Goal: Task Accomplishment & Management: Complete application form

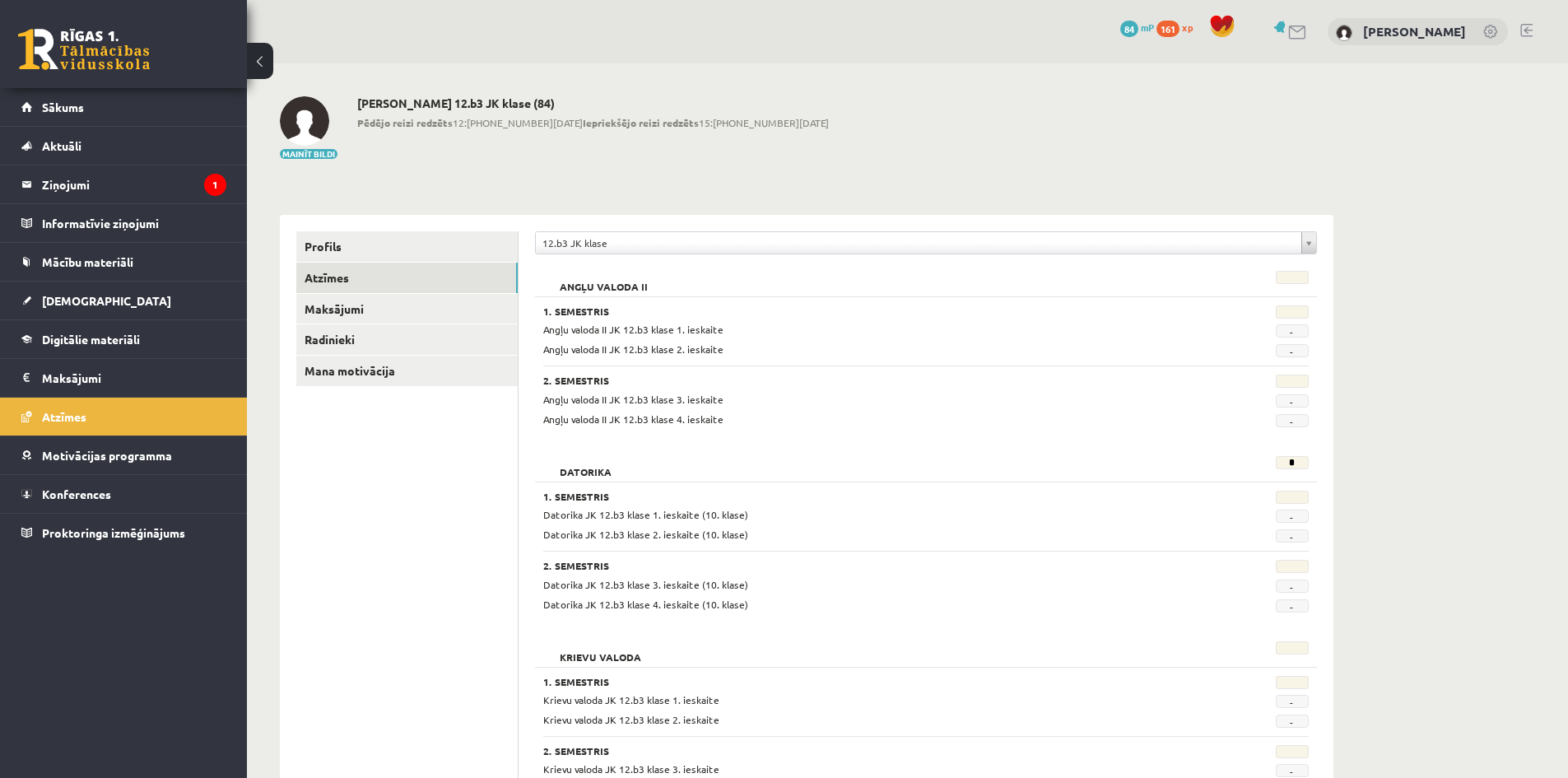
scroll to position [47, 0]
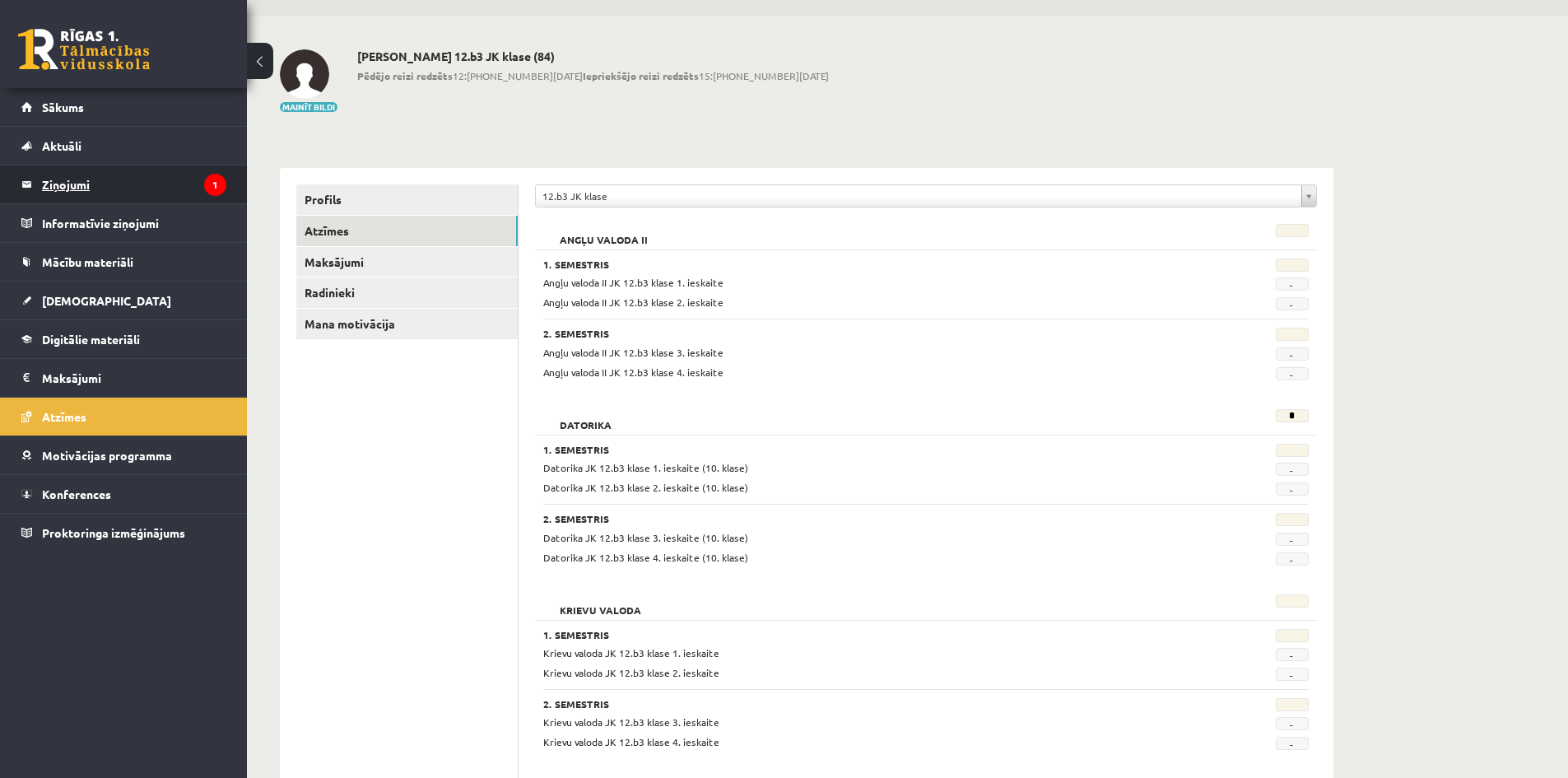
click at [134, 180] on legend "Ziņojumi 1" at bounding box center [134, 184] width 184 height 38
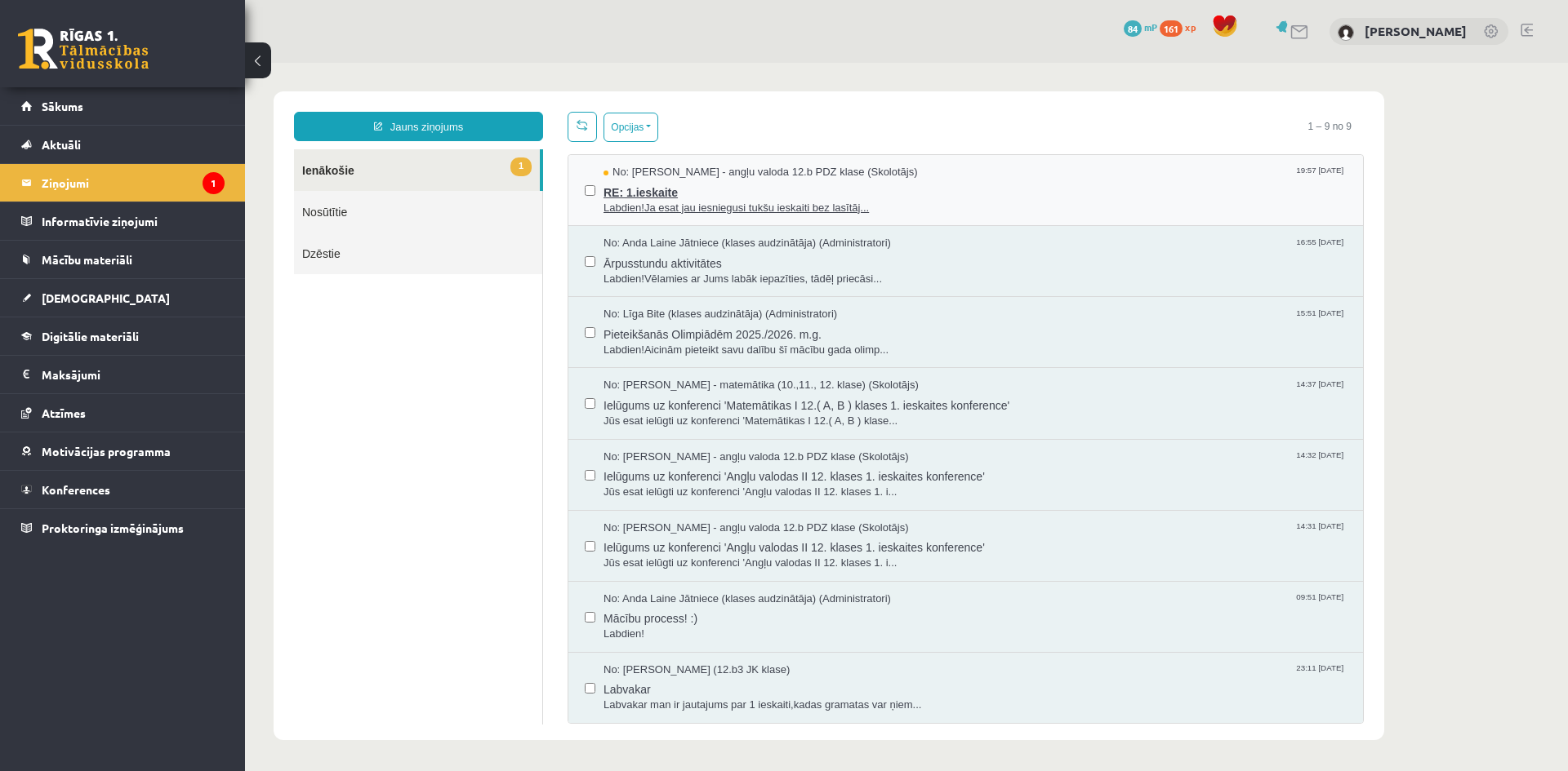
click at [758, 200] on span "Labdien!Ja esat jau iesniegusi tukšu ieskaiti bez lasītāj..." at bounding box center [975, 208] width 743 height 16
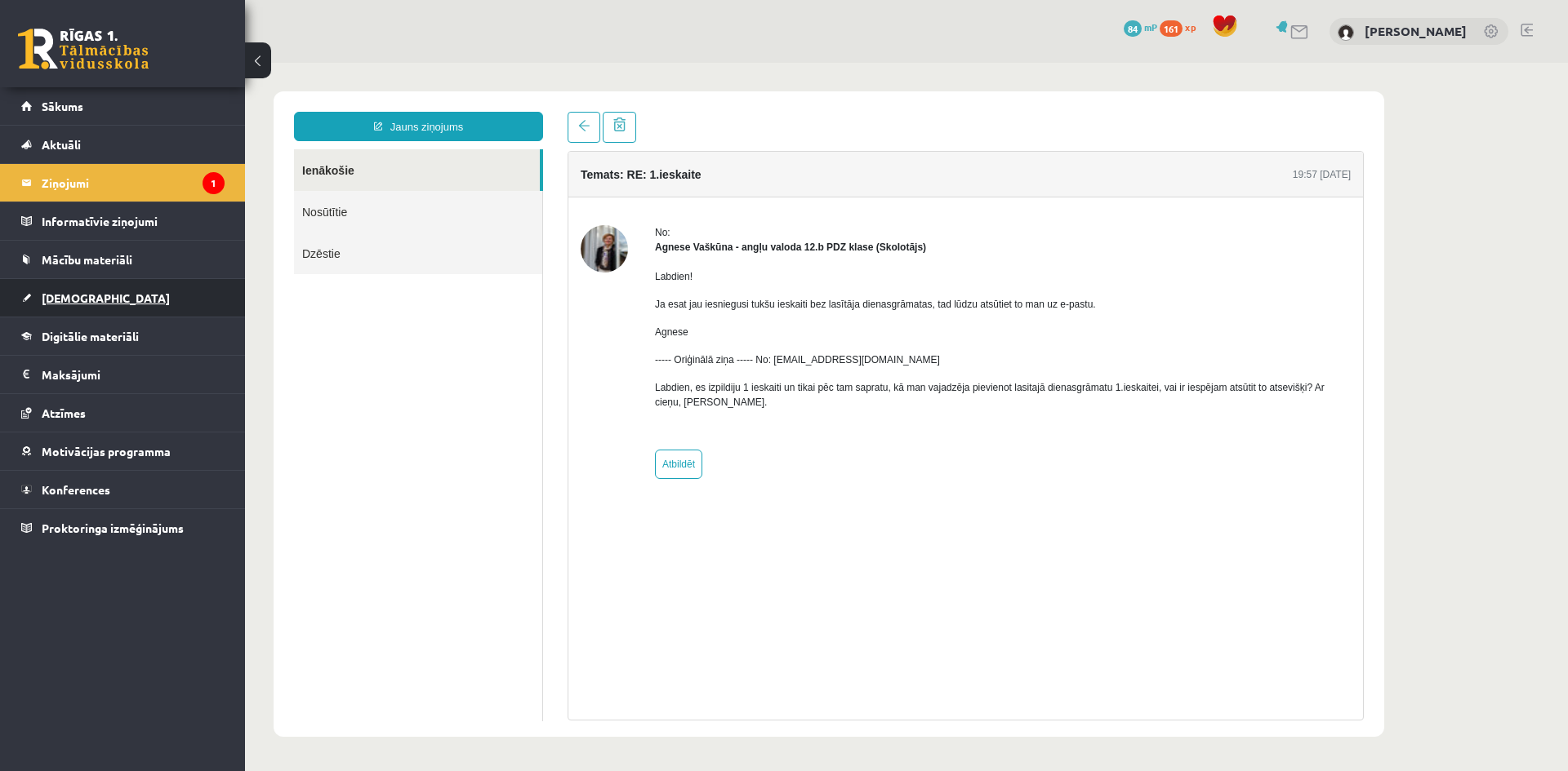
click at [91, 294] on link "[DEMOGRAPHIC_DATA]" at bounding box center [123, 298] width 203 height 37
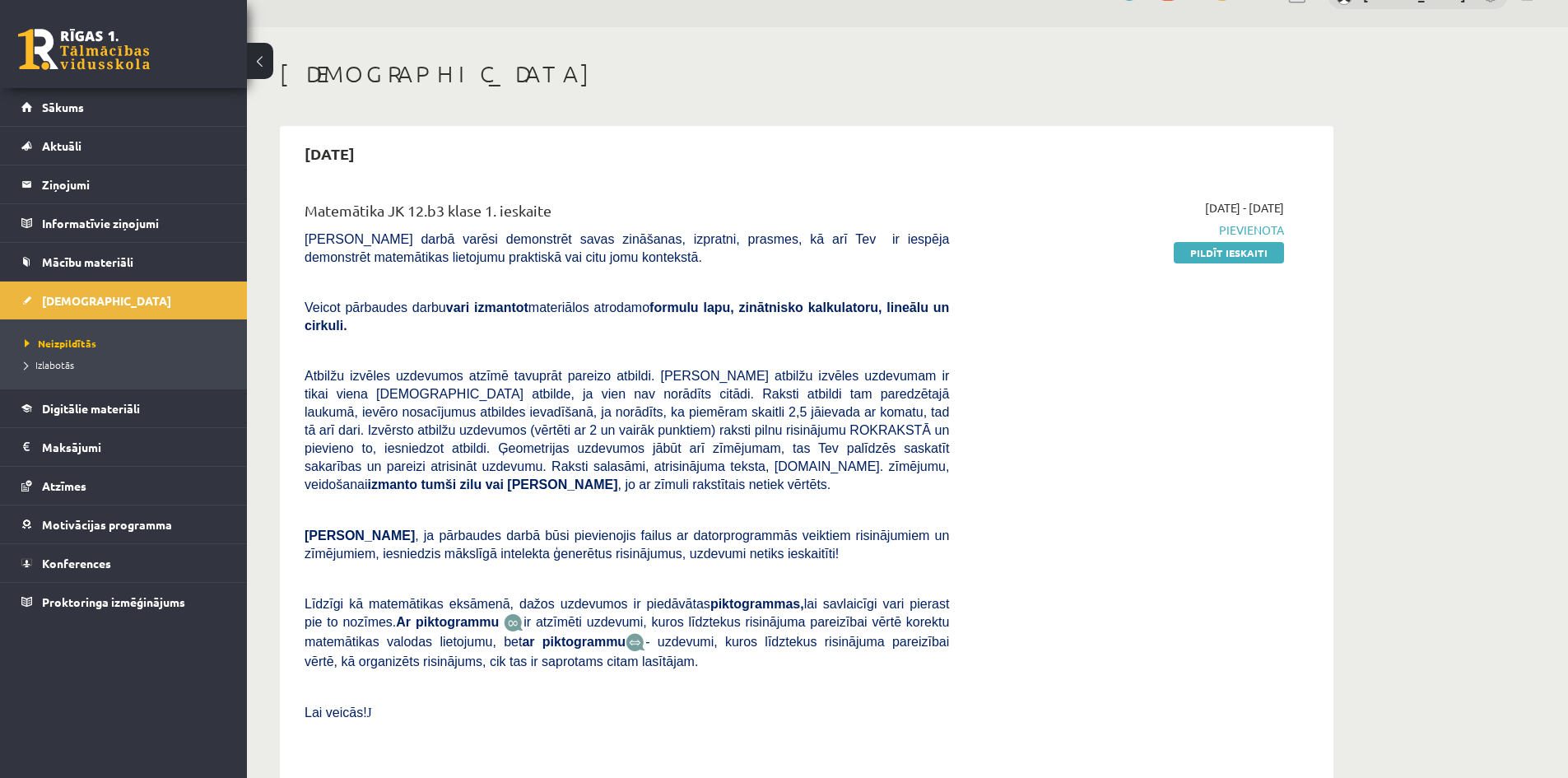
scroll to position [22, 0]
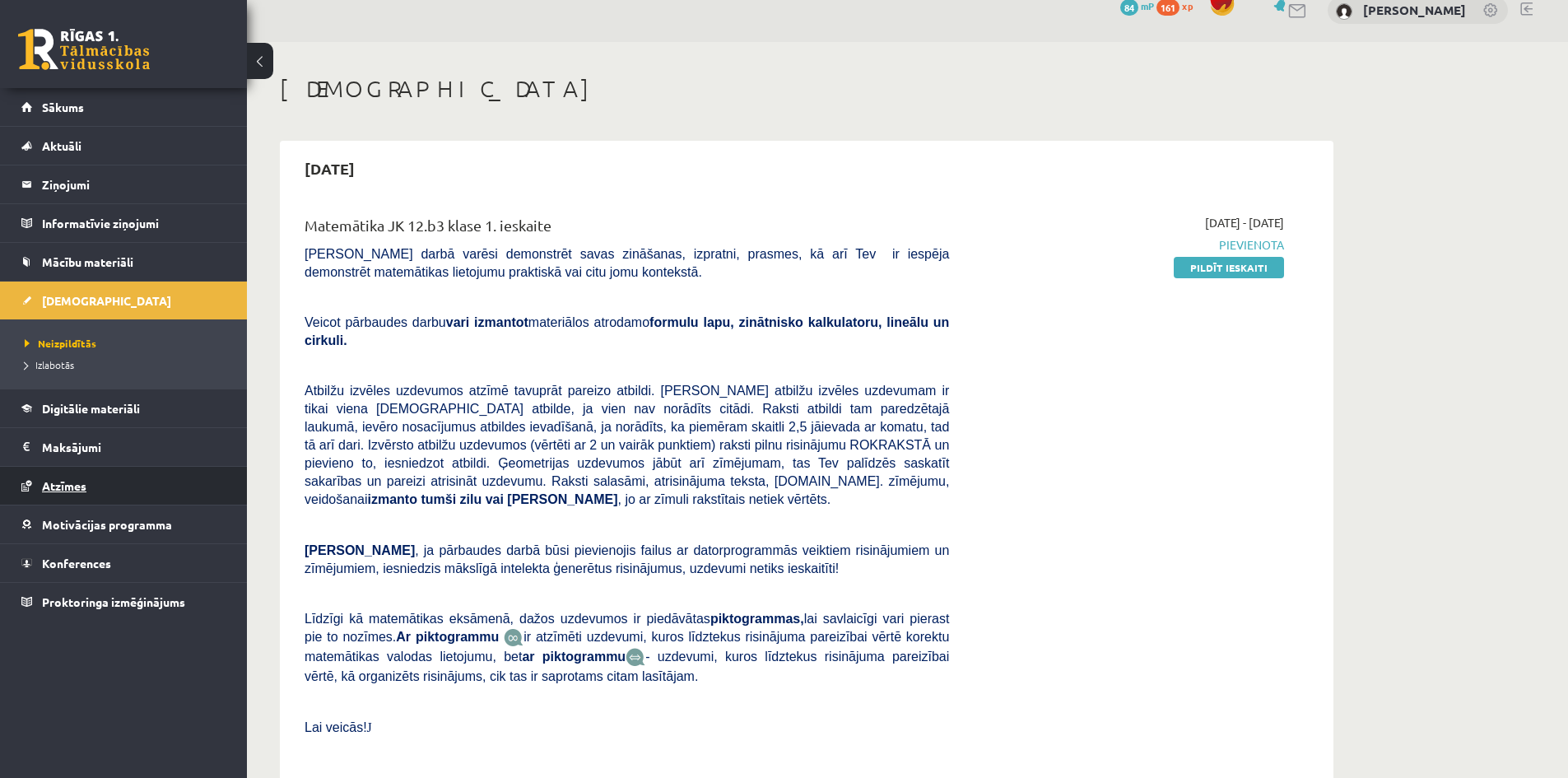
click at [37, 479] on link "Atzīmes" at bounding box center [124, 486] width 205 height 38
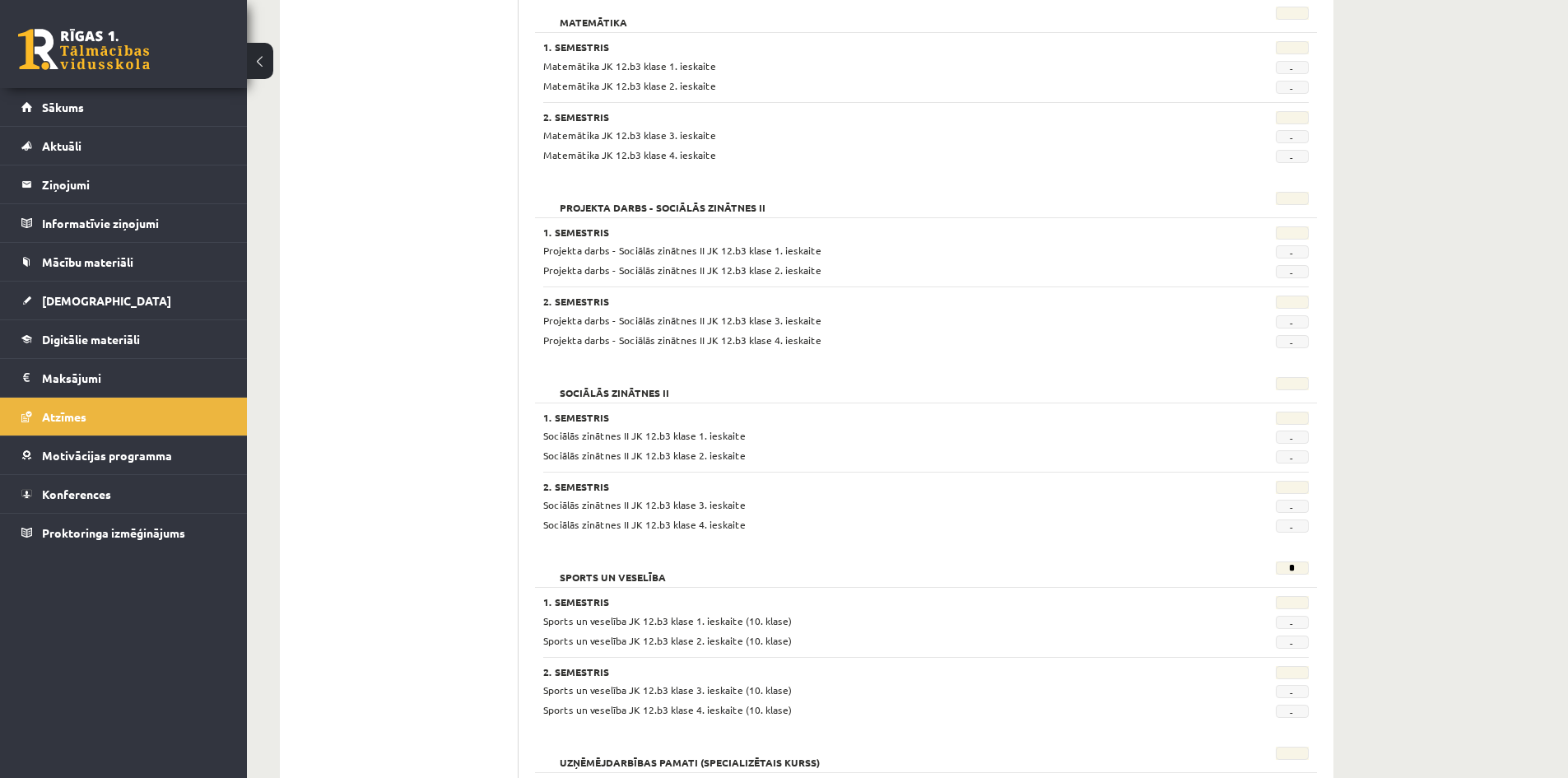
scroll to position [953, 0]
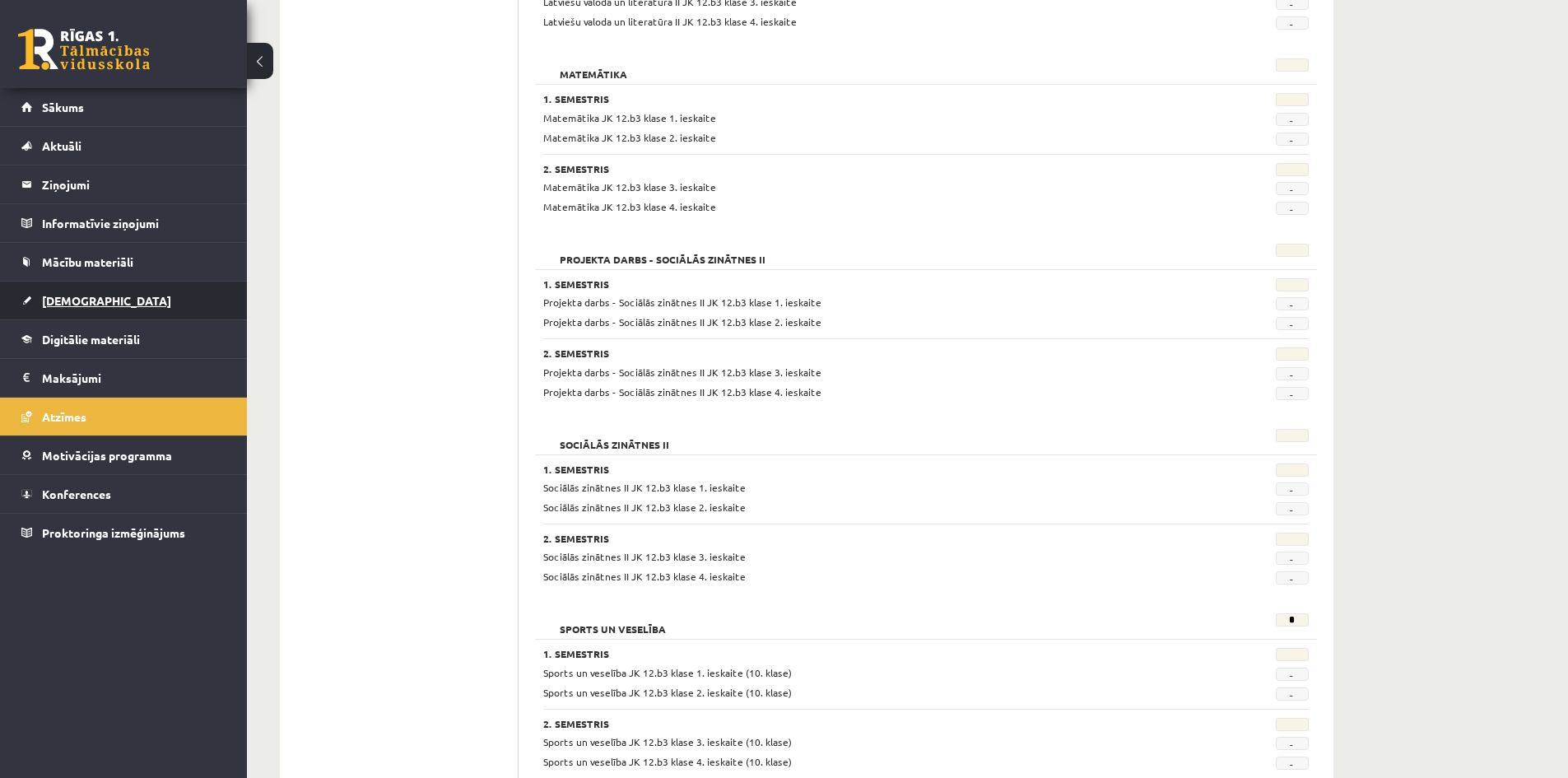
click at [93, 297] on link "[DEMOGRAPHIC_DATA]" at bounding box center [124, 300] width 205 height 38
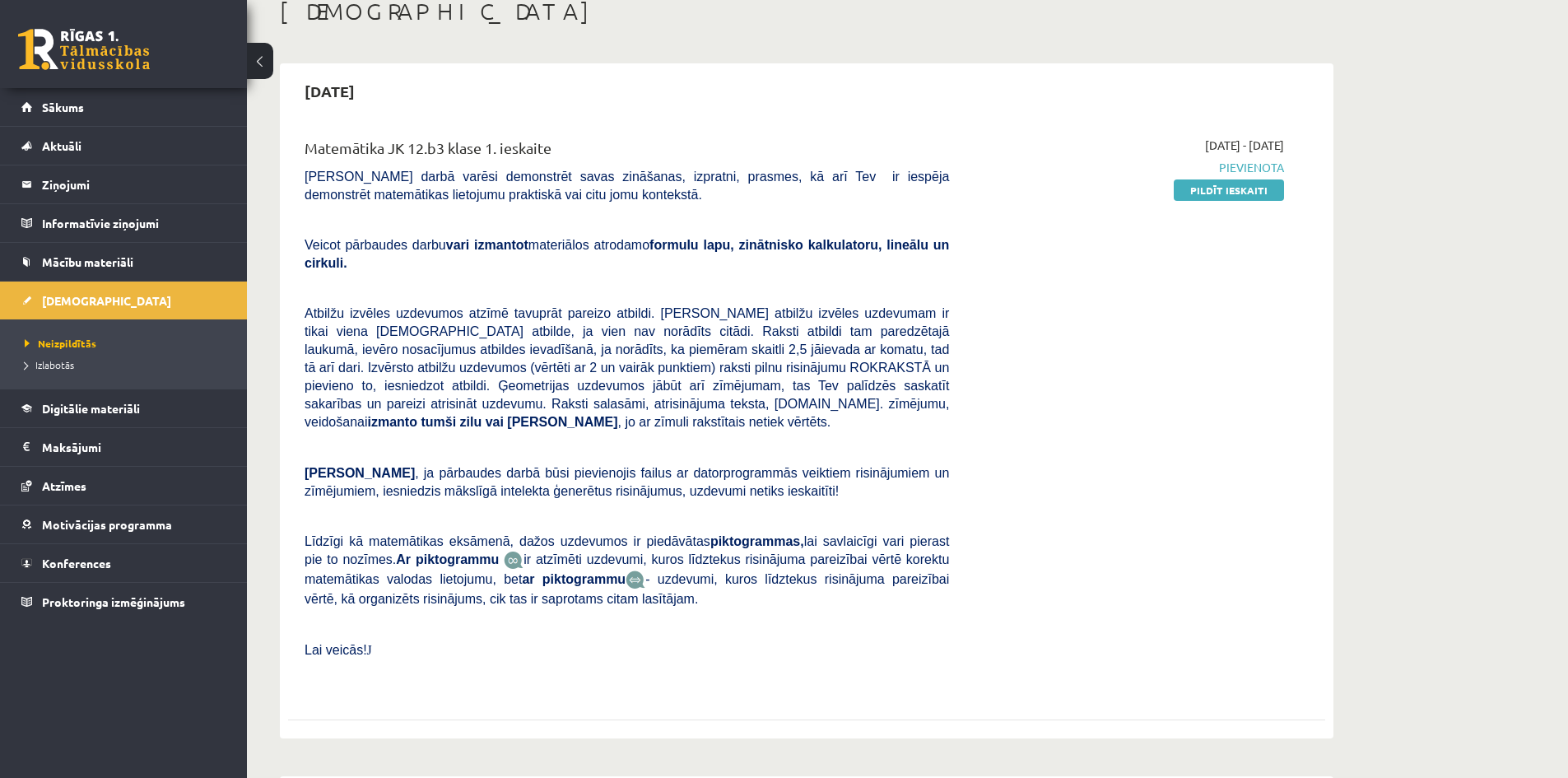
scroll to position [47, 0]
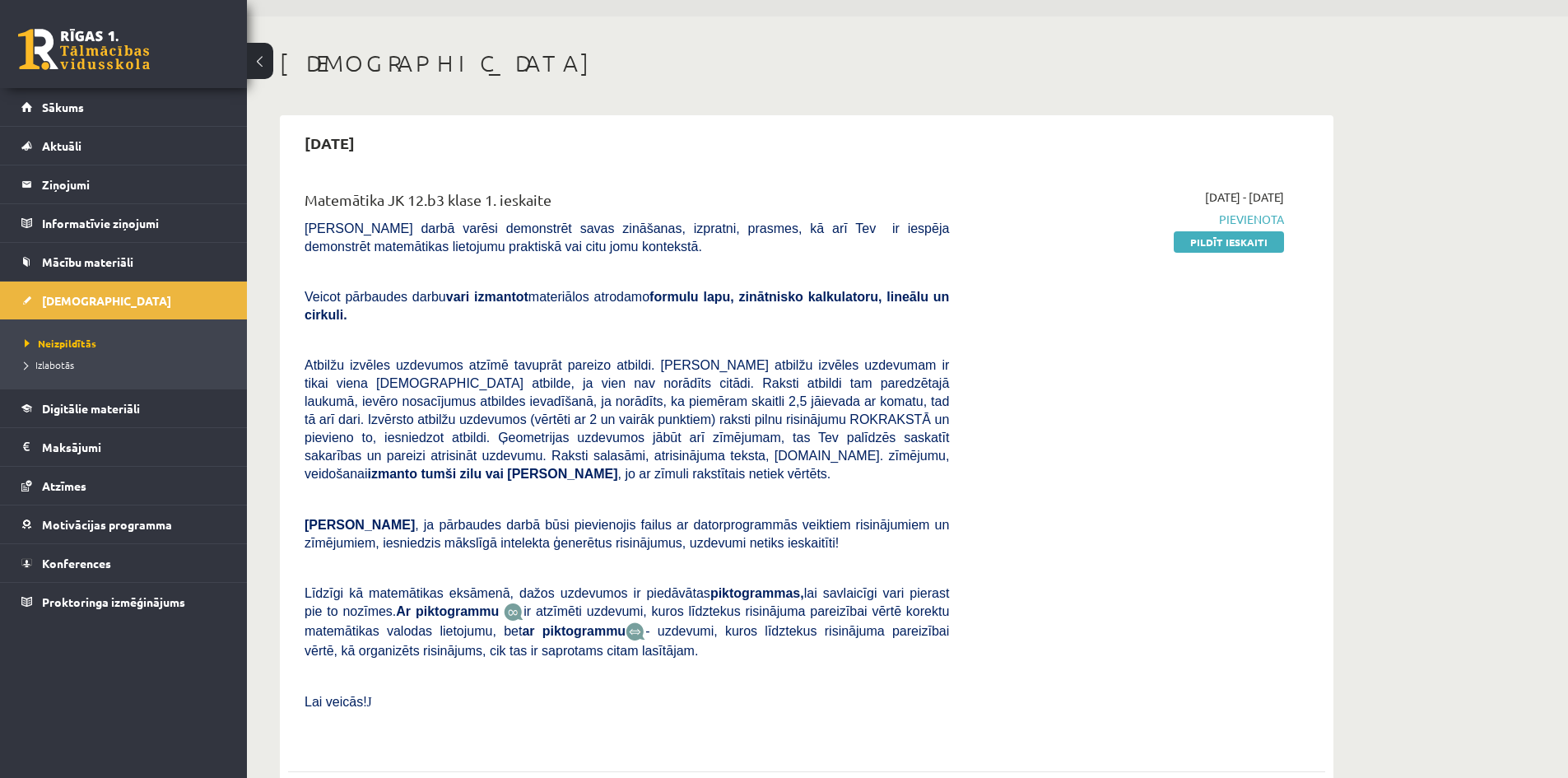
drag, startPoint x: 1202, startPoint y: 247, endPoint x: 866, endPoint y: 81, distance: 374.8
click at [1202, 247] on link "Pildīt ieskaiti" at bounding box center [1228, 243] width 110 height 22
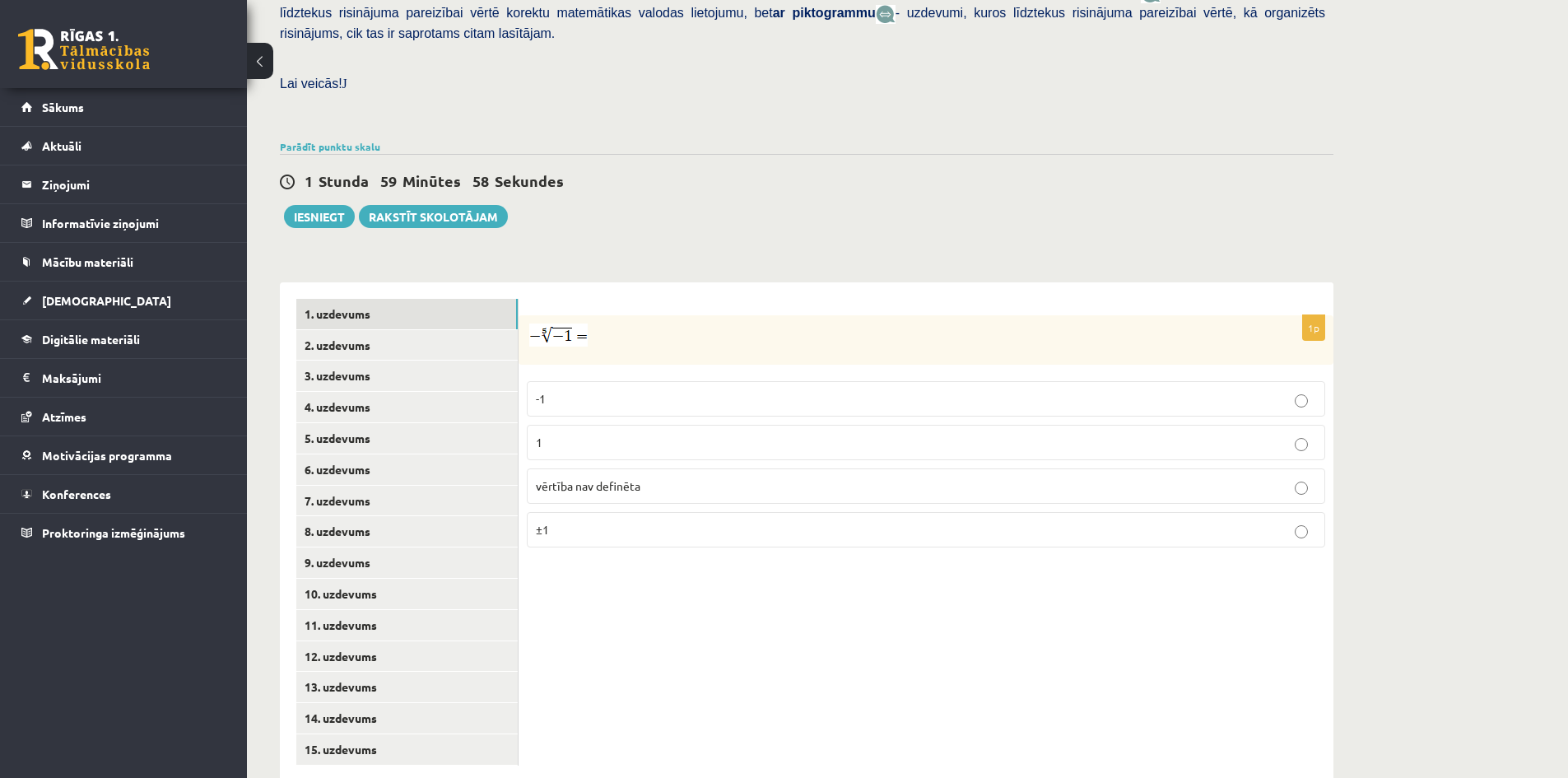
scroll to position [433, 0]
click at [320, 329] on link "2. uzdevums" at bounding box center [407, 344] width 222 height 31
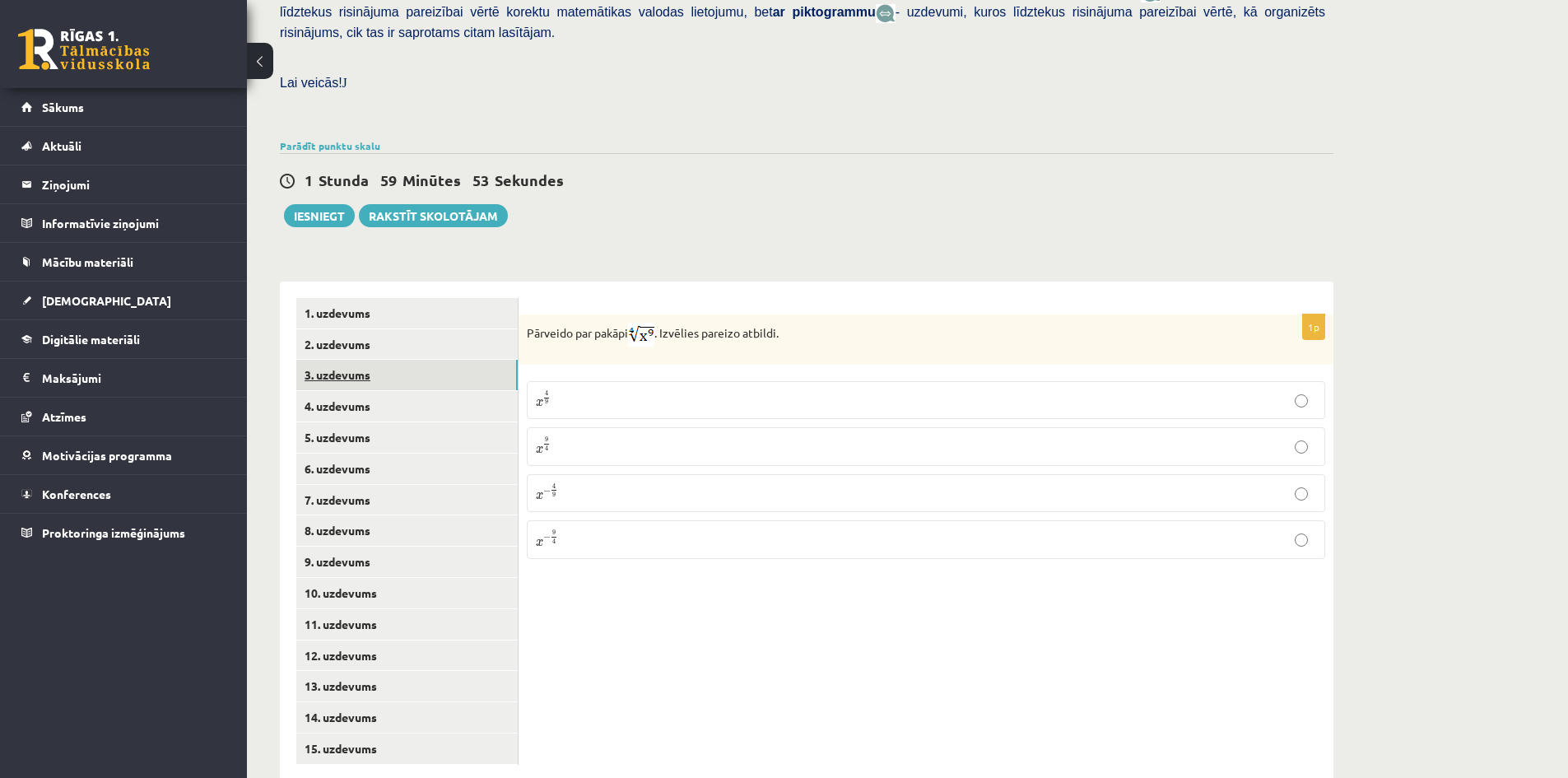
click at [338, 360] on link "3. uzdevums" at bounding box center [407, 375] width 222 height 31
click at [346, 391] on link "4. uzdevums" at bounding box center [407, 406] width 222 height 31
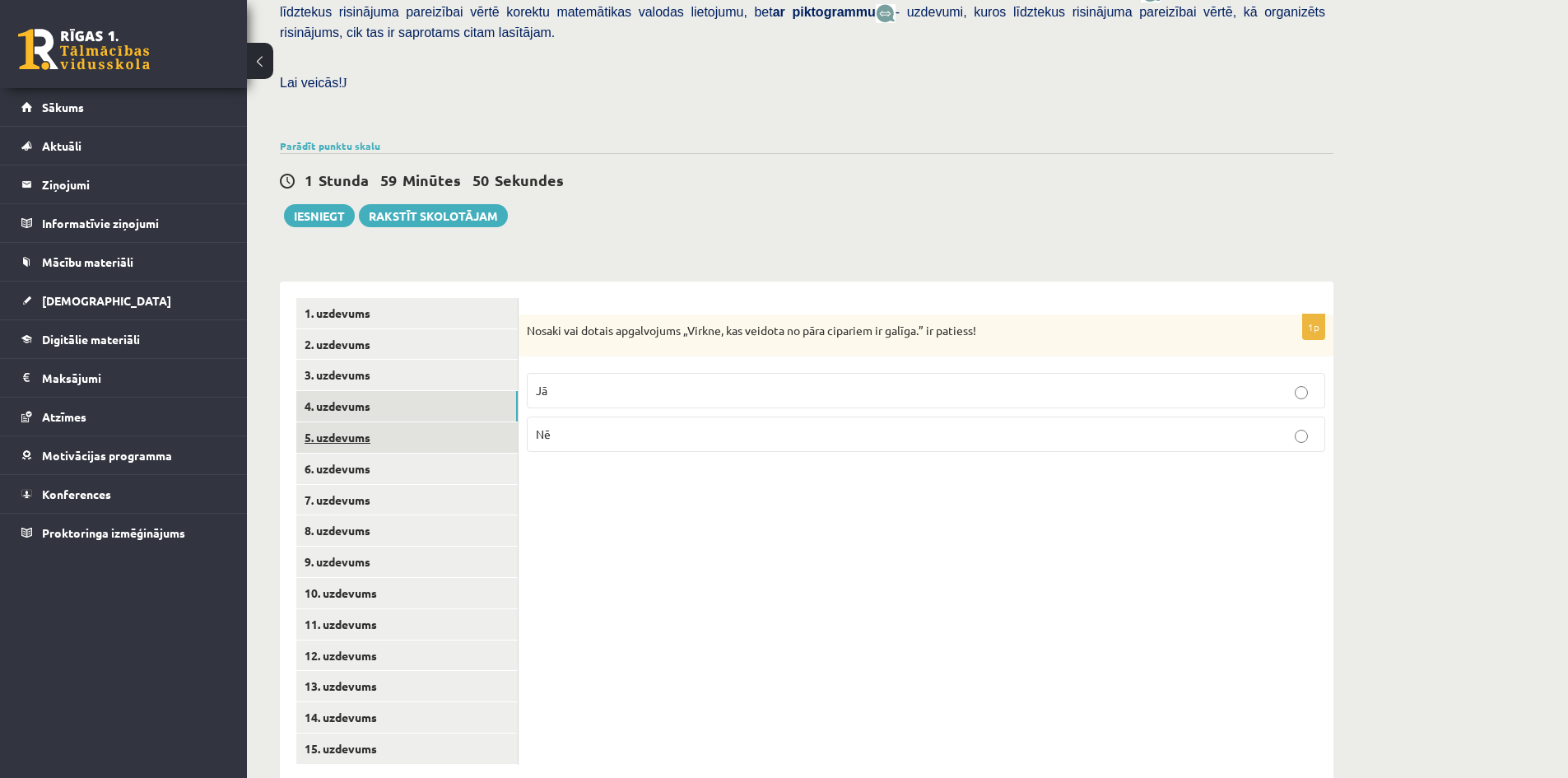
click at [344, 422] on link "5. uzdevums" at bounding box center [407, 437] width 222 height 31
click at [350, 454] on link "6. uzdevums" at bounding box center [407, 469] width 222 height 31
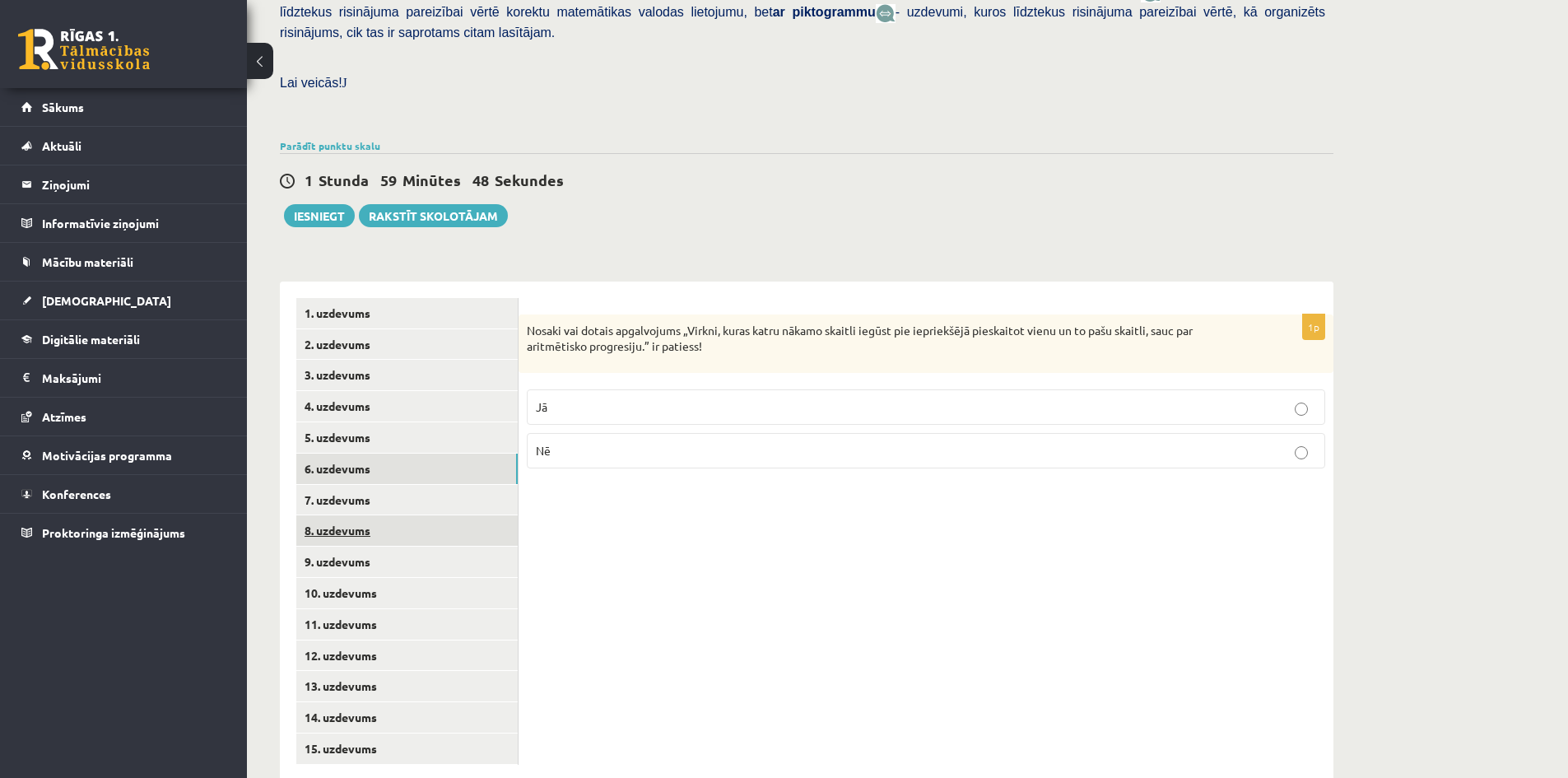
click at [334, 515] on link "8. uzdevums" at bounding box center [407, 530] width 222 height 31
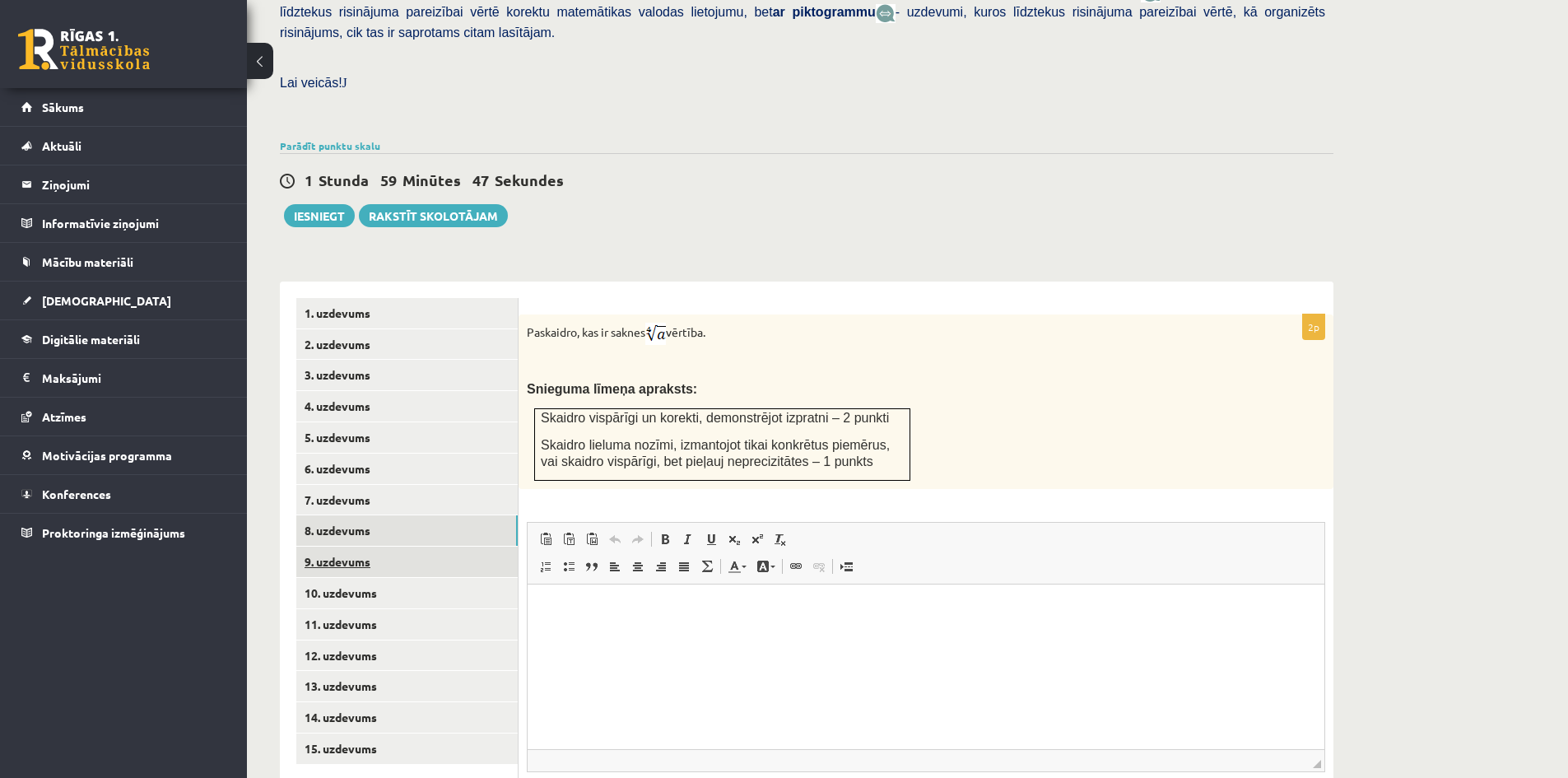
scroll to position [0, 0]
click at [339, 547] on link "9. uzdevums" at bounding box center [407, 562] width 222 height 31
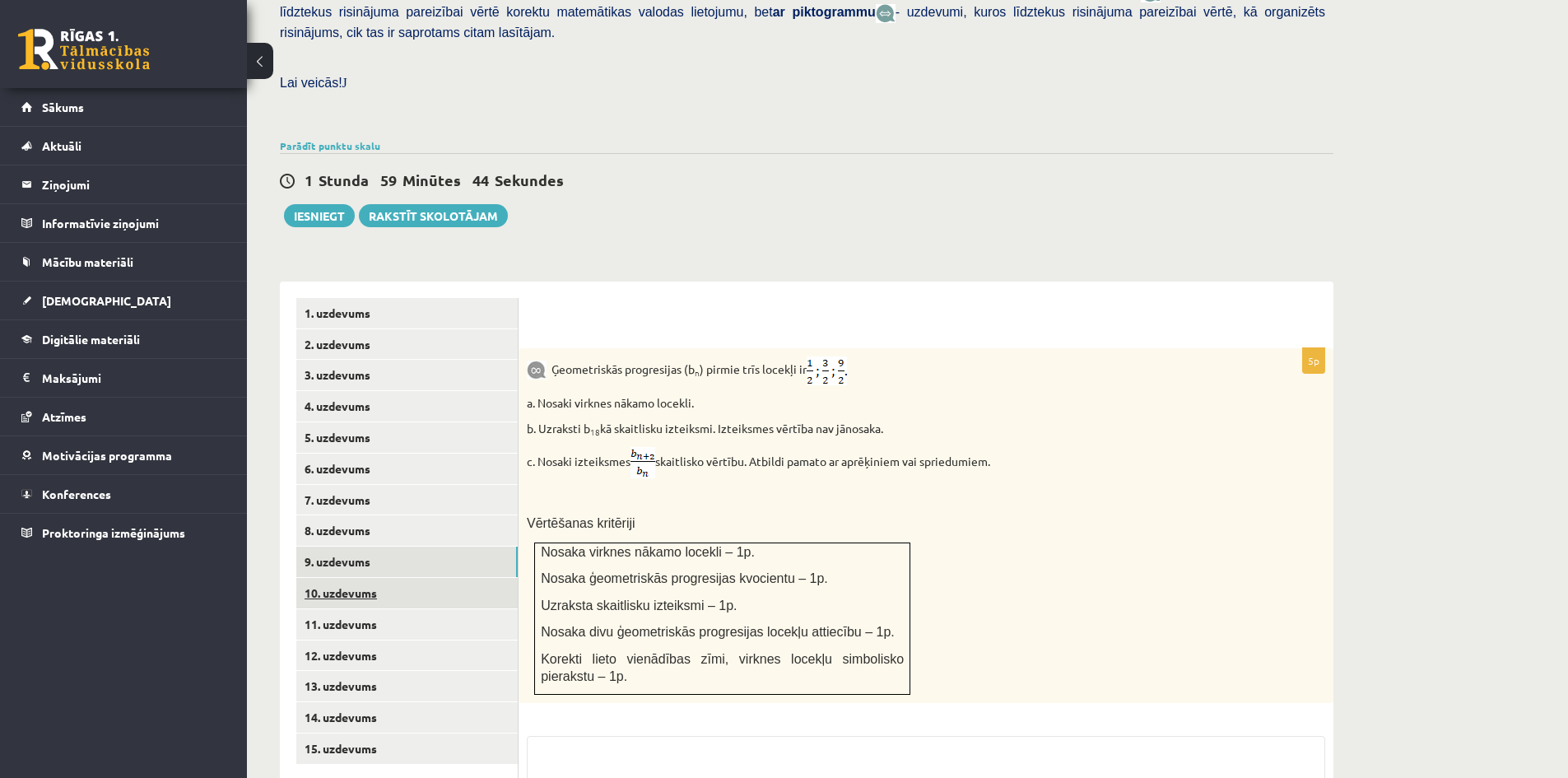
click at [344, 578] on link "10. uzdevums" at bounding box center [407, 593] width 222 height 31
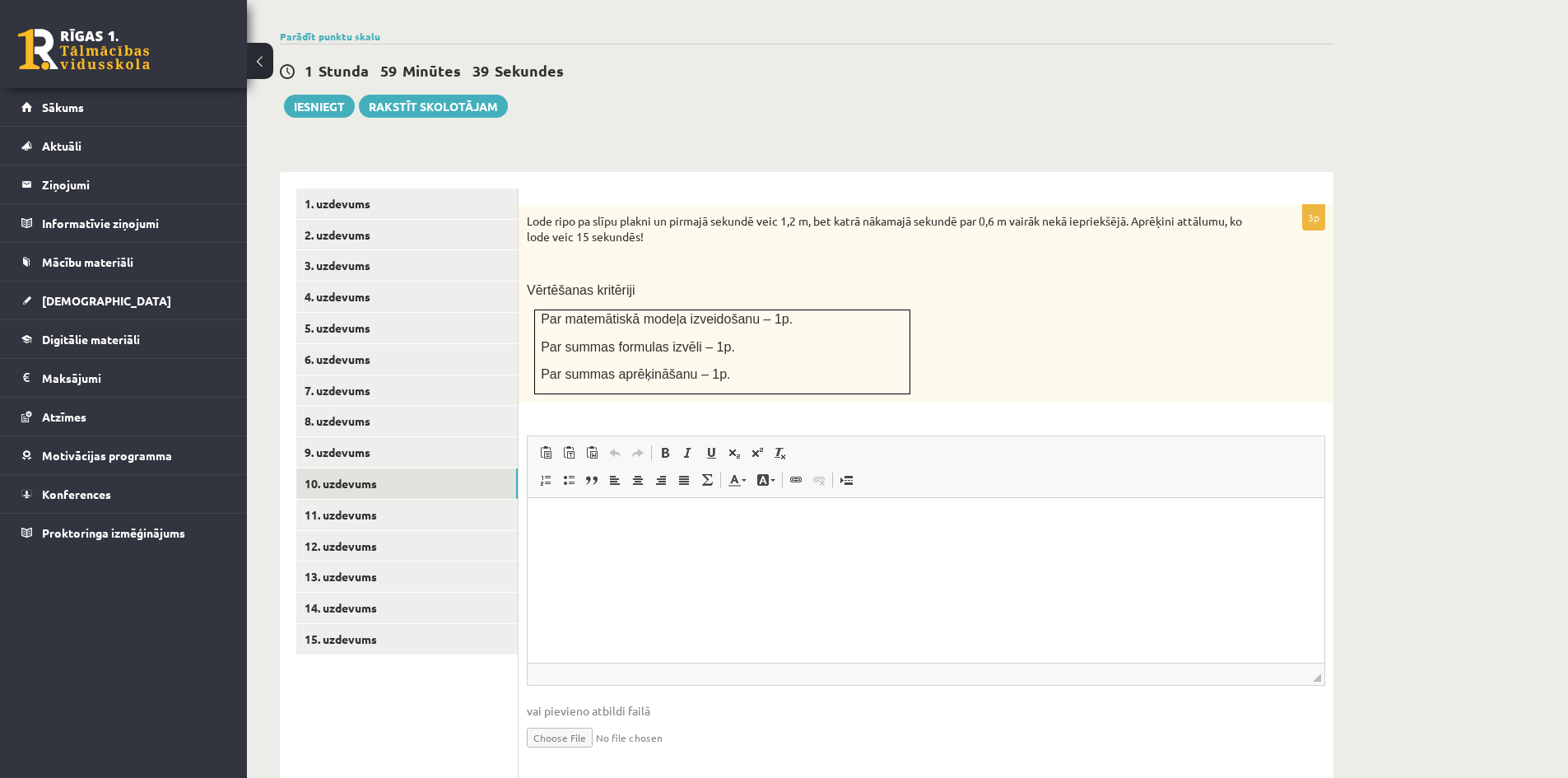
scroll to position [557, 0]
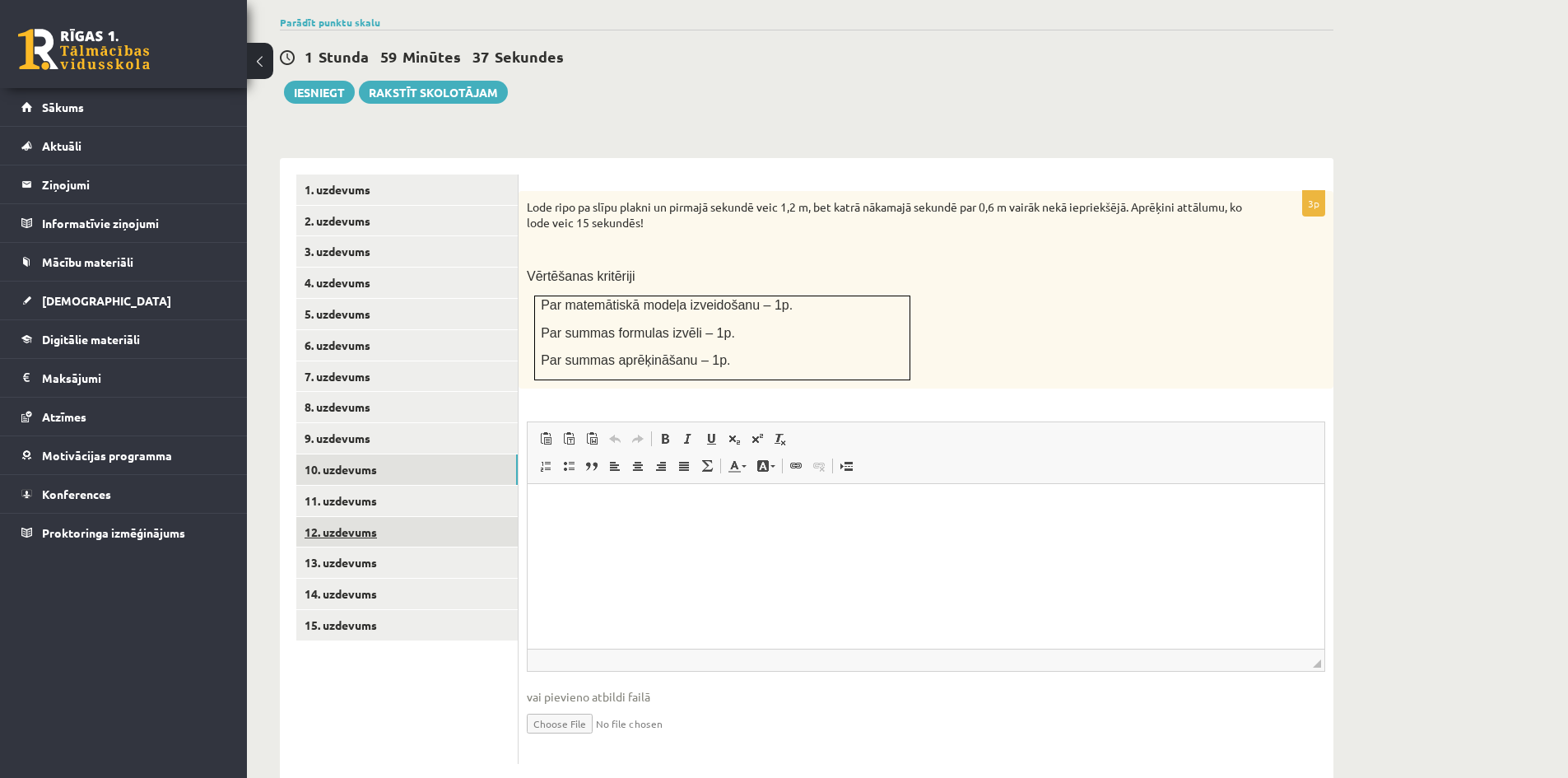
click at [324, 517] on link "12. uzdevums" at bounding box center [407, 532] width 222 height 31
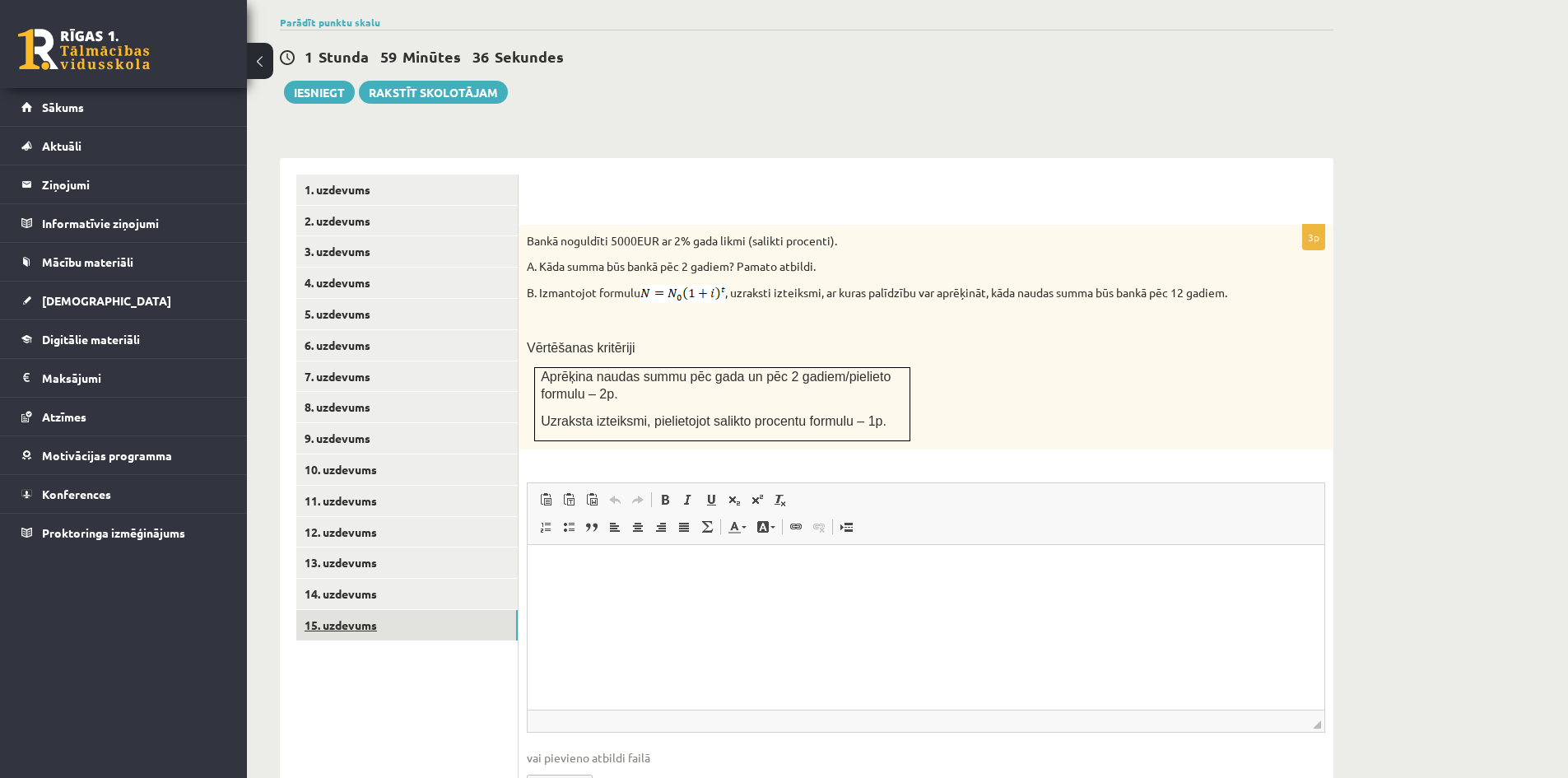
scroll to position [0, 0]
click at [338, 611] on link "15. uzdevums" at bounding box center [407, 625] width 222 height 31
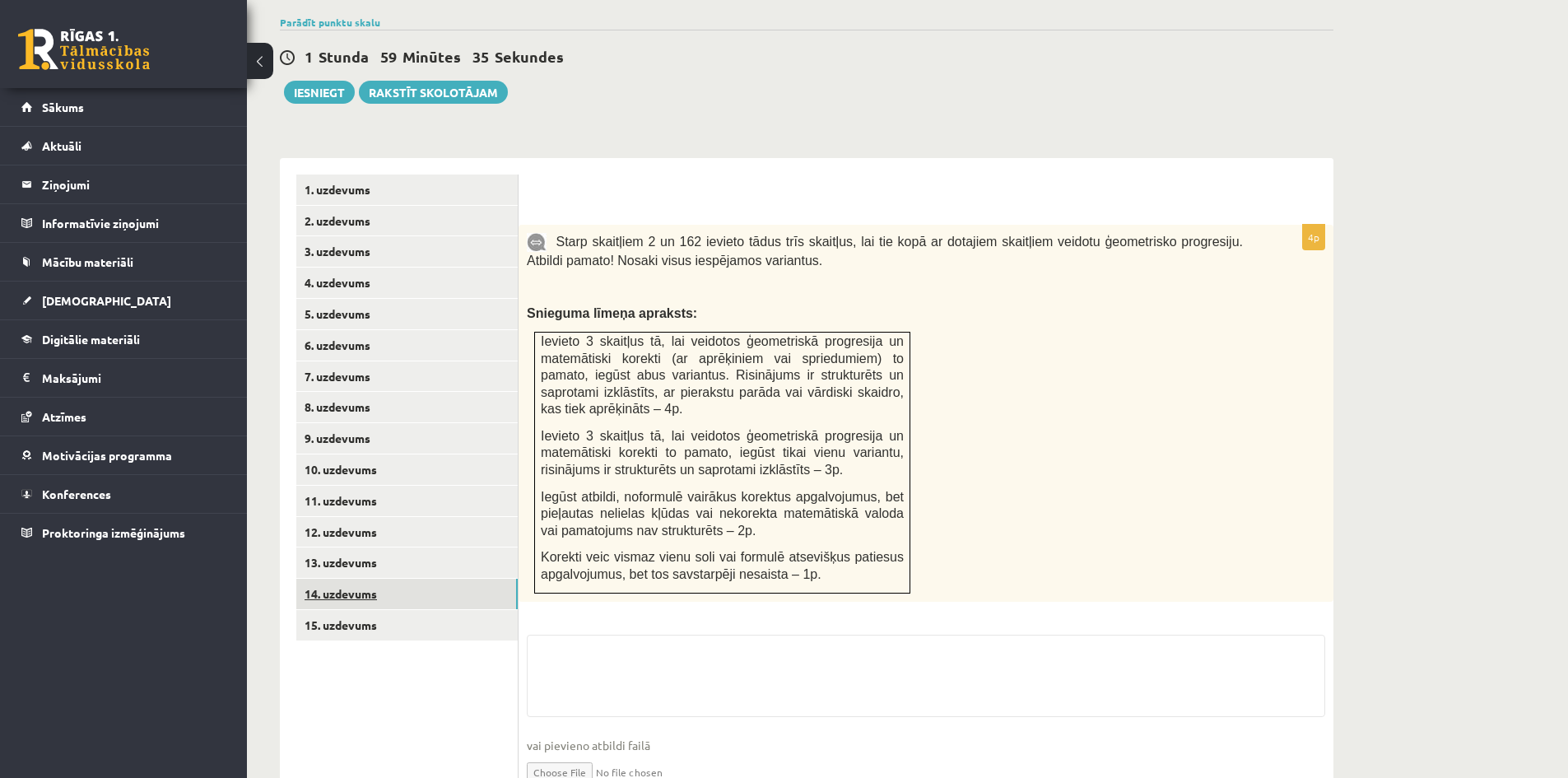
click at [339, 579] on link "14. uzdevums" at bounding box center [407, 594] width 222 height 31
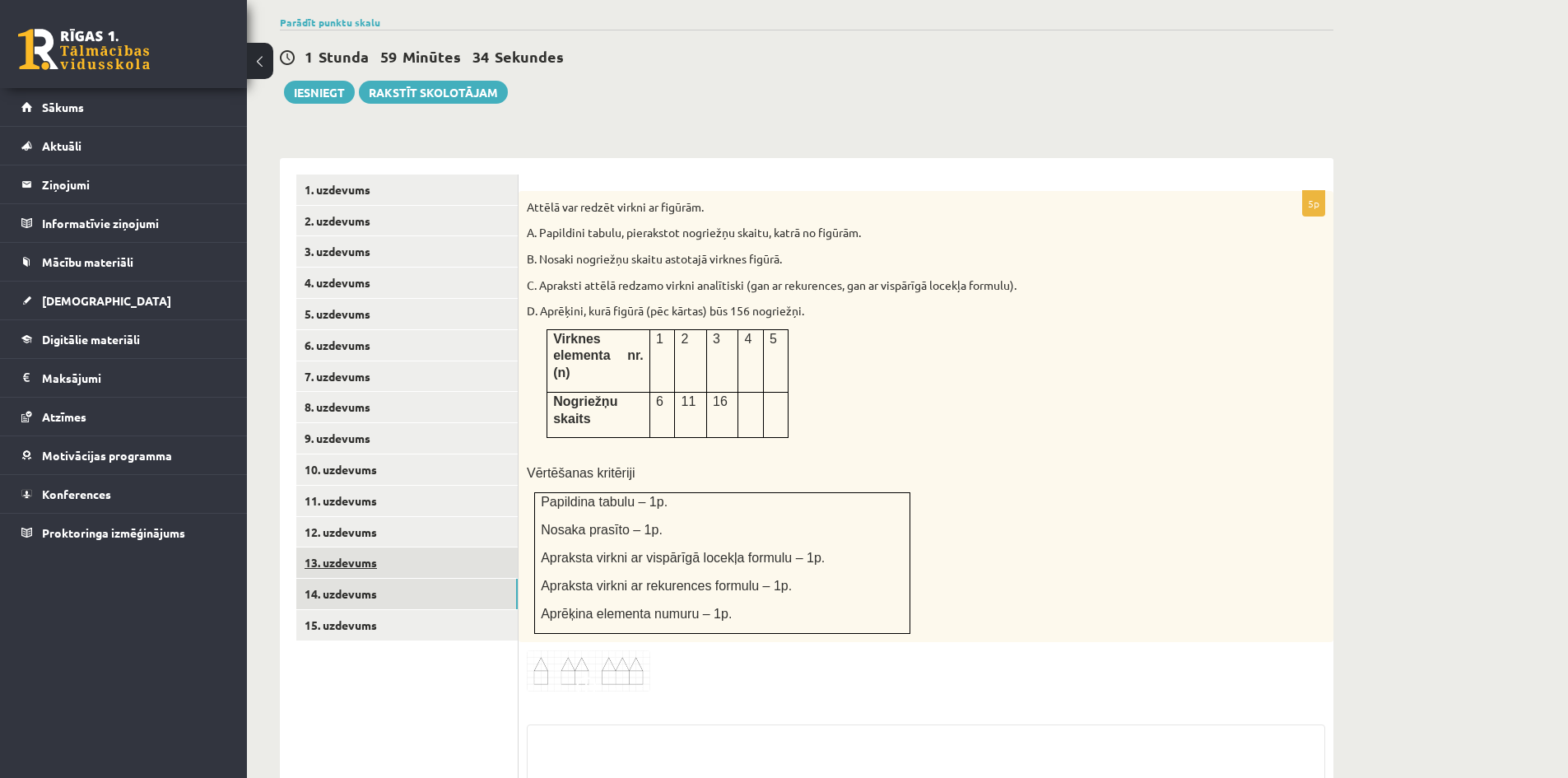
click at [342, 548] on link "13. uzdevums" at bounding box center [407, 563] width 222 height 31
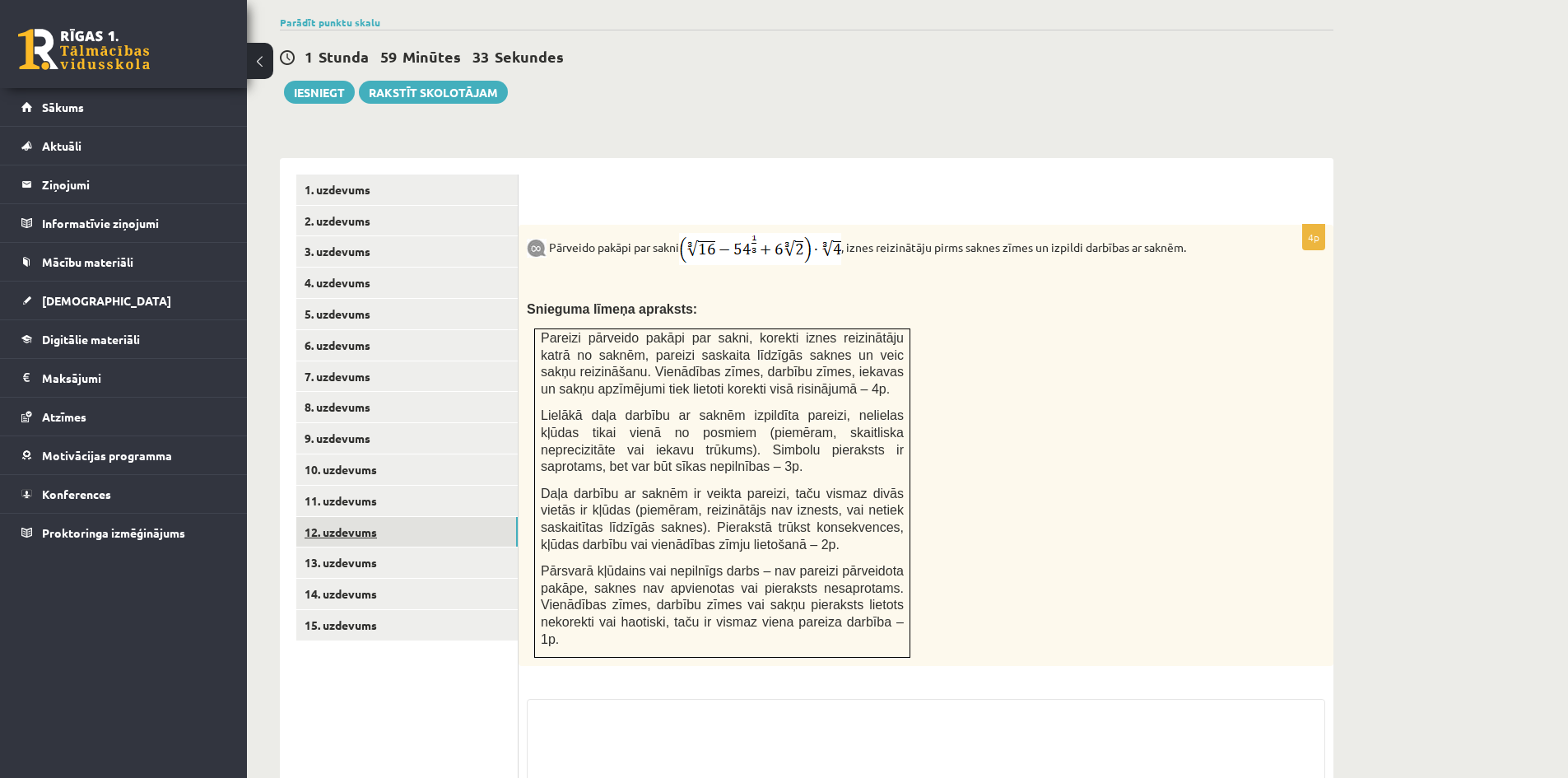
click at [334, 517] on link "12. uzdevums" at bounding box center [407, 532] width 222 height 31
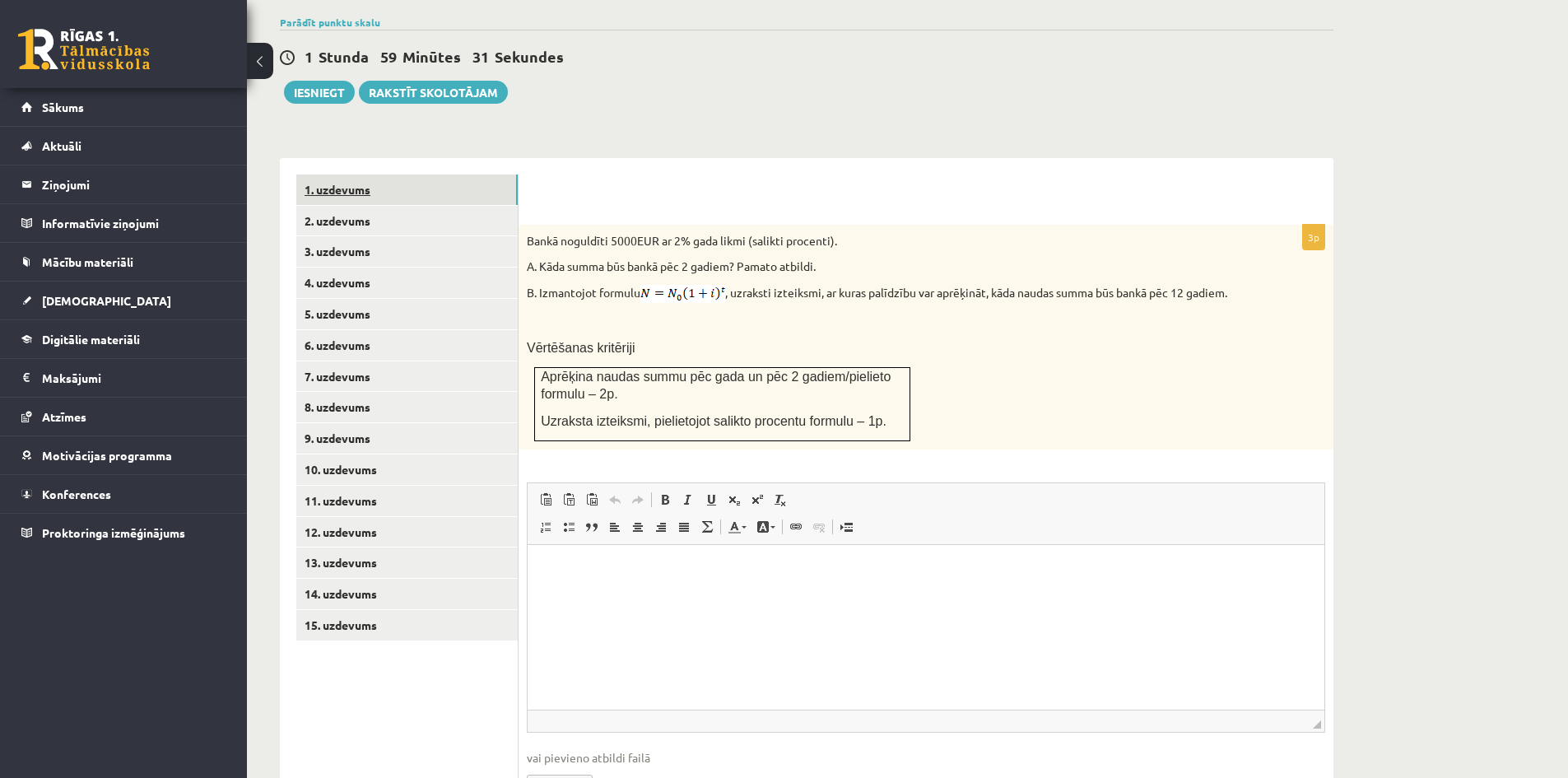
click at [341, 174] on link "1. uzdevums" at bounding box center [407, 189] width 222 height 31
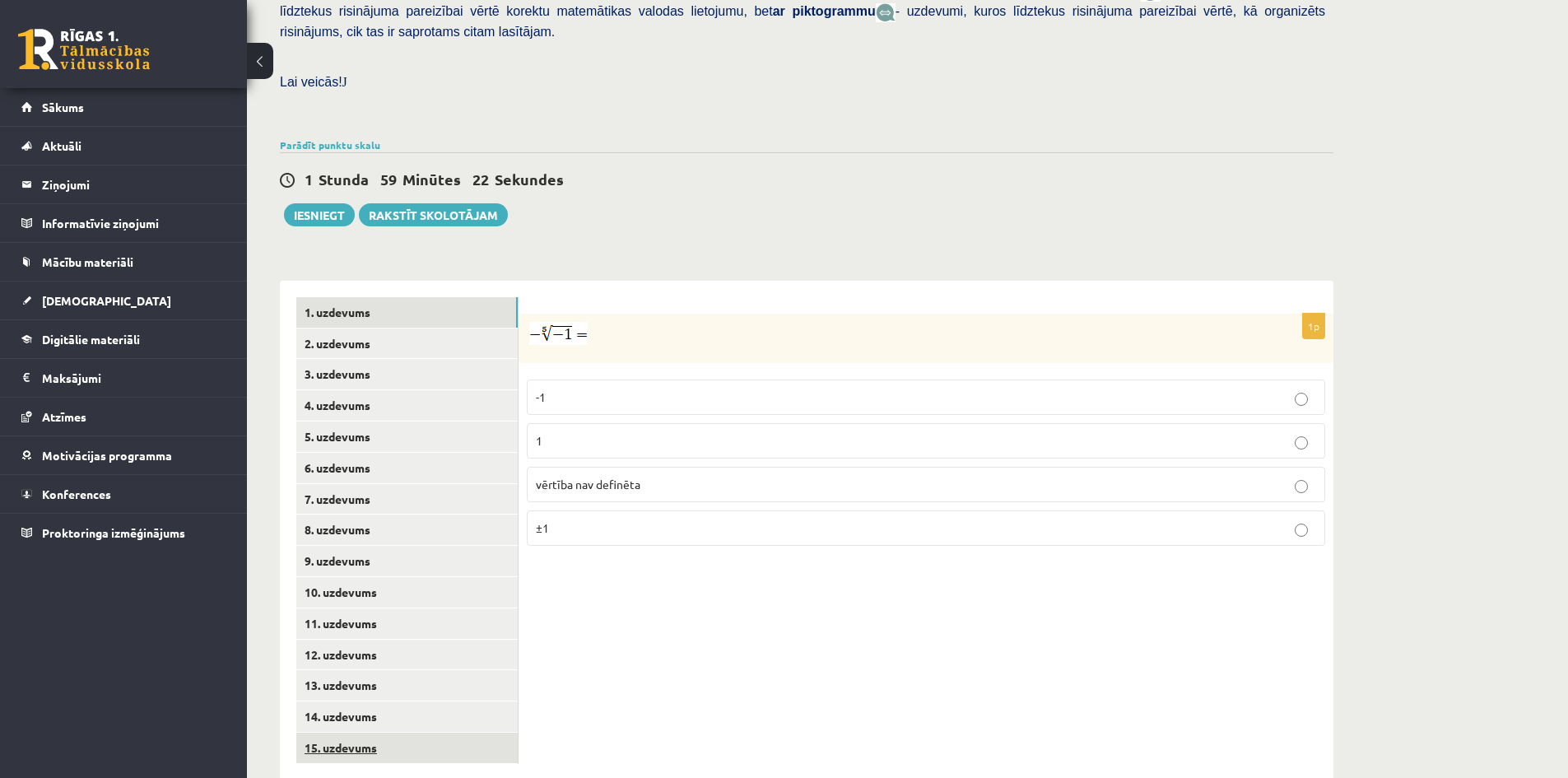
click at [332, 733] on link "15. uzdevums" at bounding box center [407, 748] width 222 height 31
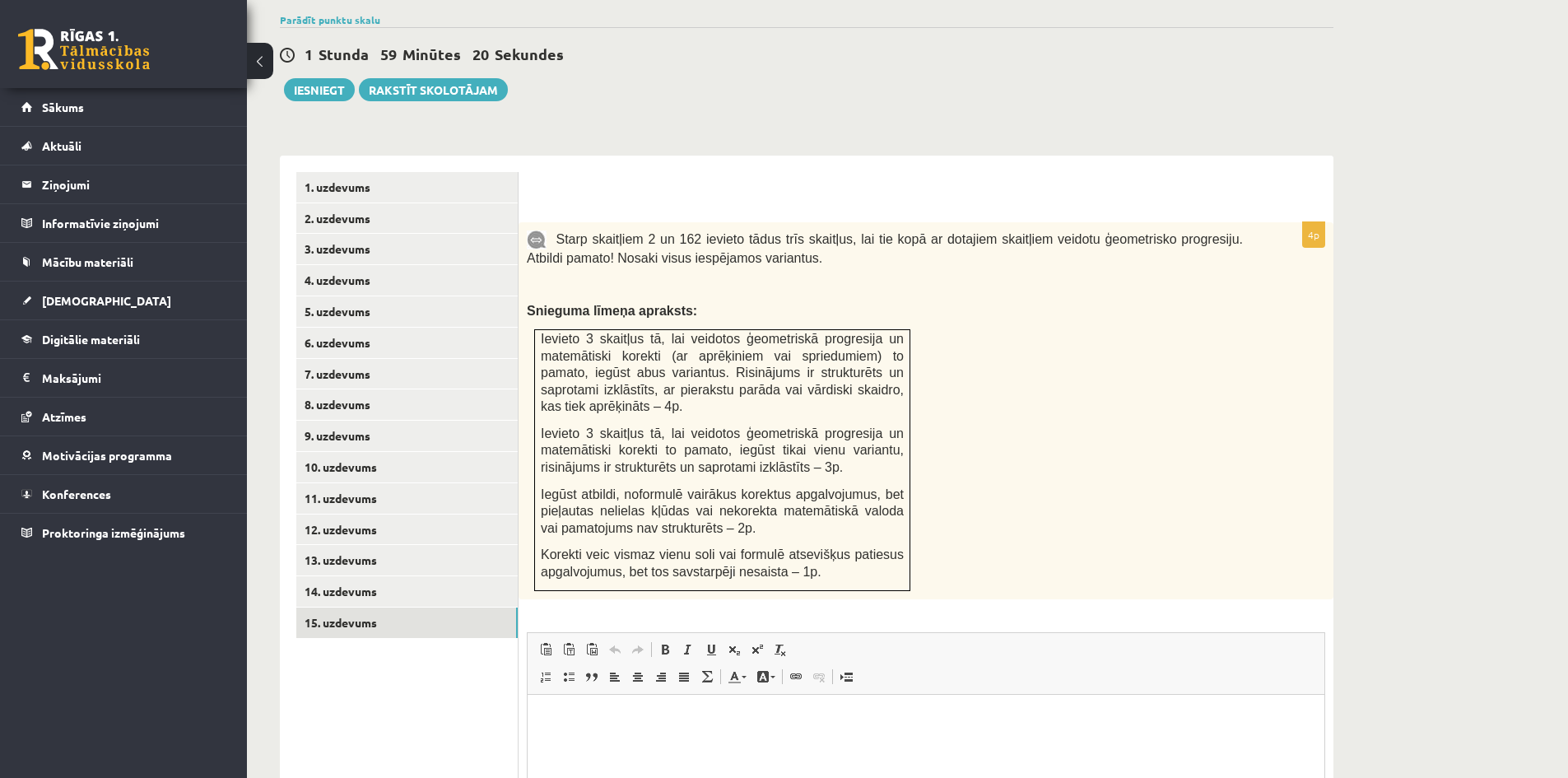
scroll to position [599, 0]
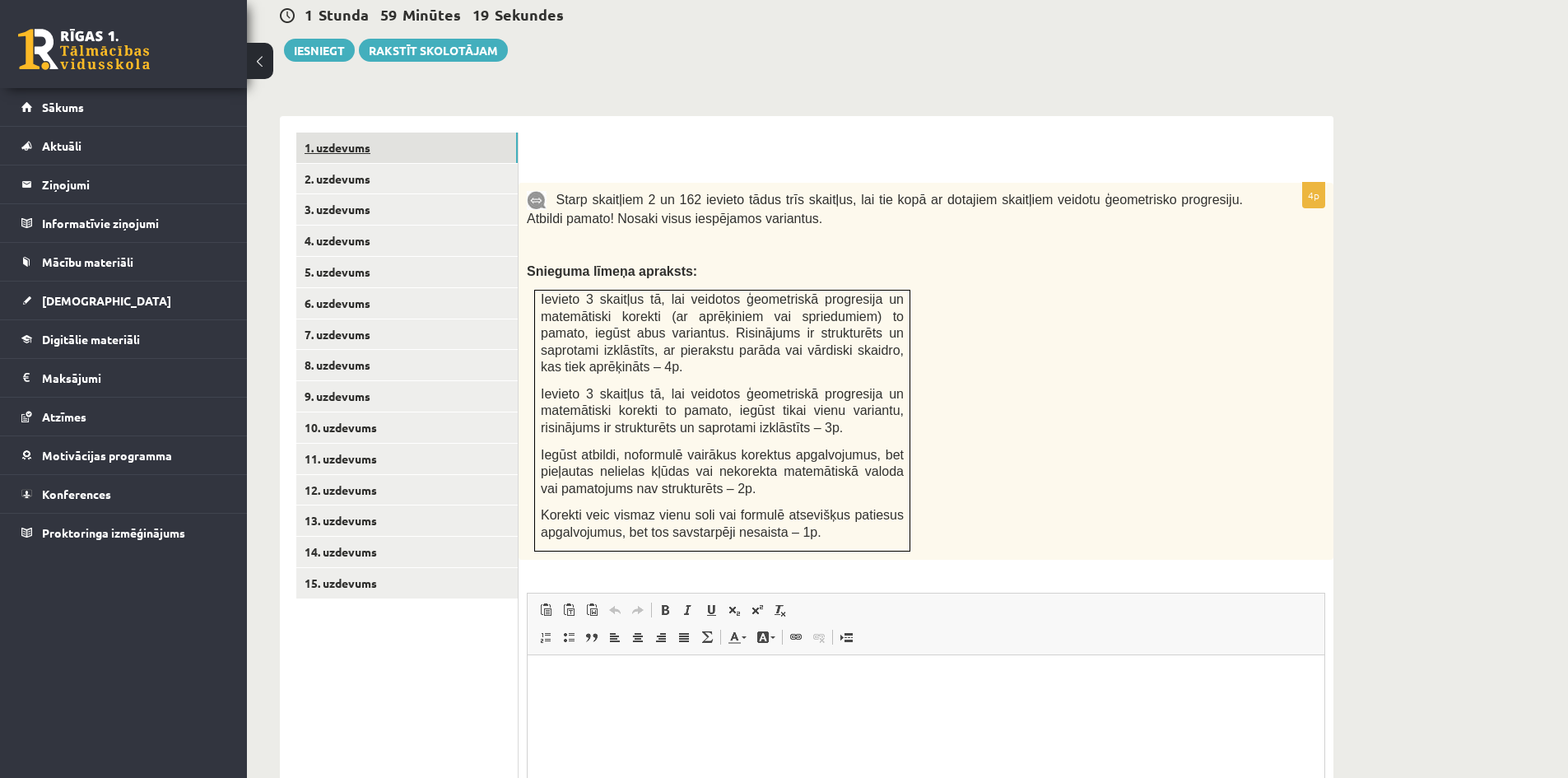
click at [329, 133] on link "1. uzdevums" at bounding box center [407, 148] width 222 height 31
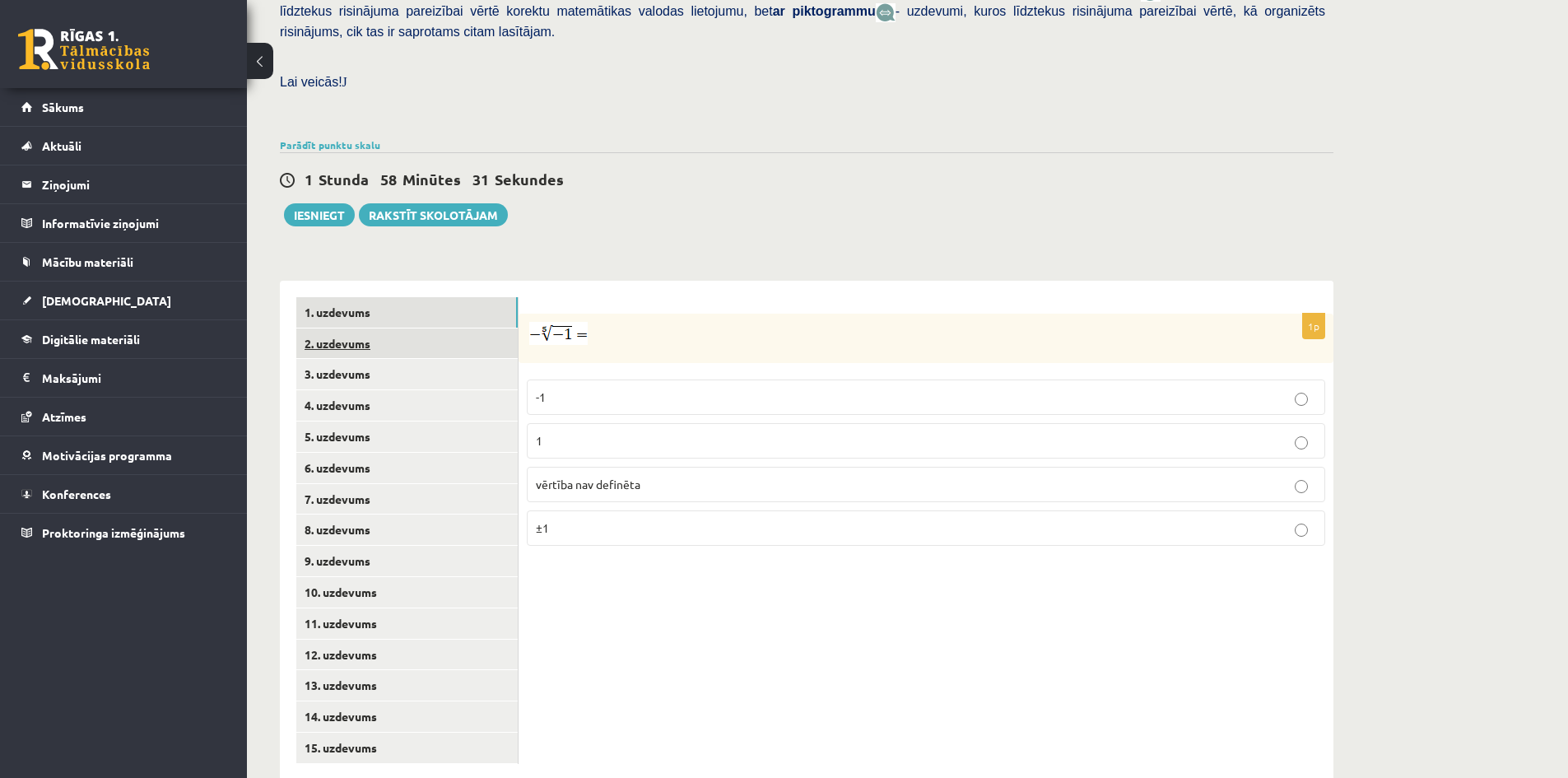
click at [359, 329] on link "2. uzdevums" at bounding box center [407, 344] width 222 height 31
click at [1307, 427] on label "x 9 4 x 9 4" at bounding box center [926, 446] width 798 height 38
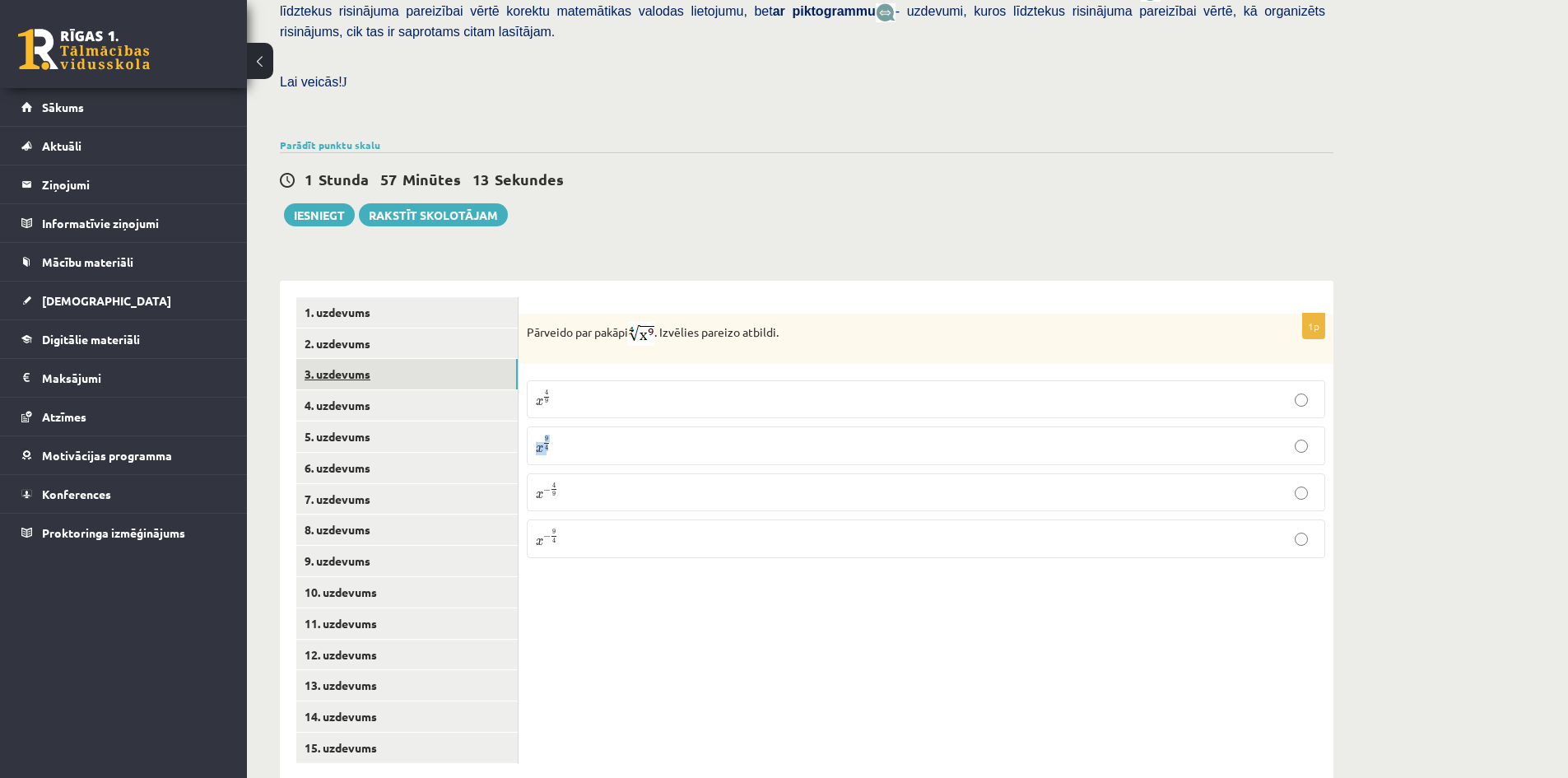
click at [354, 359] on link "3. uzdevums" at bounding box center [407, 374] width 222 height 31
click at [590, 381] on p "Atbildē komata vietā lieto punktu, piemēram, 5.8 Atbilde -" at bounding box center [654, 405] width 254 height 50
click at [612, 381] on p "Atbildē komata vietā lieto punktu, piemēram, 5.8 Atbilde -" at bounding box center [654, 405] width 254 height 50
click at [622, 387] on p "Atbildē komata vietā lieto punktu, piemēram, 5.8 Atbilde -" at bounding box center [654, 405] width 254 height 50
drag, startPoint x: 637, startPoint y: 385, endPoint x: 668, endPoint y: 383, distance: 31.1
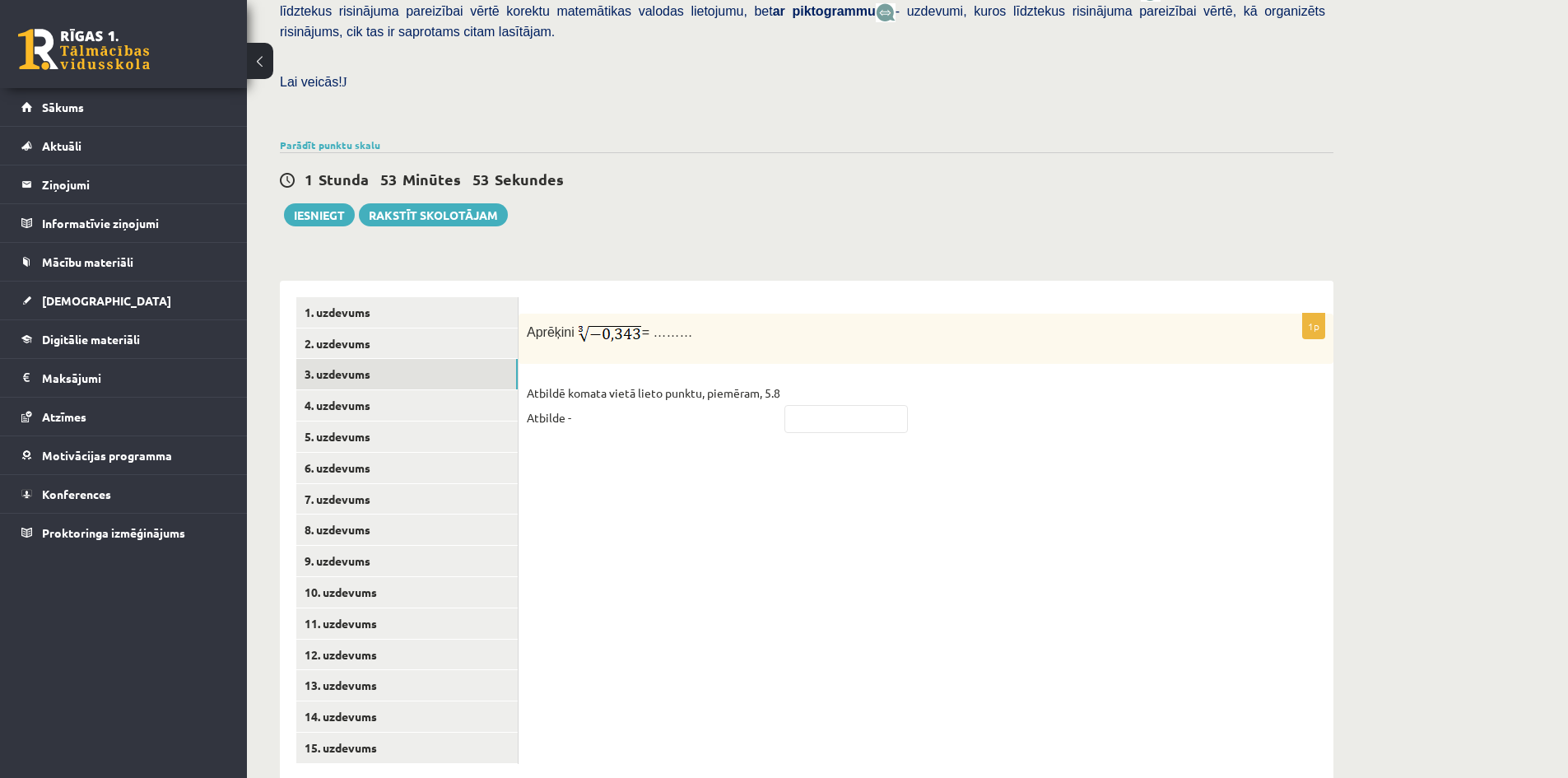
click at [638, 385] on p "Atbildē komata vietā lieto punktu, piemēram, 5.8 Atbilde -" at bounding box center [654, 405] width 254 height 50
click at [668, 383] on p "Atbildē komata vietā lieto punktu, piemēram, 5.8 Atbilde -" at bounding box center [654, 405] width 254 height 50
drag, startPoint x: 668, startPoint y: 383, endPoint x: 720, endPoint y: 379, distance: 52.2
click at [705, 381] on p "Atbildē komata vietā lieto punktu, piemēram, 5.8 Atbilde -" at bounding box center [654, 405] width 254 height 50
click at [751, 381] on p "Atbildē komata vietā lieto punktu, piemēram, 5.8 Atbilde -" at bounding box center [654, 405] width 254 height 50
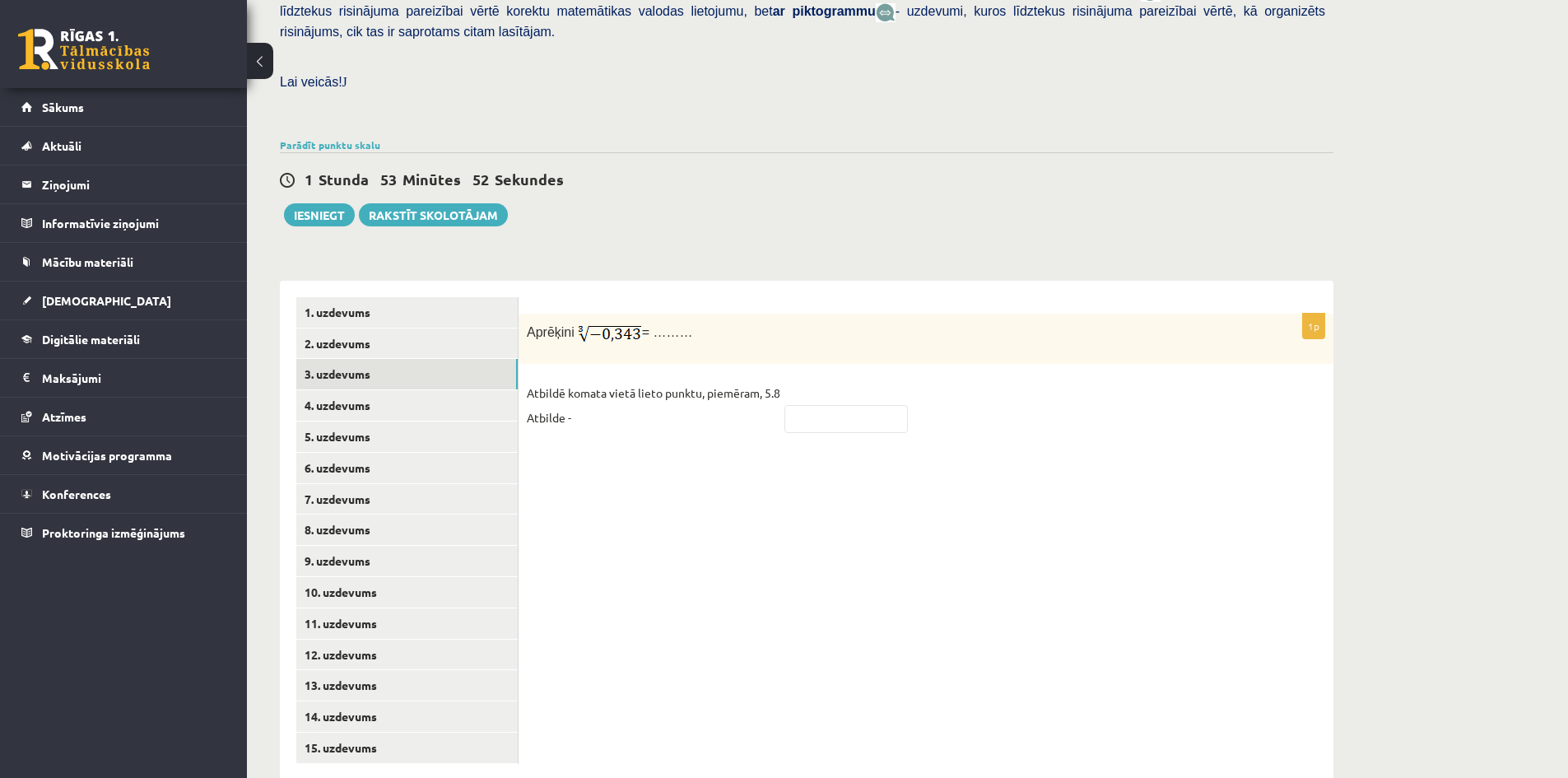
click at [740, 382] on p "Atbildē komata vietā lieto punktu, piemēram, 5.8 Atbilde -" at bounding box center [654, 405] width 254 height 50
drag, startPoint x: 740, startPoint y: 382, endPoint x: 765, endPoint y: 383, distance: 25.0
click at [763, 383] on p "Atbildē komata vietā lieto punktu, piemēram, 5.8 Atbilde -" at bounding box center [654, 405] width 254 height 50
click at [777, 388] on p "Atbildē komata vietā lieto punktu, piemēram, 5.8 Atbilde -" at bounding box center [654, 405] width 254 height 50
click at [697, 381] on p "Atbildē komata vietā lieto punktu, piemēram, 5.8 Atbilde -" at bounding box center [654, 405] width 254 height 50
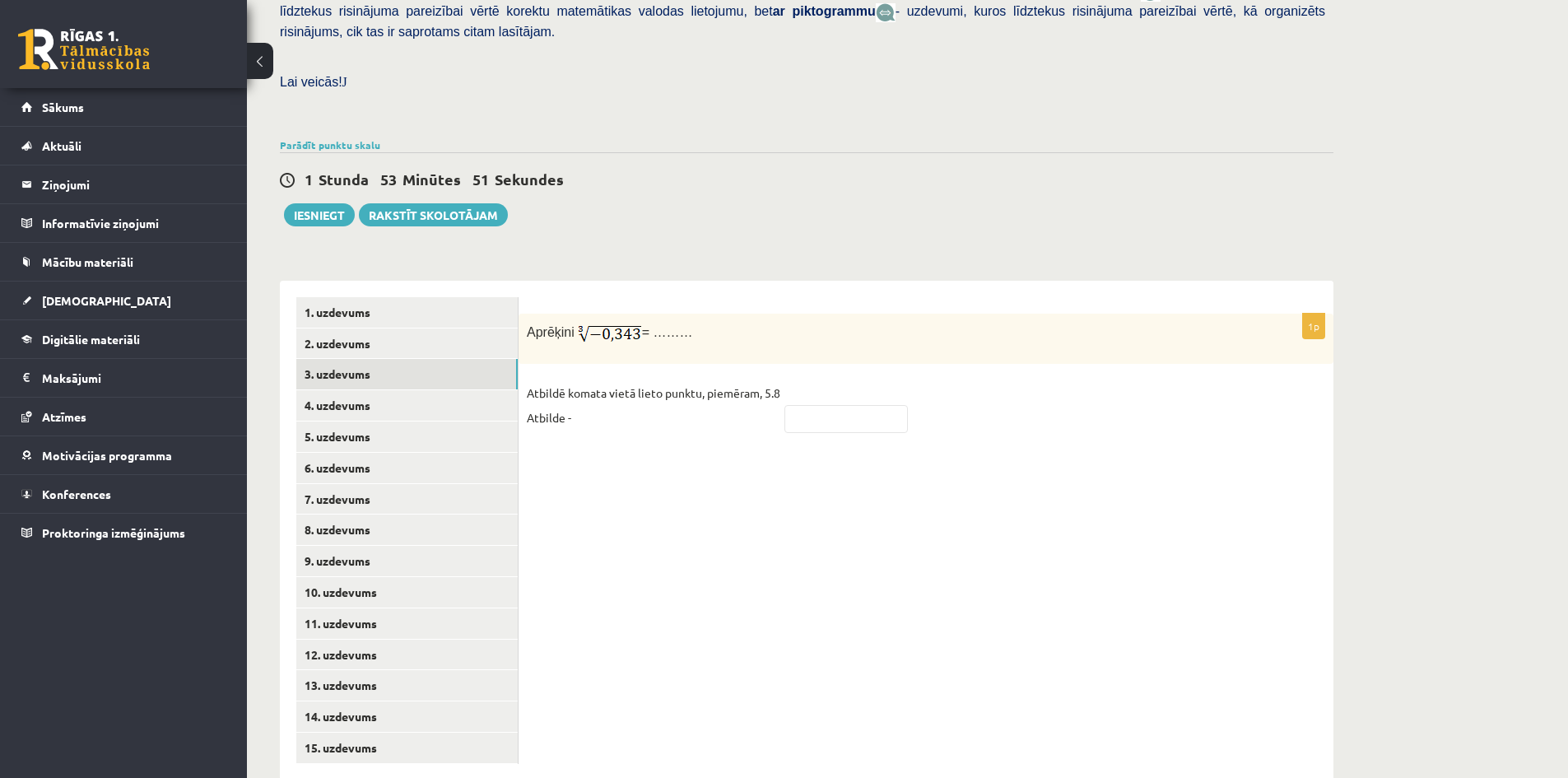
click at [549, 381] on p "Atbildē komata vietā lieto punktu, piemēram, 5.8 Atbilde -" at bounding box center [654, 405] width 254 height 50
click at [538, 392] on p "Atbildē komata vietā lieto punktu, piemēram, 5.8 Atbilde -" at bounding box center [654, 405] width 254 height 50
click at [573, 385] on p "Atbildē komata vietā lieto punktu, piemēram, 5.8 Atbilde -" at bounding box center [654, 405] width 254 height 50
click at [580, 383] on p "Atbildē komata vietā lieto punktu, piemēram, 5.8 Atbilde -" at bounding box center [654, 405] width 254 height 50
click at [592, 381] on p "Atbildē komata vietā lieto punktu, piemēram, 5.8 Atbilde -" at bounding box center [654, 405] width 254 height 50
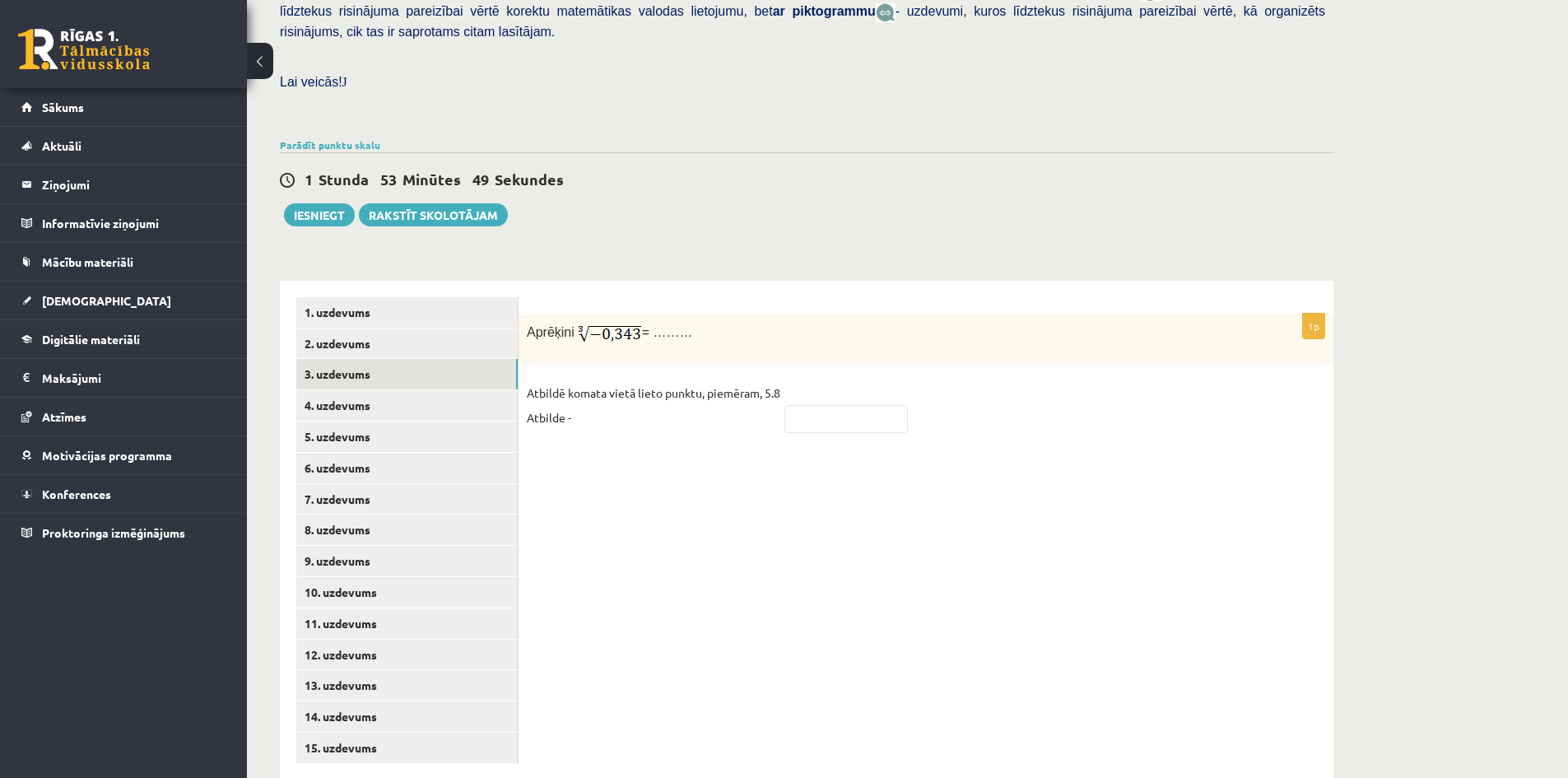
click at [595, 381] on p "Atbildē komata vietā lieto punktu, piemēram, 5.8 Atbilde -" at bounding box center [654, 405] width 254 height 50
click at [673, 325] on span "= ………" at bounding box center [668, 332] width 52 height 14
click at [656, 325] on span "= ………" at bounding box center [668, 332] width 52 height 14
click at [661, 325] on span "= ………" at bounding box center [668, 332] width 52 height 14
click at [591, 383] on p "Atbildē komata vietā lieto punktu, piemēram, 5.8 Atbilde -" at bounding box center [654, 405] width 254 height 50
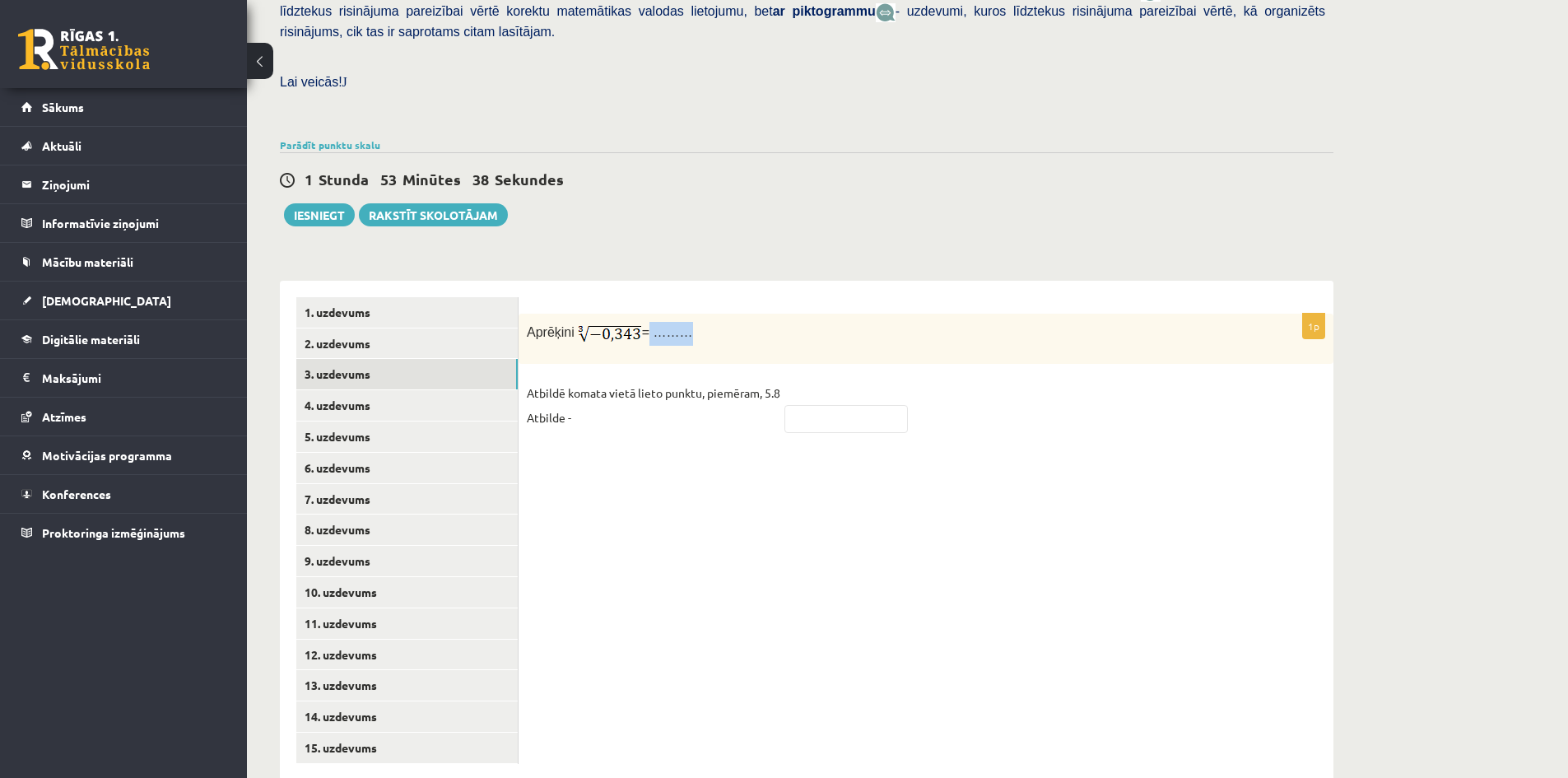
drag, startPoint x: 659, startPoint y: 295, endPoint x: 676, endPoint y: 289, distance: 18.0
click at [676, 325] on span "= ………" at bounding box center [668, 332] width 52 height 14
click at [675, 325] on span "= ………" at bounding box center [668, 332] width 52 height 14
click at [666, 314] on div "Aprēķini = ………" at bounding box center [926, 339] width 815 height 51
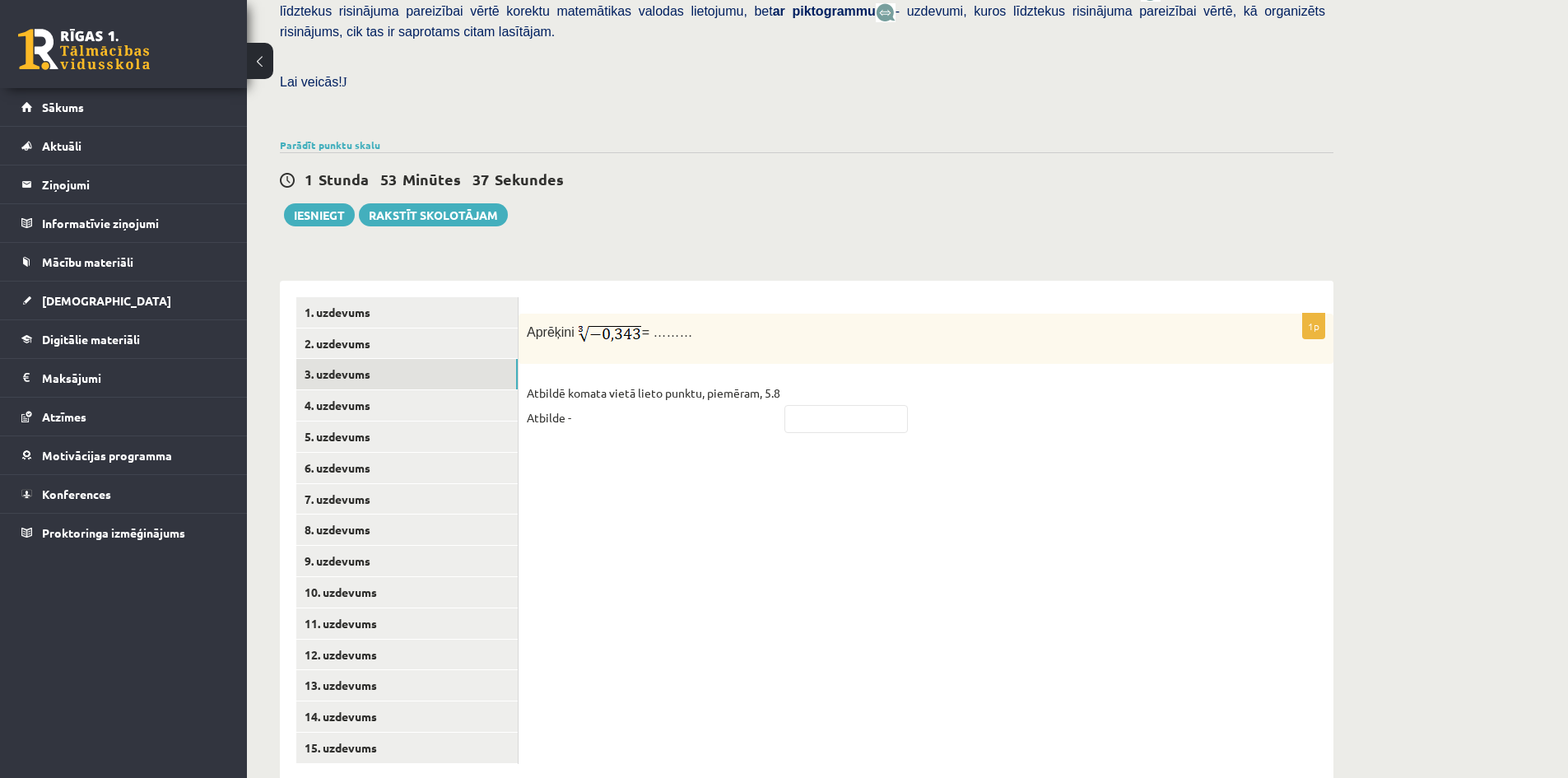
click at [545, 335] on div "1p Aprēķini = ……… Atbildē komata vietā lieto punktu, piemēram, 5.8 Atbilde -" at bounding box center [926, 381] width 815 height 134
click at [583, 381] on p "Atbildē komata vietā lieto punktu, piemēram, 5.8 Atbilde -" at bounding box center [654, 405] width 254 height 50
click at [620, 381] on p "Atbildē komata vietā lieto punktu, piemēram, 5.8 Atbilde -" at bounding box center [654, 405] width 254 height 50
click at [622, 381] on p "Atbildē komata vietā lieto punktu, piemēram, 5.8 Atbilde -" at bounding box center [654, 405] width 254 height 50
click at [632, 382] on p "Atbildē komata vietā lieto punktu, piemēram, 5.8 Atbilde -" at bounding box center [654, 405] width 254 height 50
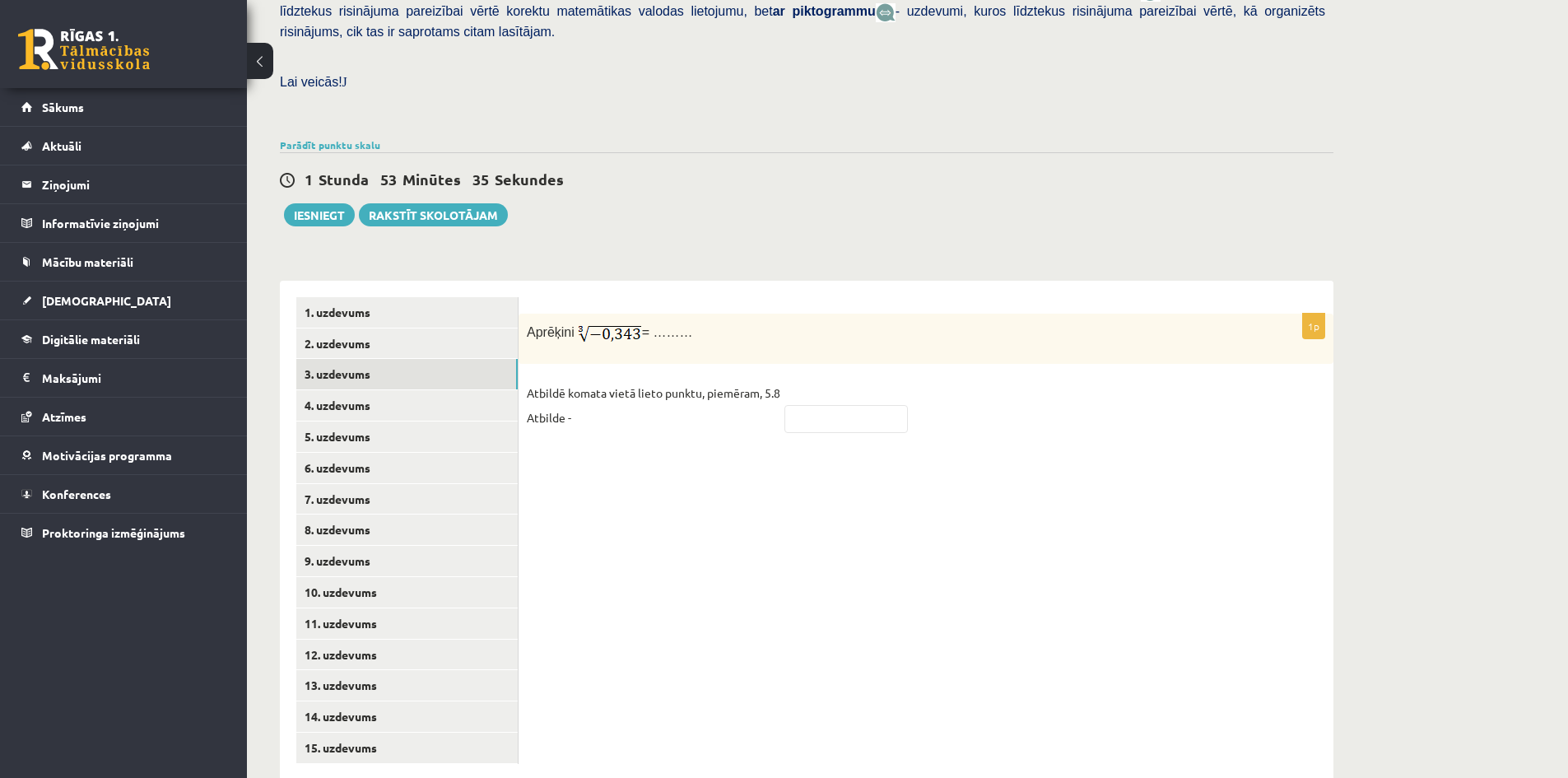
drag, startPoint x: 637, startPoint y: 383, endPoint x: 667, endPoint y: 387, distance: 30.3
click at [646, 387] on p "Atbildē komata vietā lieto punktu, piemēram, 5.8 Atbilde -" at bounding box center [654, 405] width 254 height 50
click at [667, 386] on p "Atbildē komata vietā lieto punktu, piemēram, 5.8 Atbilde -" at bounding box center [654, 405] width 254 height 50
click at [690, 388] on p "Atbildē komata vietā lieto punktu, piemēram, 5.8 Atbilde -" at bounding box center [654, 405] width 254 height 50
click at [716, 388] on p "Atbildē komata vietā lieto punktu, piemēram, 5.8 Atbilde -" at bounding box center [654, 405] width 254 height 50
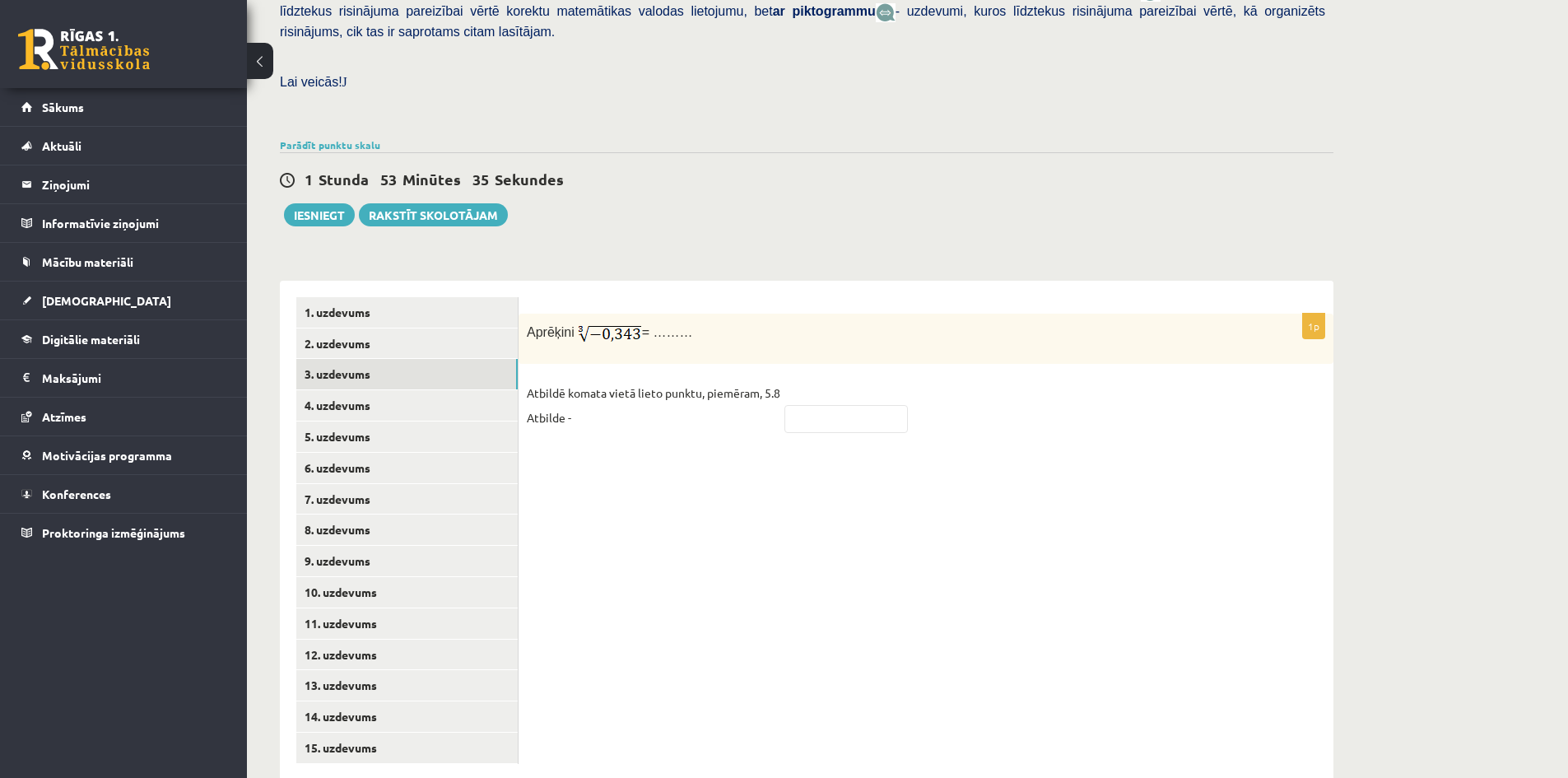
click at [728, 382] on p "Atbildē komata vietā lieto punktu, piemēram, 5.8 Atbilde -" at bounding box center [654, 405] width 254 height 50
click at [764, 384] on p "Atbildē komata vietā lieto punktu, piemēram, 5.8 Atbilde -" at bounding box center [654, 405] width 254 height 50
drag, startPoint x: 768, startPoint y: 385, endPoint x: 802, endPoint y: 389, distance: 34.2
click at [802, 389] on fieldset "Atbildē komata vietā lieto punktu, piemēram, 5.8 Atbilde -" at bounding box center [926, 410] width 798 height 59
click at [802, 405] on input "text" at bounding box center [846, 419] width 124 height 28
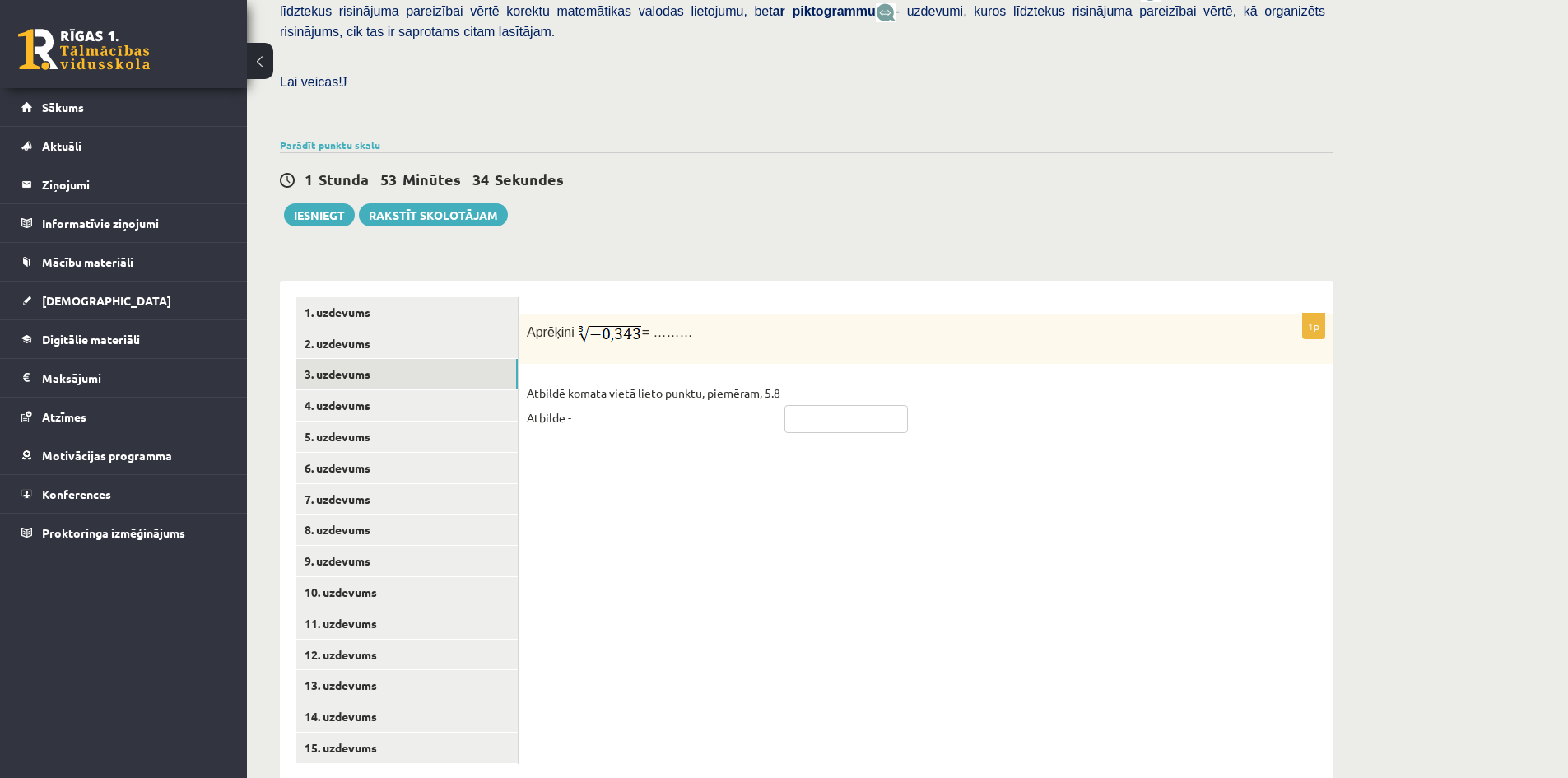
click at [804, 405] on input "text" at bounding box center [846, 419] width 124 height 28
click at [825, 405] on input "text" at bounding box center [846, 419] width 124 height 28
click at [824, 405] on input "text" at bounding box center [846, 419] width 124 height 28
type input "****"
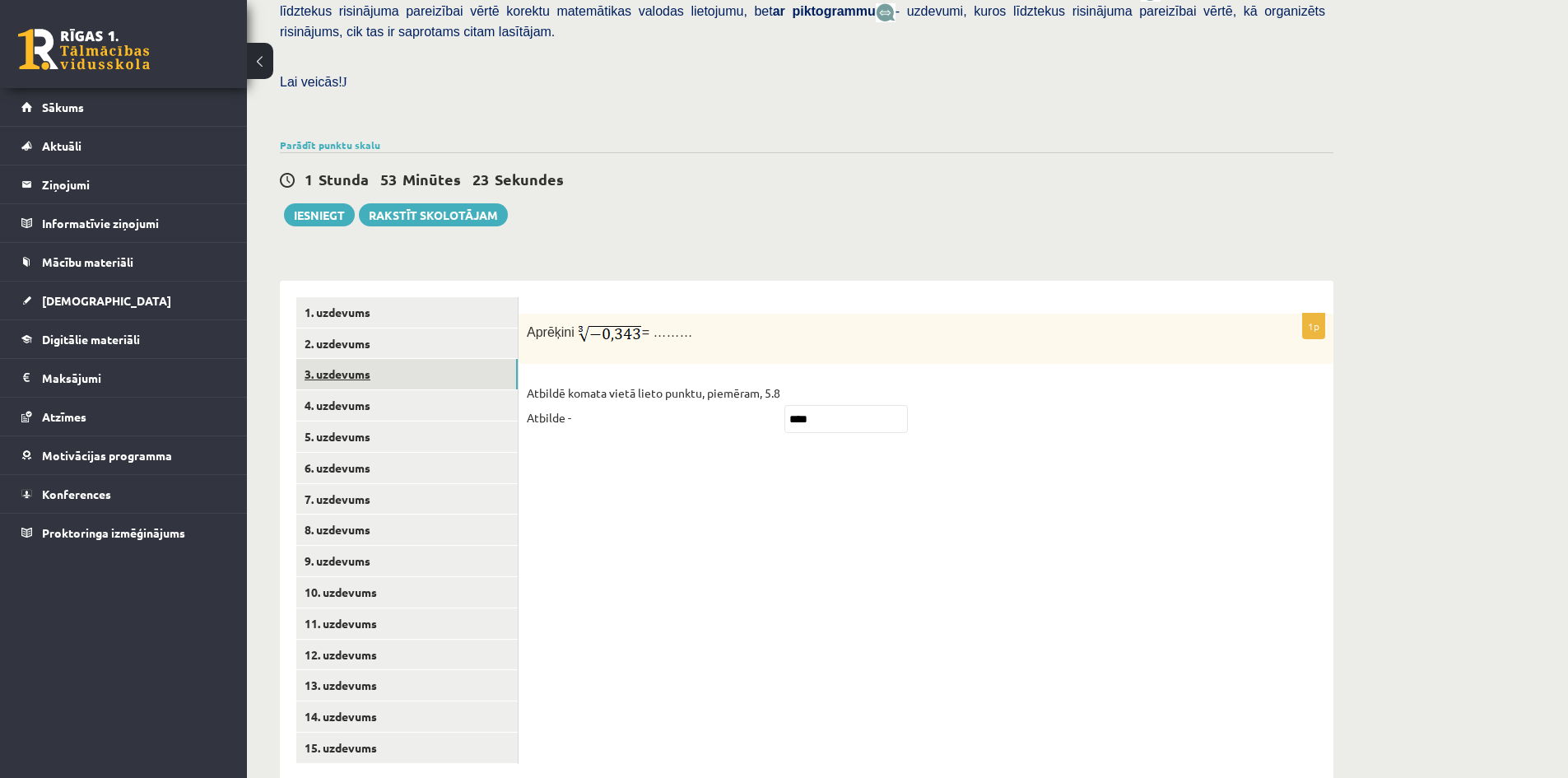
click at [358, 359] on link "3. uzdevums" at bounding box center [407, 374] width 222 height 31
click at [334, 390] on link "4. uzdevums" at bounding box center [407, 405] width 222 height 31
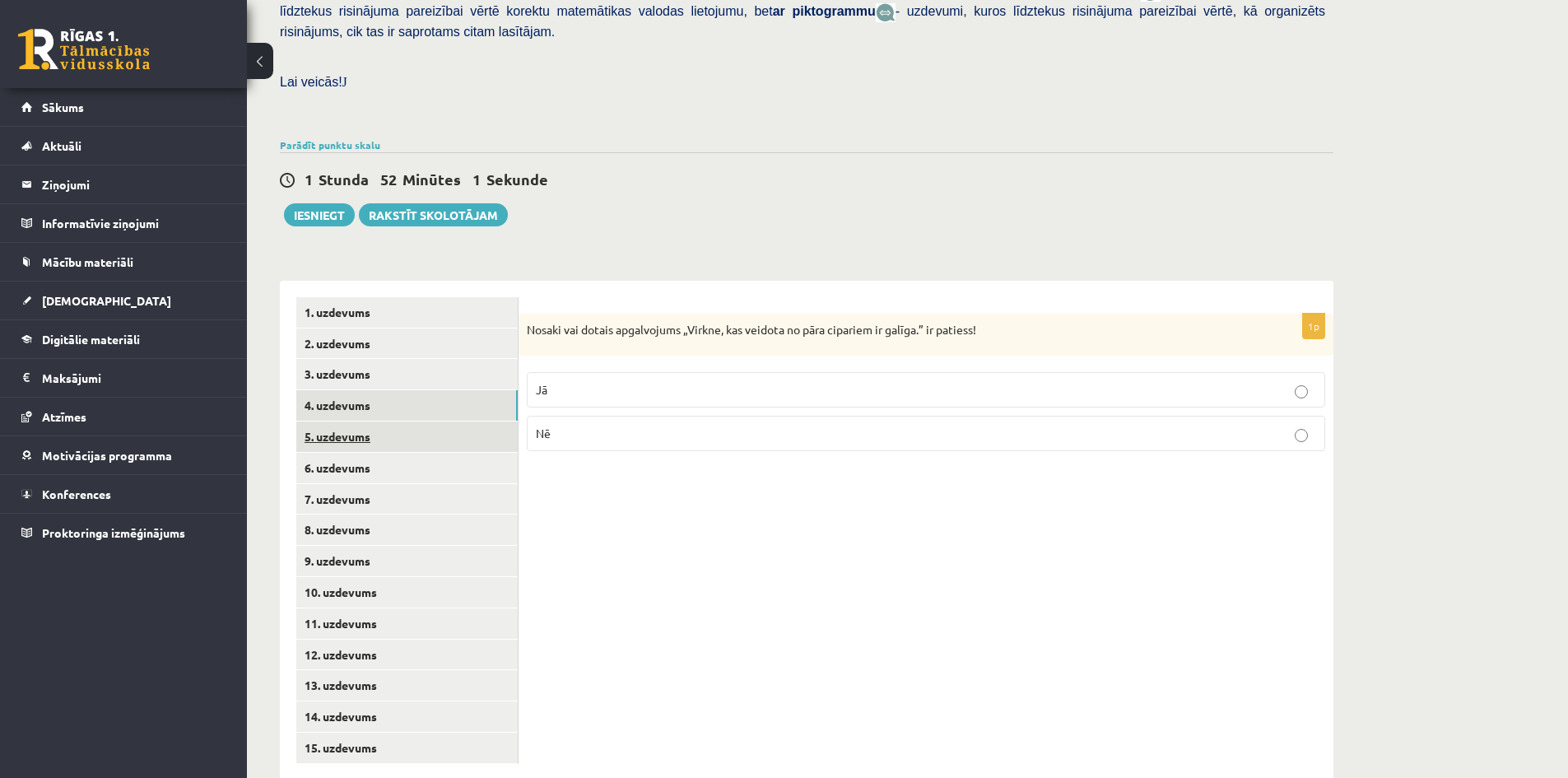
click at [323, 422] on link "5. uzdevums" at bounding box center [407, 437] width 222 height 31
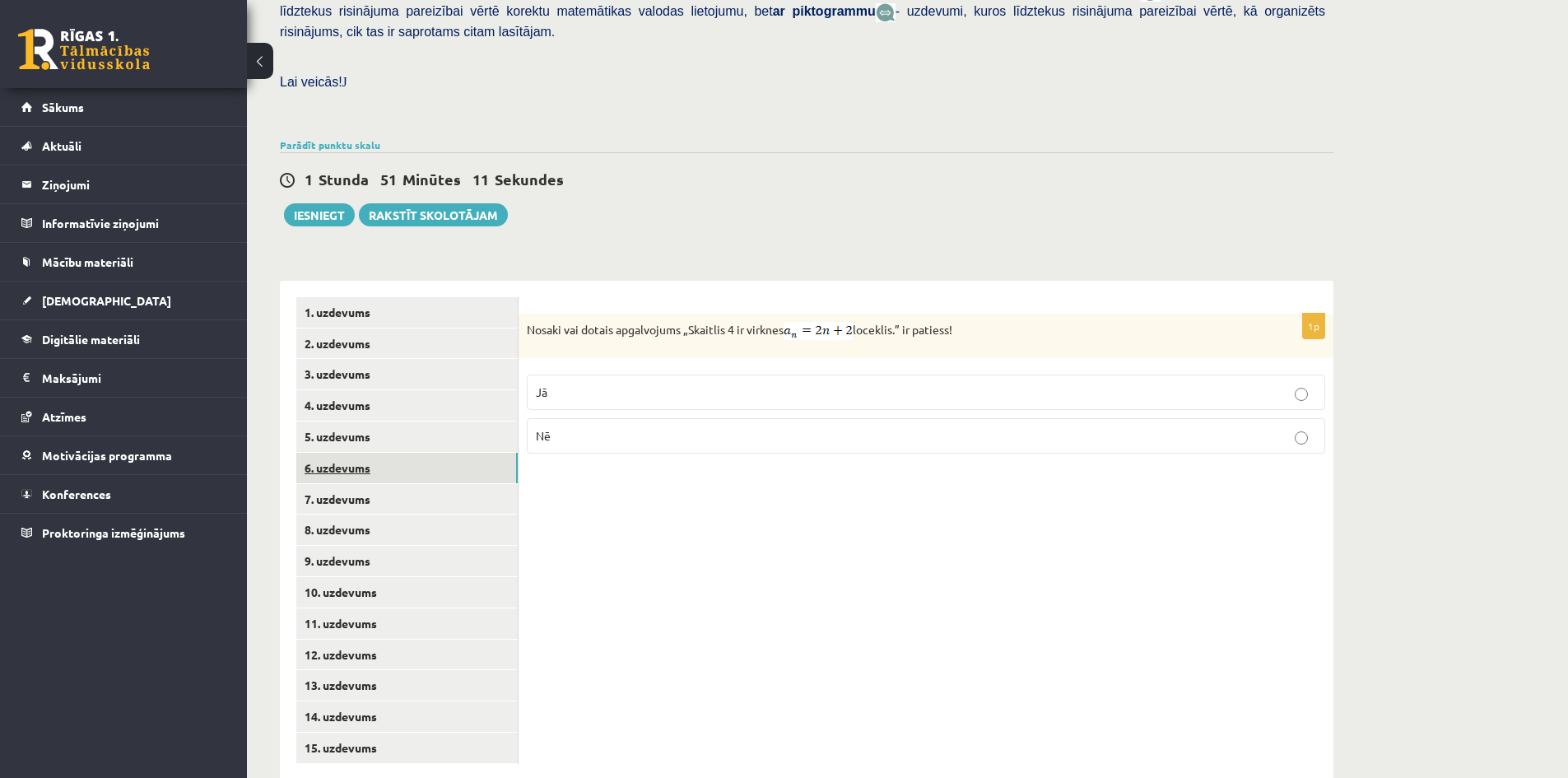
click at [364, 453] on link "6. uzdevums" at bounding box center [407, 468] width 222 height 31
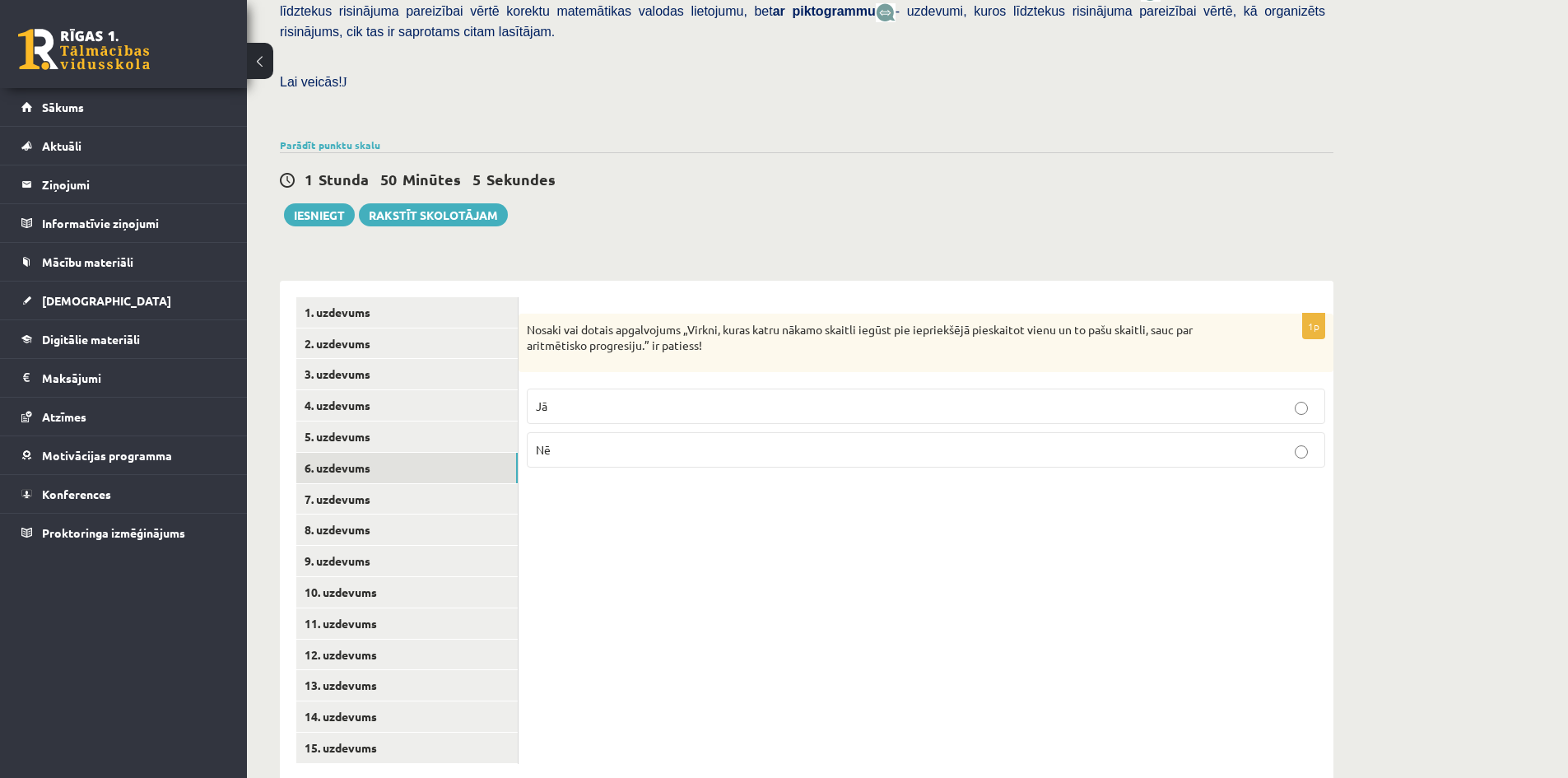
click at [1297, 389] on label "Jā" at bounding box center [926, 406] width 798 height 36
click at [332, 485] on link "7. uzdevums" at bounding box center [407, 500] width 222 height 31
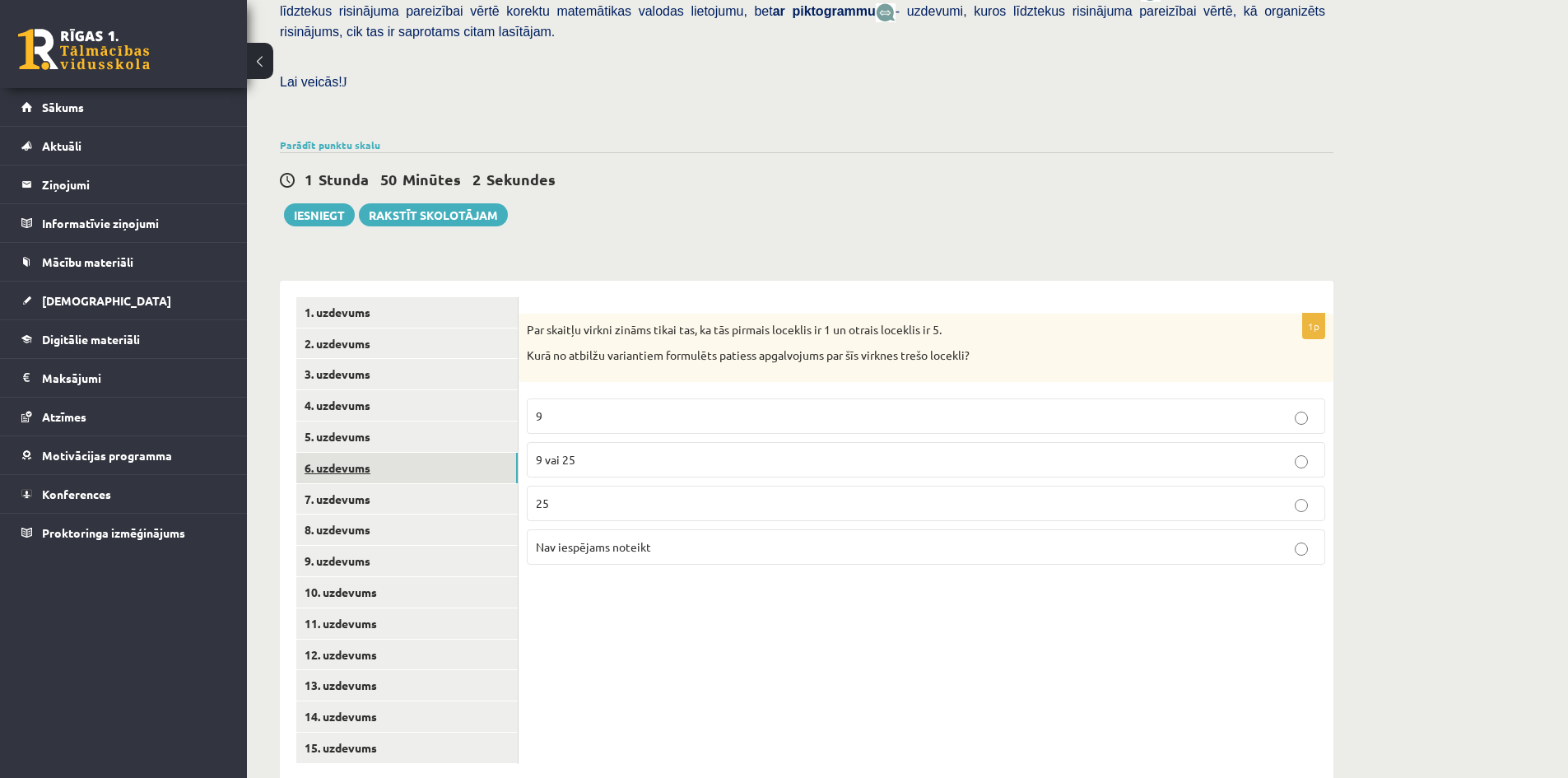
click at [344, 453] on link "6. uzdevums" at bounding box center [407, 468] width 222 height 31
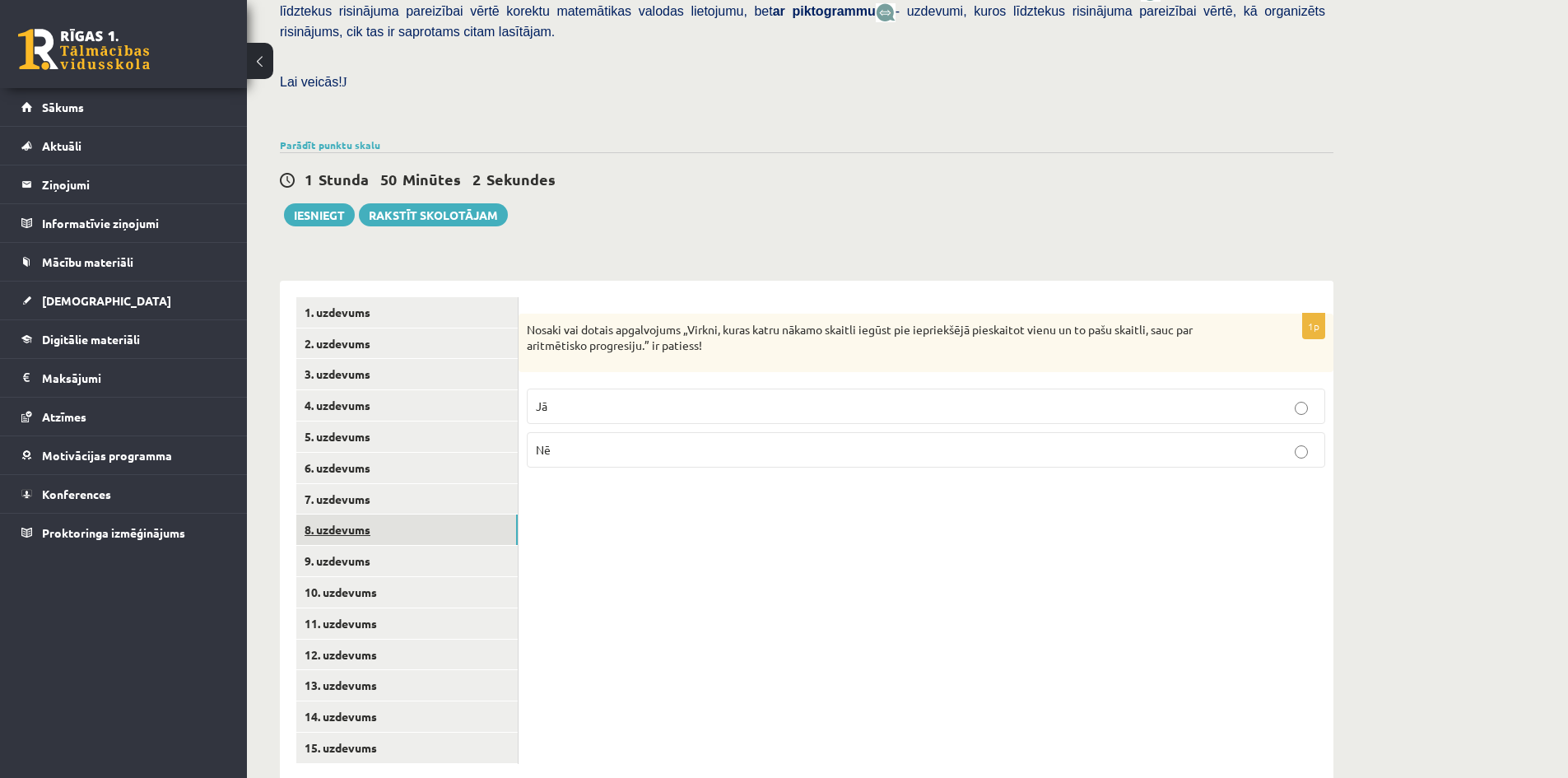
click at [349, 514] on link "8. uzdevums" at bounding box center [407, 529] width 222 height 31
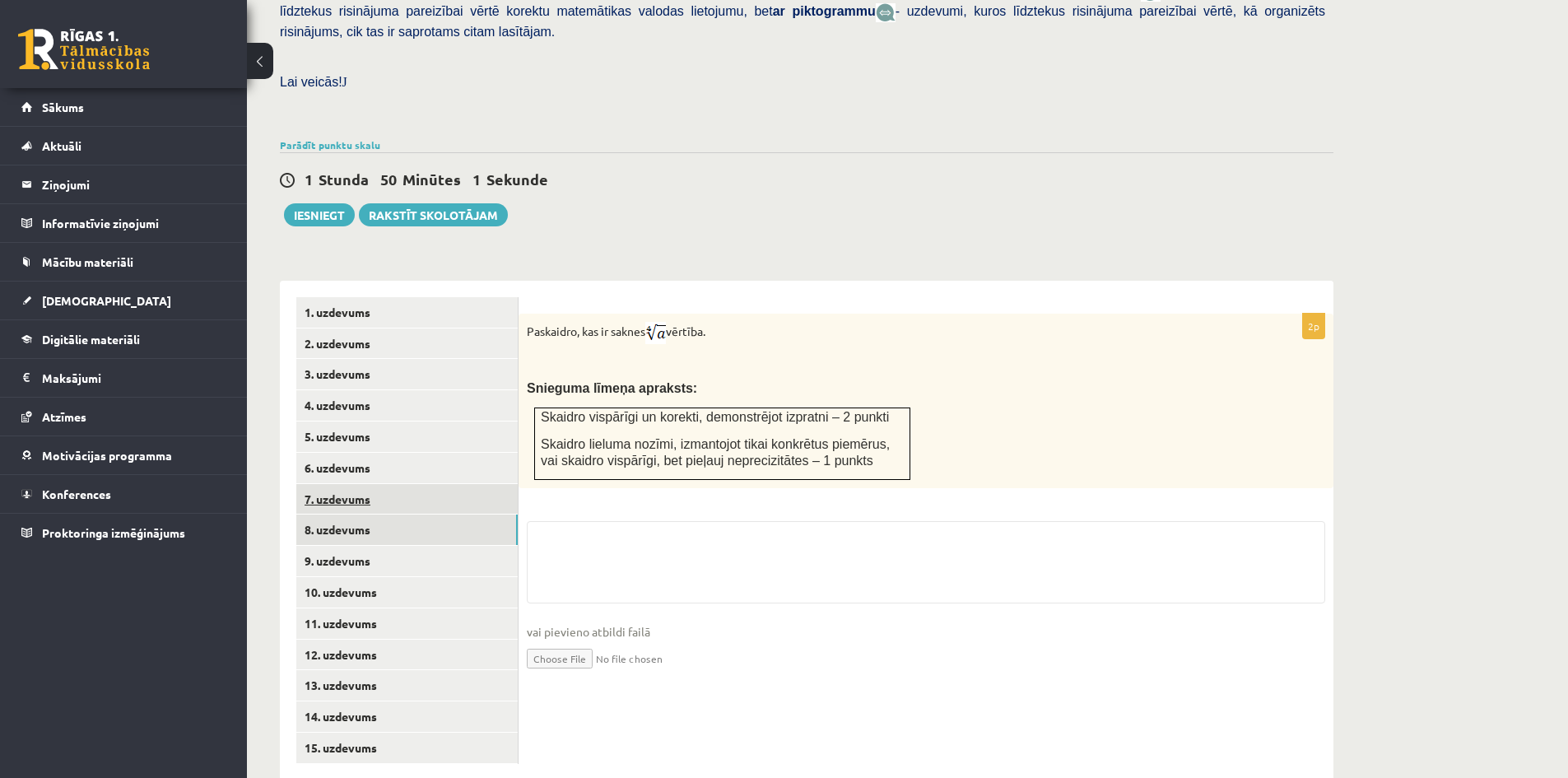
click at [334, 485] on link "7. uzdevums" at bounding box center [407, 500] width 222 height 31
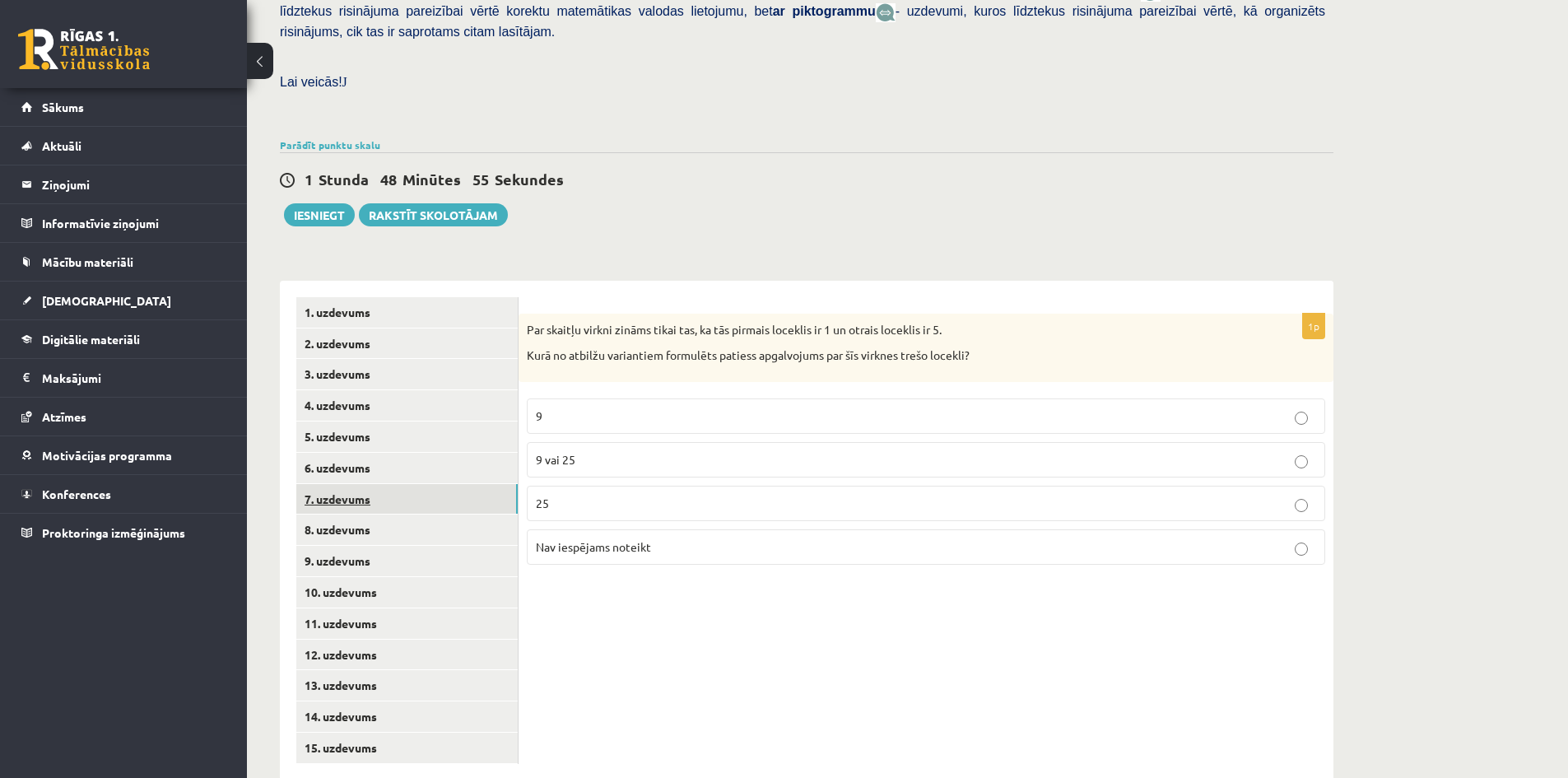
click at [335, 485] on link "7. uzdevums" at bounding box center [407, 500] width 222 height 31
click at [339, 514] on link "8. uzdevums" at bounding box center [407, 529] width 222 height 31
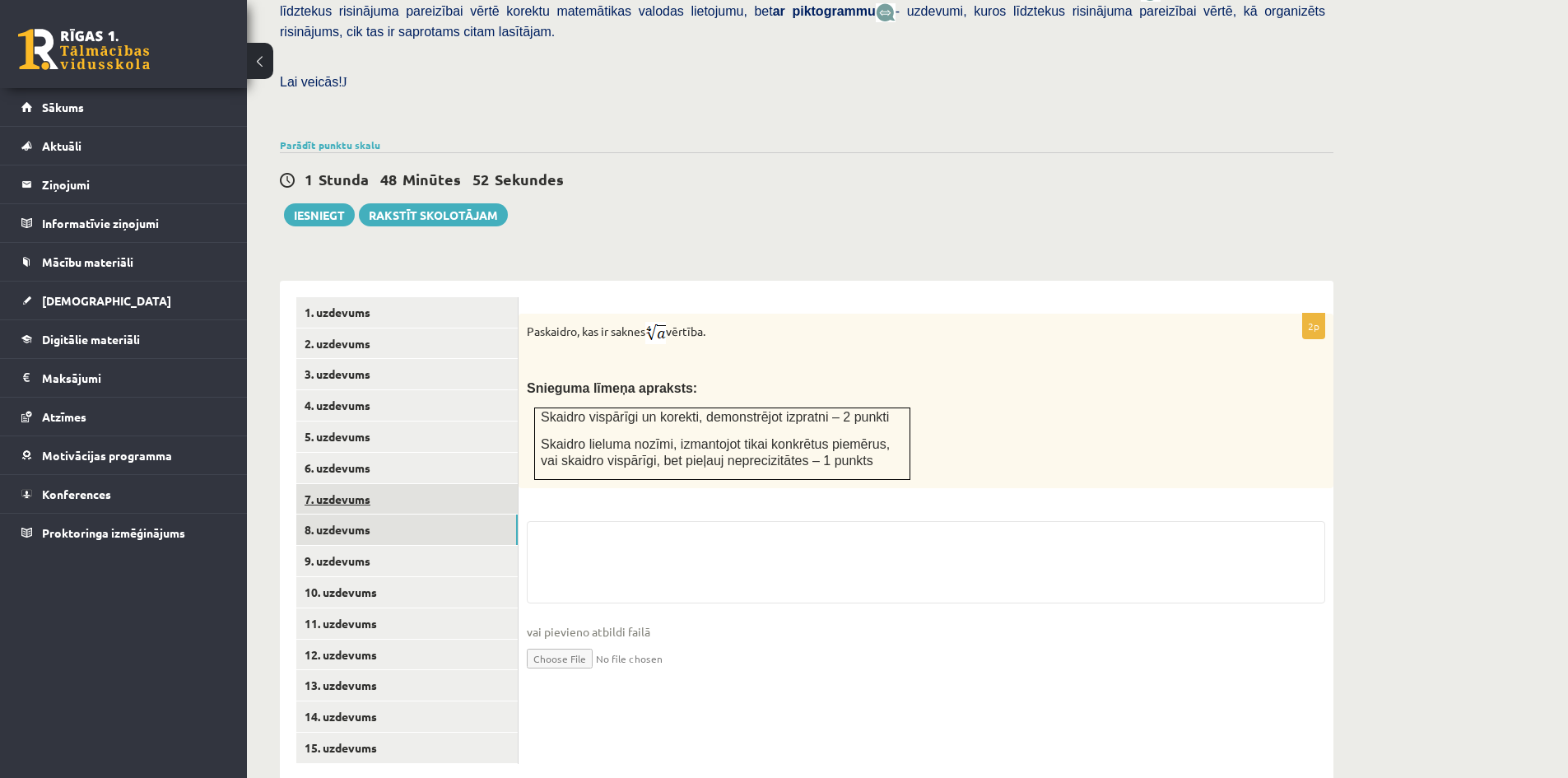
click at [353, 485] on link "7. uzdevums" at bounding box center [407, 500] width 222 height 31
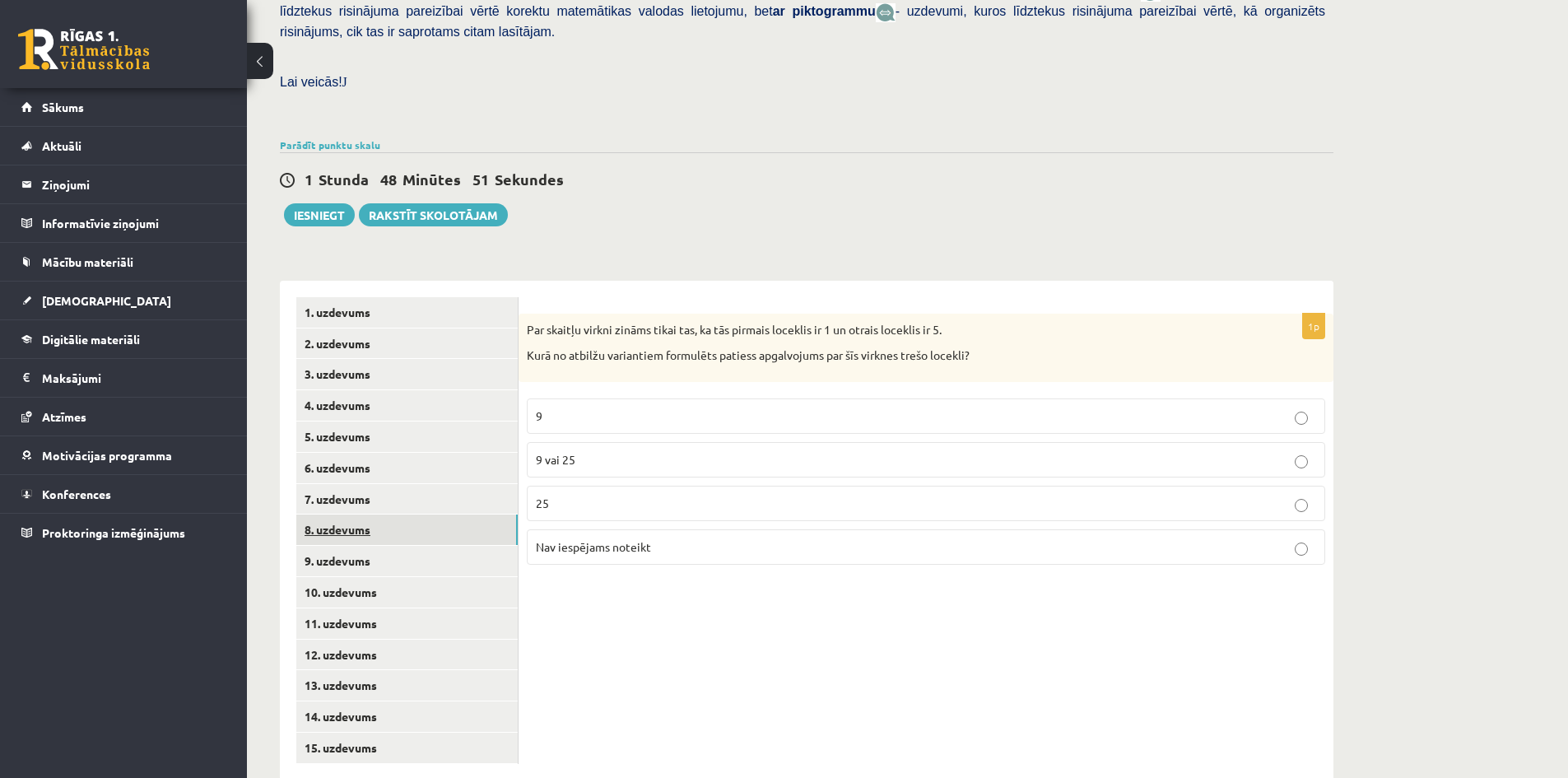
click at [348, 514] on link "8. uzdevums" at bounding box center [407, 529] width 222 height 31
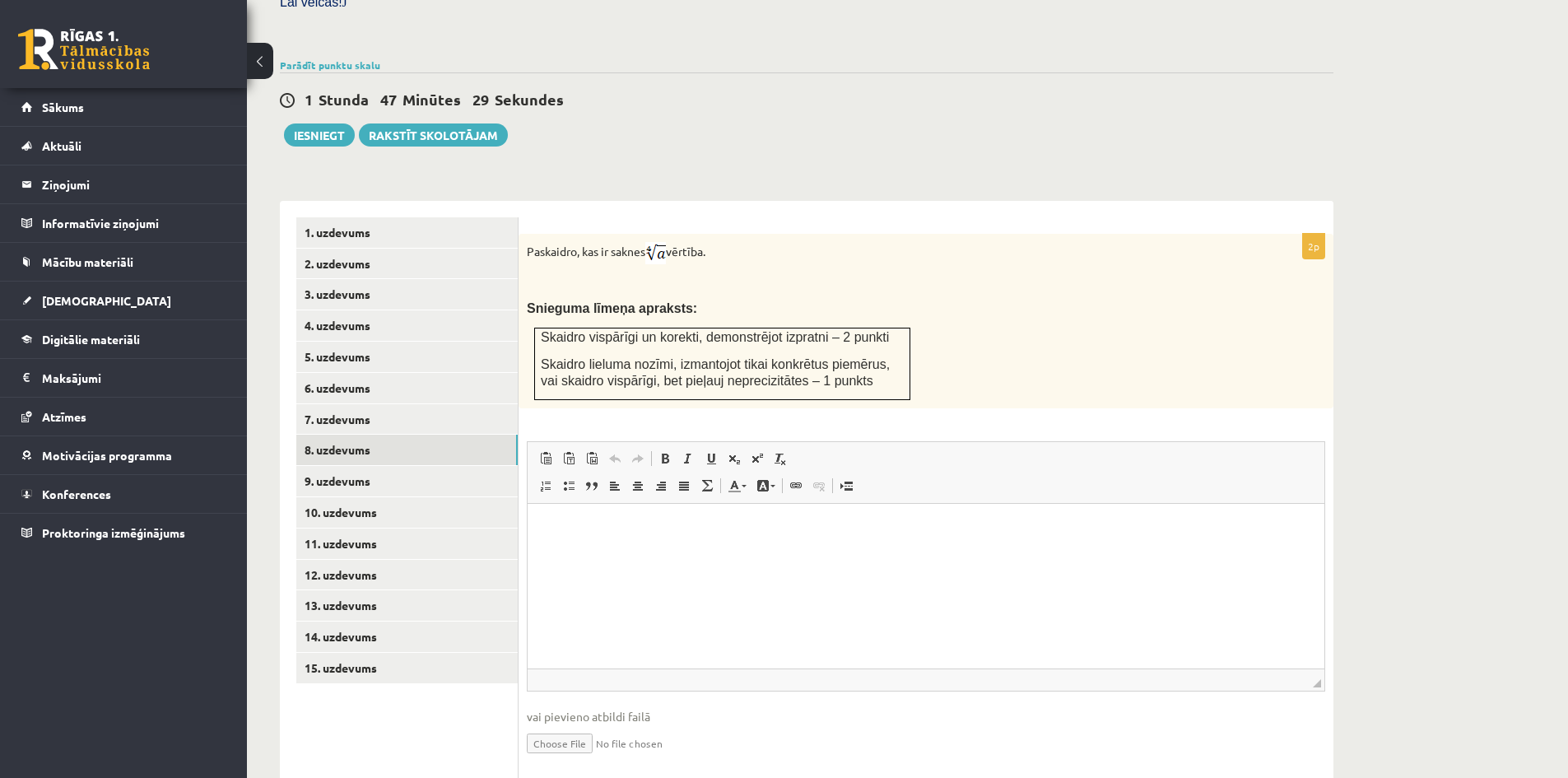
scroll to position [534, 0]
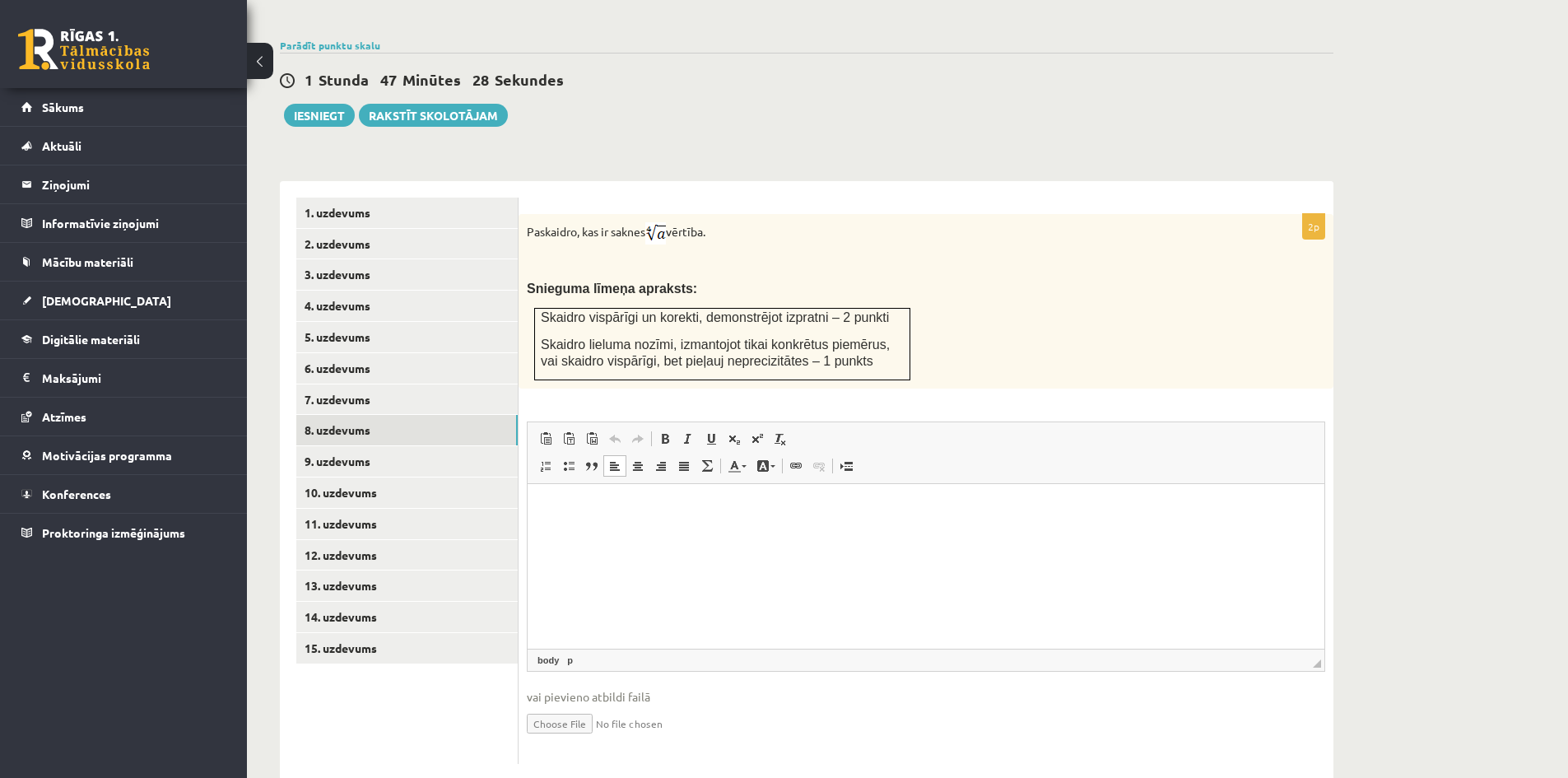
click at [592, 510] on p "Визуальный текстовый редактор, wiswyg-editor-user-answer-47024748663080" at bounding box center [925, 508] width 764 height 17
click at [579, 706] on input "file" at bounding box center [926, 722] width 798 height 34
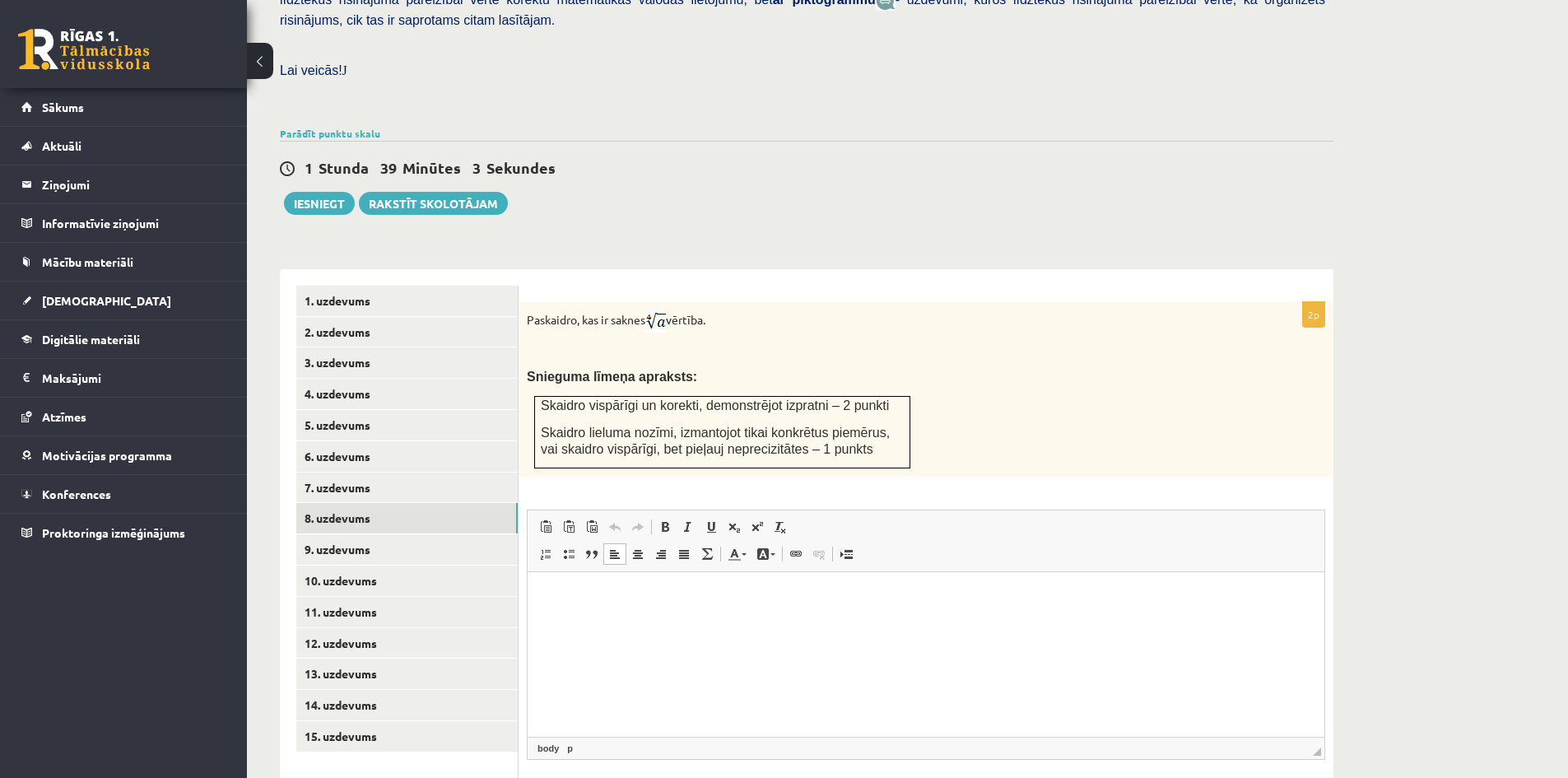
scroll to position [451, 0]
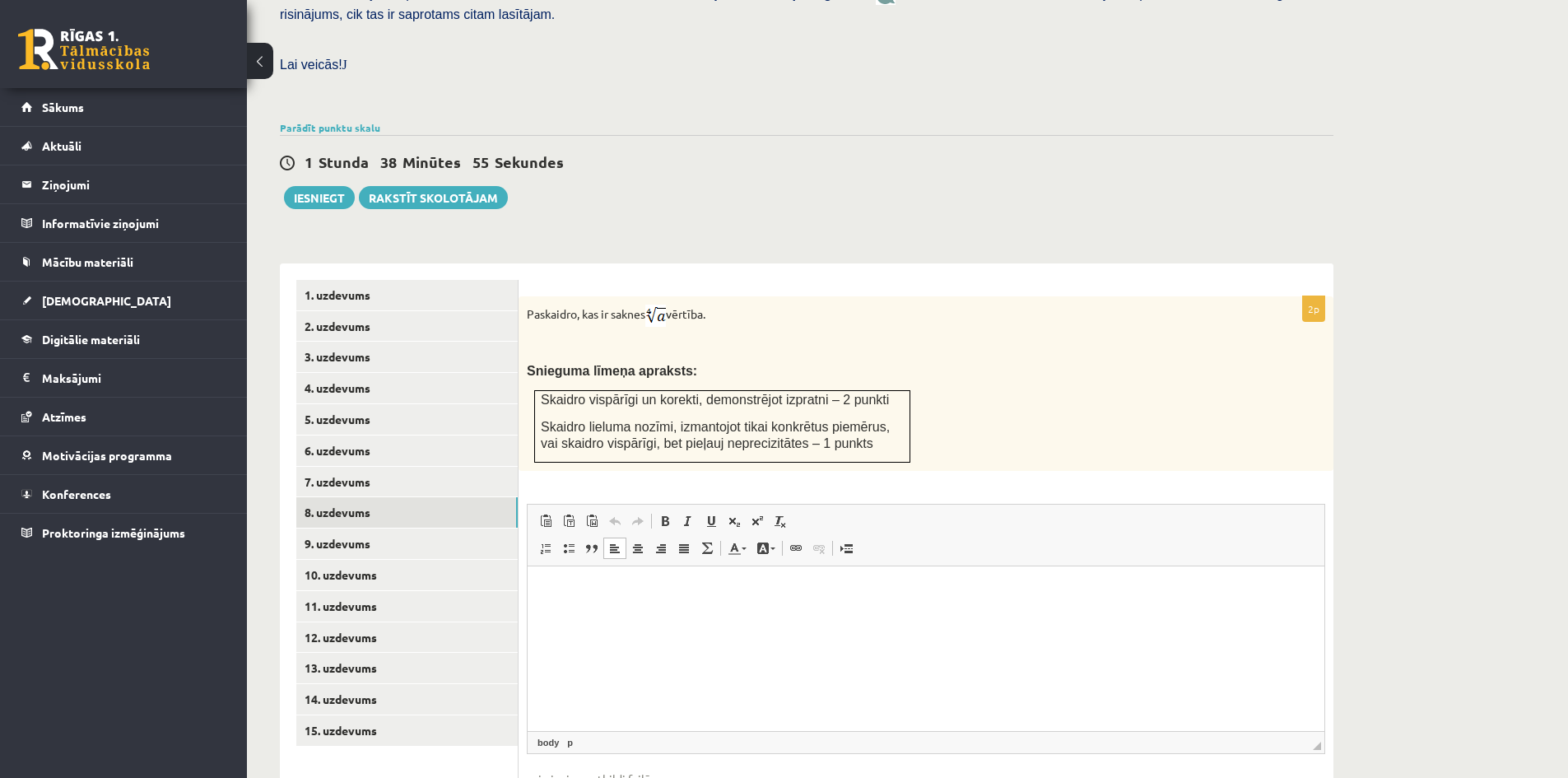
click at [587, 578] on html at bounding box center [926, 591] width 797 height 51
click at [741, 600] on html "**********" at bounding box center [926, 591] width 797 height 51
click at [754, 514] on span at bounding box center [757, 520] width 13 height 13
click at [755, 514] on span at bounding box center [757, 520] width 13 height 13
click at [862, 594] on p "**********" at bounding box center [925, 593] width 764 height 20
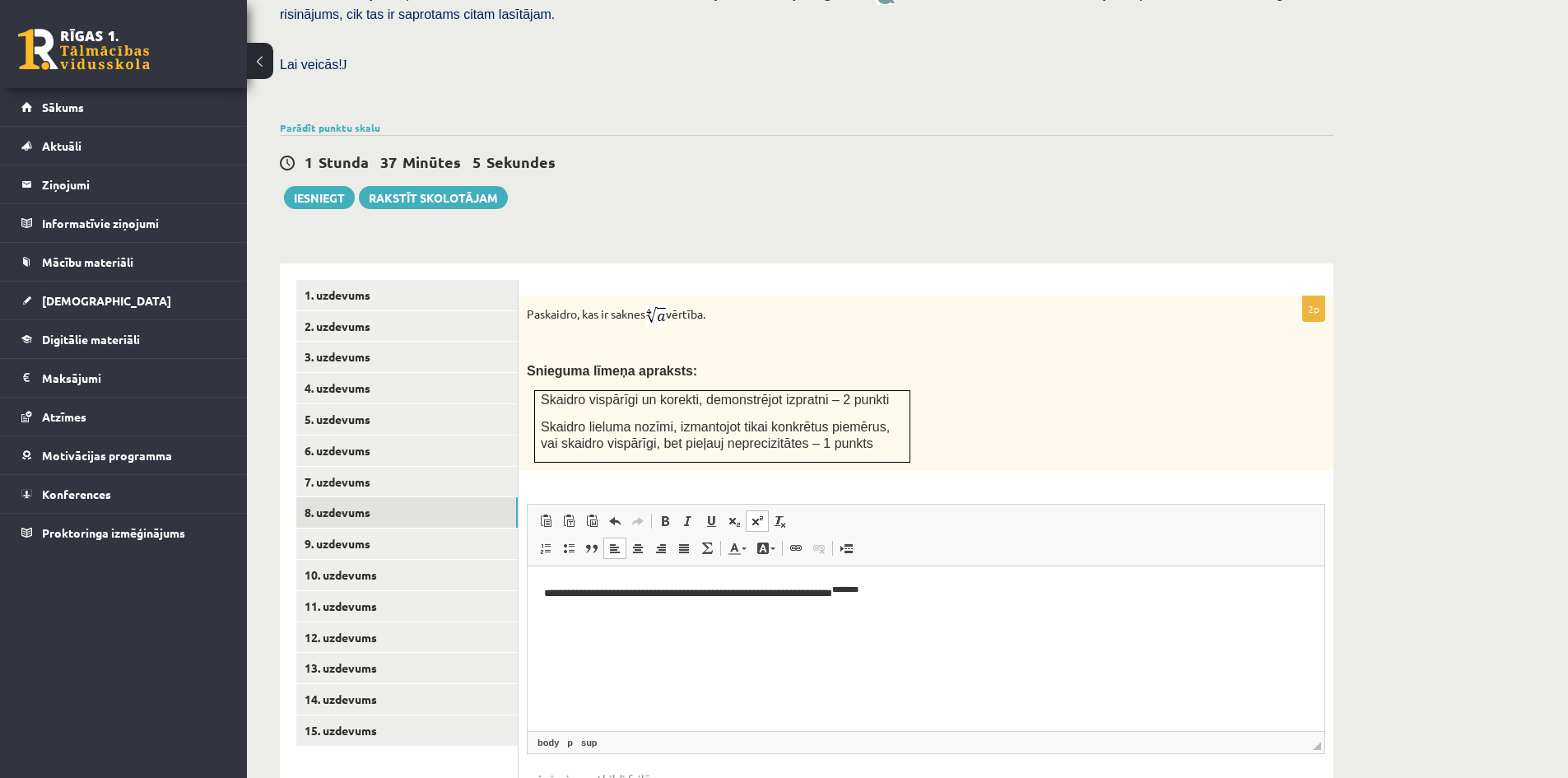
click at [858, 593] on sup "********" at bounding box center [845, 589] width 27 height 8
click at [837, 590] on sup "*" at bounding box center [834, 589] width 5 height 8
click at [762, 514] on span at bounding box center [757, 520] width 13 height 13
click at [855, 593] on p "**********" at bounding box center [925, 593] width 764 height 20
click at [853, 592] on p "**********" at bounding box center [925, 593] width 764 height 20
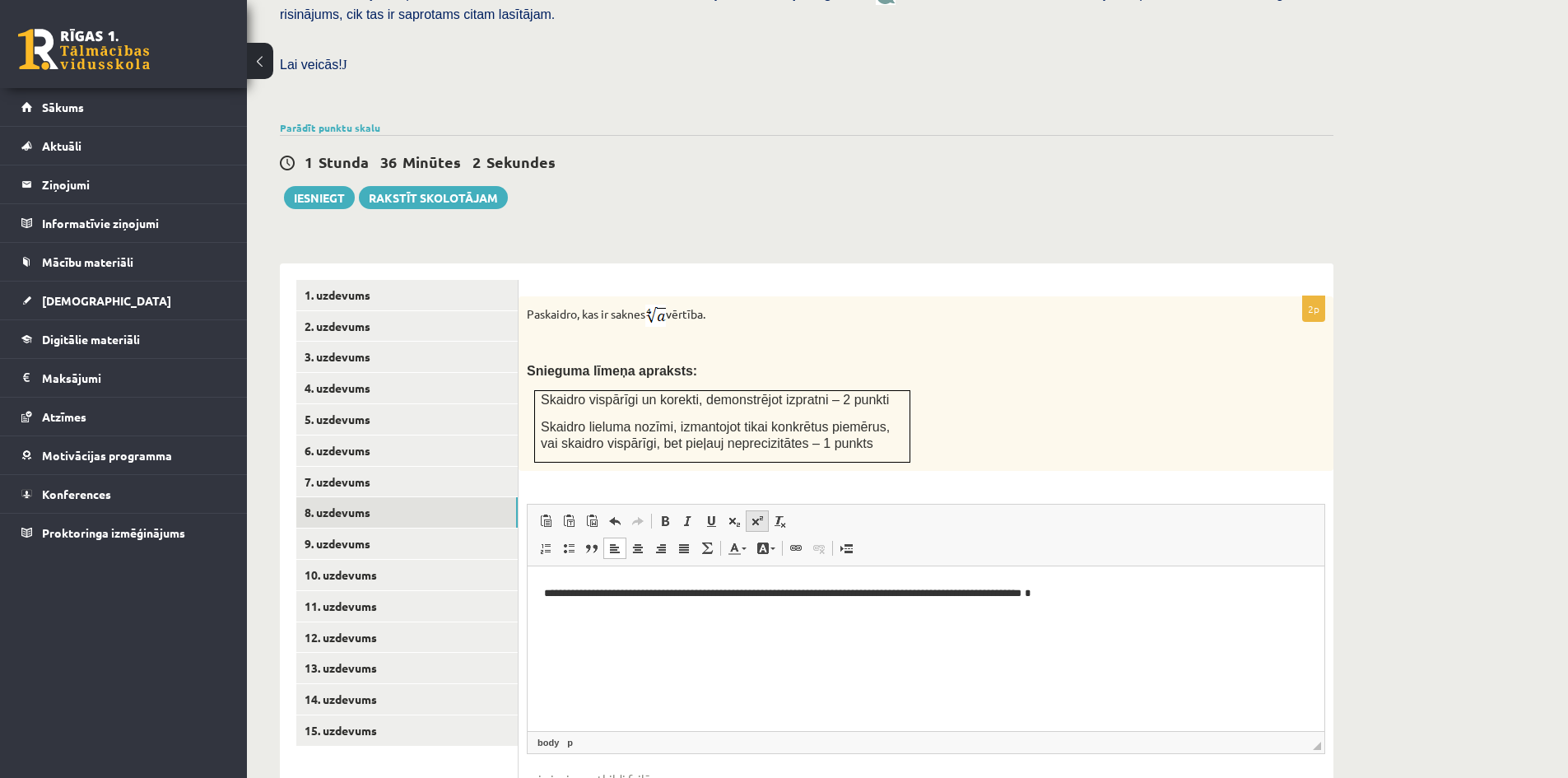
click at [751, 510] on link "Надстрочный индекс" at bounding box center [757, 521] width 23 height 22
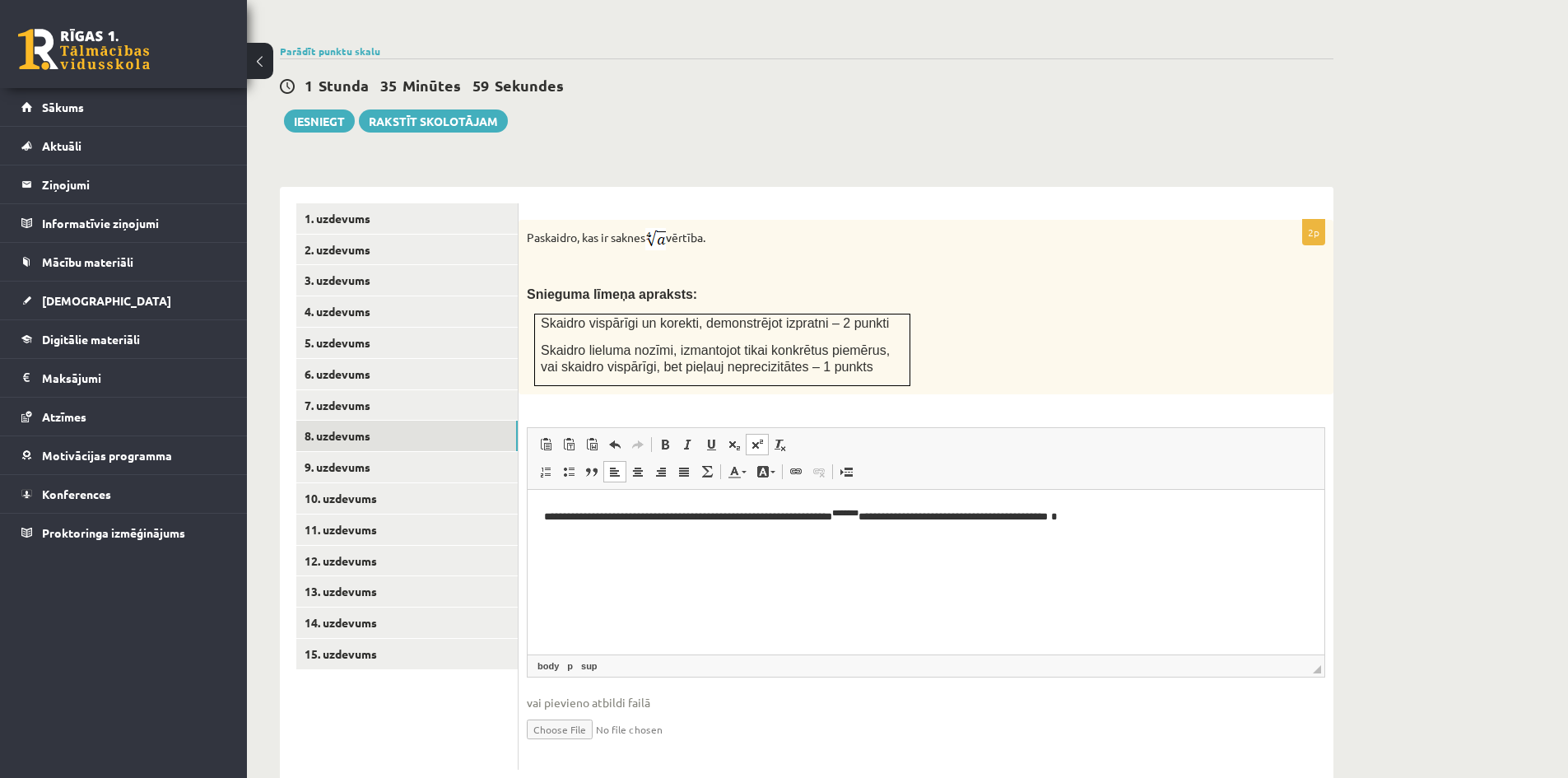
scroll to position [534, 0]
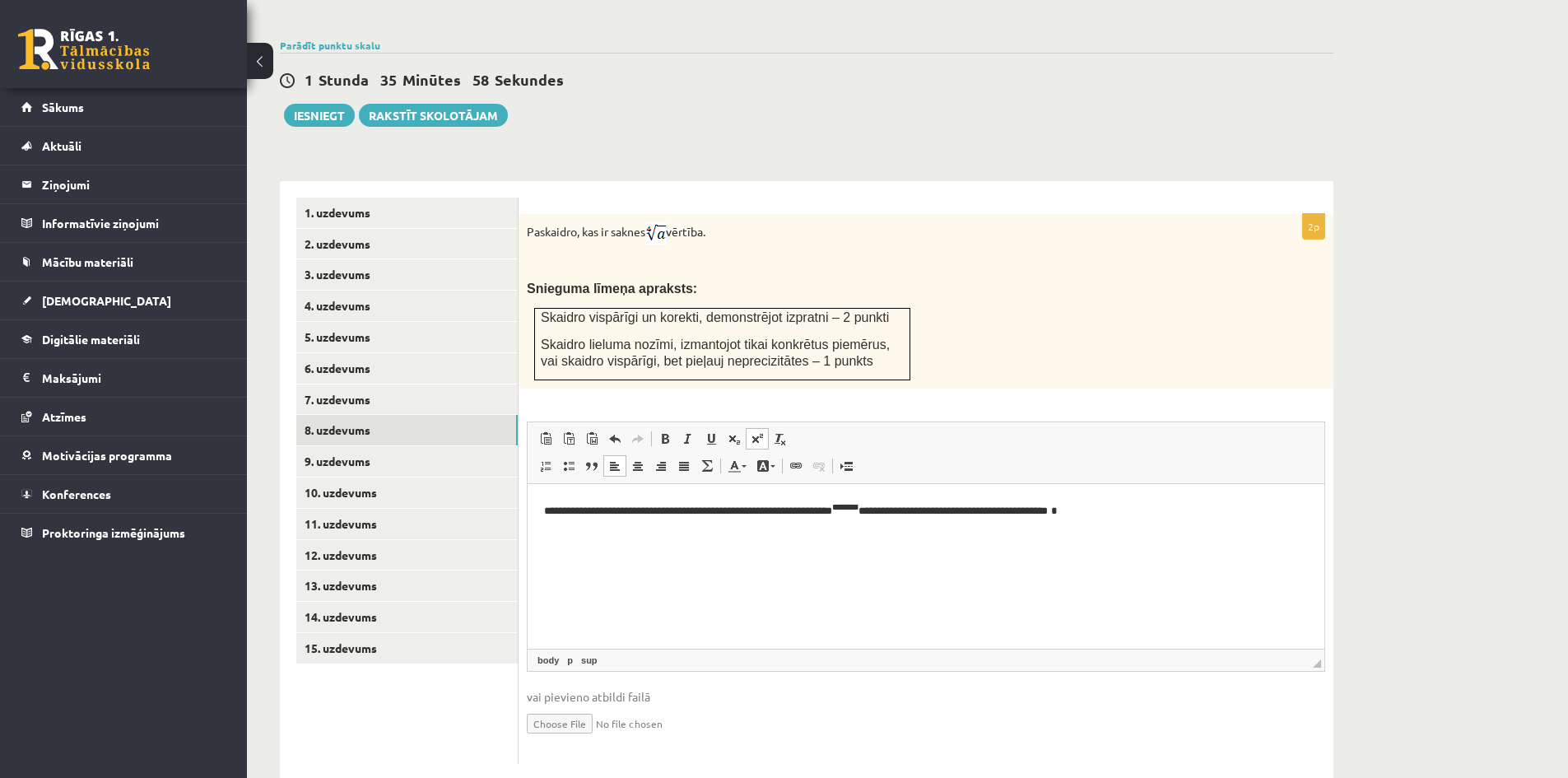
click at [1074, 510] on p "**********" at bounding box center [925, 510] width 764 height 20
click at [549, 706] on input "file" at bounding box center [926, 722] width 798 height 34
type input "**********"
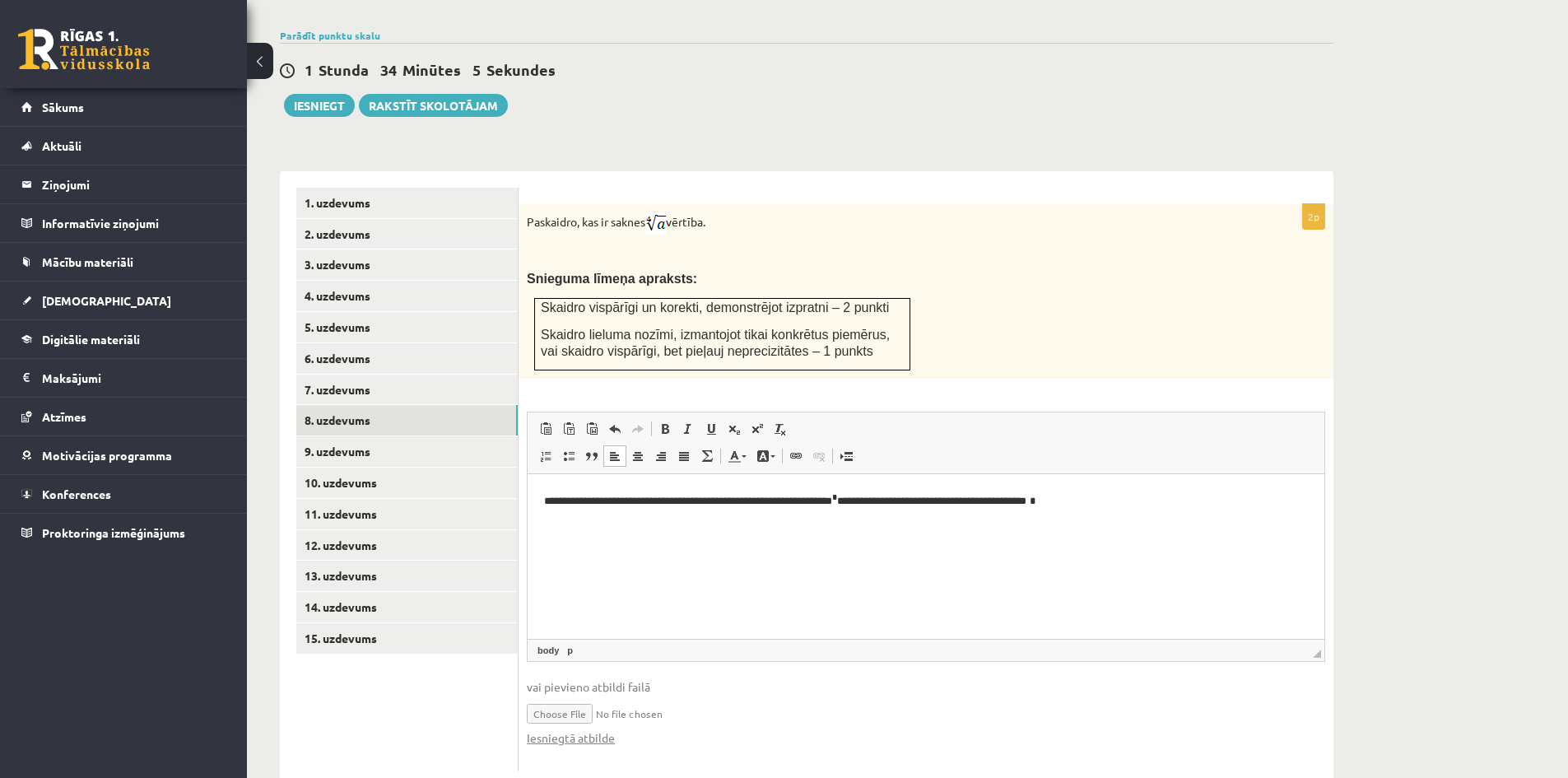
scroll to position [551, 0]
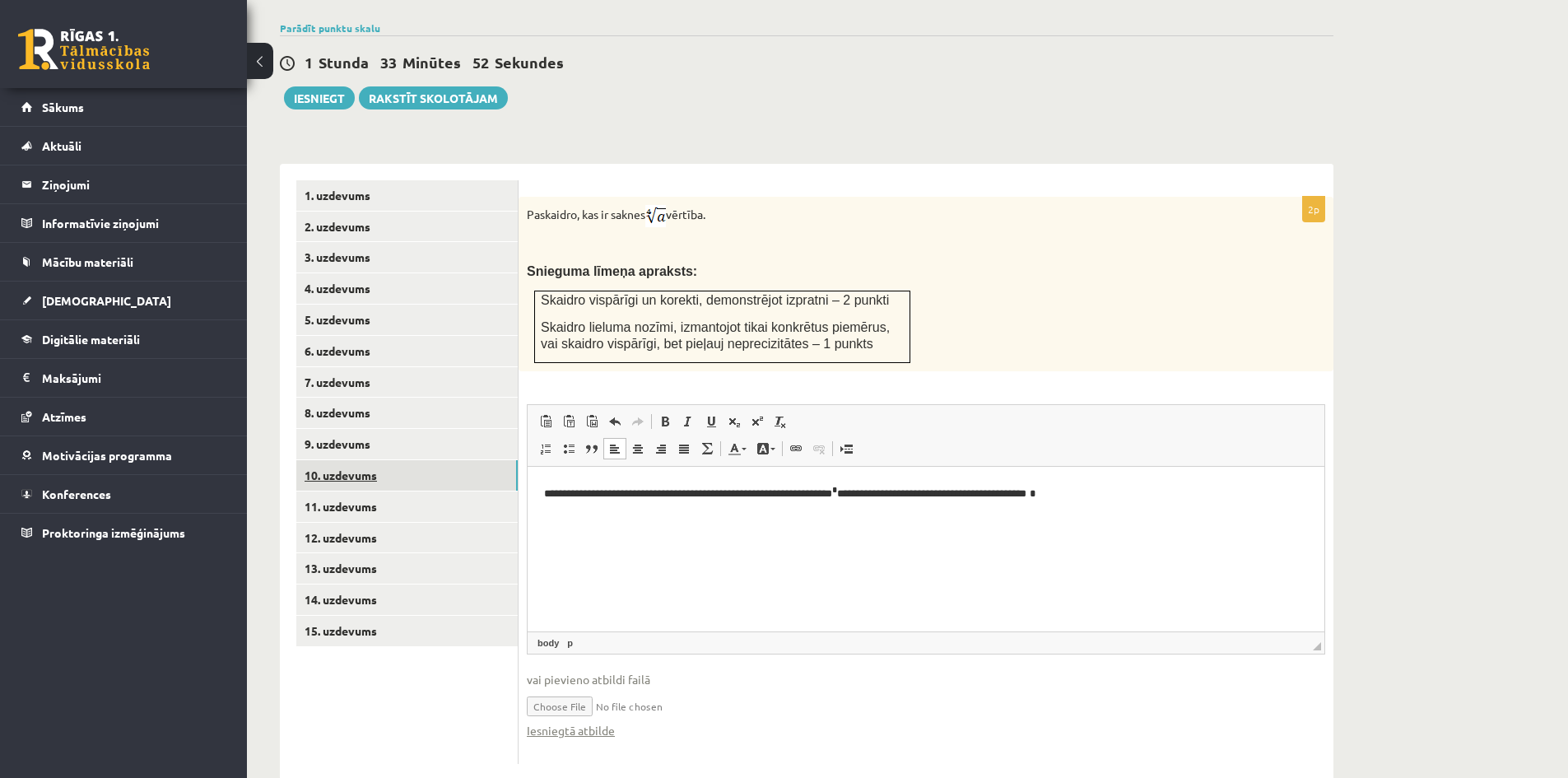
click at [356, 461] on link "10. uzdevums" at bounding box center [407, 476] width 222 height 31
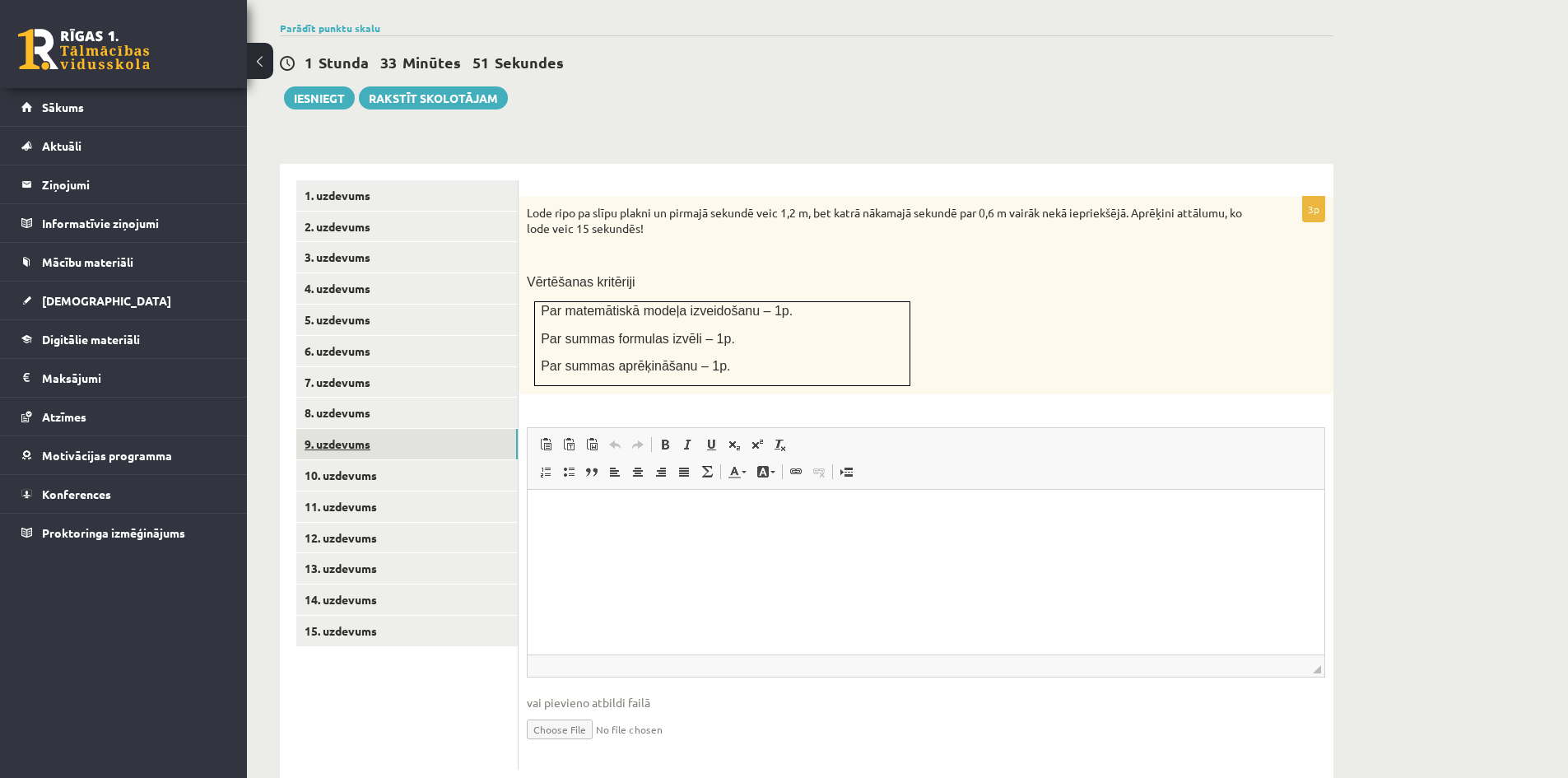
scroll to position [0, 0]
click at [343, 429] on link "9. uzdevums" at bounding box center [407, 444] width 222 height 31
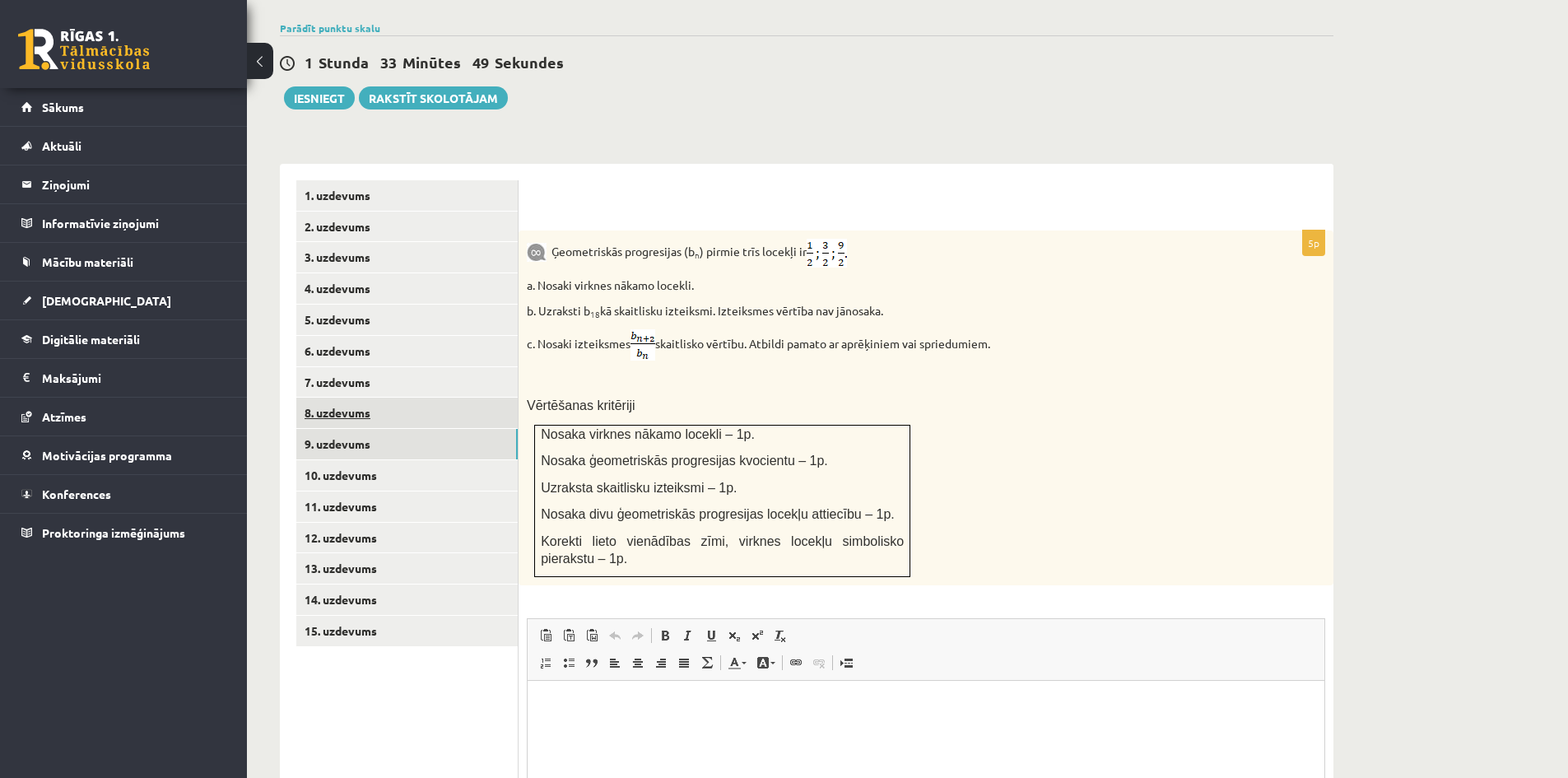
click at [353, 397] on link "8. uzdevums" at bounding box center [407, 412] width 222 height 31
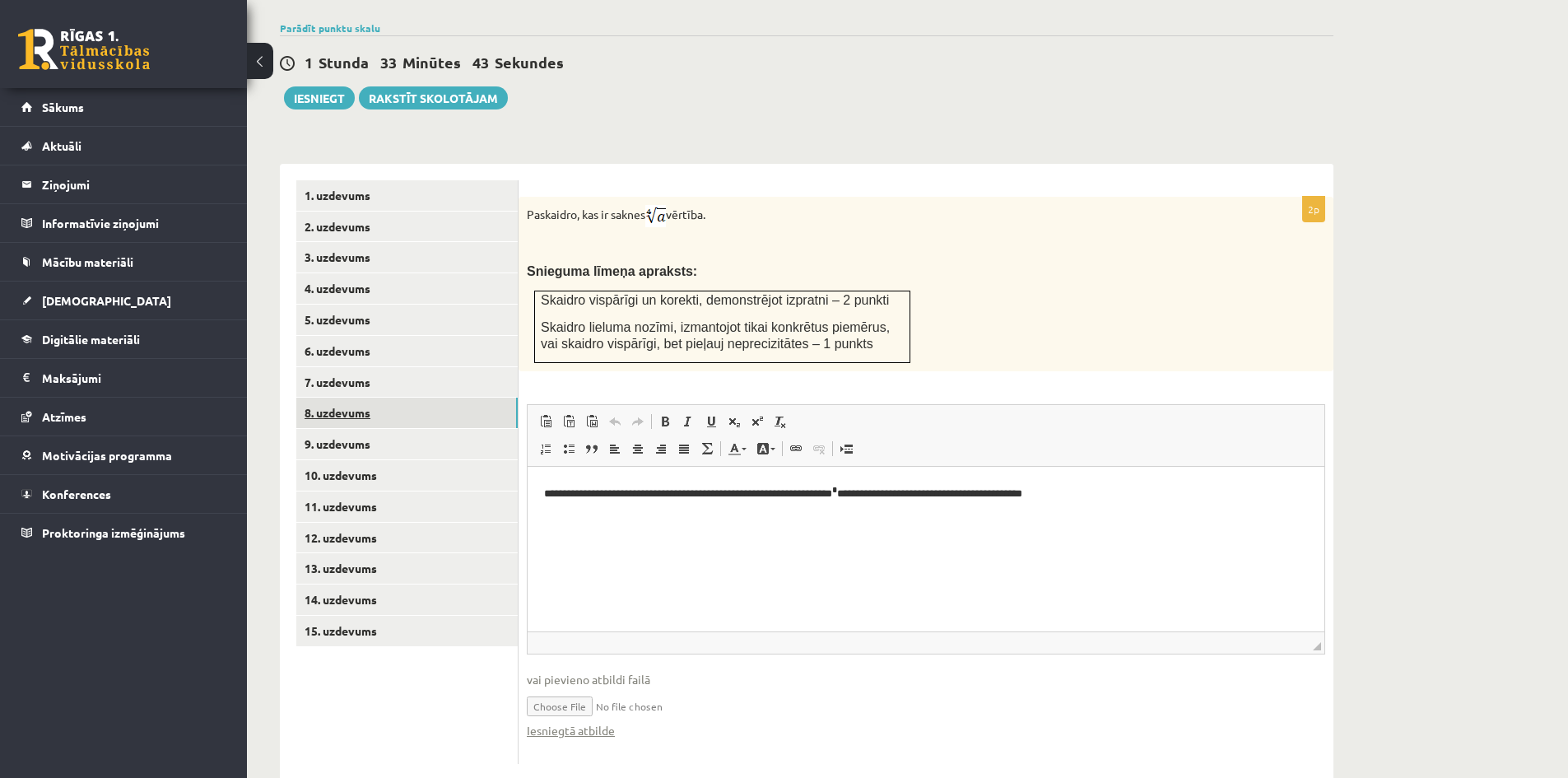
click at [346, 397] on link "8. uzdevums" at bounding box center [407, 412] width 222 height 31
click at [348, 429] on link "9. uzdevums" at bounding box center [407, 444] width 222 height 31
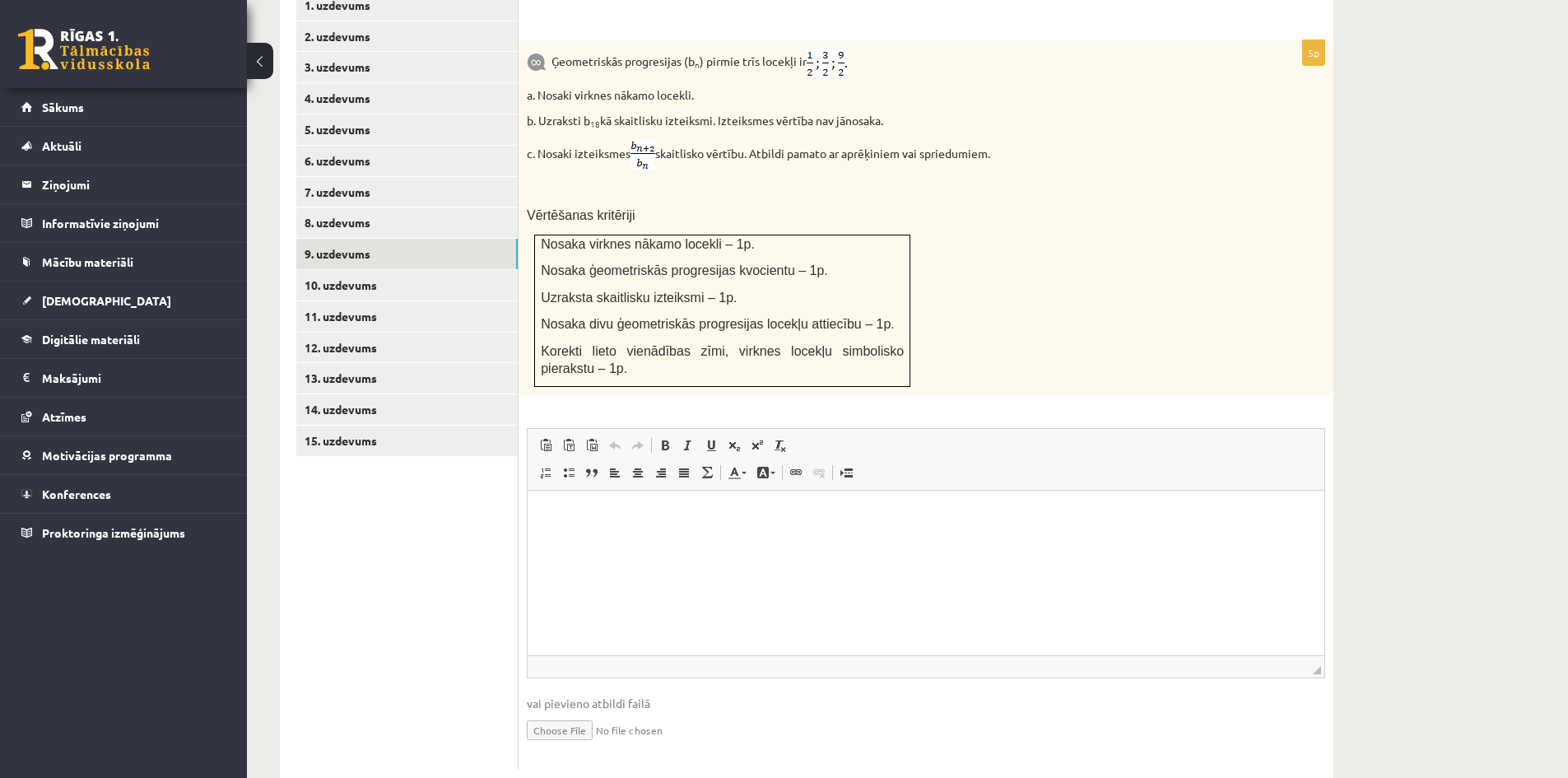
scroll to position [748, 0]
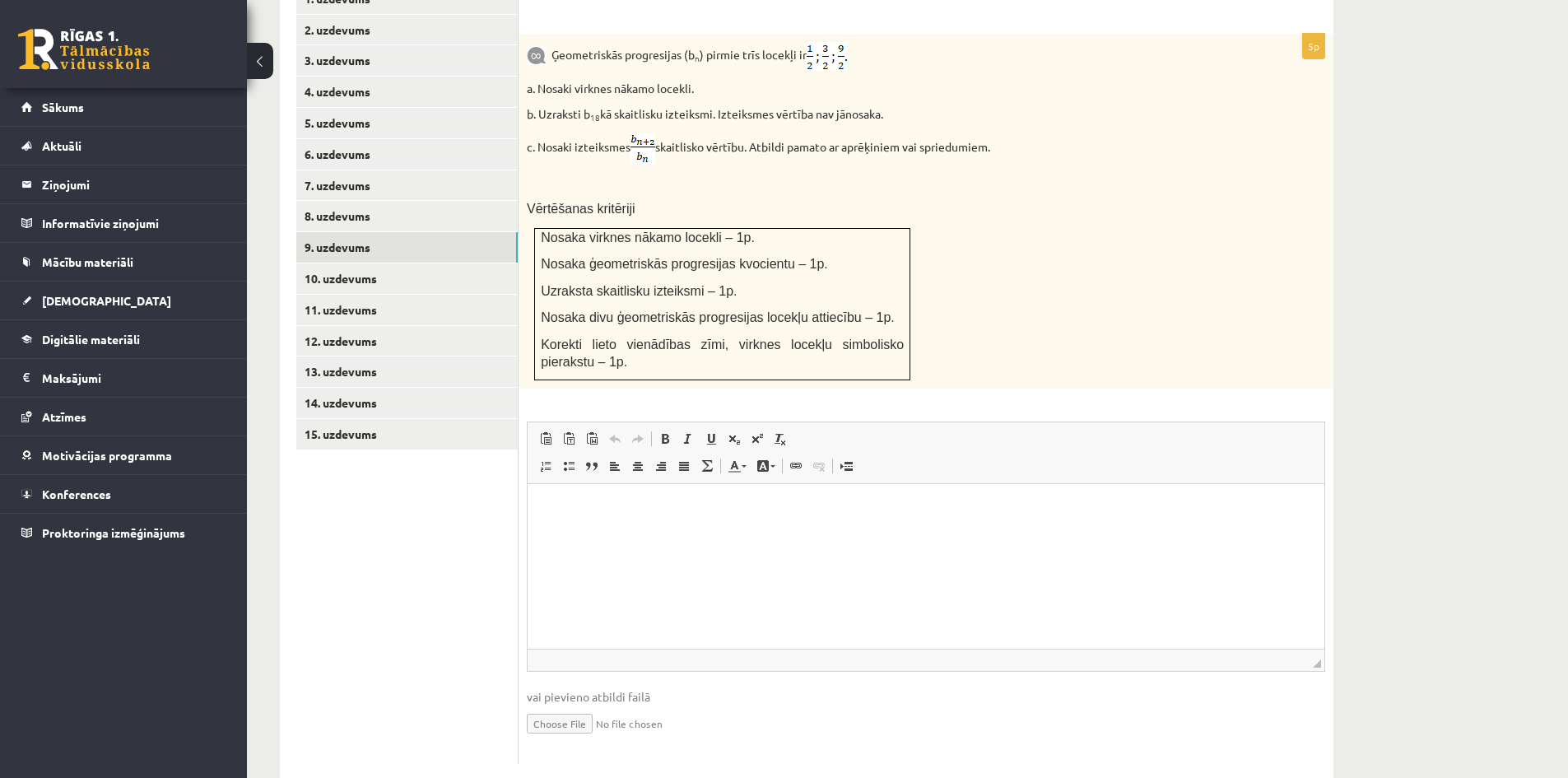
click at [572, 706] on input "file" at bounding box center [926, 722] width 798 height 34
type input "**********"
click at [341, 232] on link "9. uzdevums" at bounding box center [407, 247] width 222 height 31
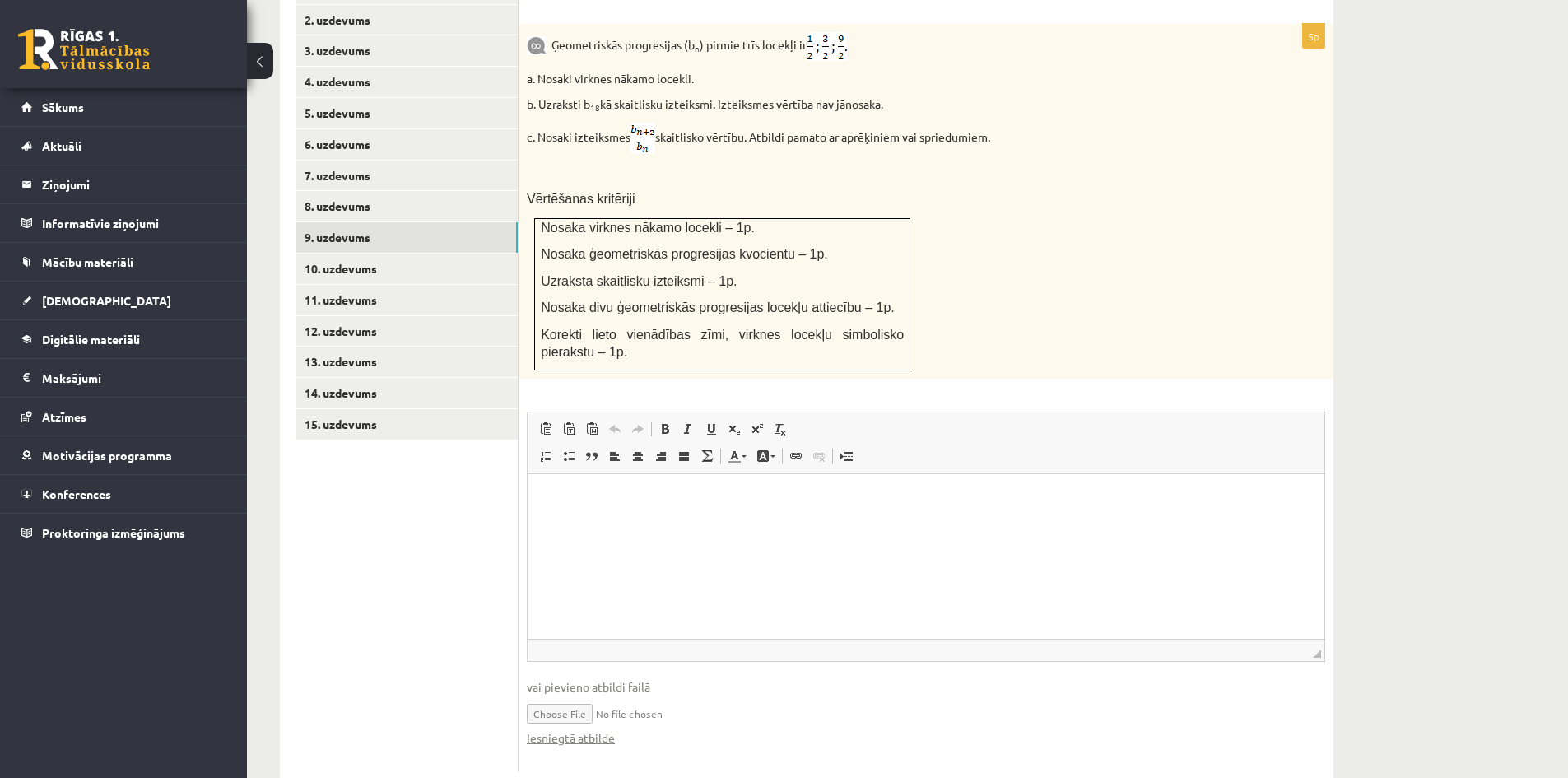
scroll to position [765, 0]
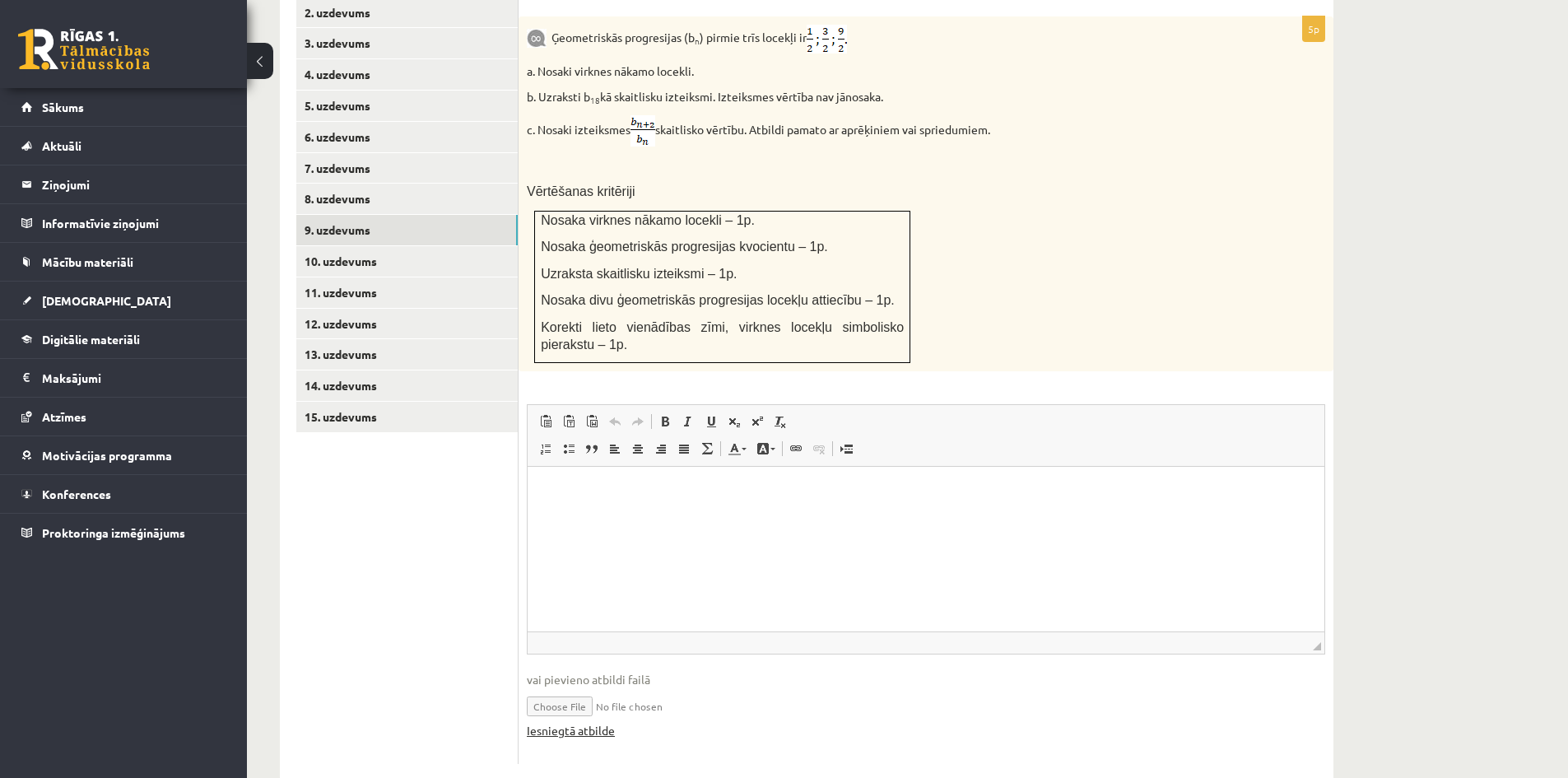
click at [577, 722] on link "Iesniegtā atbilde" at bounding box center [571, 730] width 88 height 17
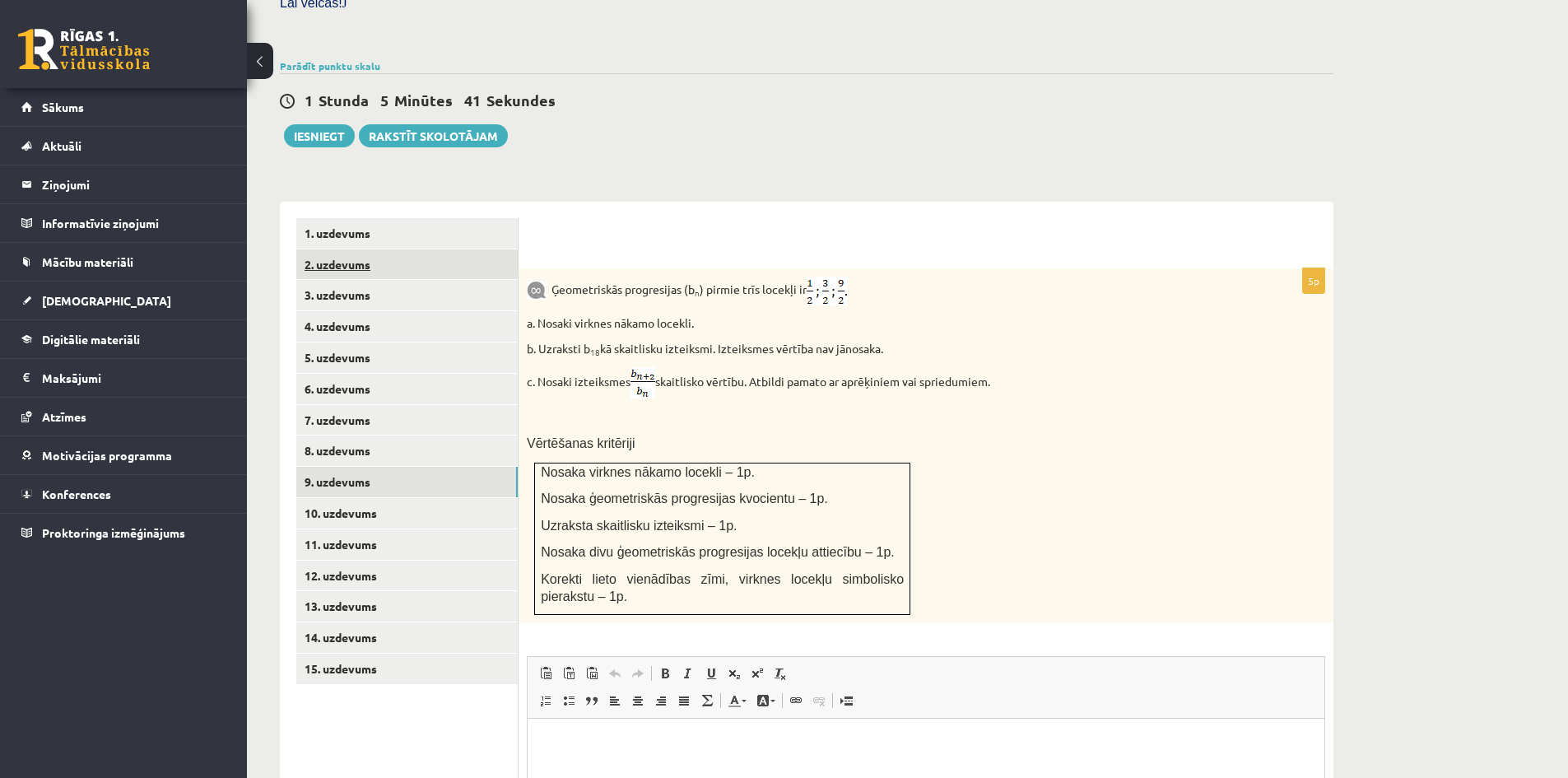
scroll to position [518, 0]
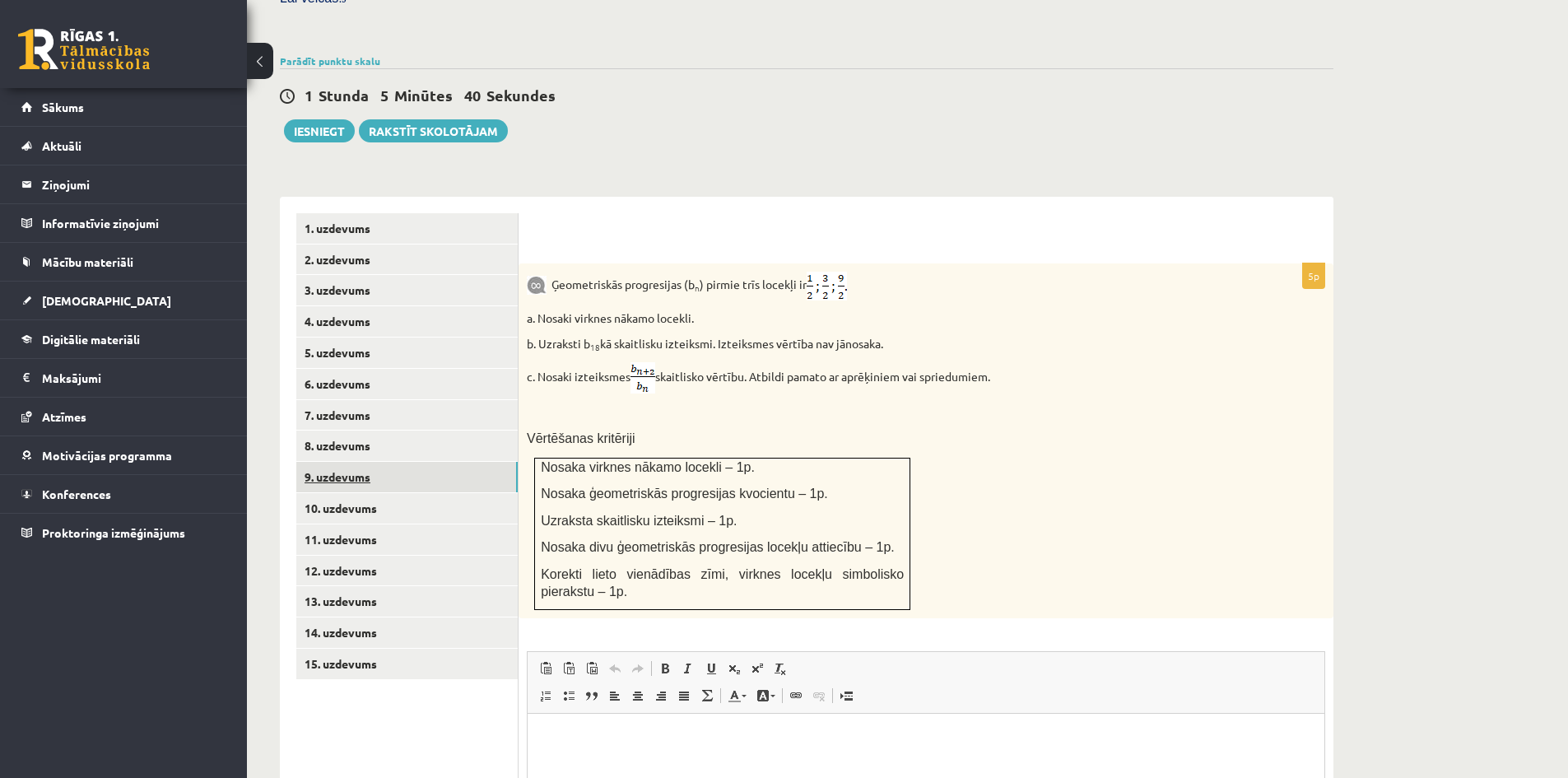
click at [354, 462] on link "9. uzdevums" at bounding box center [407, 477] width 222 height 31
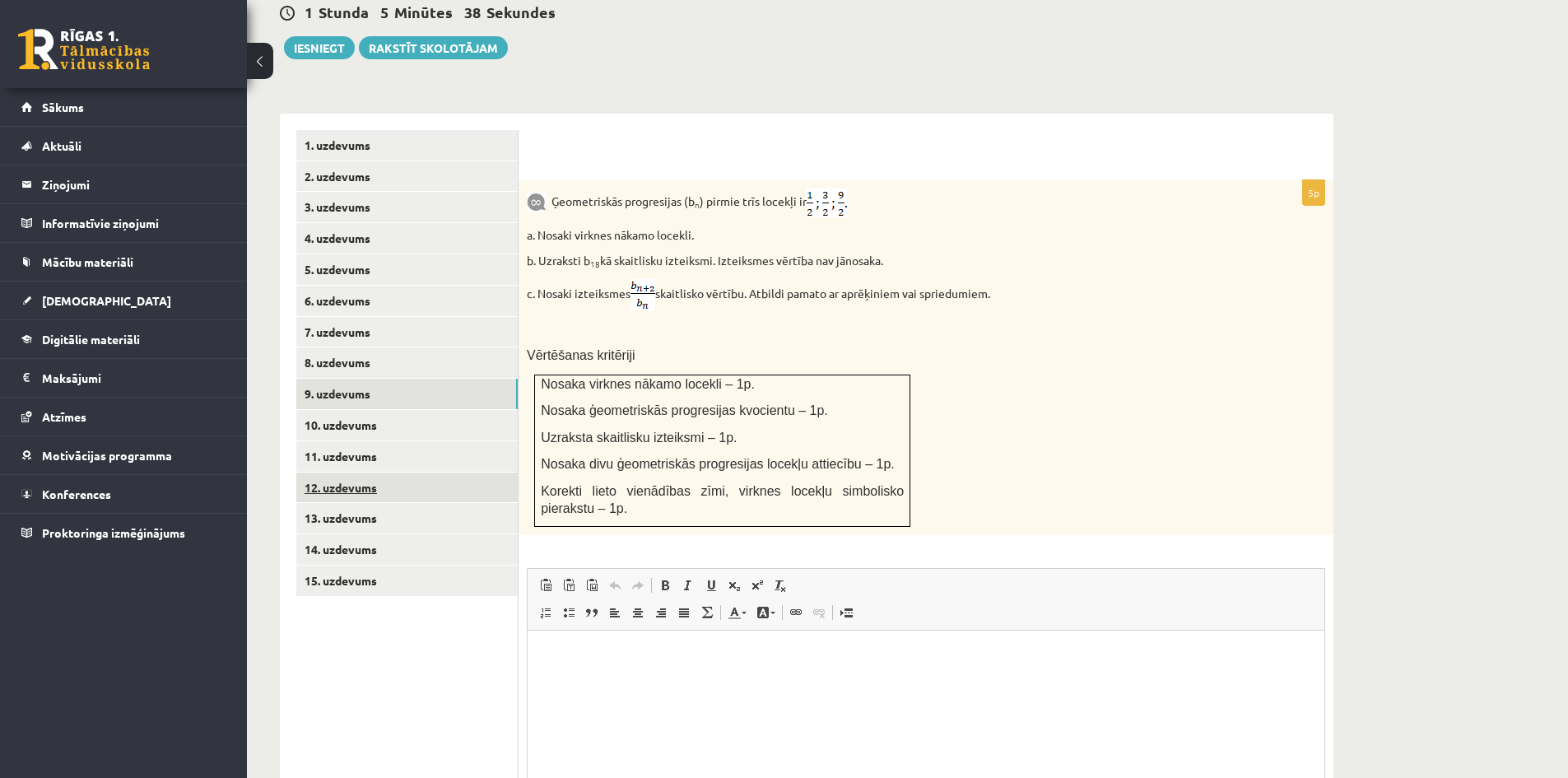
scroll to position [0, 0]
click at [340, 410] on link "10. uzdevums" at bounding box center [407, 425] width 222 height 31
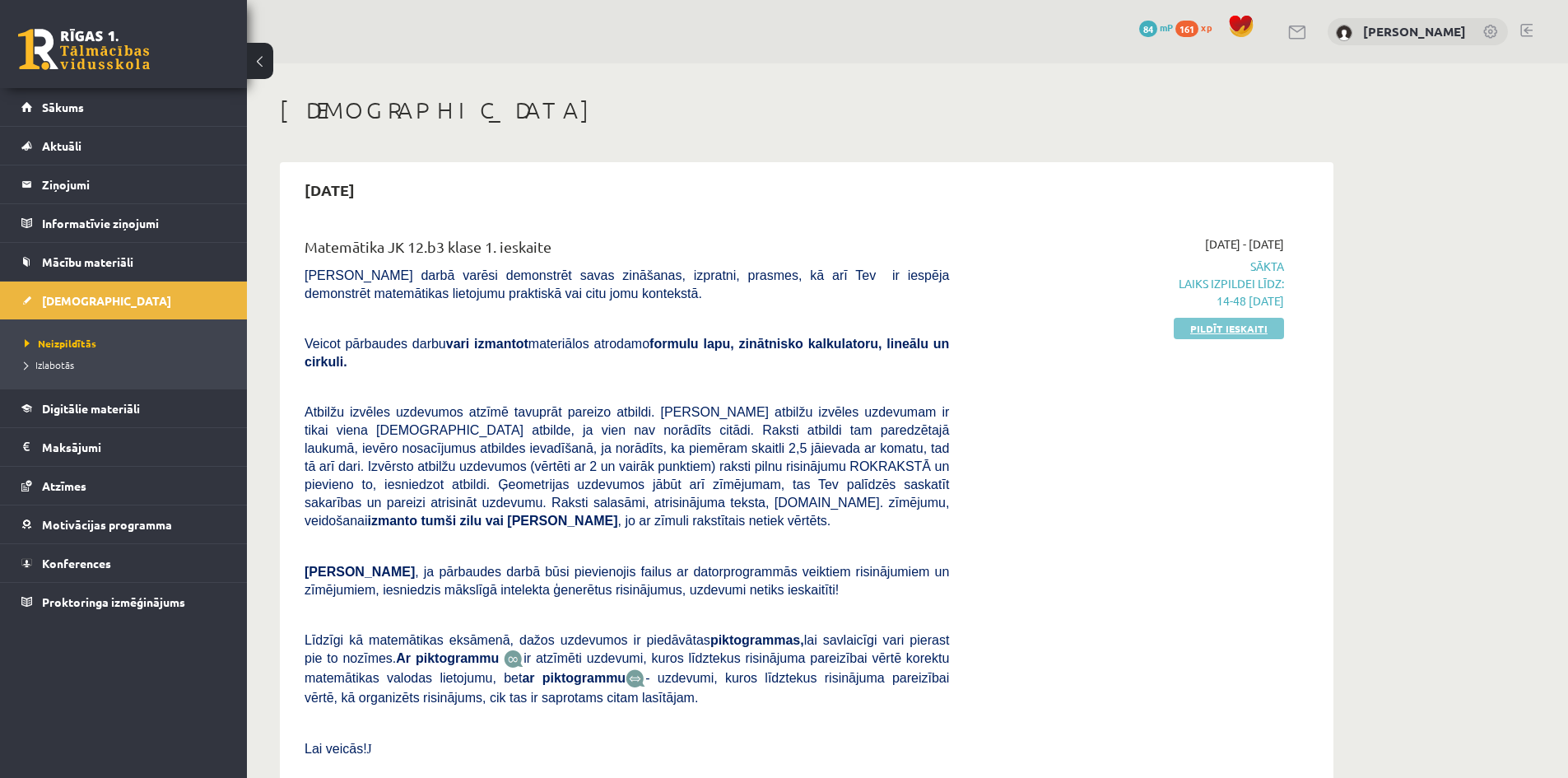
click at [1254, 319] on link "Pildīt ieskaiti" at bounding box center [1228, 329] width 110 height 22
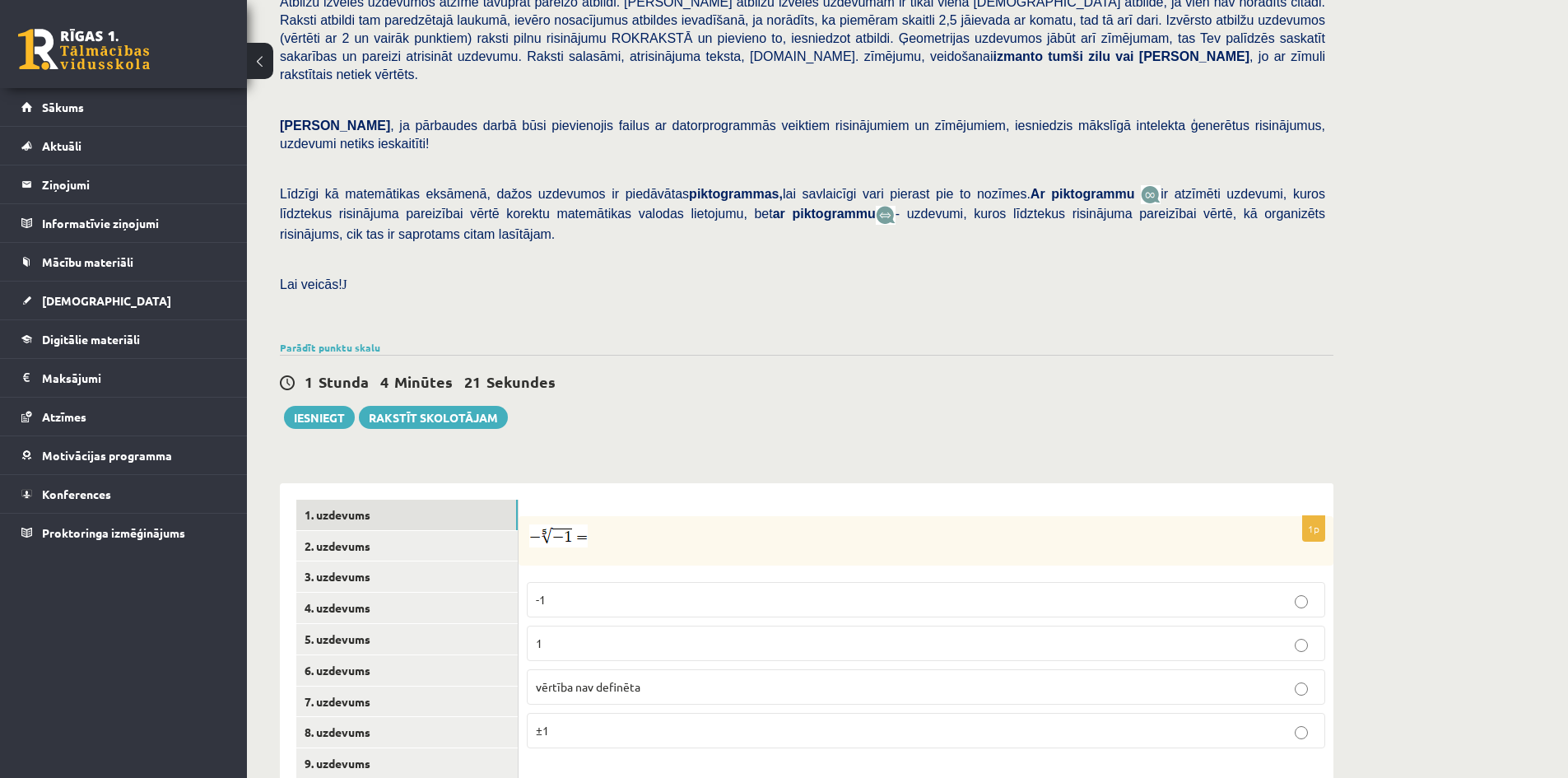
scroll to position [433, 0]
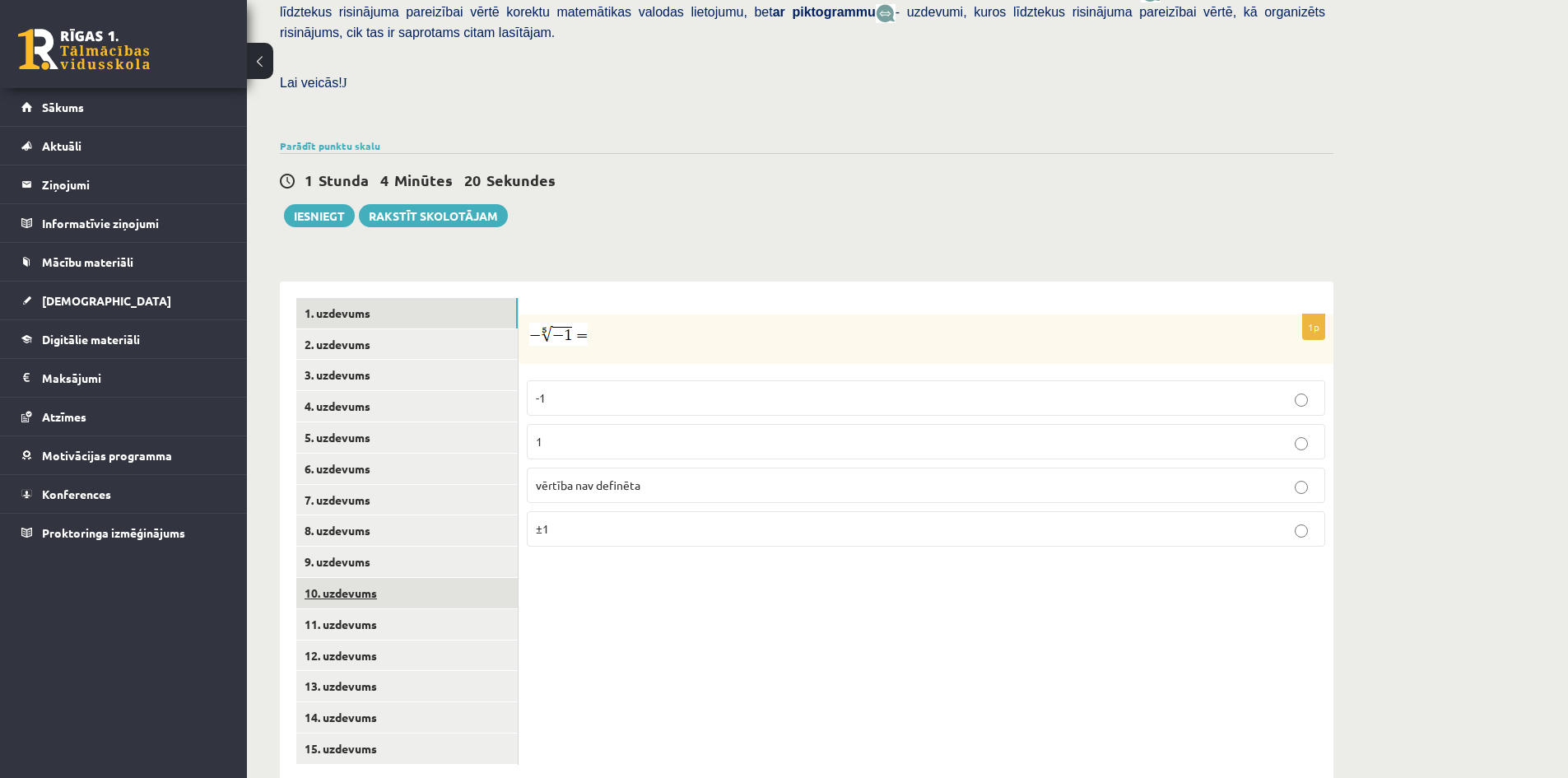
click at [364, 578] on link "10. uzdevums" at bounding box center [407, 593] width 222 height 31
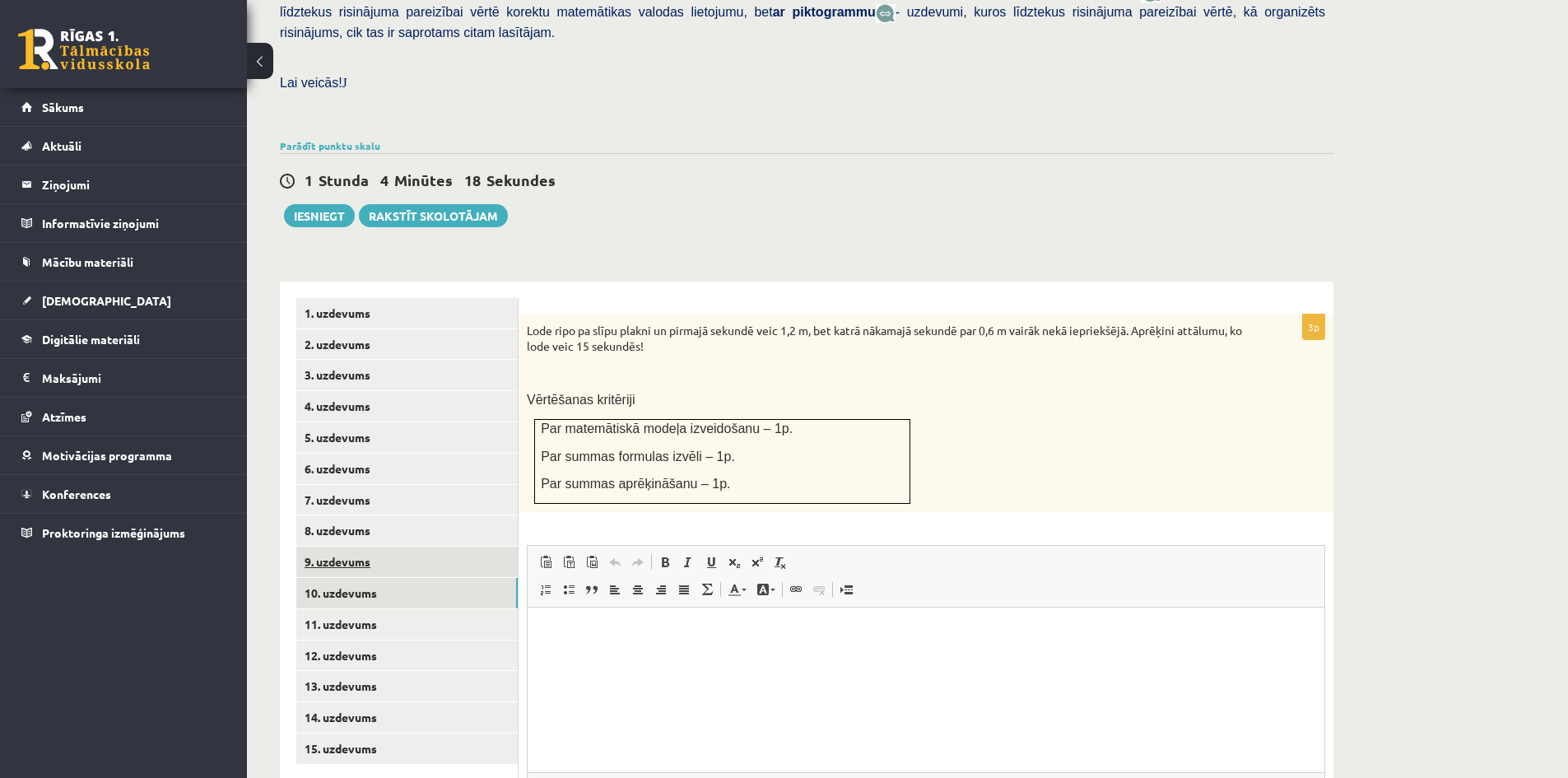
scroll to position [0, 0]
click at [342, 547] on link "9. uzdevums" at bounding box center [407, 562] width 222 height 31
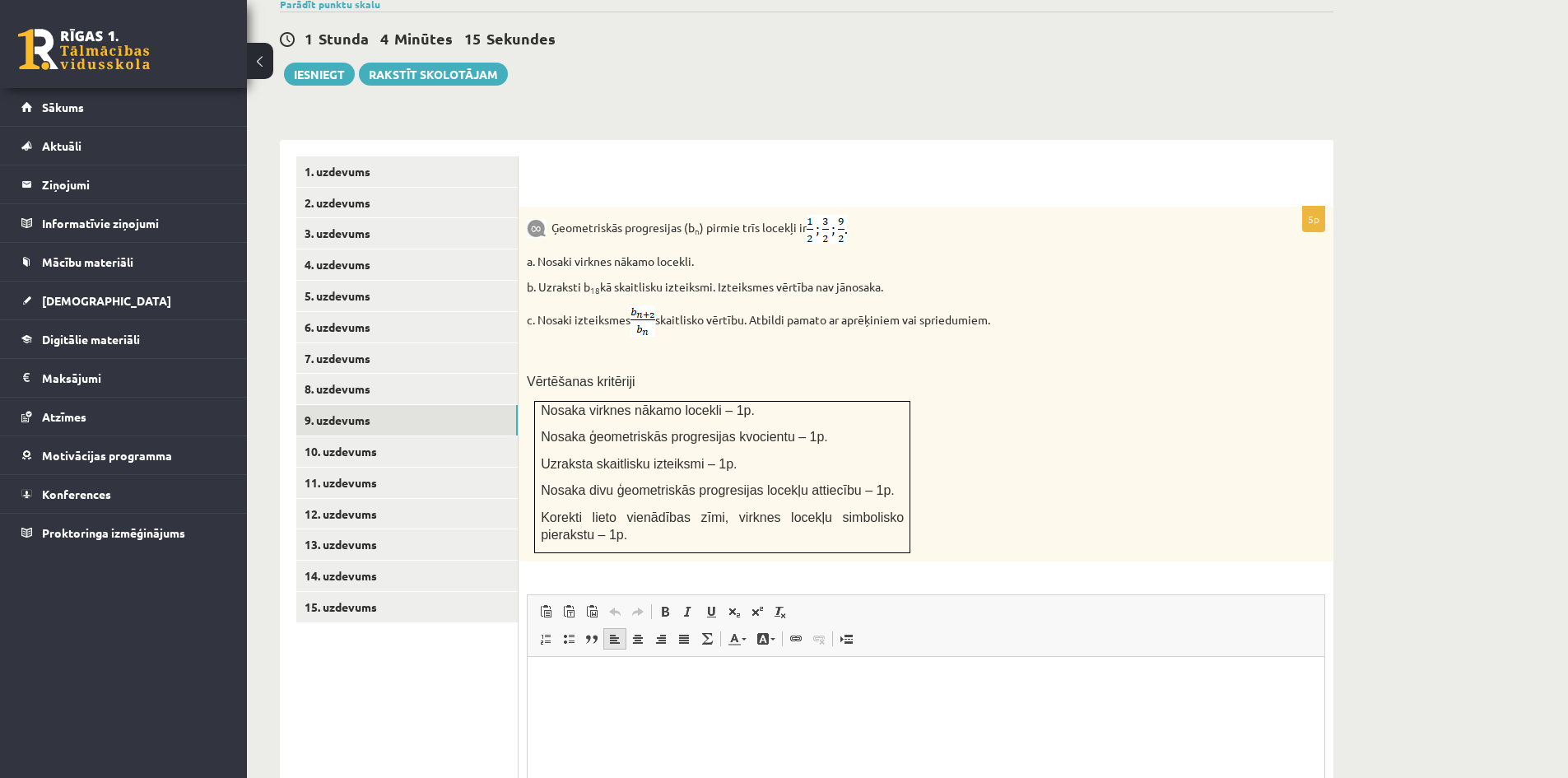
scroll to position [765, 0]
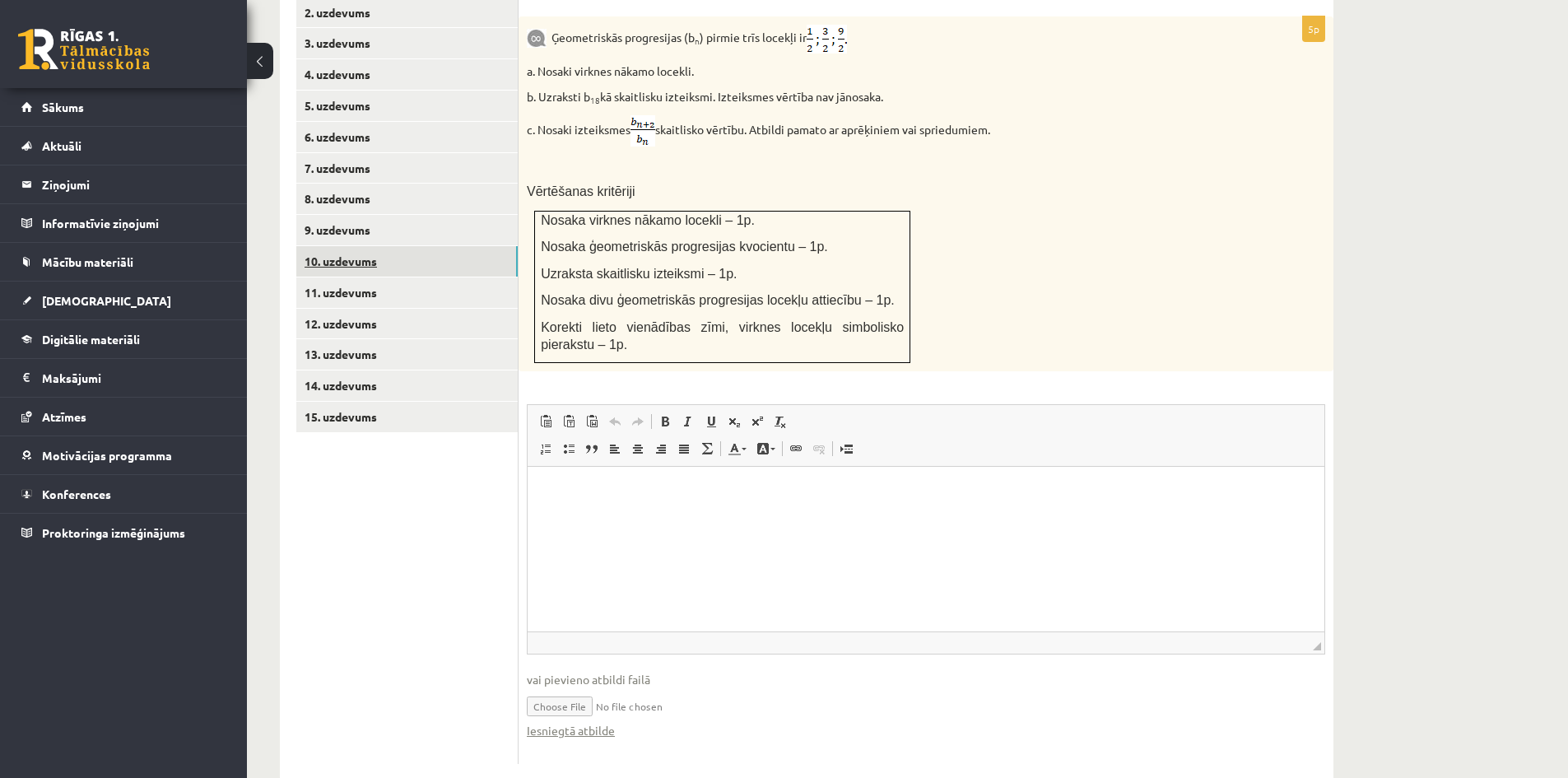
click at [344, 247] on link "10. uzdevums" at bounding box center [407, 262] width 222 height 31
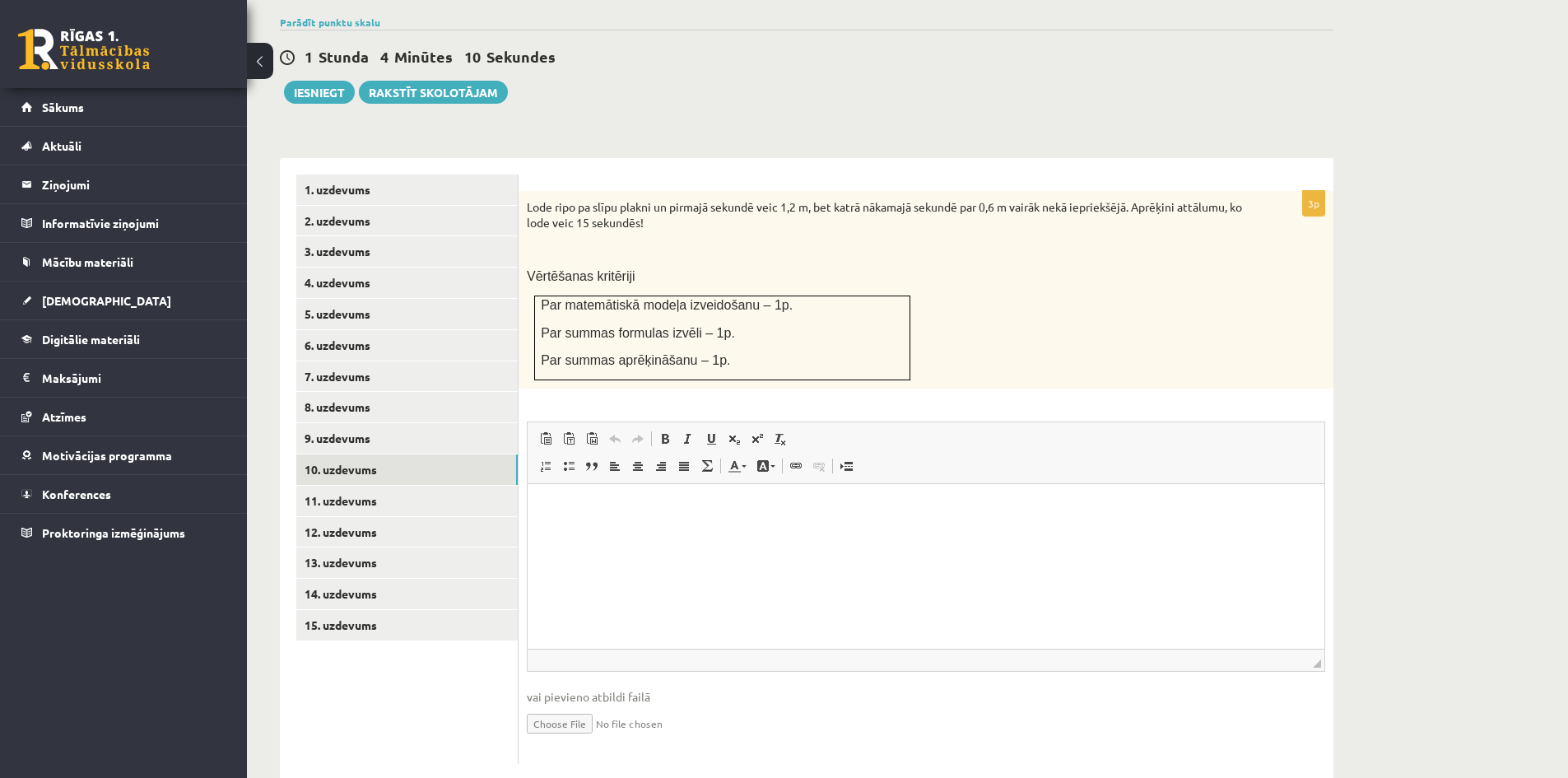
scroll to position [0, 0]
click at [573, 706] on input "file" at bounding box center [926, 722] width 798 height 34
type input "**********"
click at [345, 486] on link "11. uzdevums" at bounding box center [407, 500] width 222 height 31
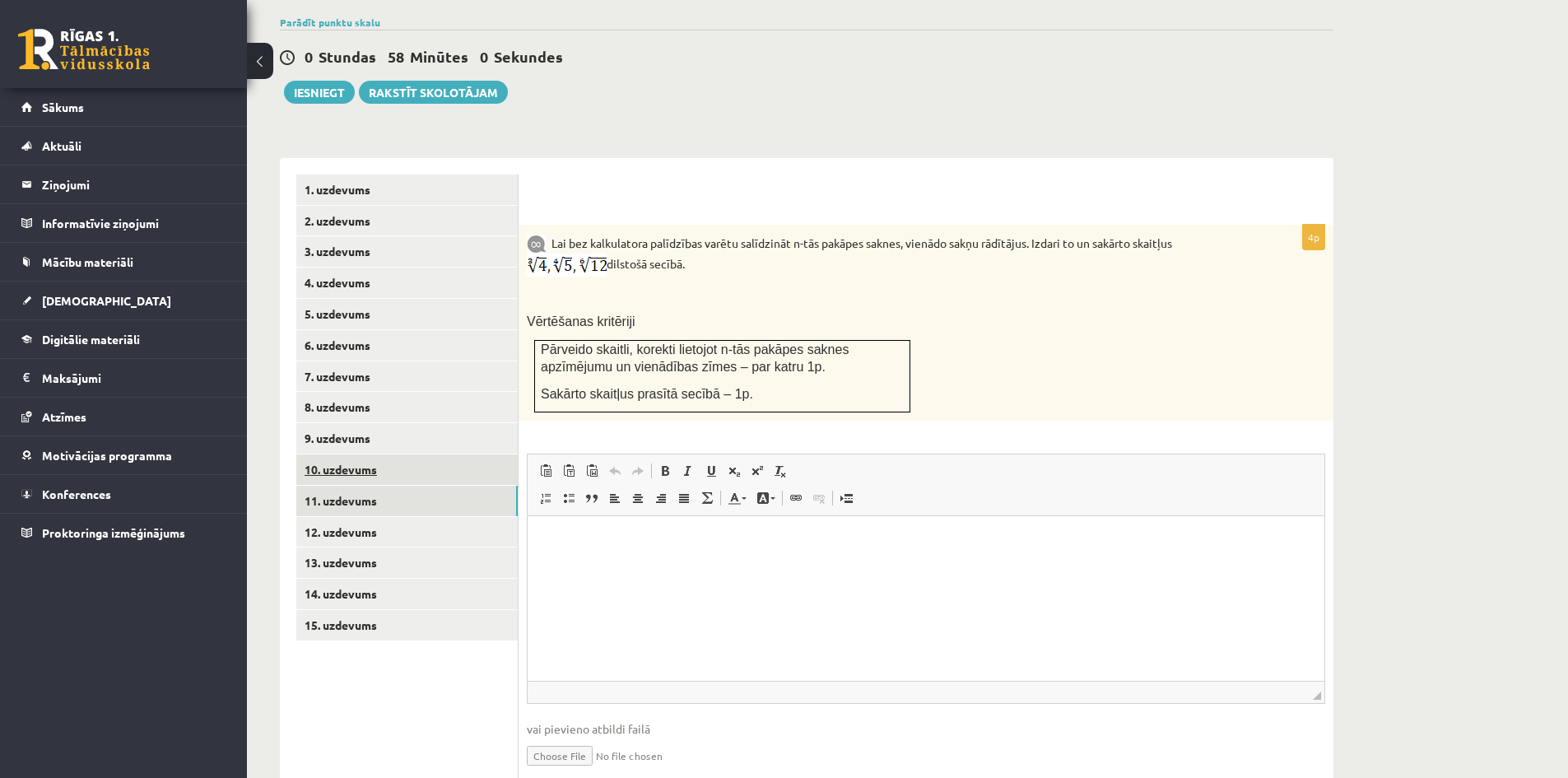
click at [343, 455] on link "10. uzdevums" at bounding box center [407, 470] width 222 height 31
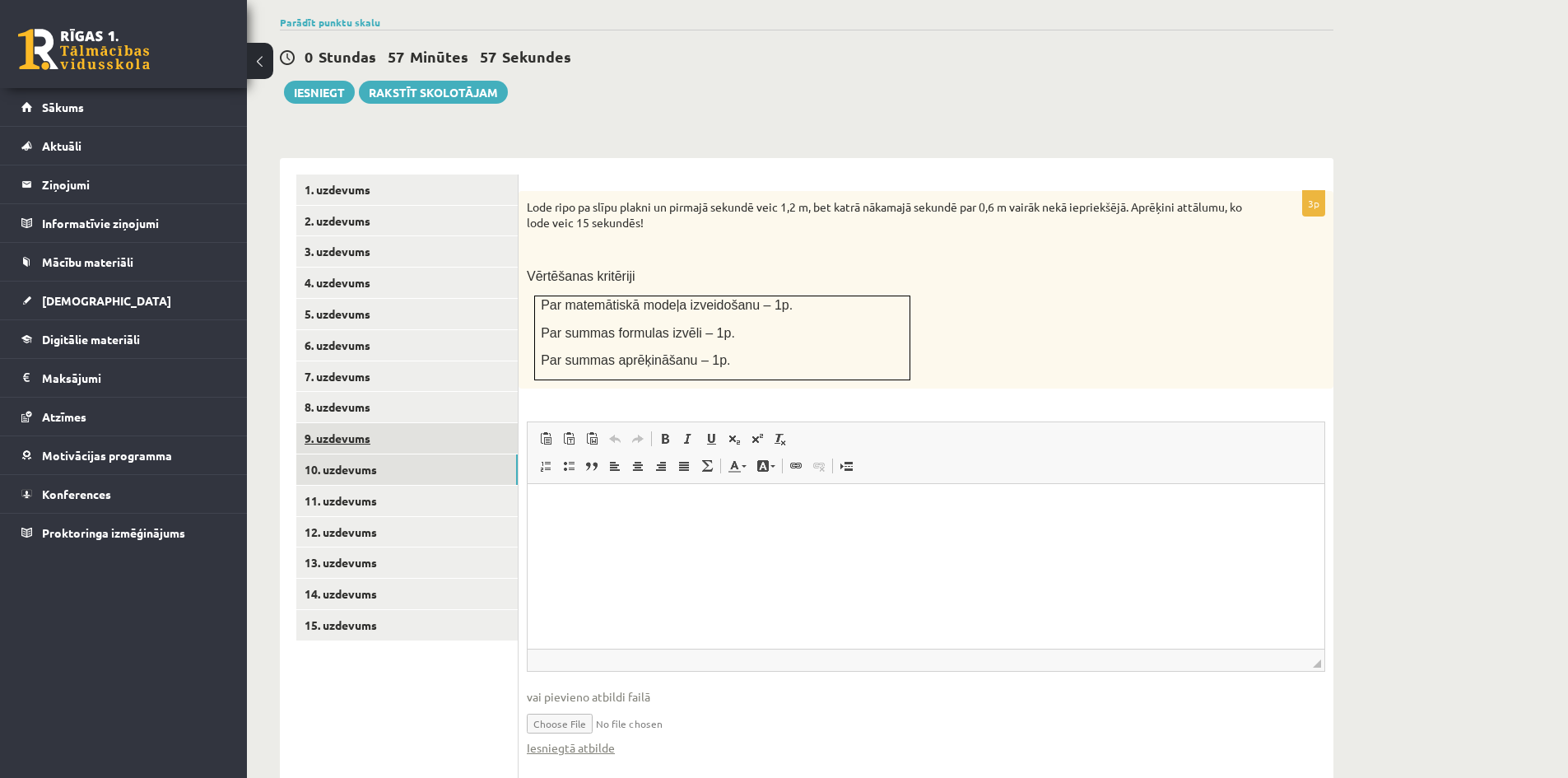
click at [343, 423] on link "9. uzdevums" at bounding box center [407, 438] width 222 height 31
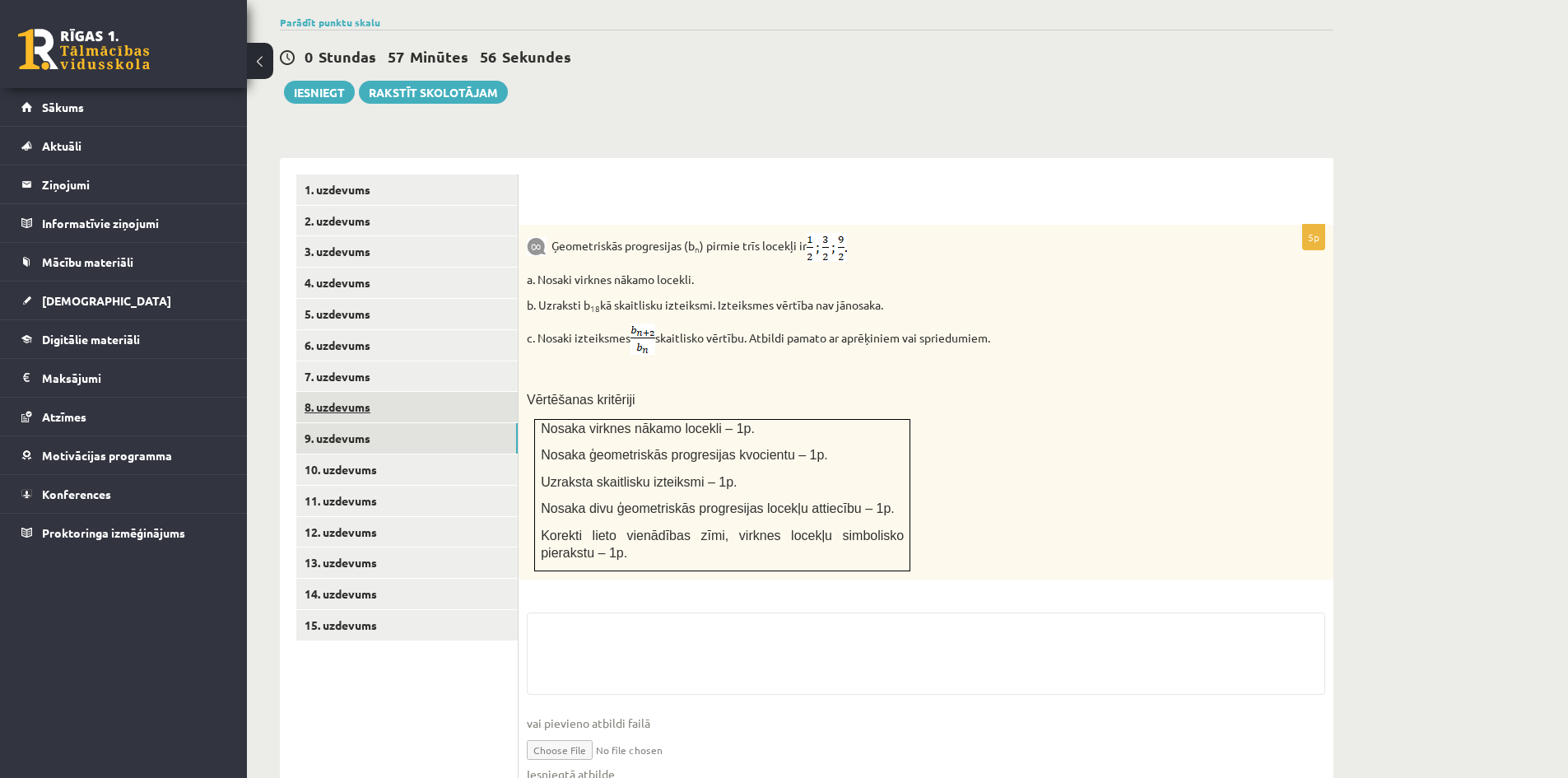
click at [346, 392] on link "8. uzdevums" at bounding box center [407, 407] width 222 height 31
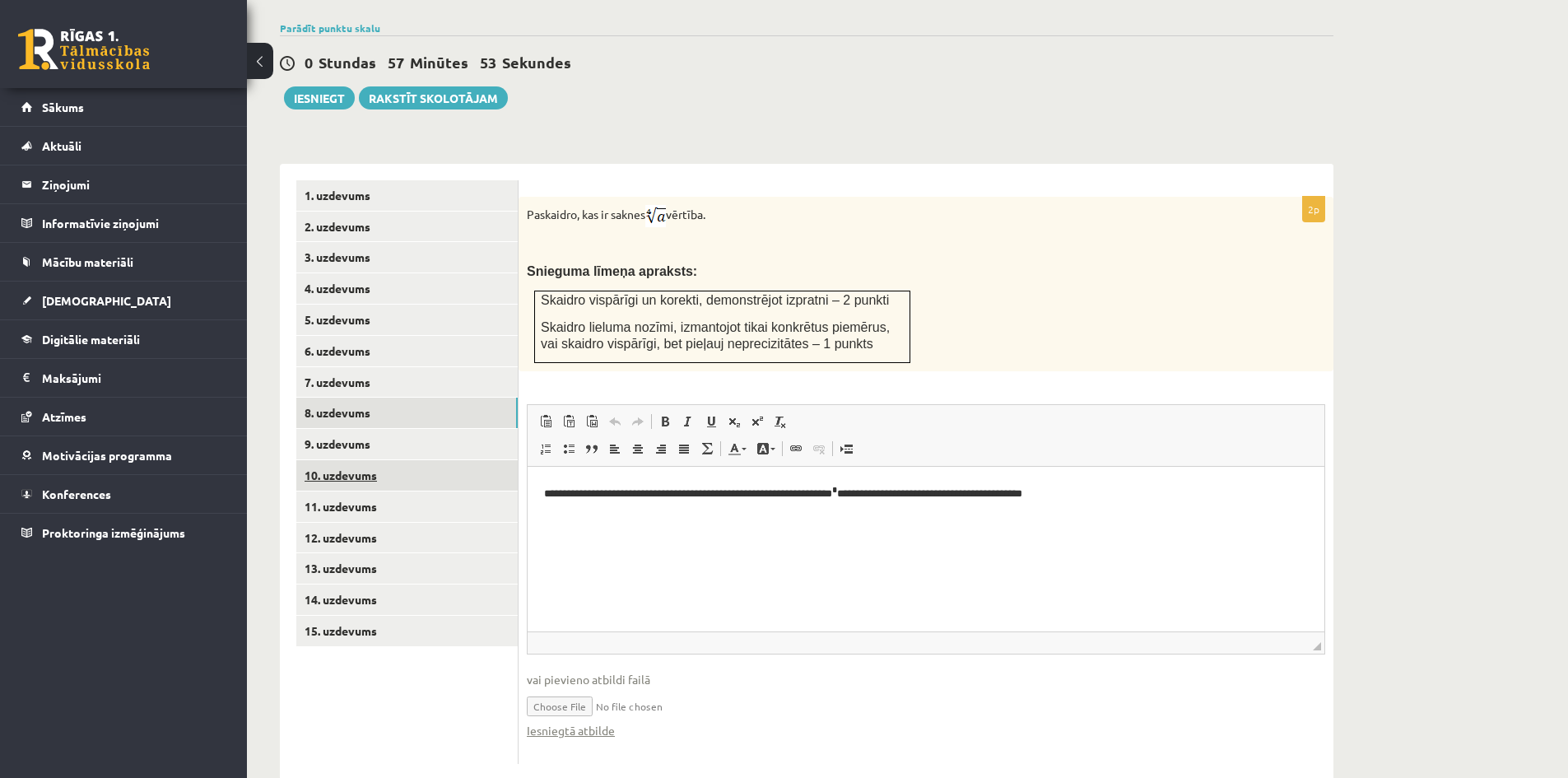
click at [333, 461] on link "10. uzdevums" at bounding box center [407, 476] width 222 height 31
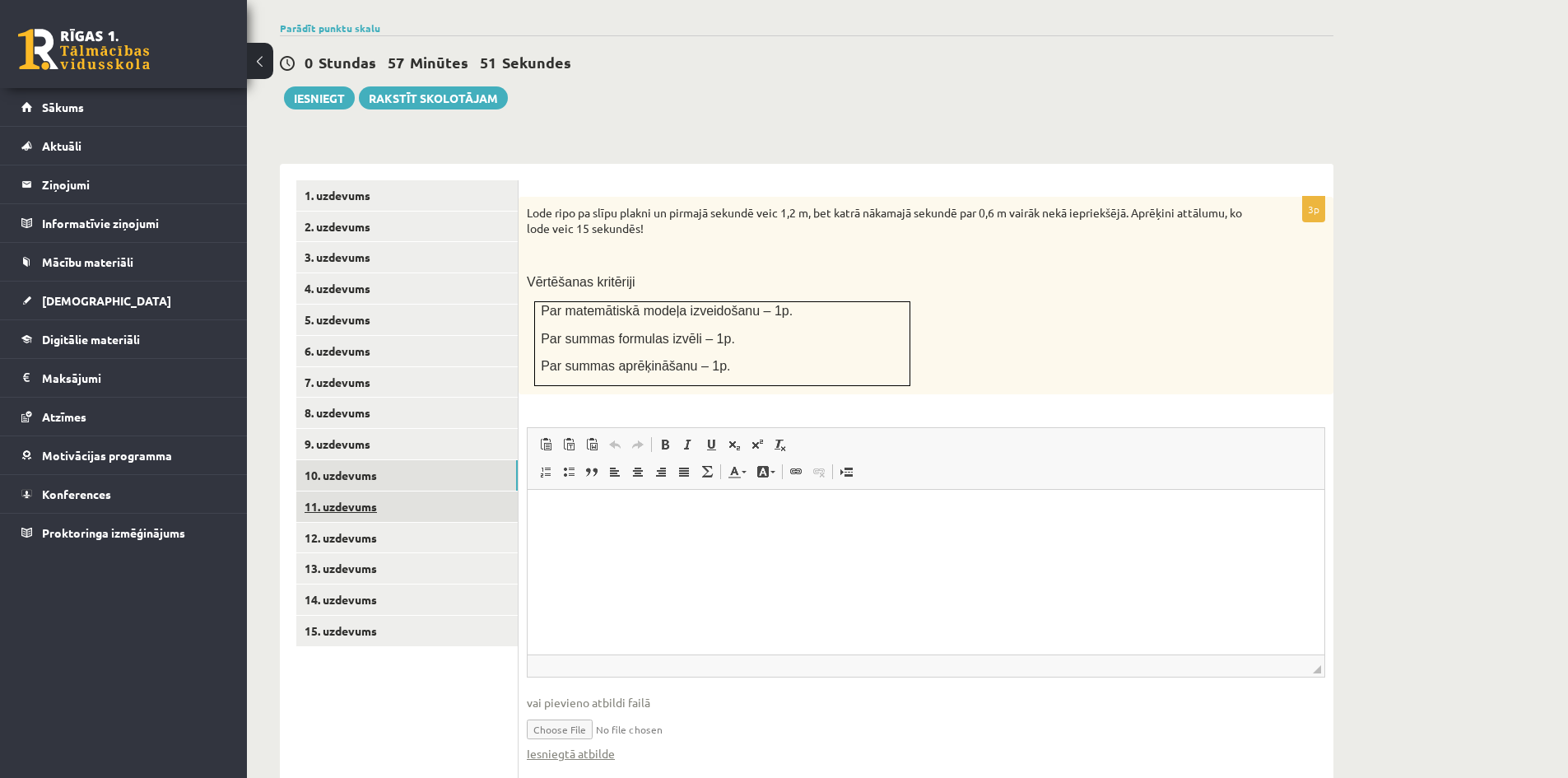
click at [340, 492] on link "11. uzdevums" at bounding box center [407, 506] width 222 height 31
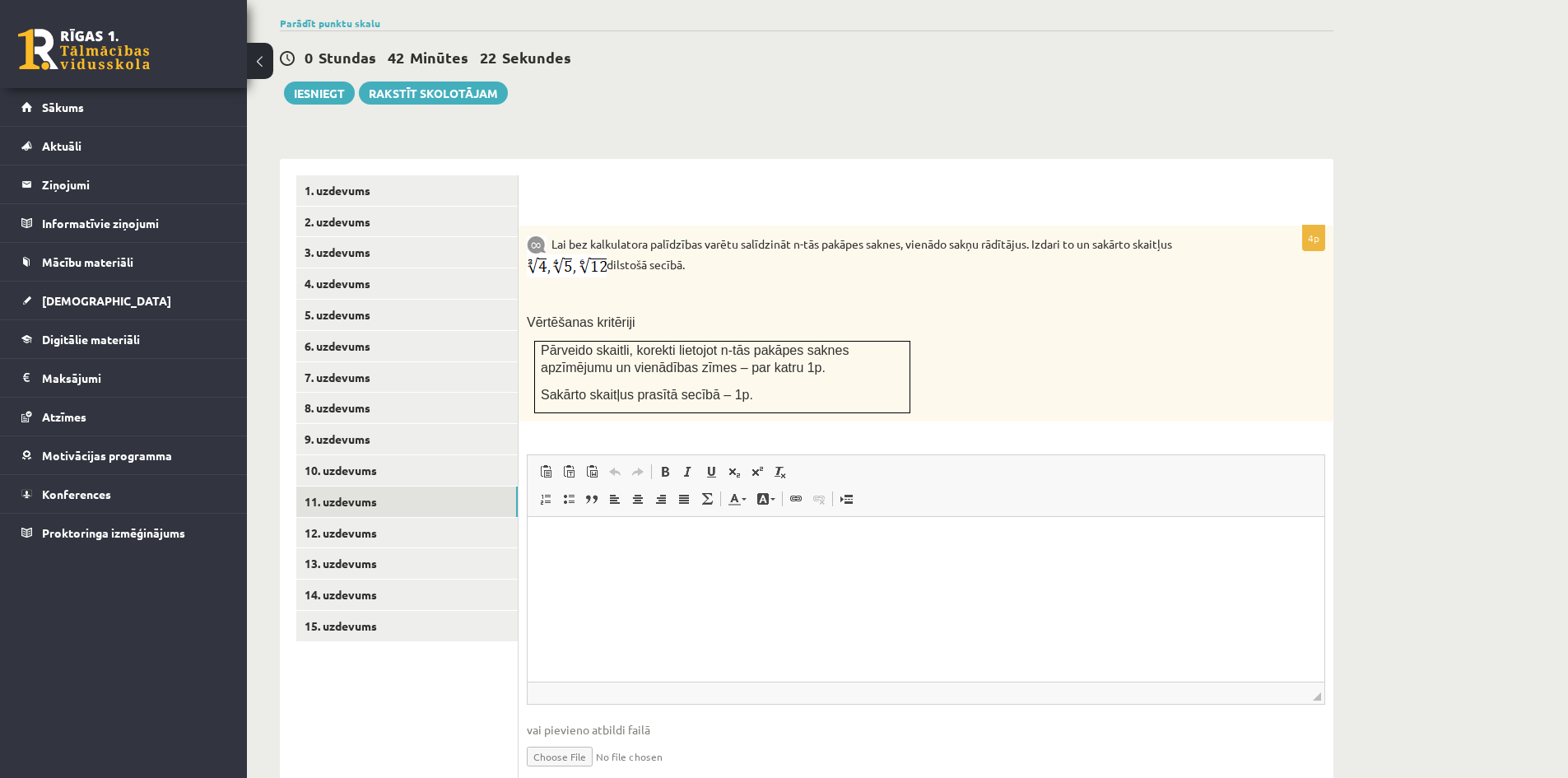
scroll to position [589, 0]
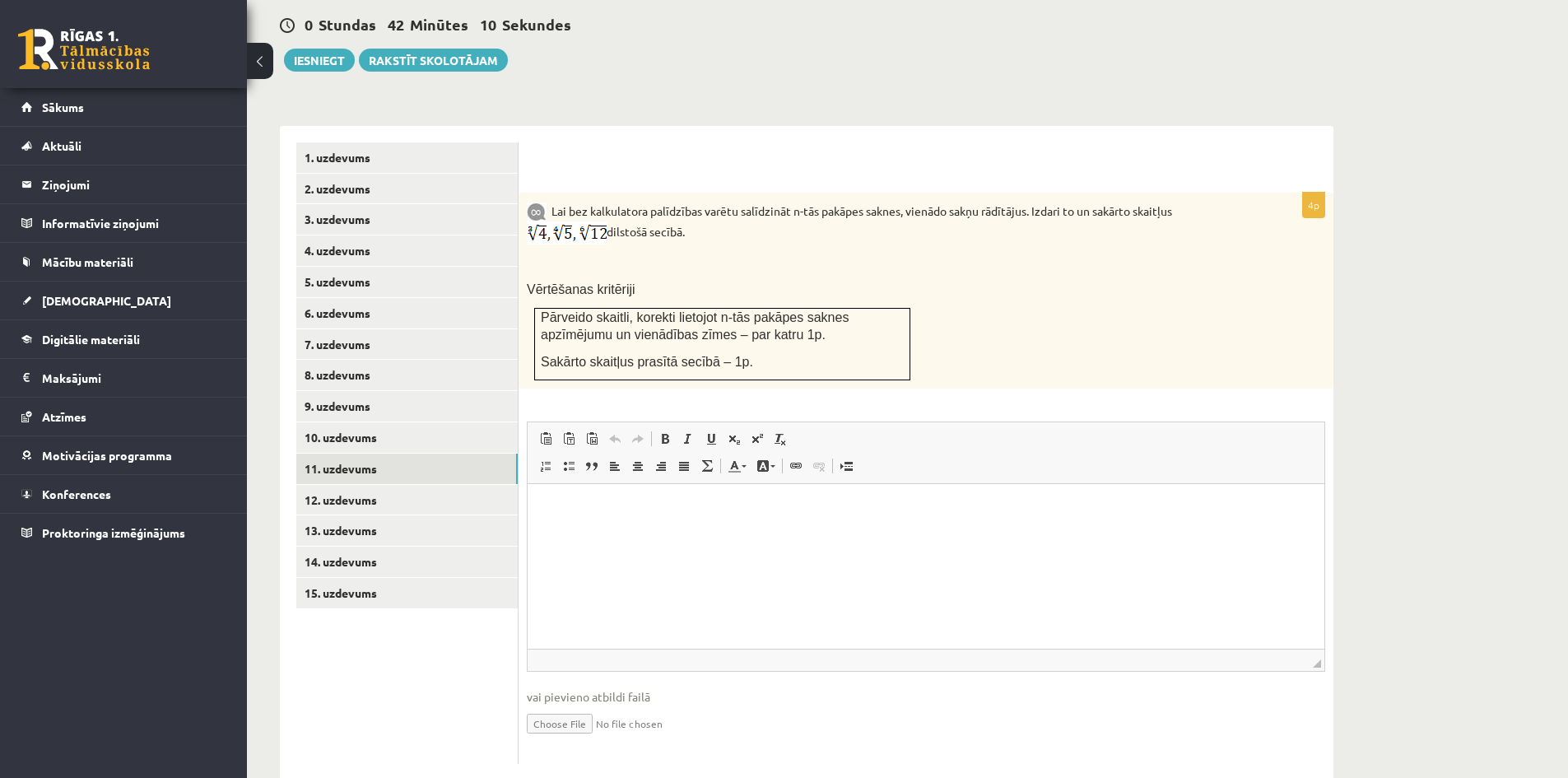
click at [581, 706] on input "file" at bounding box center [926, 722] width 798 height 34
type input "**********"
click at [335, 486] on link "12. uzdevums" at bounding box center [407, 500] width 222 height 31
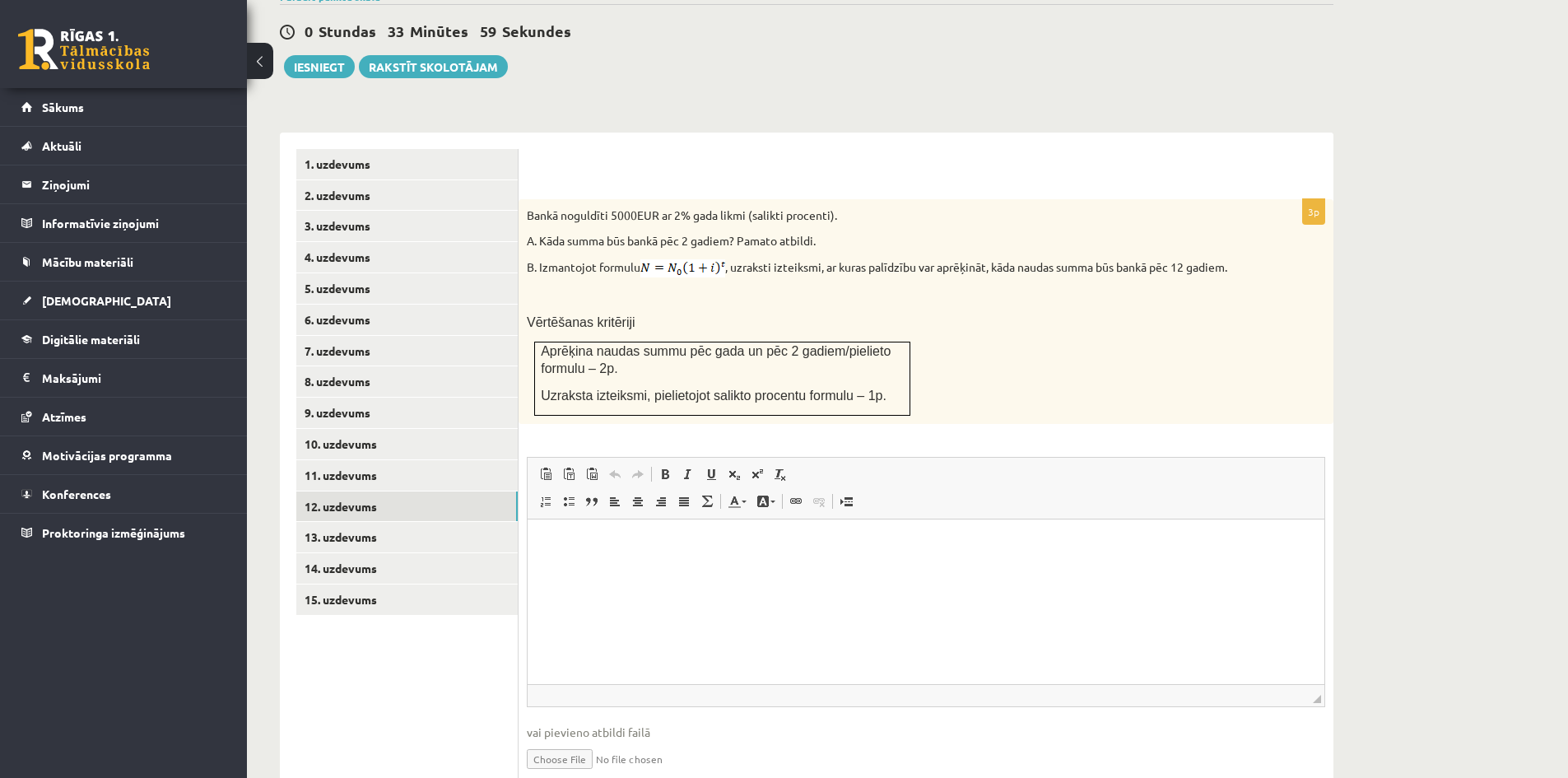
scroll to position [617, 0]
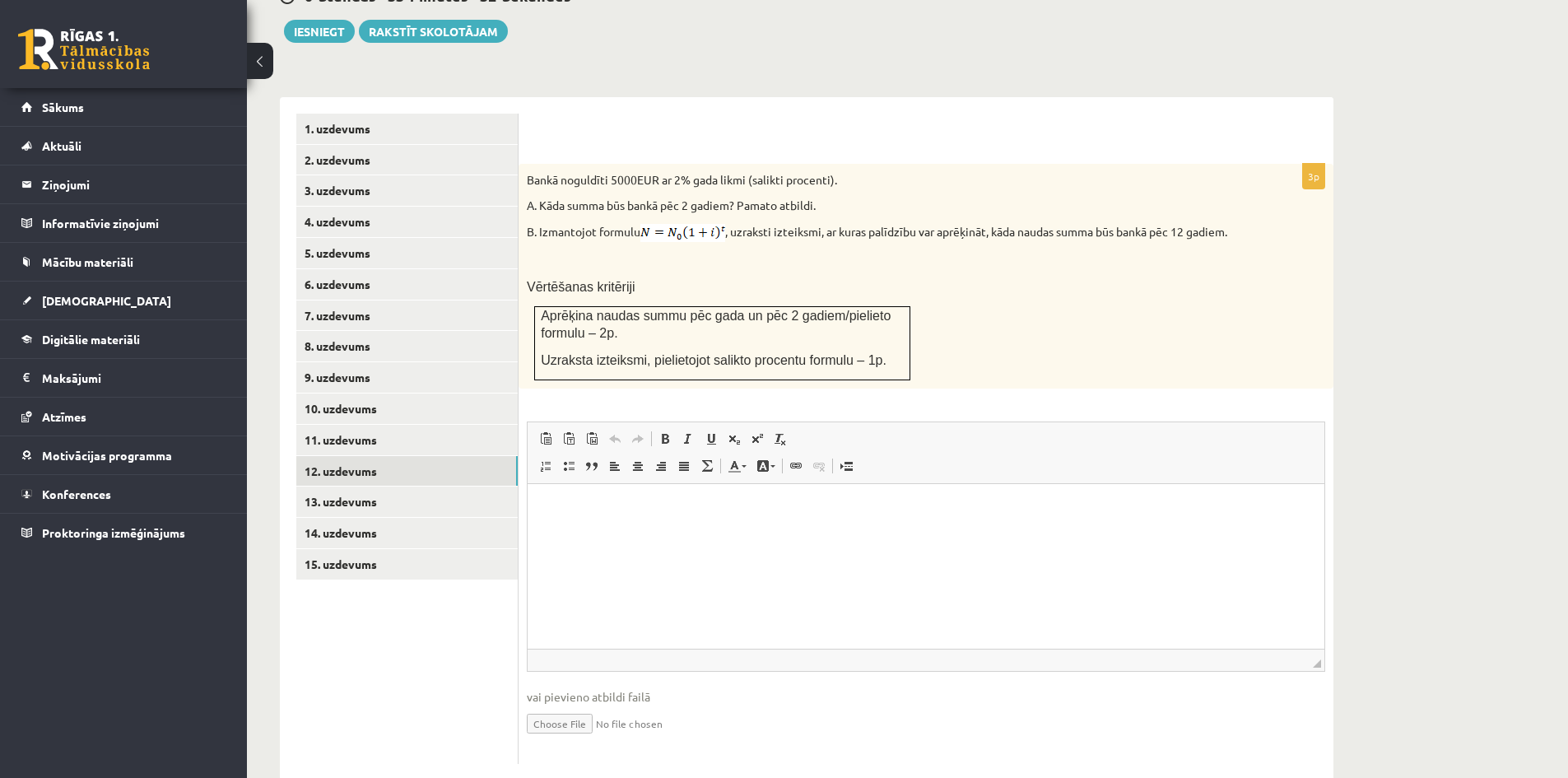
click at [544, 706] on input "file" at bounding box center [926, 722] width 798 height 34
type input "**********"
click at [353, 487] on link "13. uzdevums" at bounding box center [407, 501] width 222 height 31
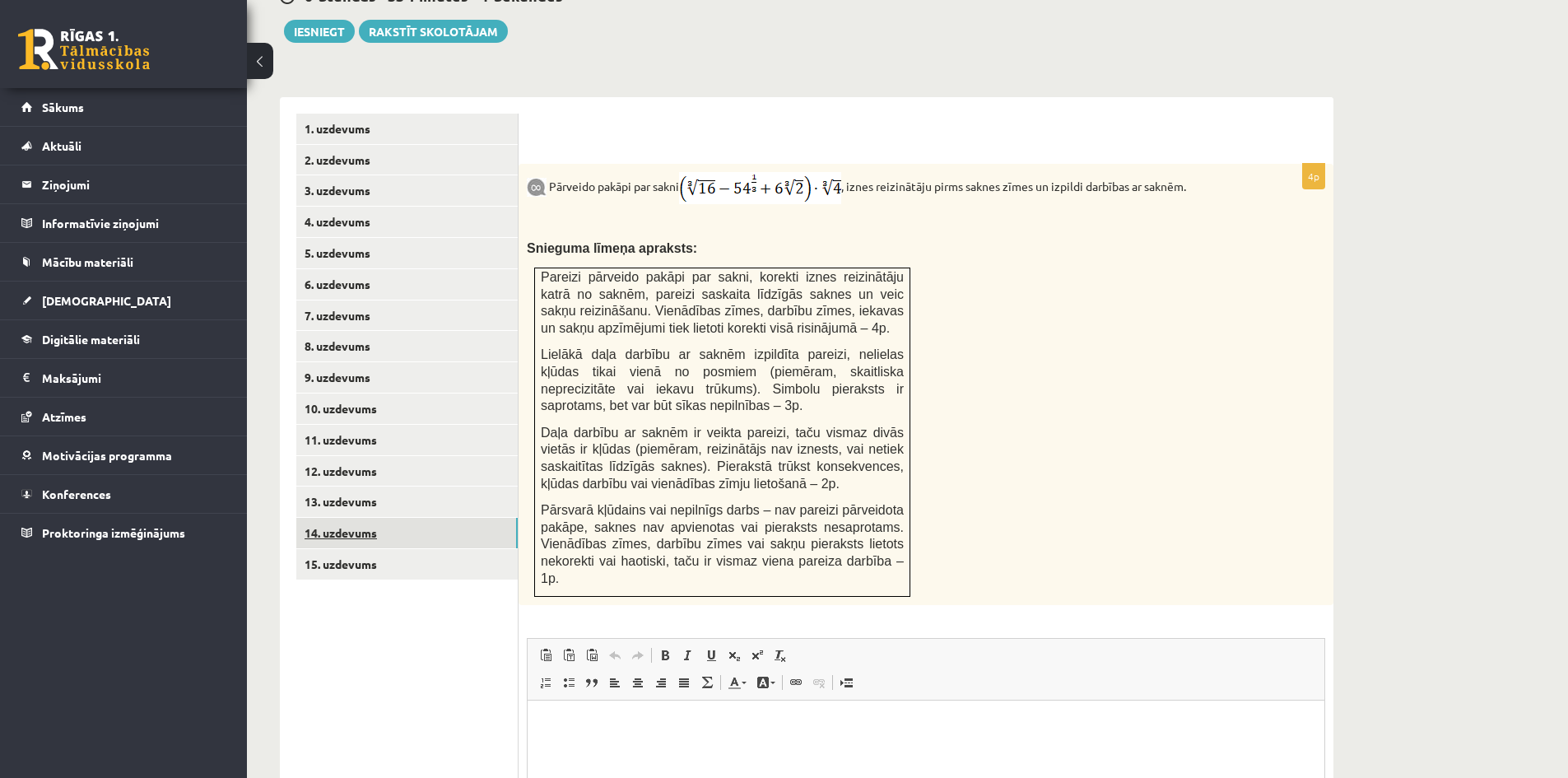
click at [347, 518] on link "14. uzdevums" at bounding box center [407, 533] width 222 height 31
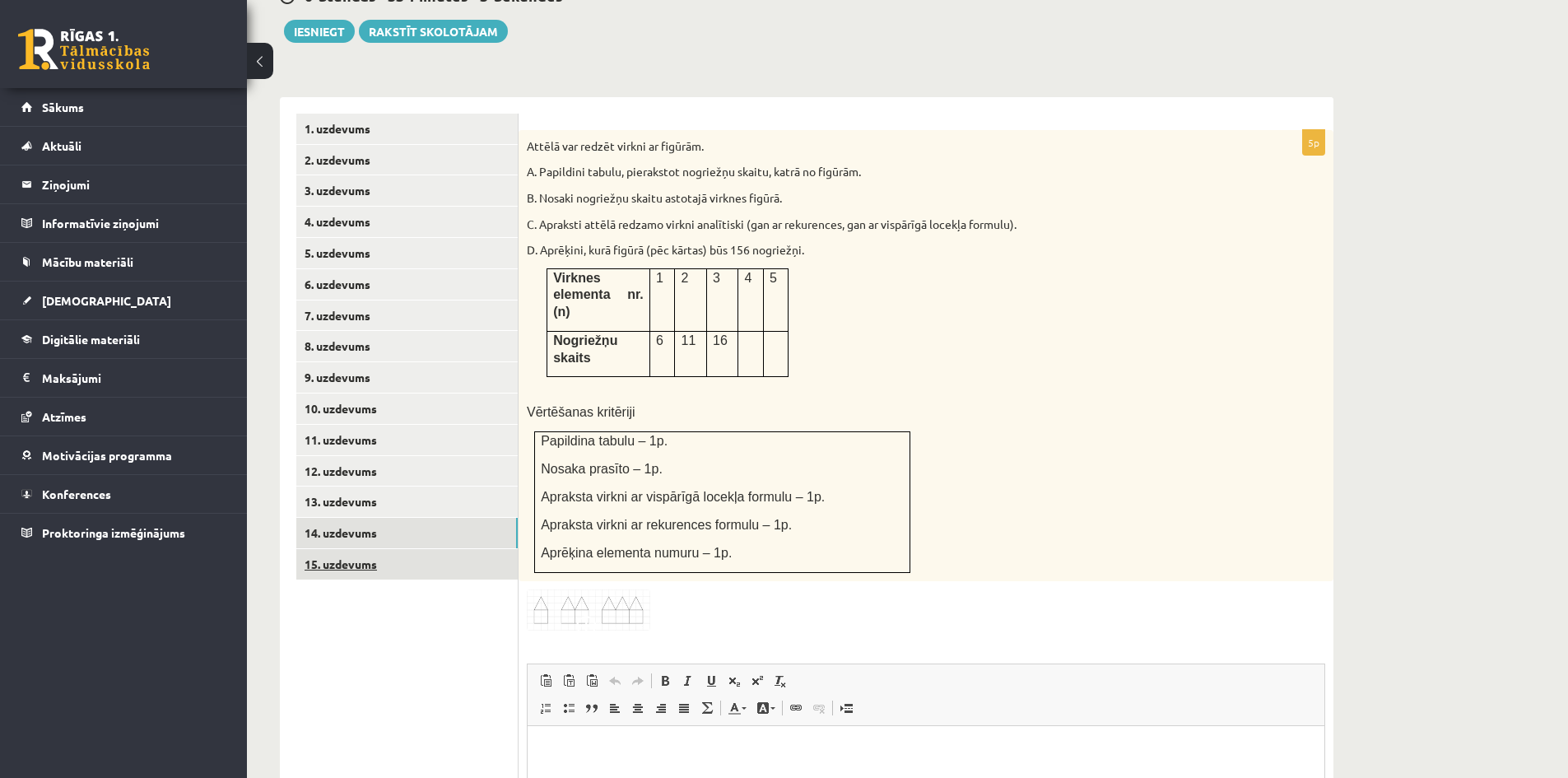
scroll to position [0, 0]
click at [356, 549] on link "15. uzdevums" at bounding box center [407, 564] width 222 height 31
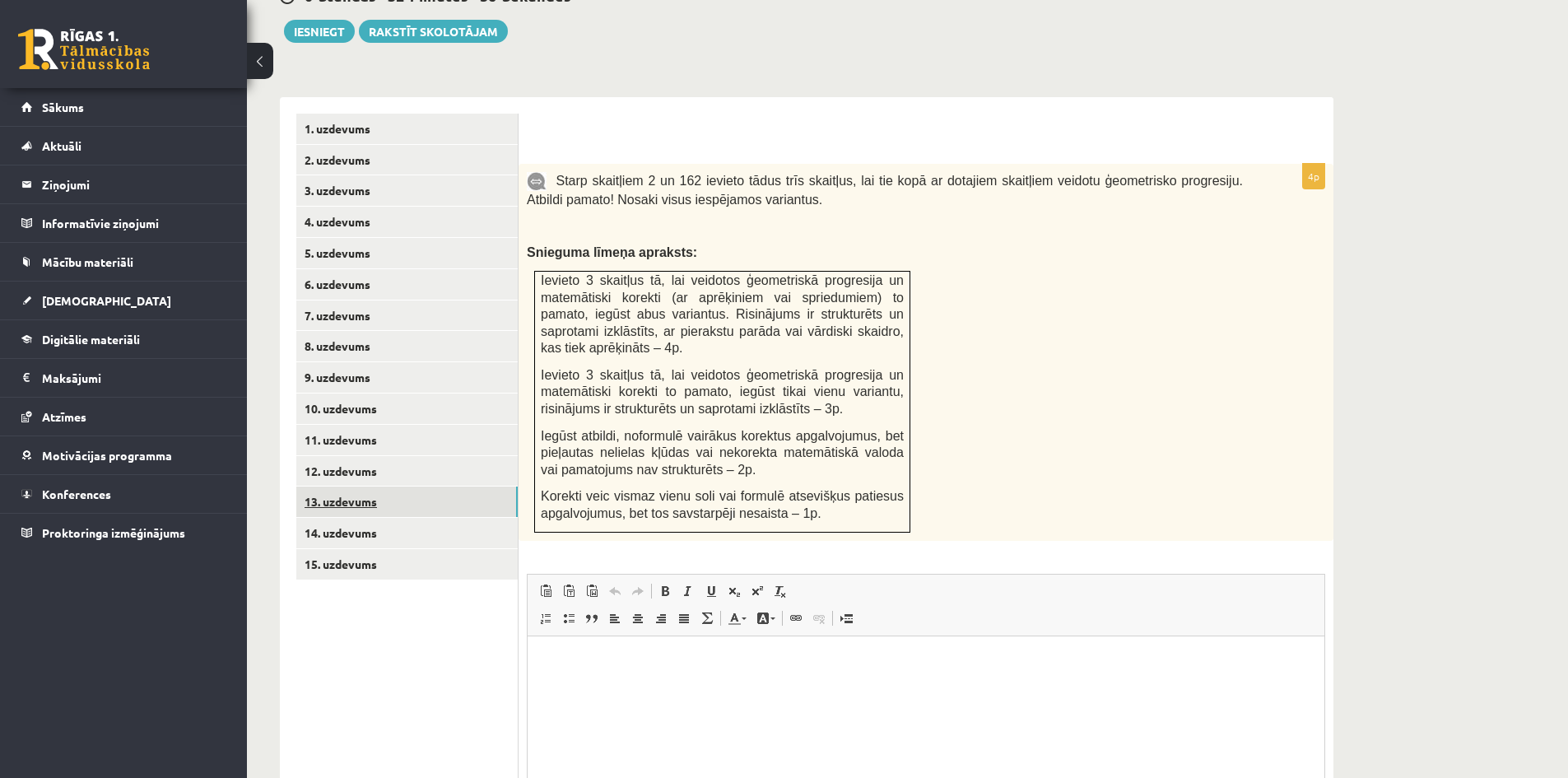
click at [353, 487] on link "13. uzdevums" at bounding box center [407, 501] width 222 height 31
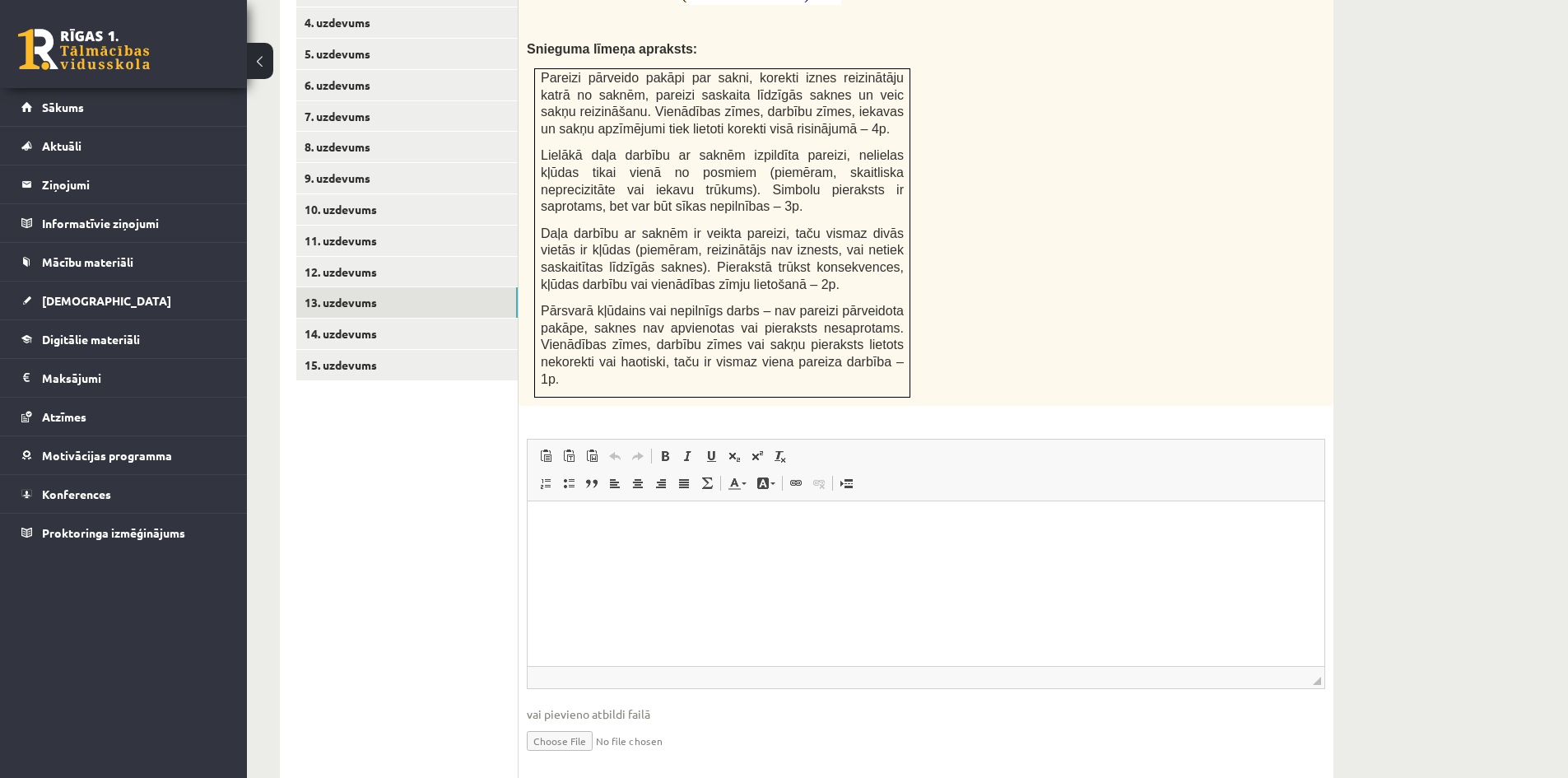
scroll to position [818, 0]
click at [548, 722] on input "file" at bounding box center [926, 739] width 798 height 34
type input "**********"
click at [345, 286] on link "13. uzdevums" at bounding box center [407, 301] width 222 height 31
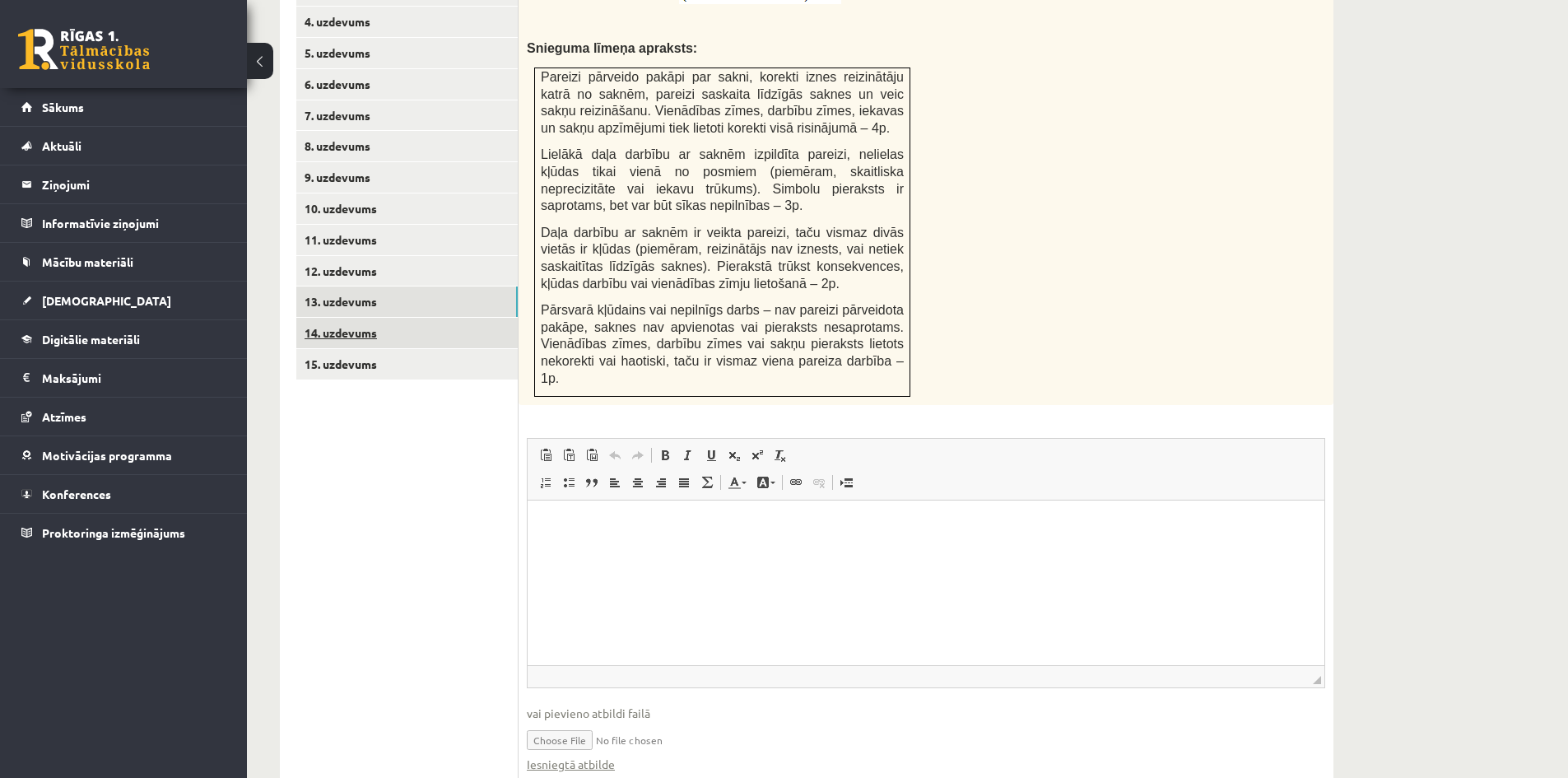
click at [339, 318] on link "14. uzdevums" at bounding box center [407, 333] width 222 height 31
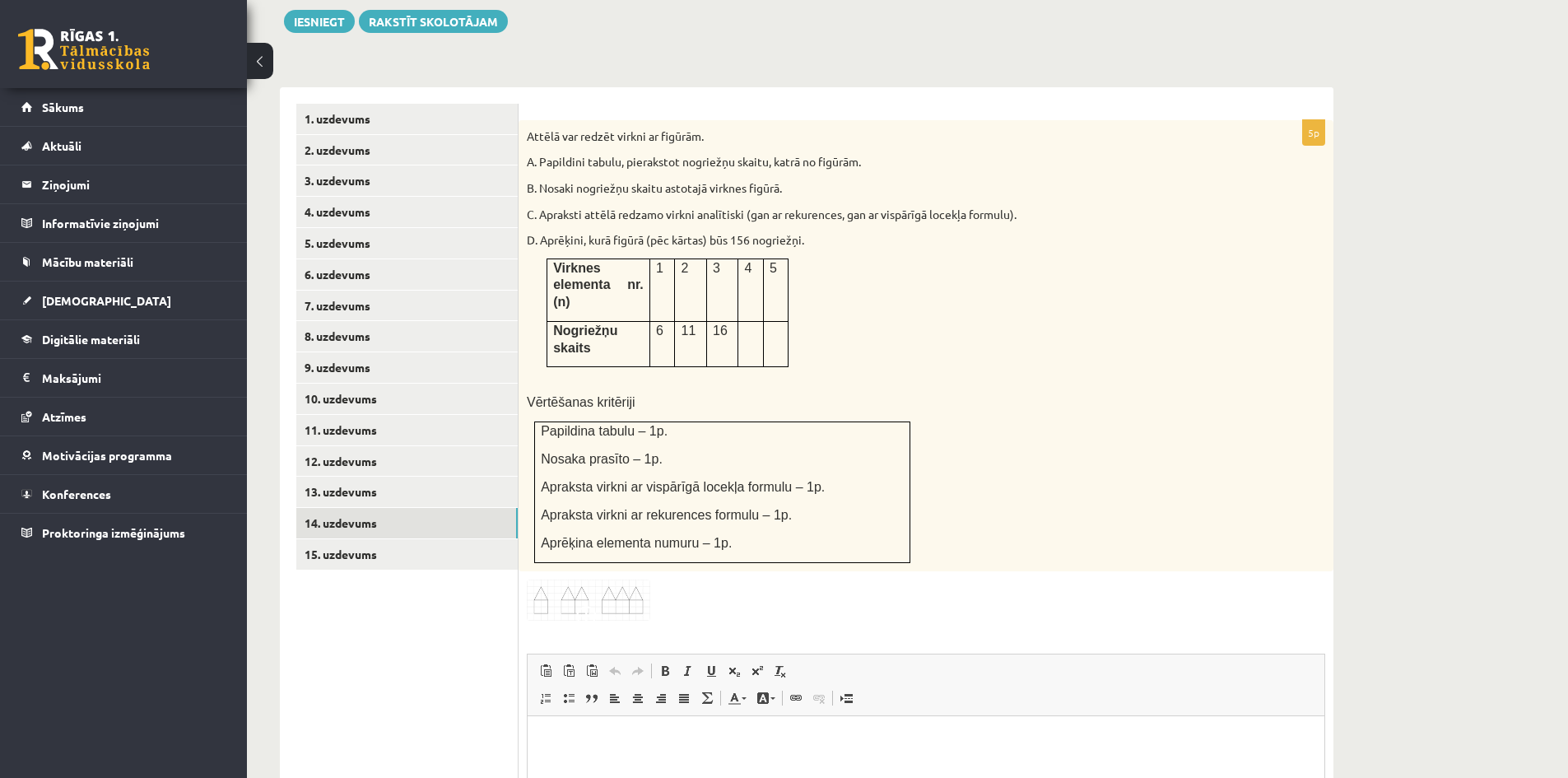
scroll to position [653, 0]
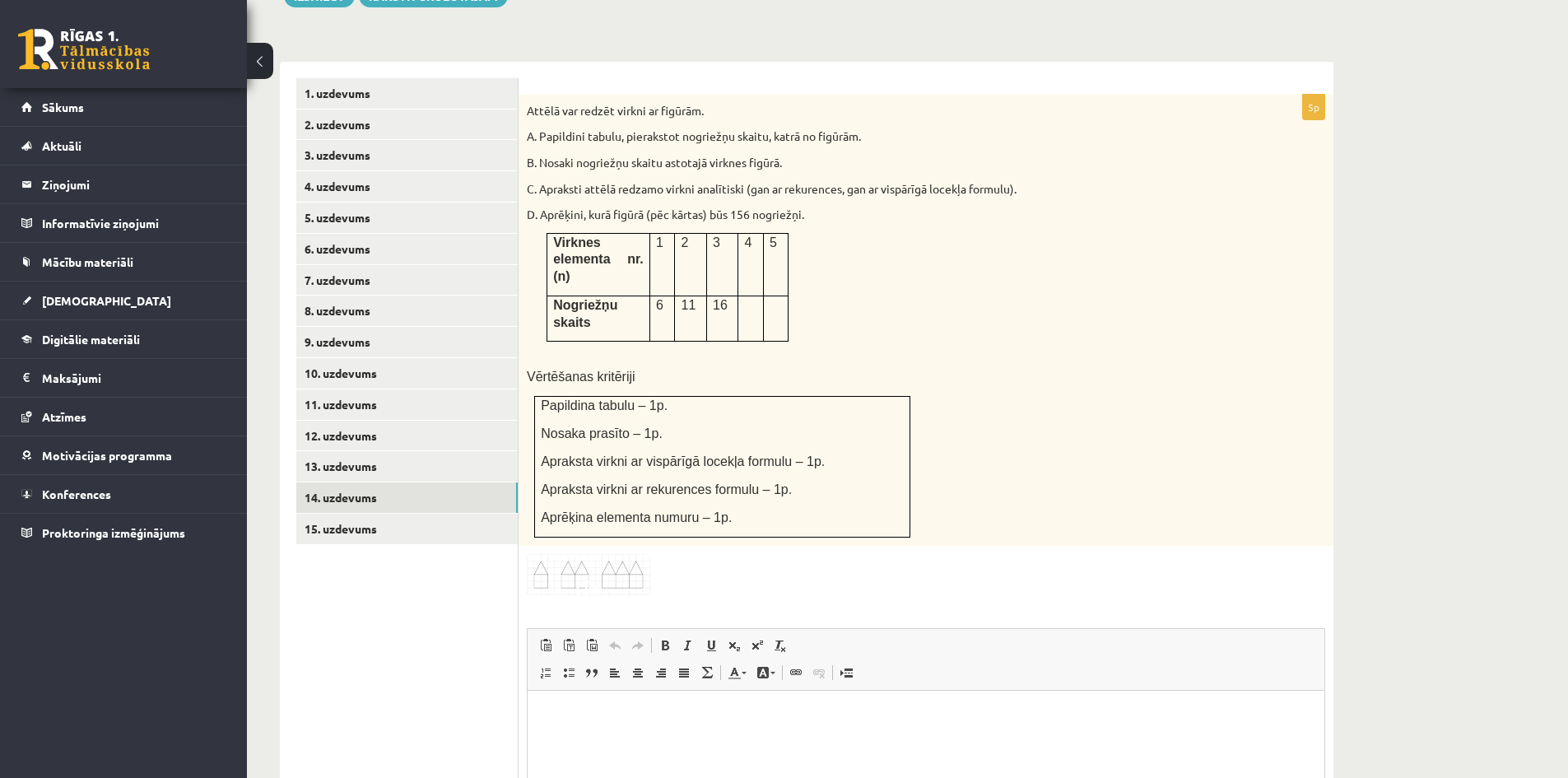
click at [747, 296] on p at bounding box center [750, 304] width 12 height 17
click at [777, 296] on p at bounding box center [776, 304] width 12 height 17
click at [754, 296] on p at bounding box center [750, 304] width 12 height 17
click at [773, 296] on p at bounding box center [776, 304] width 12 height 17
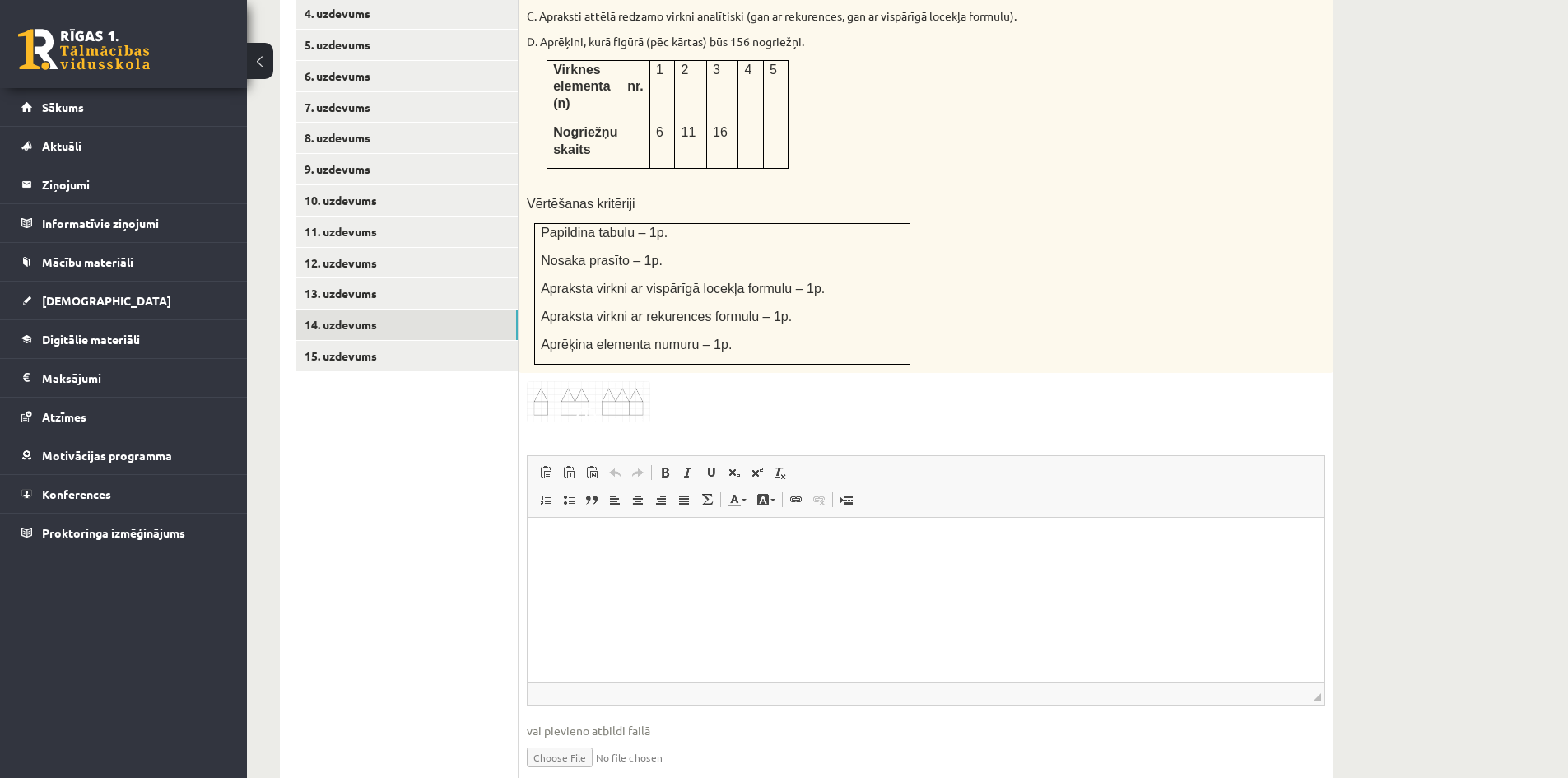
click at [748, 124] on p at bounding box center [750, 132] width 12 height 17
click at [585, 739] on input "file" at bounding box center [926, 756] width 798 height 34
type input "**********"
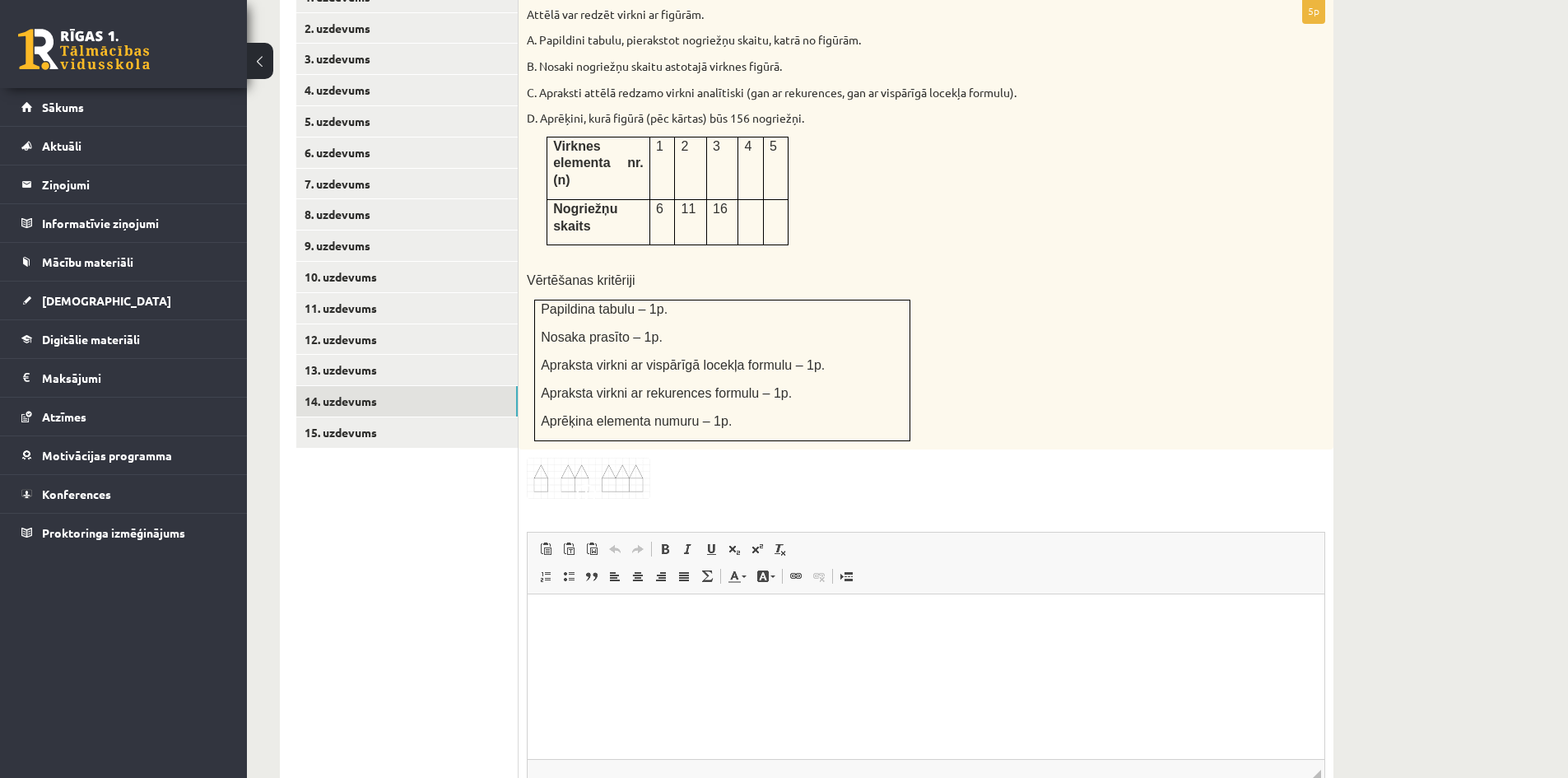
scroll to position [744, 0]
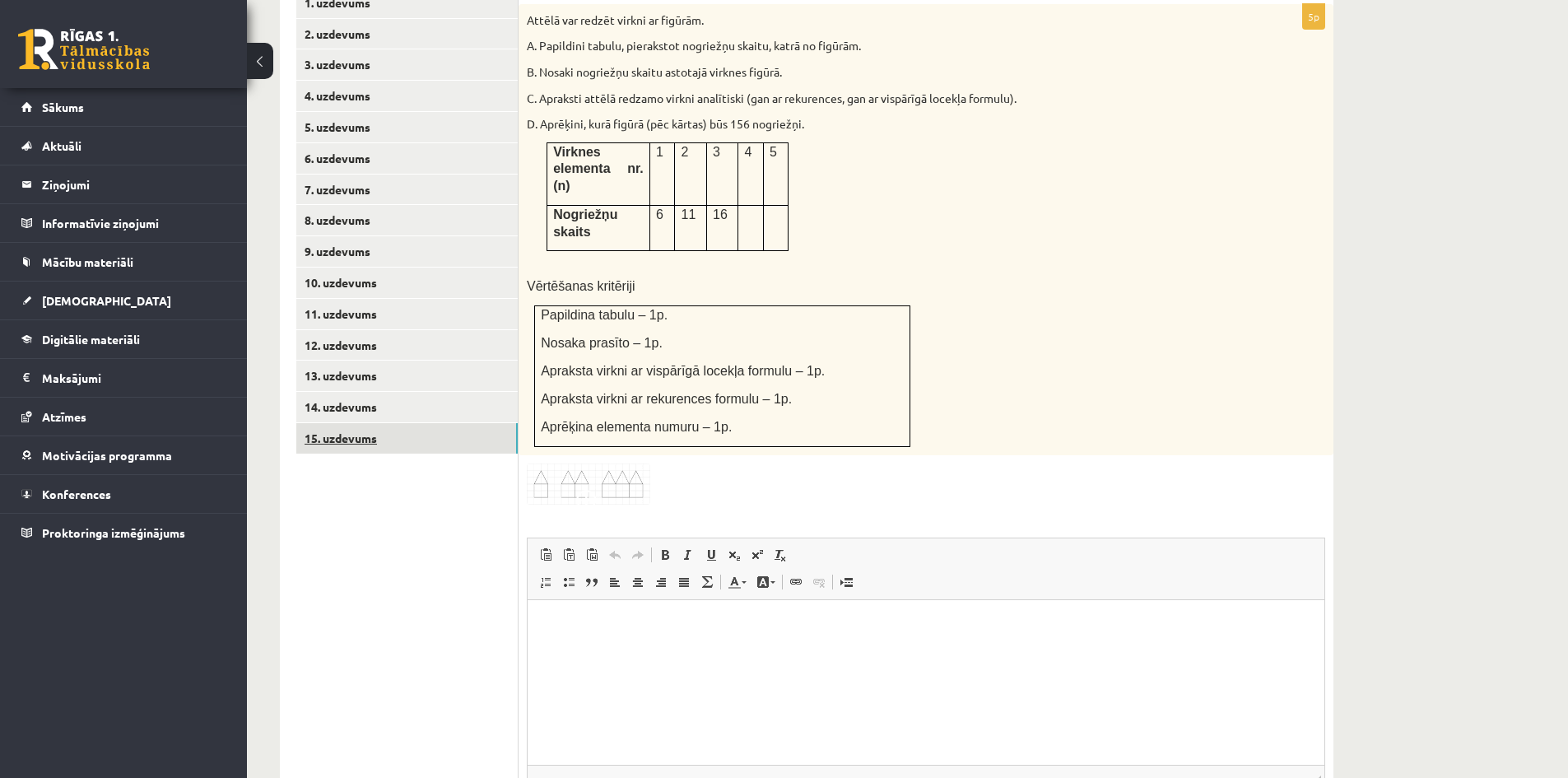
click at [373, 423] on link "15. uzdevums" at bounding box center [407, 438] width 222 height 31
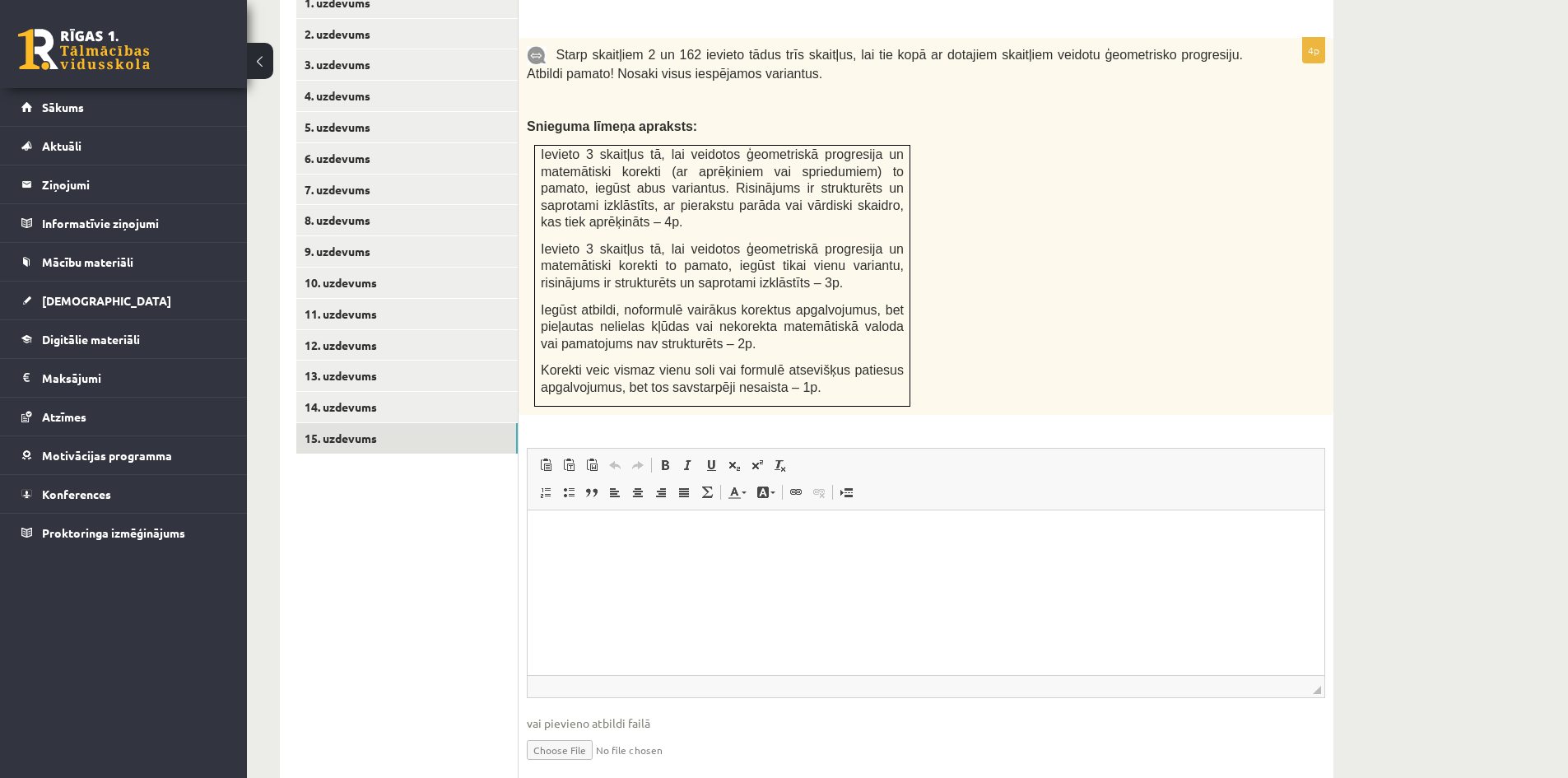
scroll to position [769, 0]
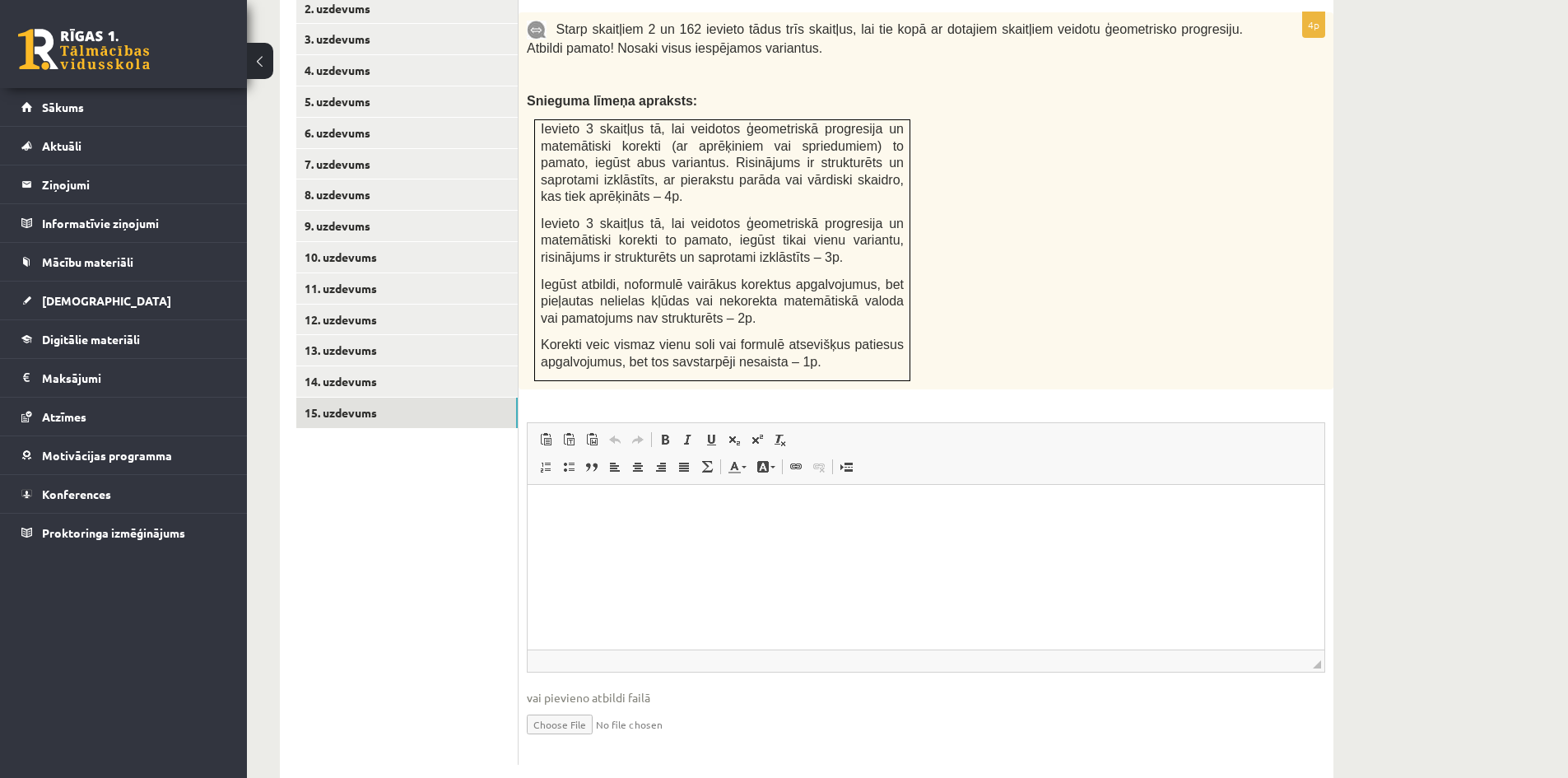
click at [558, 707] on input "file" at bounding box center [926, 723] width 798 height 34
type input "**********"
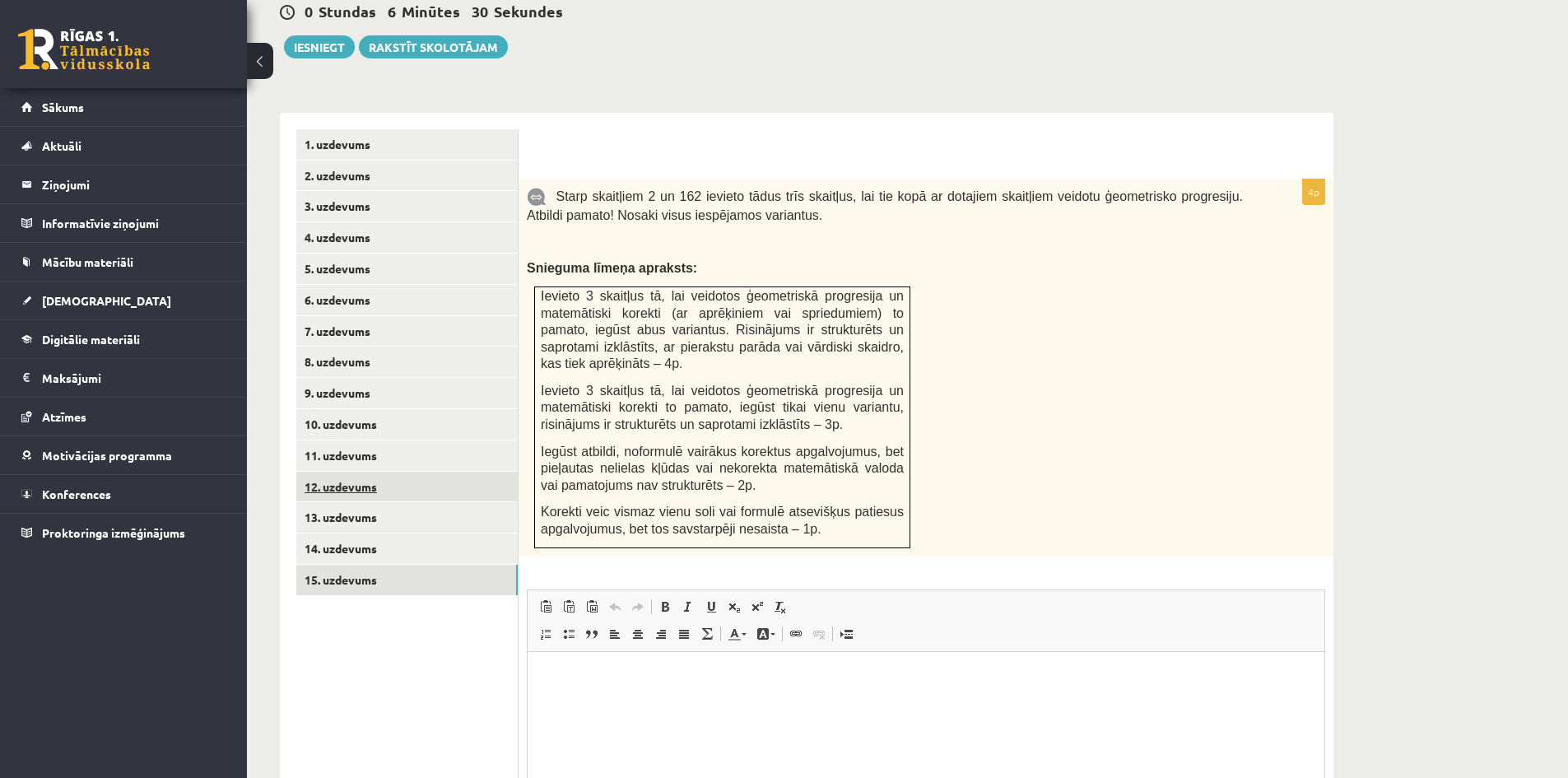
scroll to position [605, 0]
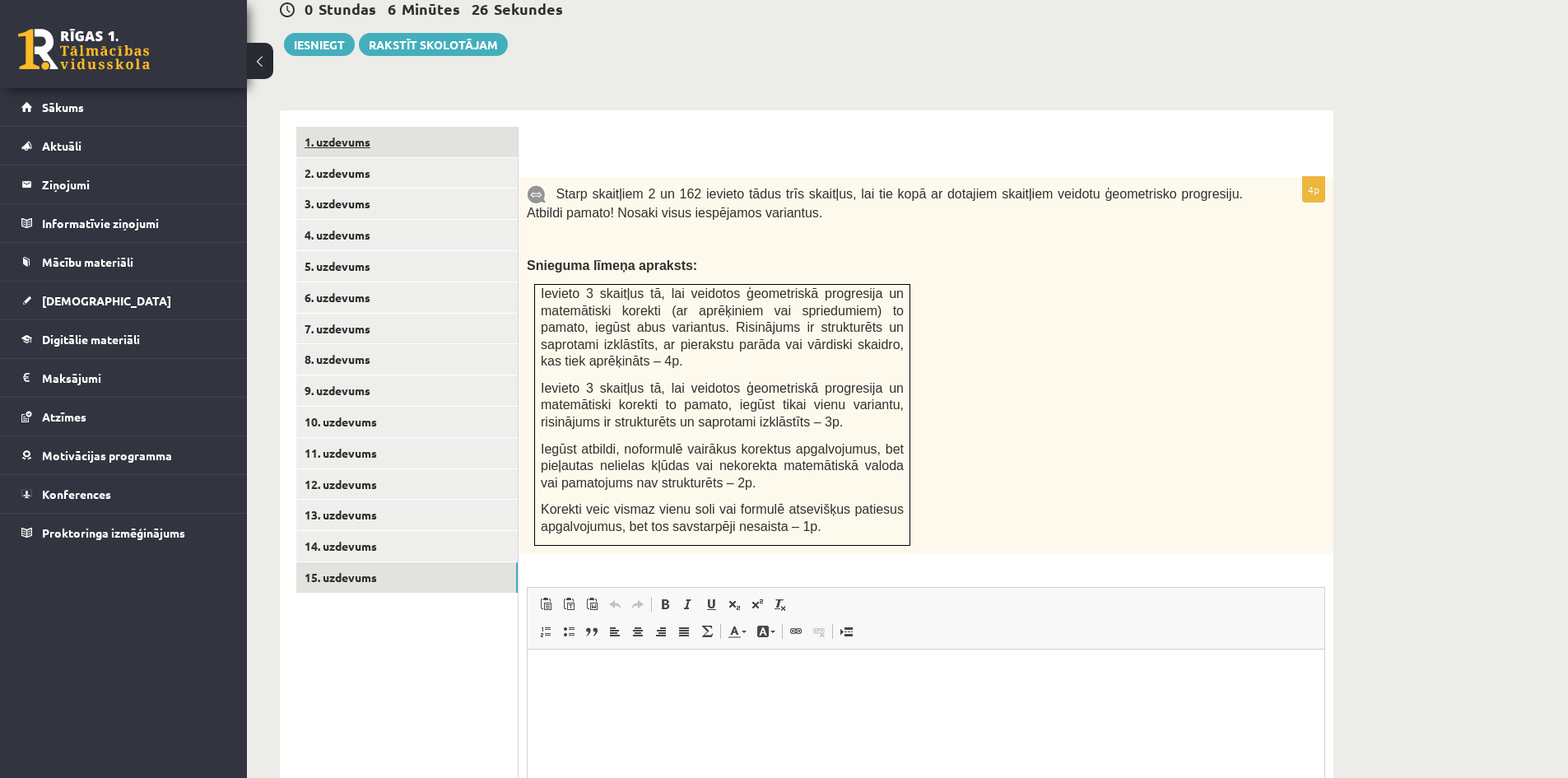
click at [366, 127] on link "1. uzdevums" at bounding box center [407, 142] width 222 height 31
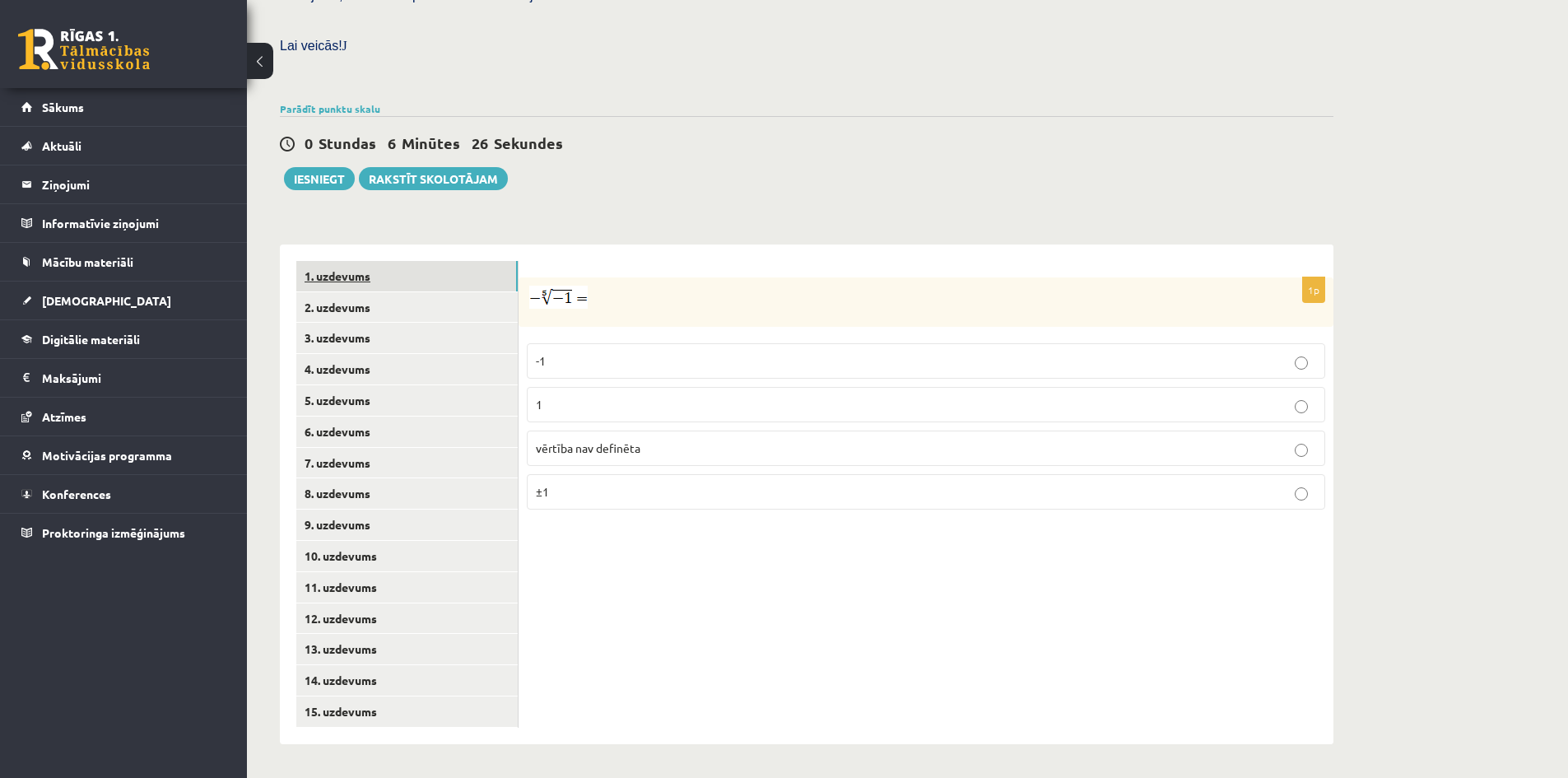
scroll to position [434, 0]
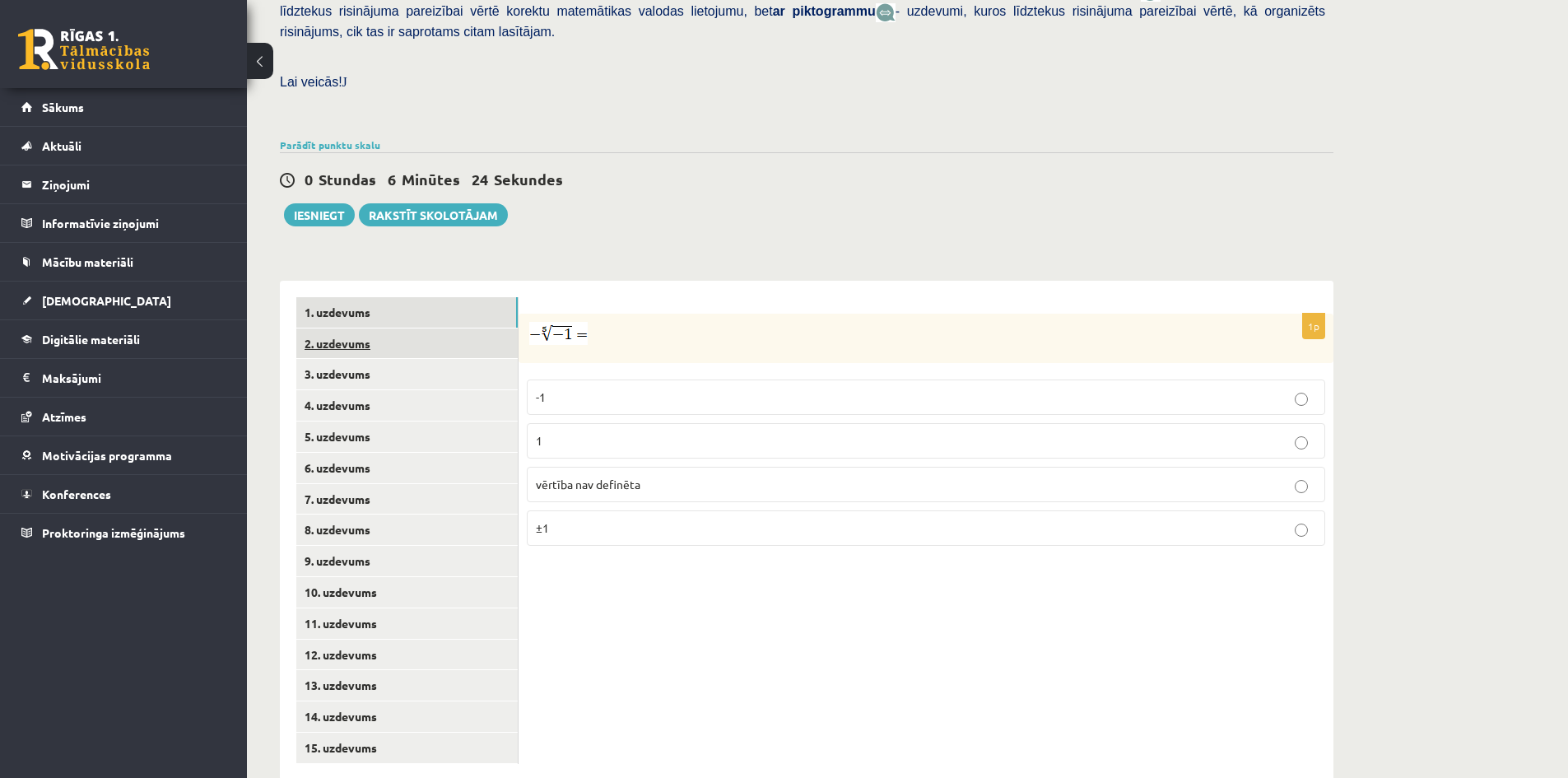
click at [343, 329] on link "2. uzdevums" at bounding box center [407, 344] width 222 height 31
click at [318, 359] on link "3. uzdevums" at bounding box center [407, 374] width 222 height 31
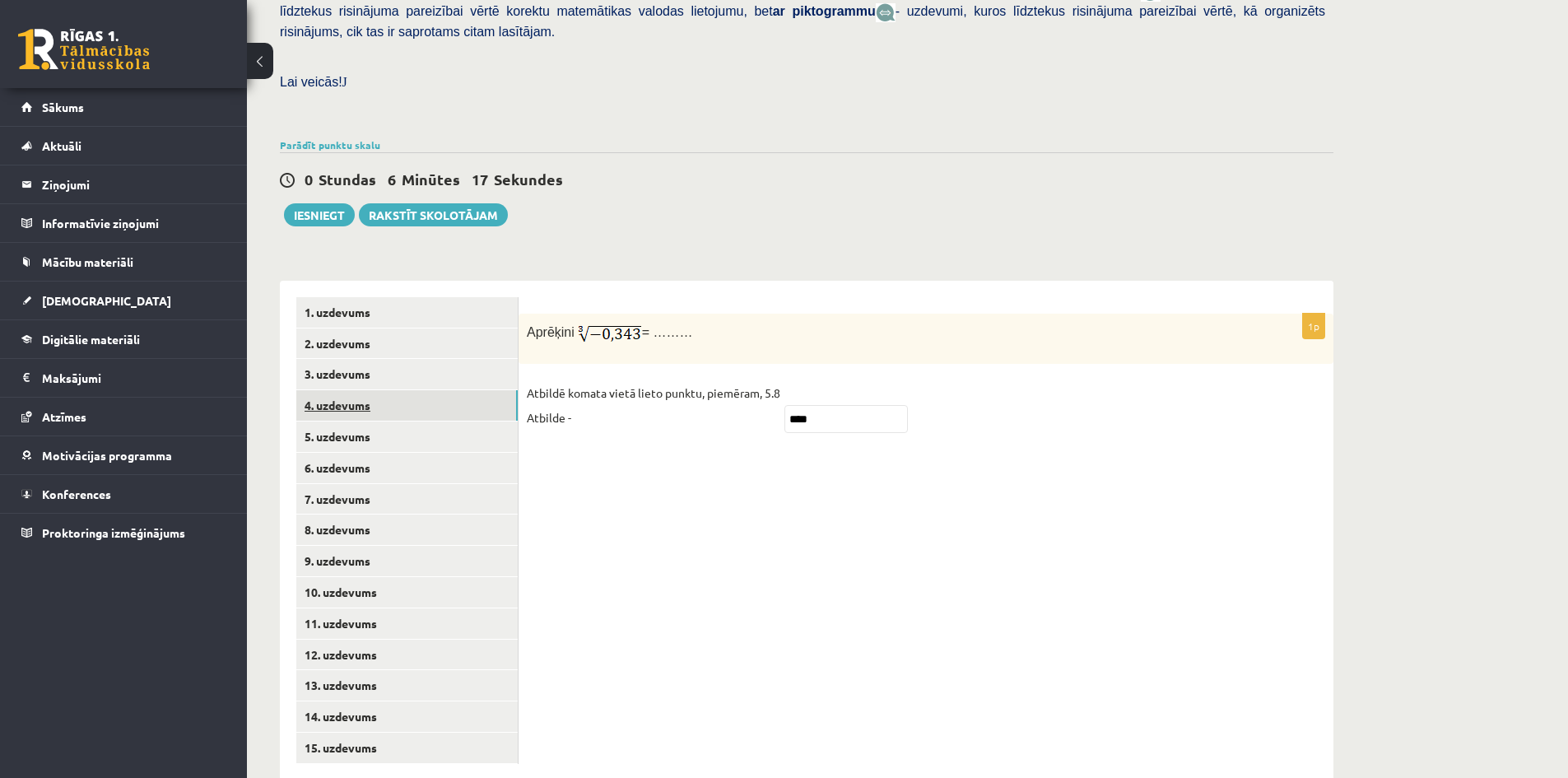
click at [349, 390] on link "4. uzdevums" at bounding box center [407, 405] width 222 height 31
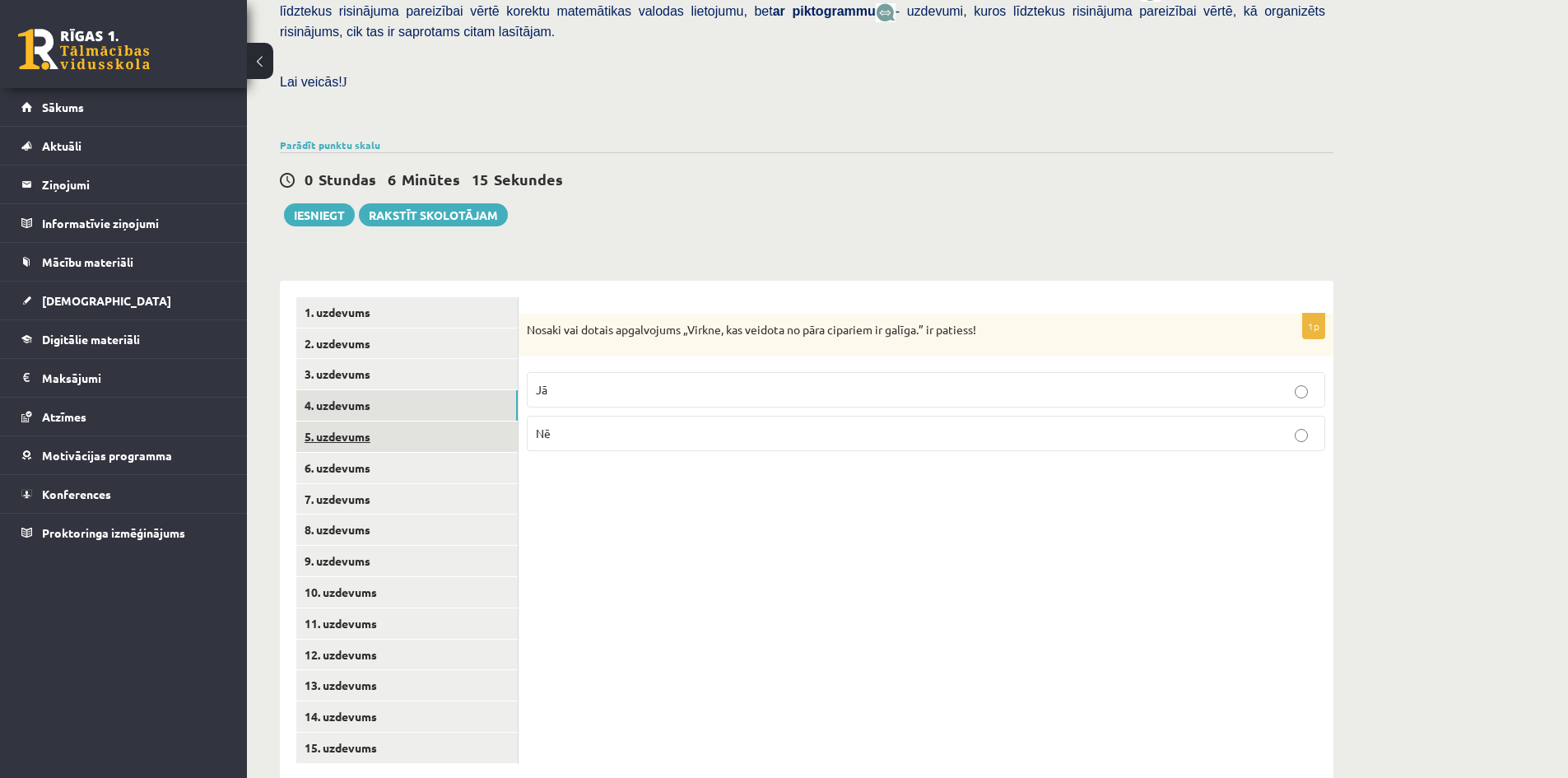
click at [324, 422] on link "5. uzdevums" at bounding box center [407, 437] width 222 height 31
click at [332, 453] on link "6. uzdevums" at bounding box center [407, 468] width 222 height 31
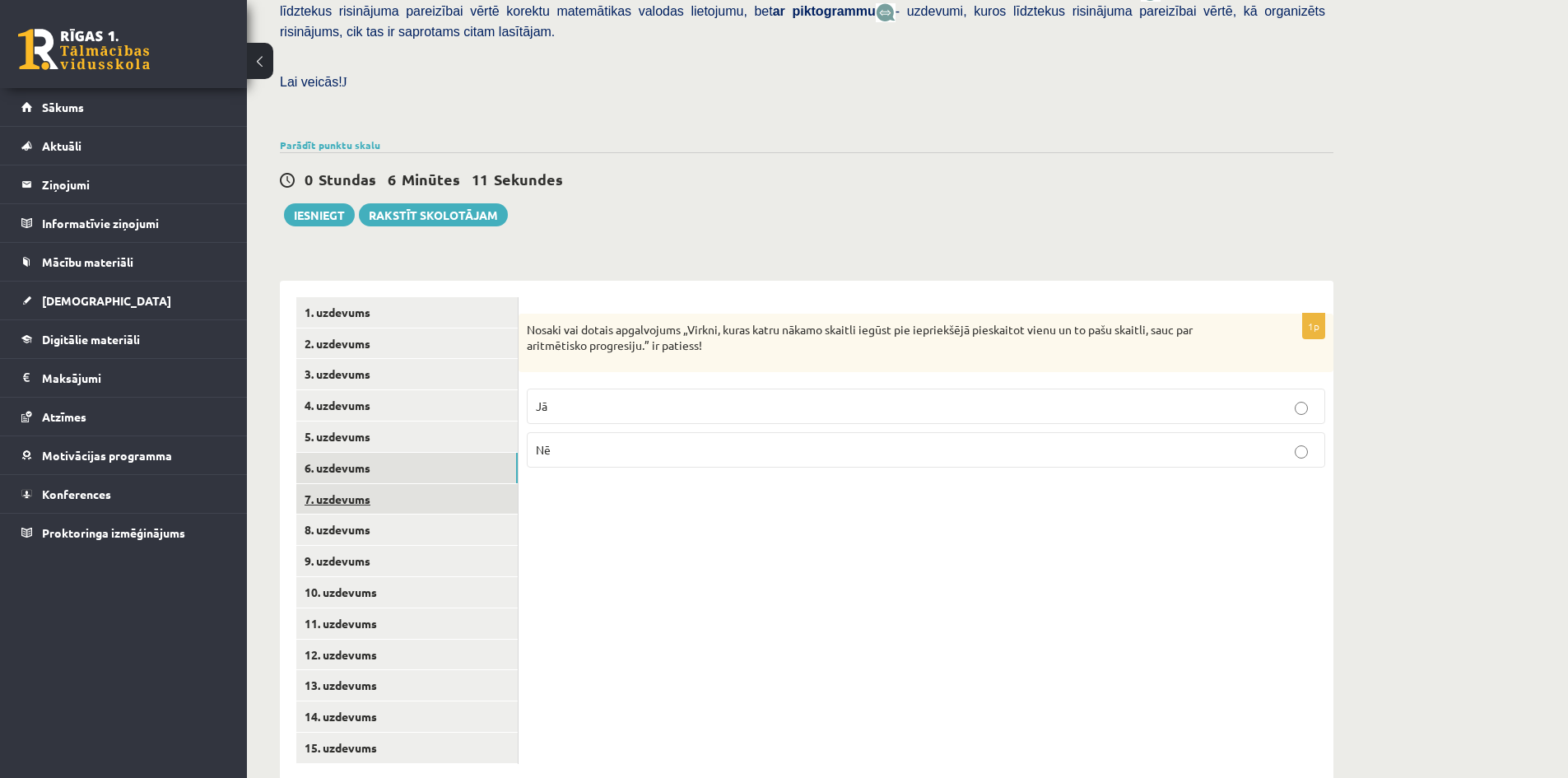
click at [334, 485] on link "7. uzdevums" at bounding box center [407, 500] width 222 height 31
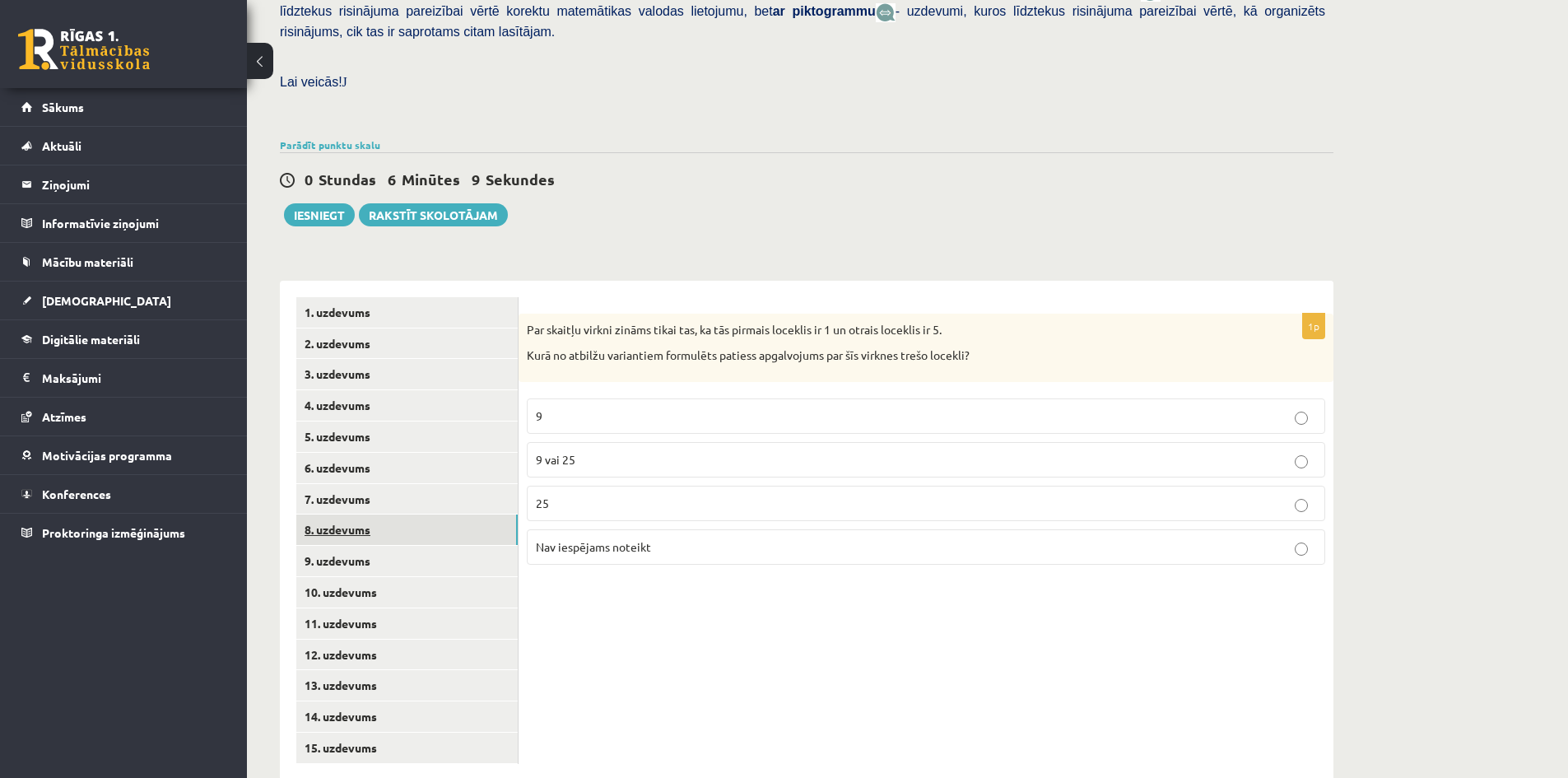
click at [346, 514] on link "8. uzdevums" at bounding box center [407, 529] width 222 height 31
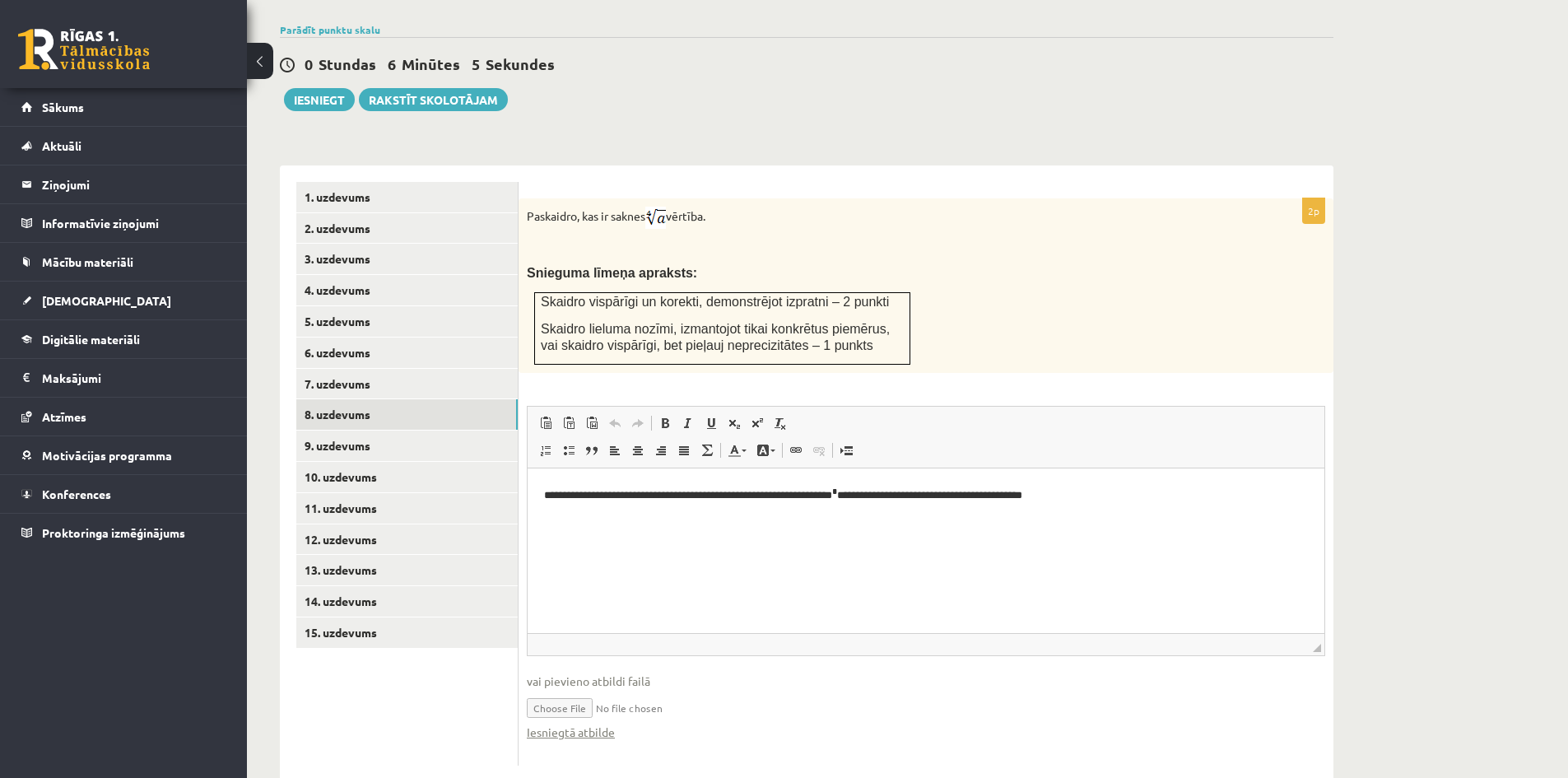
scroll to position [551, 0]
click at [336, 368] on link "7. uzdevums" at bounding box center [407, 383] width 222 height 31
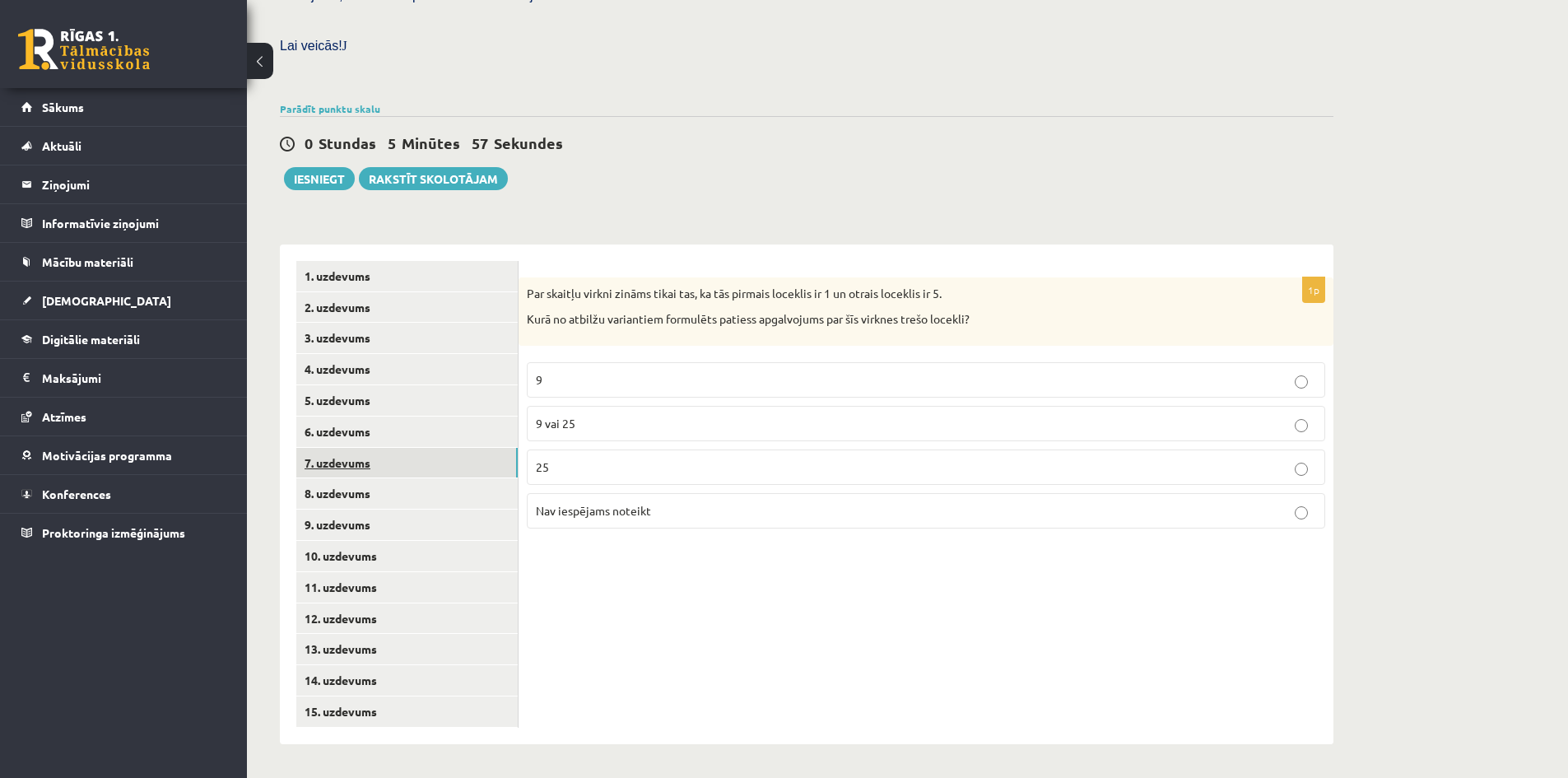
scroll to position [434, 0]
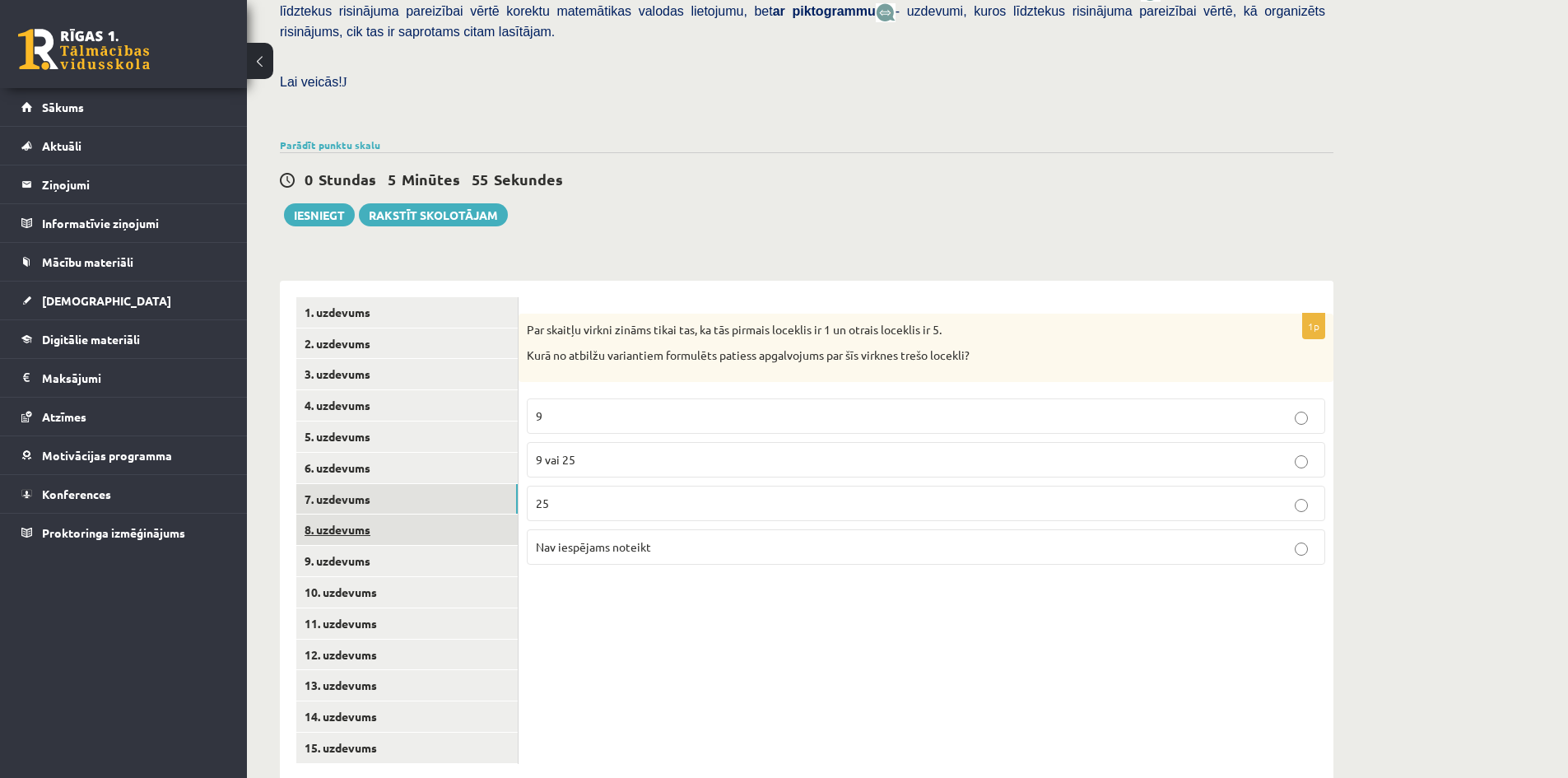
click at [340, 514] on link "8. uzdevums" at bounding box center [407, 529] width 222 height 31
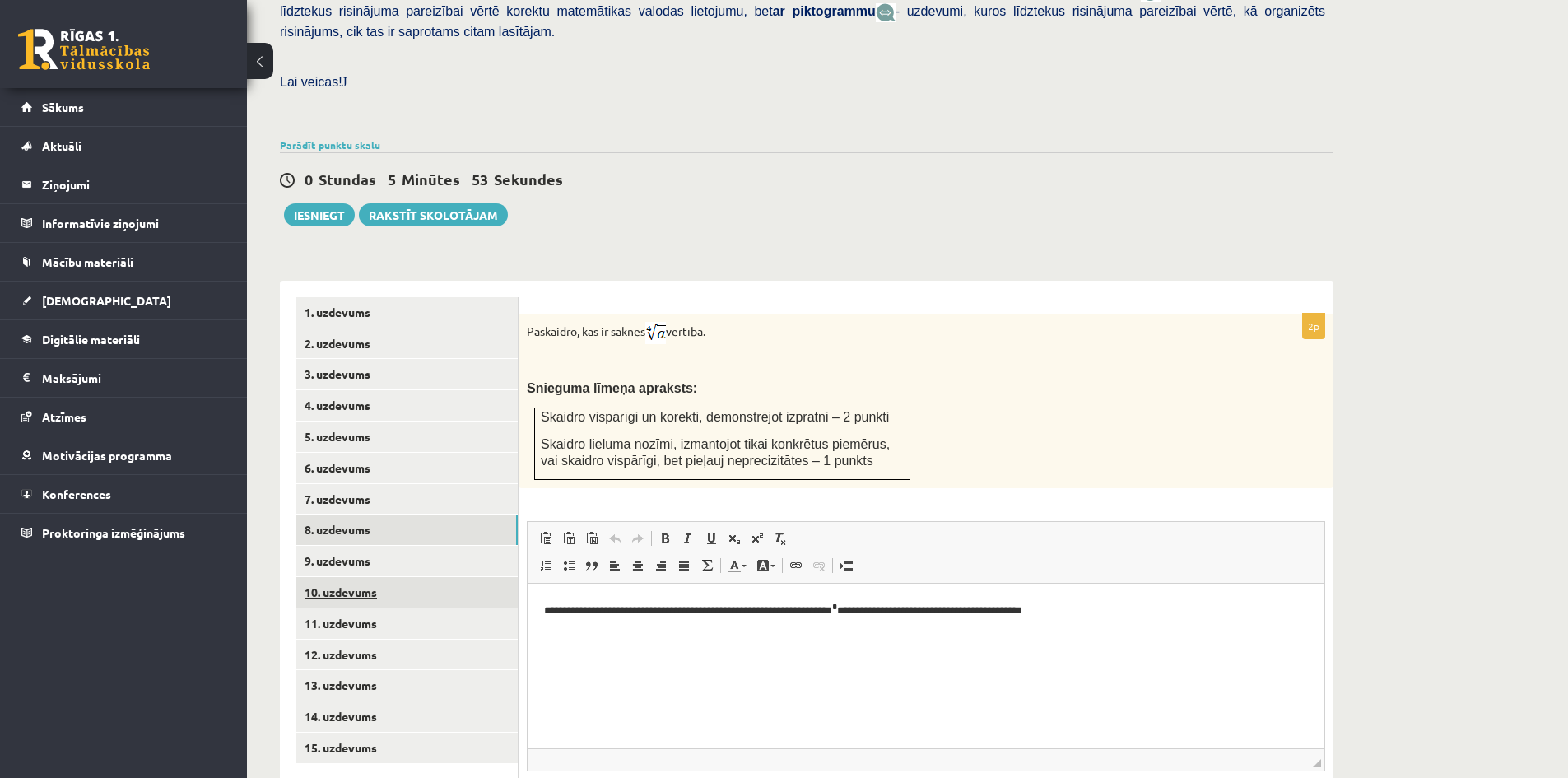
scroll to position [0, 0]
click at [329, 546] on link "9. uzdevums" at bounding box center [407, 561] width 222 height 31
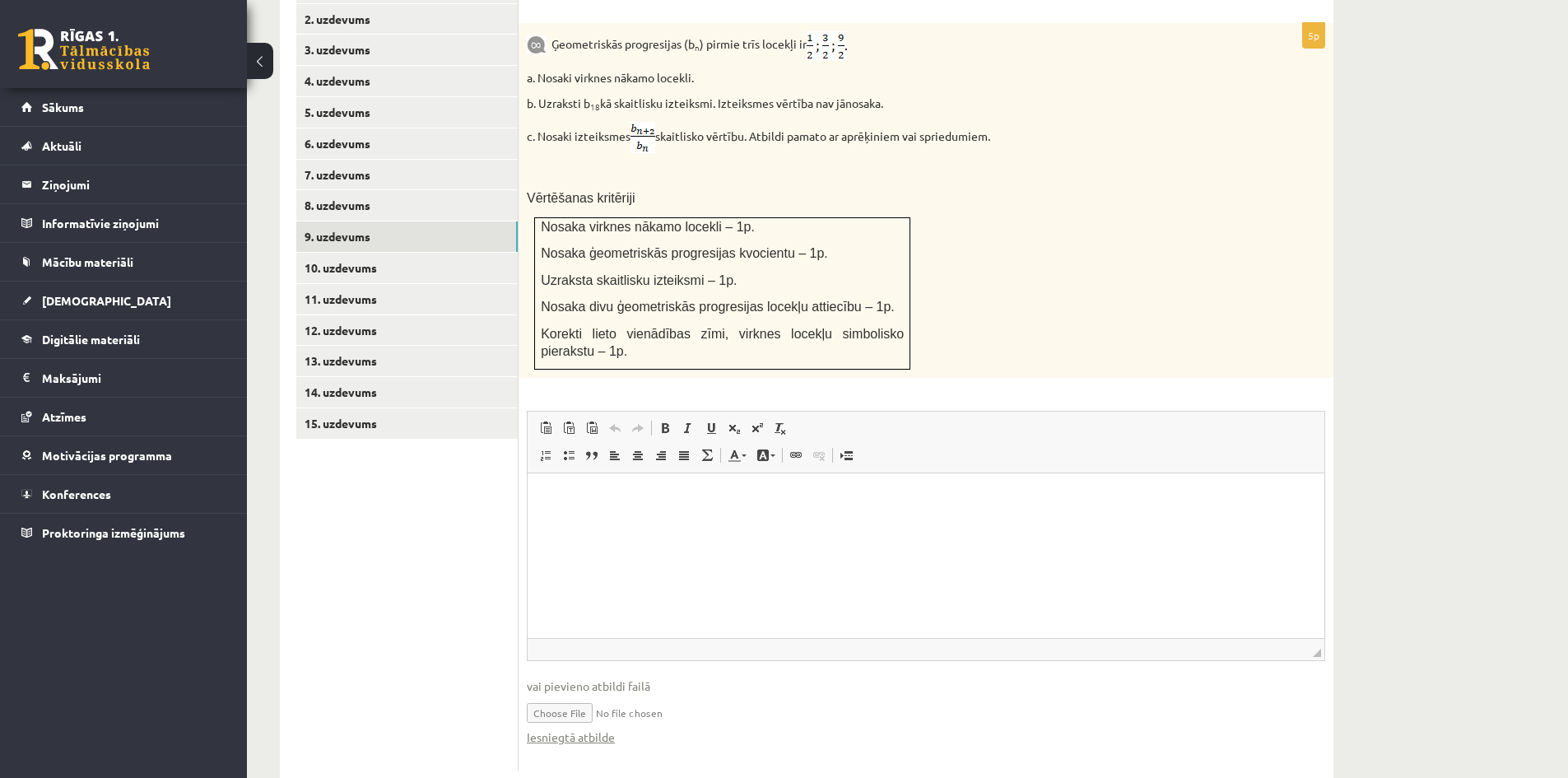
scroll to position [765, 0]
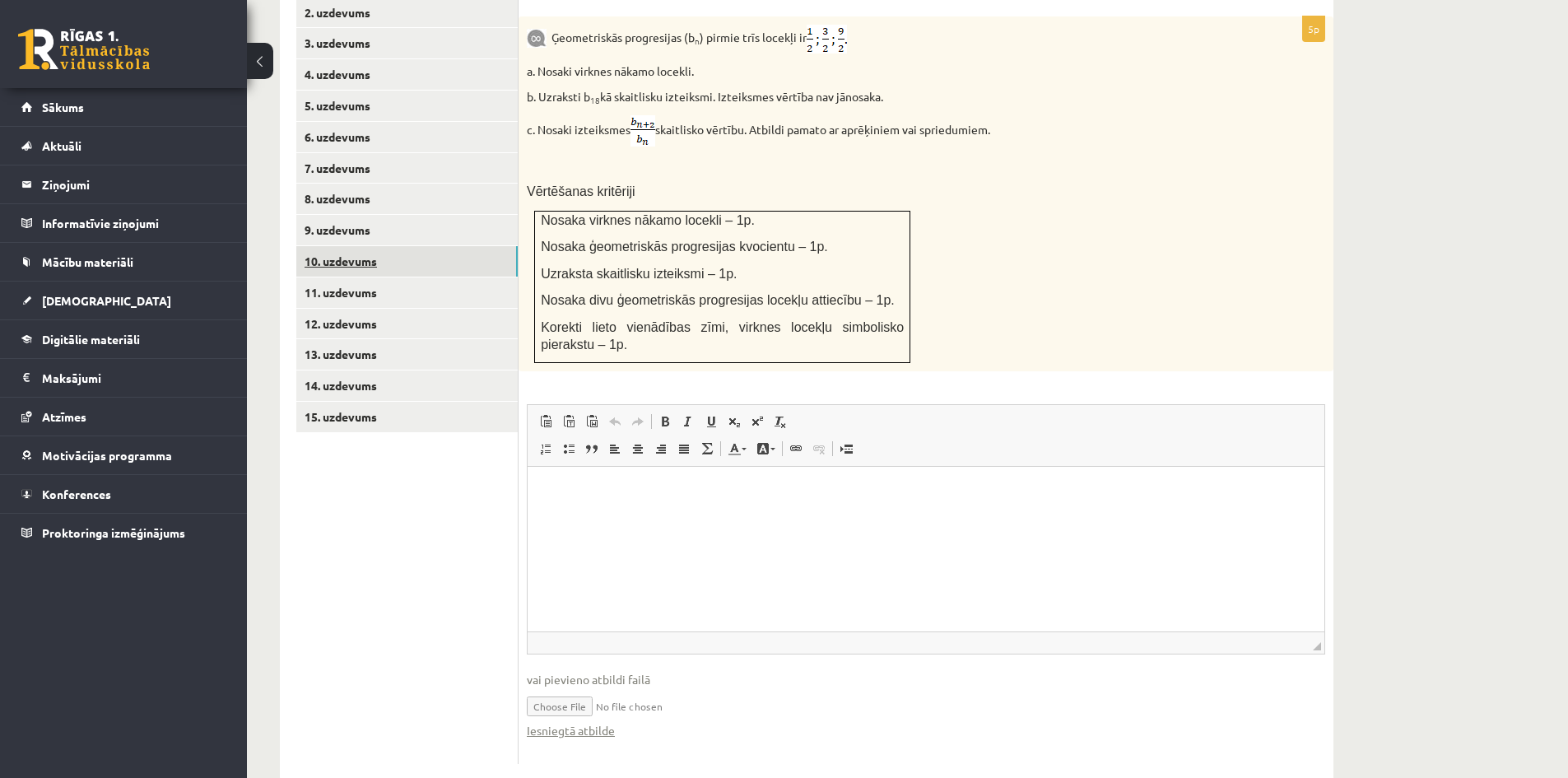
click at [335, 247] on link "10. uzdevums" at bounding box center [407, 262] width 222 height 31
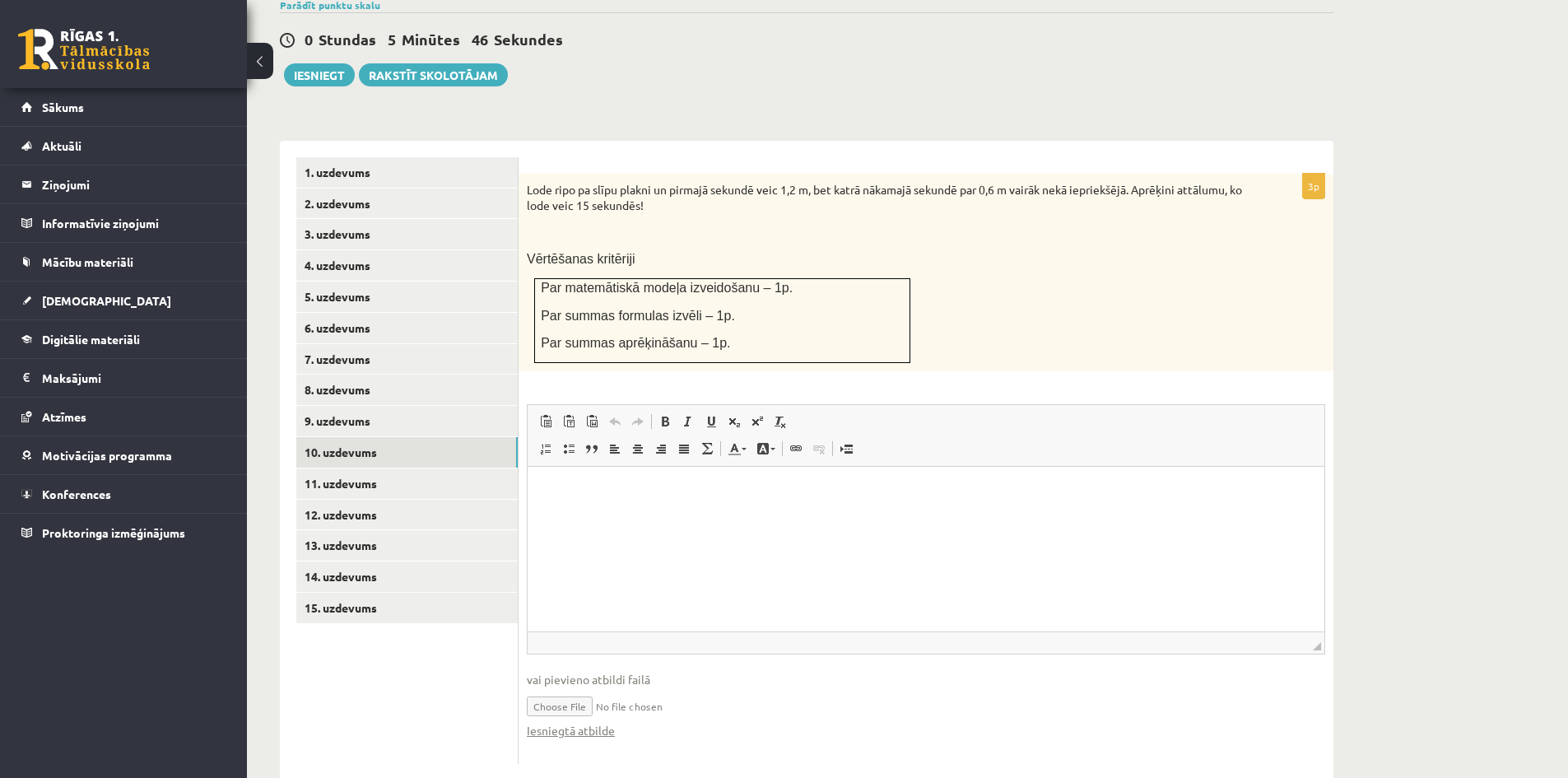
scroll to position [0, 0]
click at [348, 469] on link "11. uzdevums" at bounding box center [407, 484] width 222 height 31
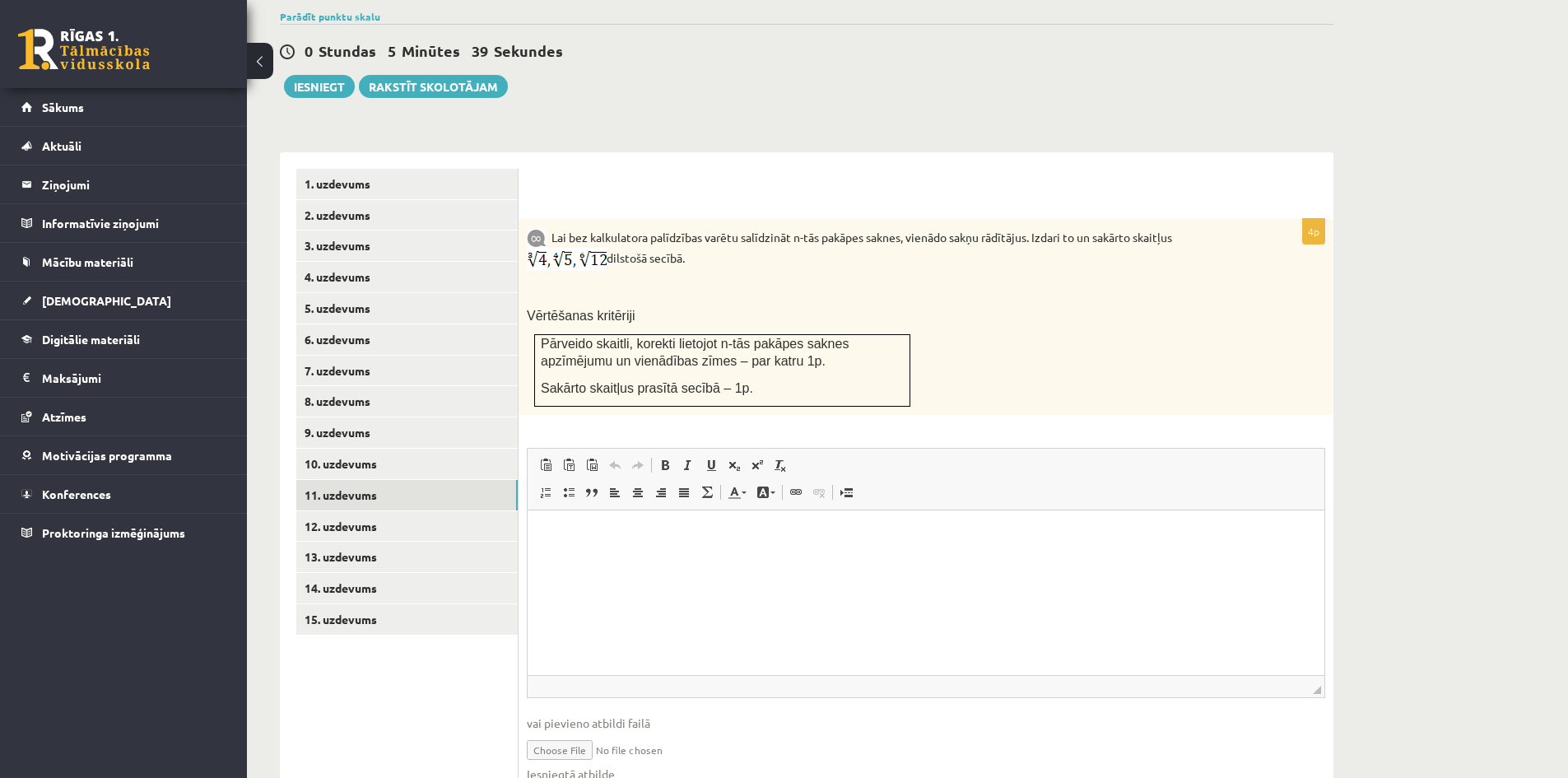
scroll to position [607, 0]
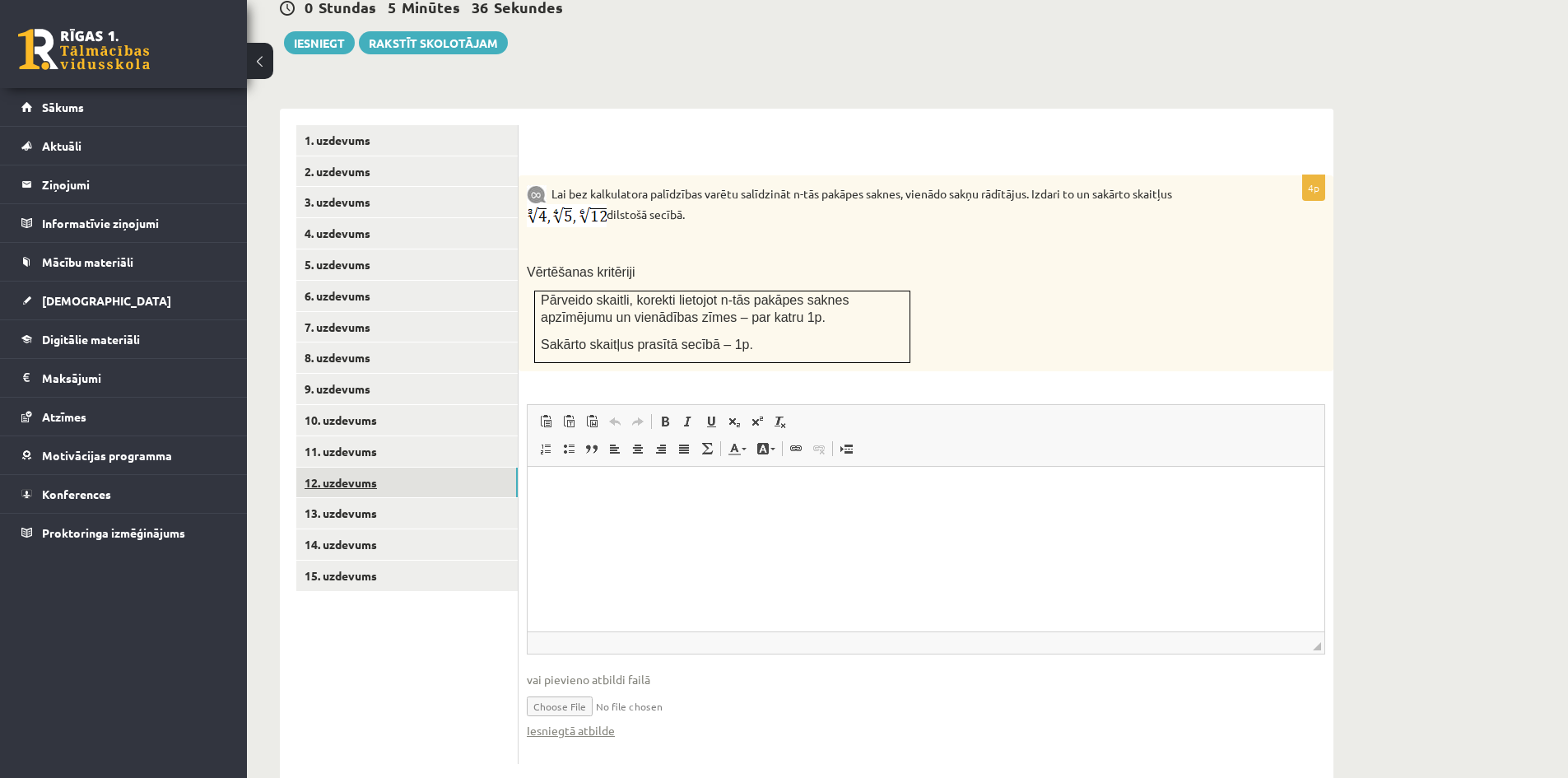
click at [335, 468] on link "12. uzdevums" at bounding box center [407, 483] width 222 height 31
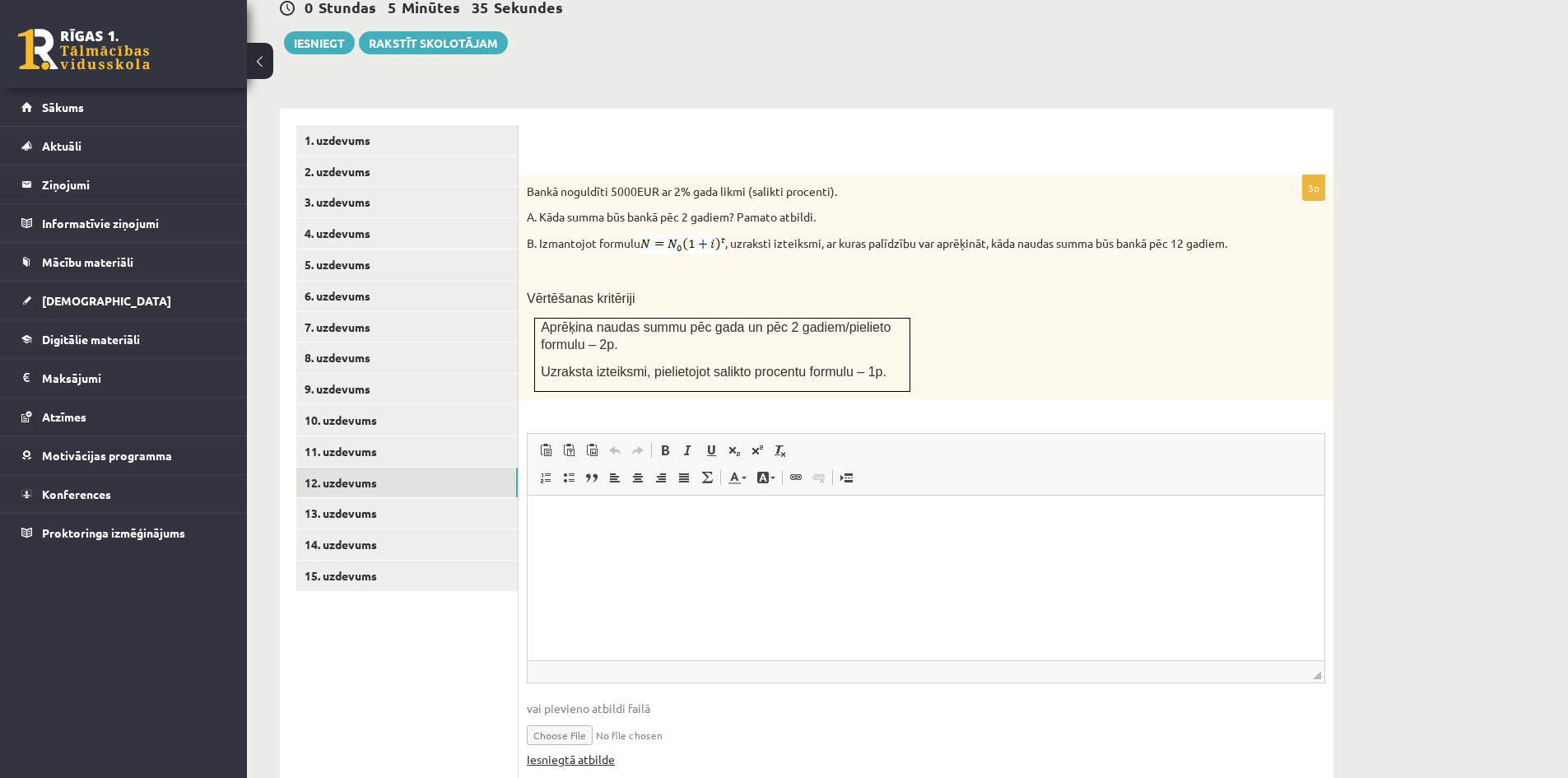
scroll to position [0, 0]
click at [344, 499] on link "13. uzdevums" at bounding box center [407, 513] width 222 height 31
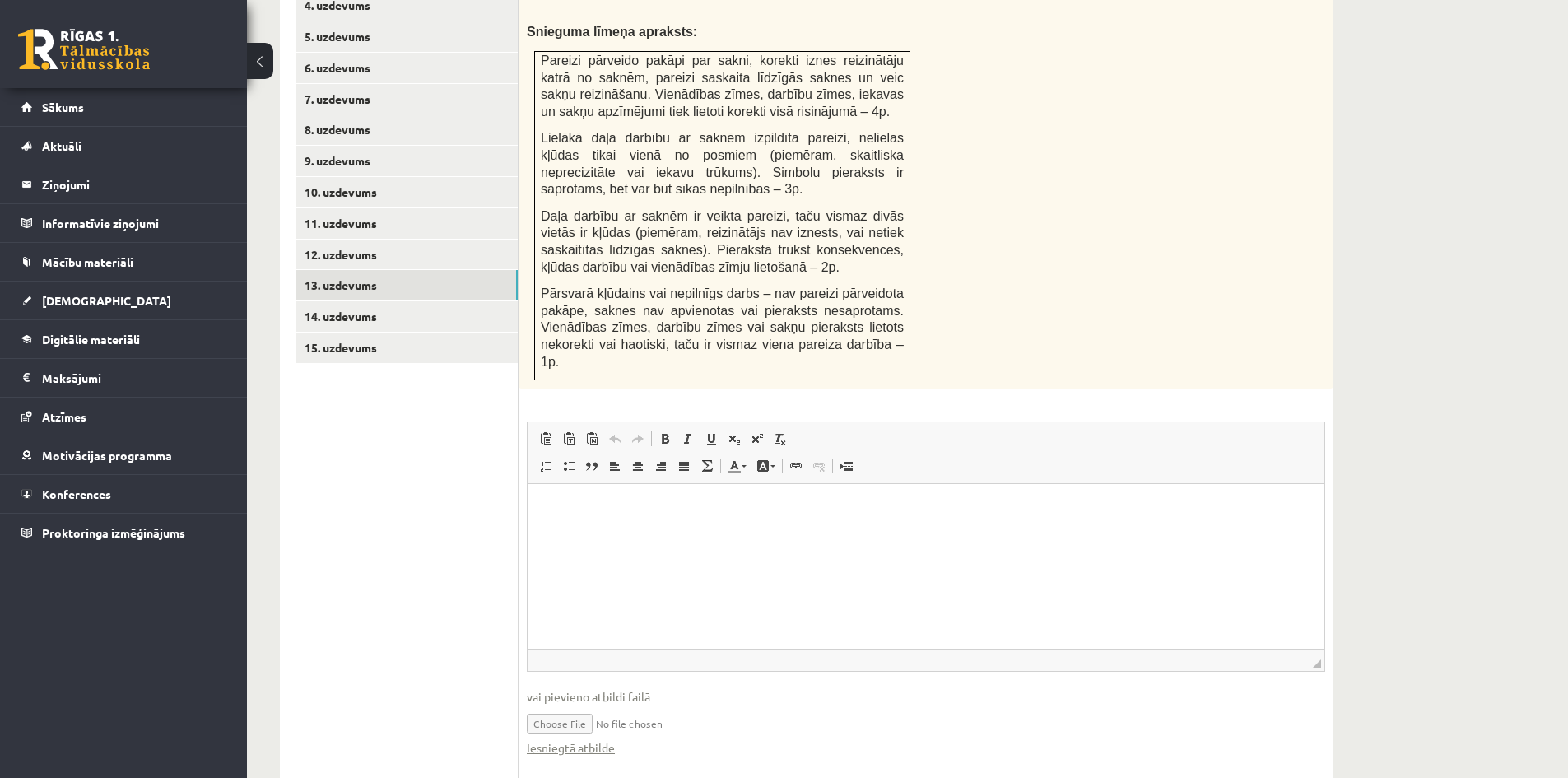
scroll to position [835, 0]
click at [350, 300] on link "14. uzdevums" at bounding box center [407, 315] width 222 height 31
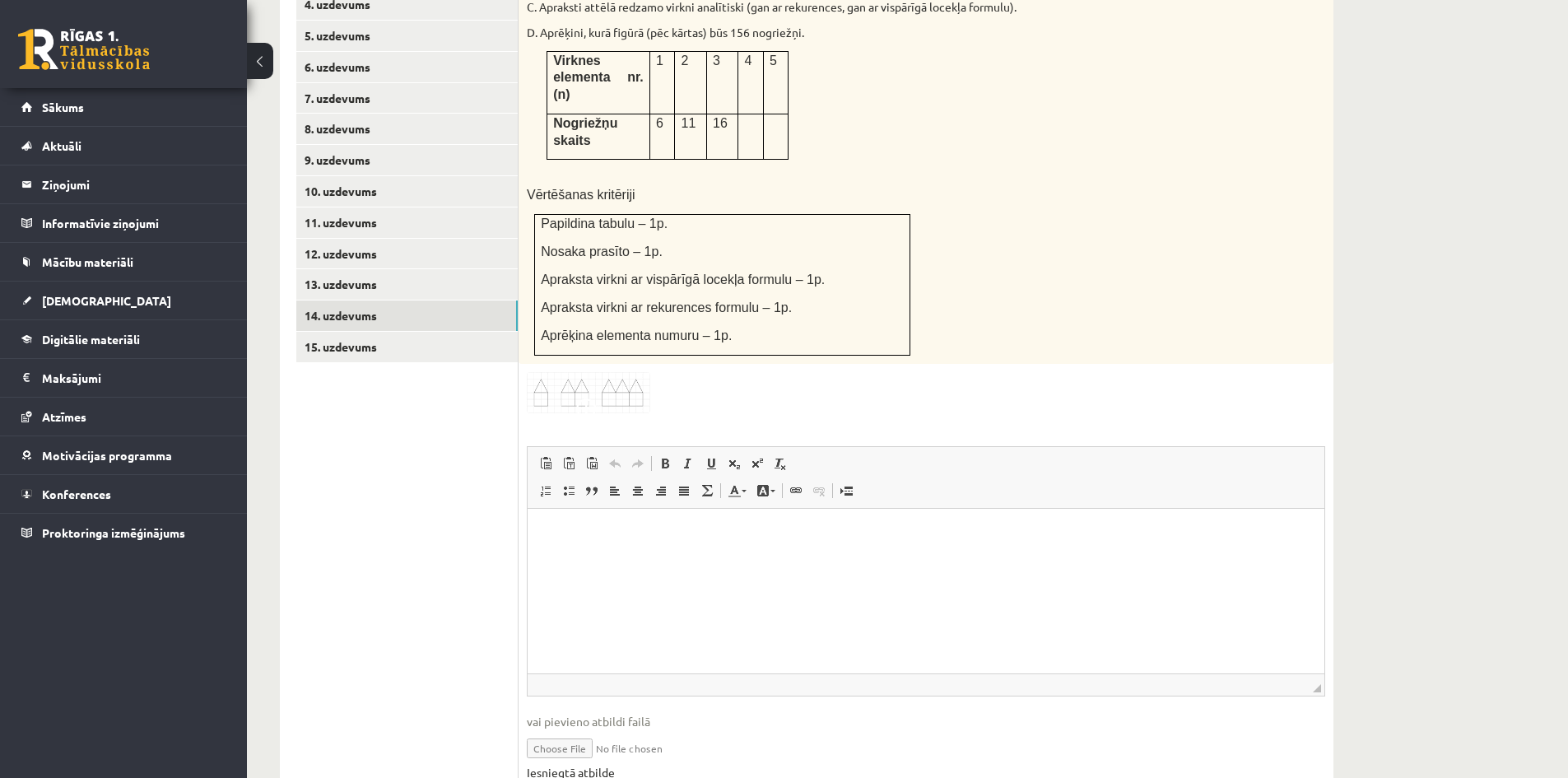
scroll to position [0, 0]
click at [364, 332] on link "15. uzdevums" at bounding box center [407, 347] width 222 height 31
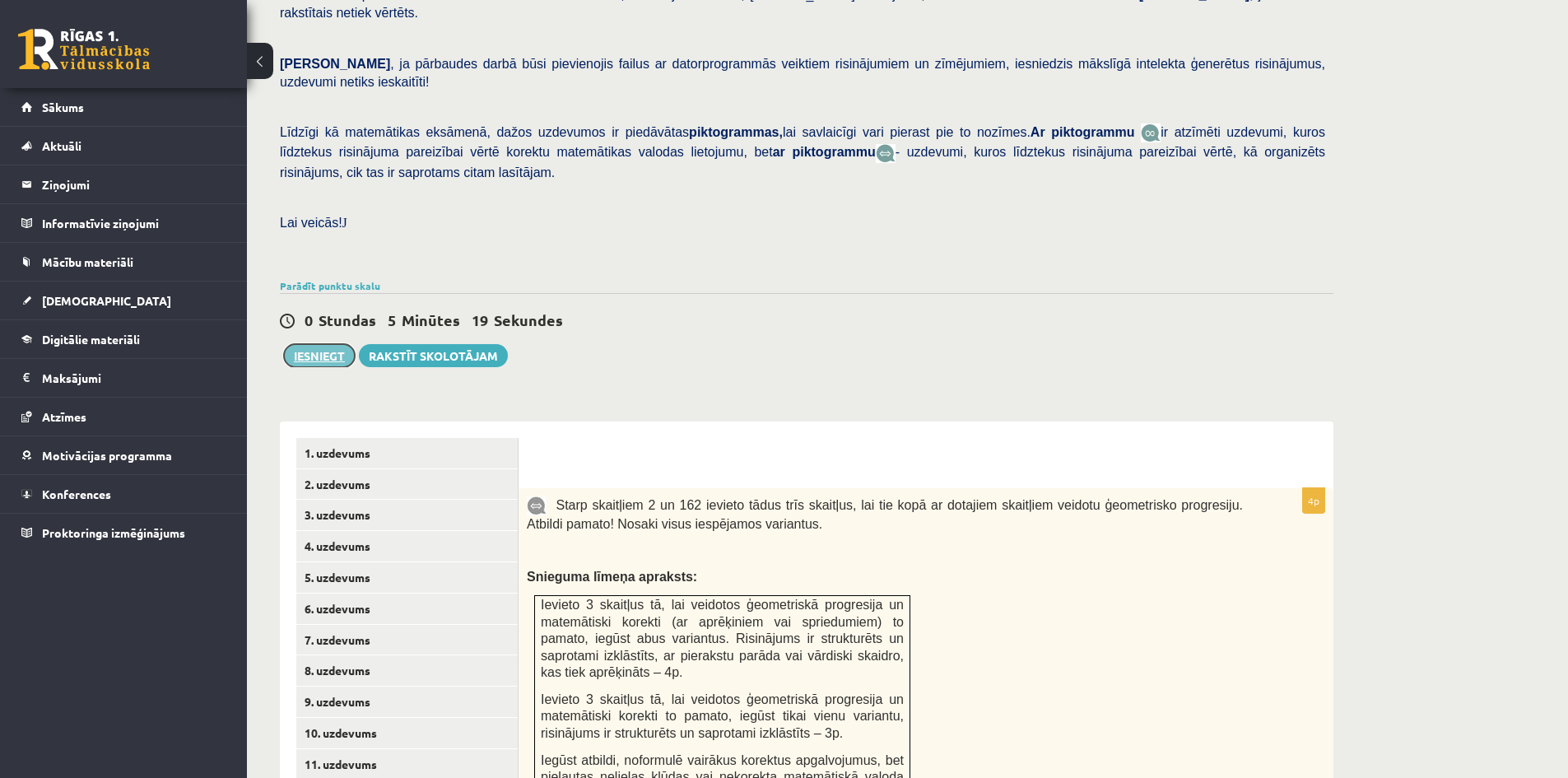
click at [316, 344] on button "Iesniegt" at bounding box center [319, 355] width 70 height 23
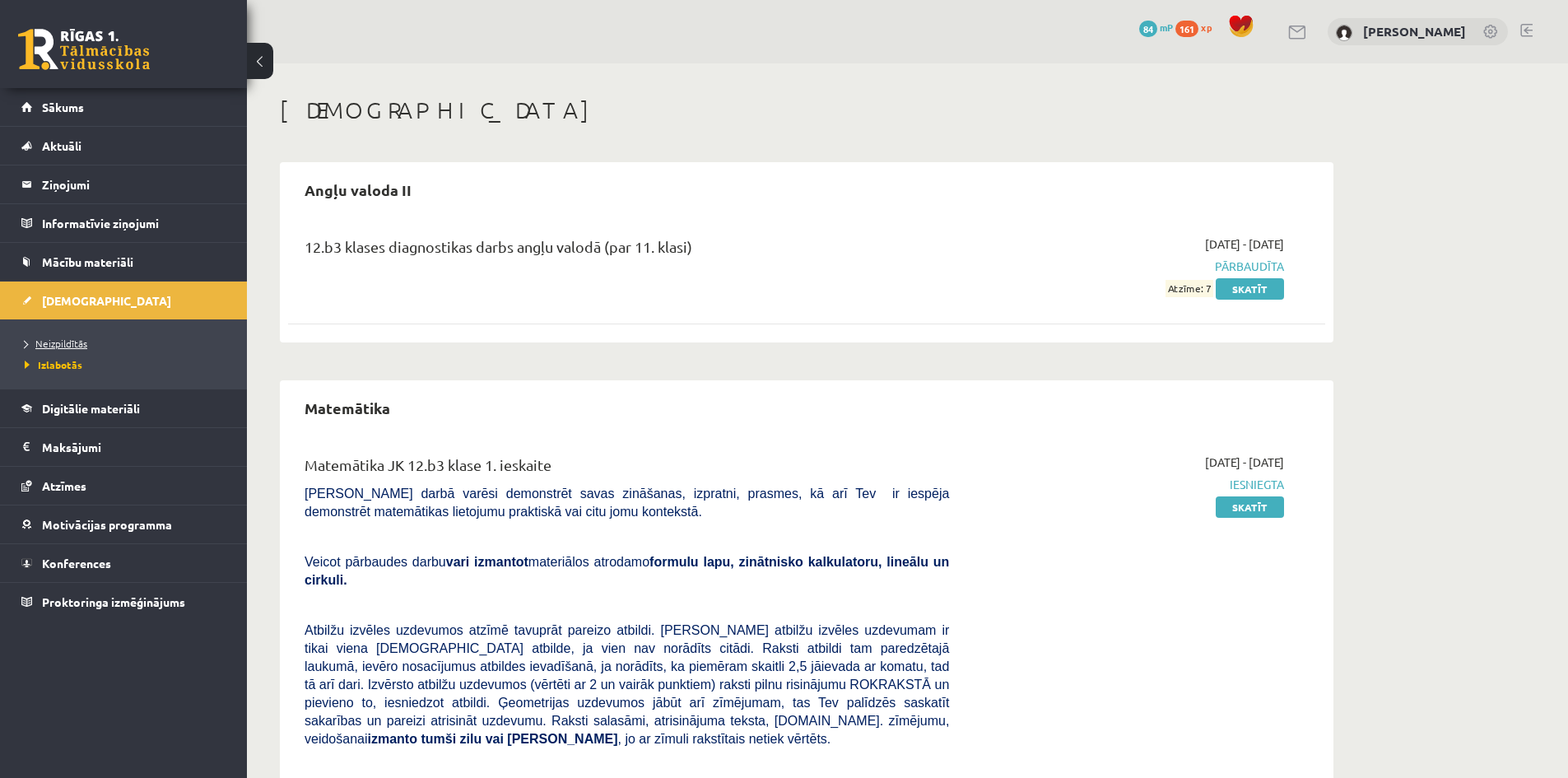
click at [73, 346] on span "Neizpildītās" at bounding box center [55, 343] width 62 height 13
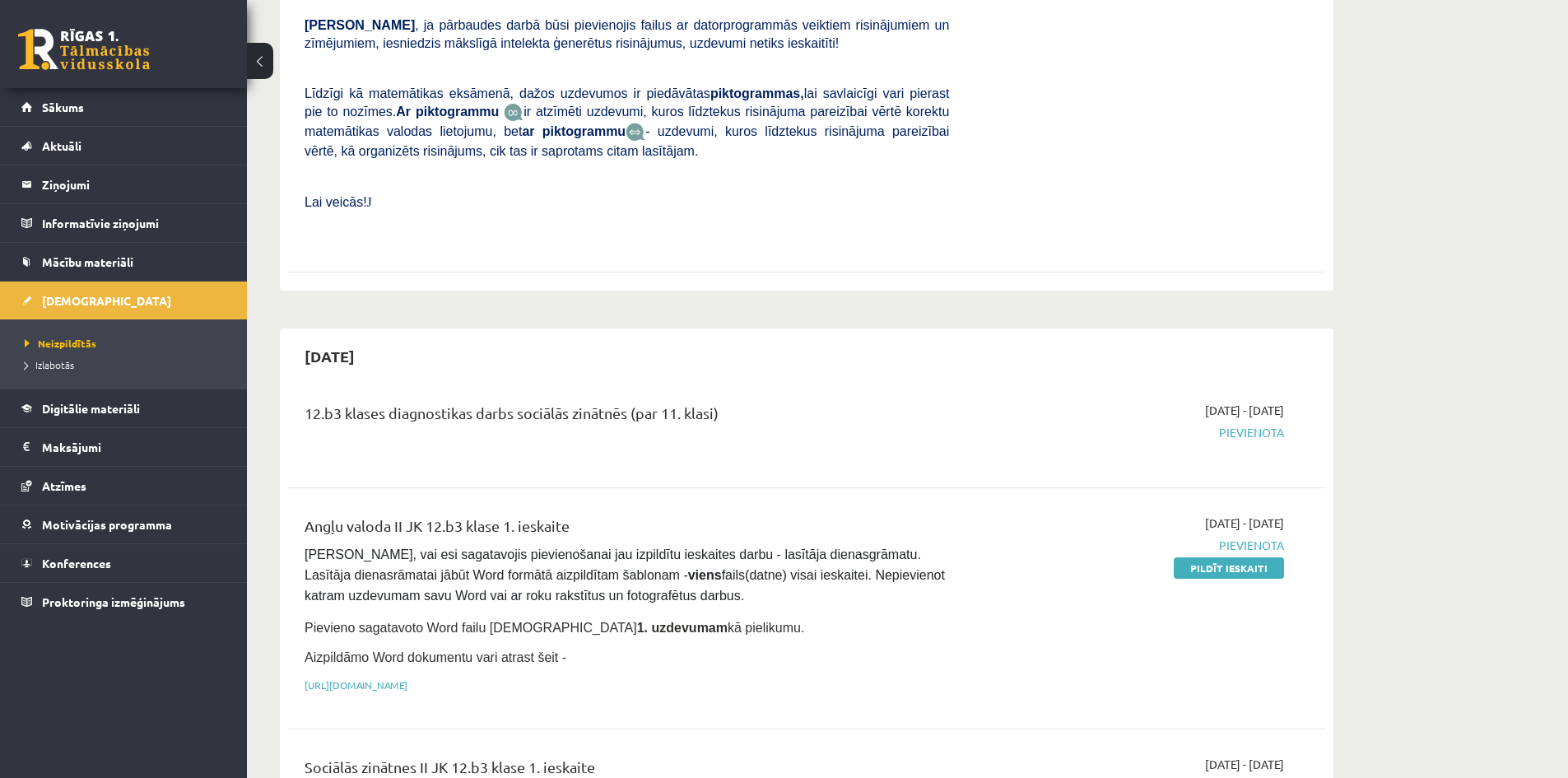
scroll to position [577, 0]
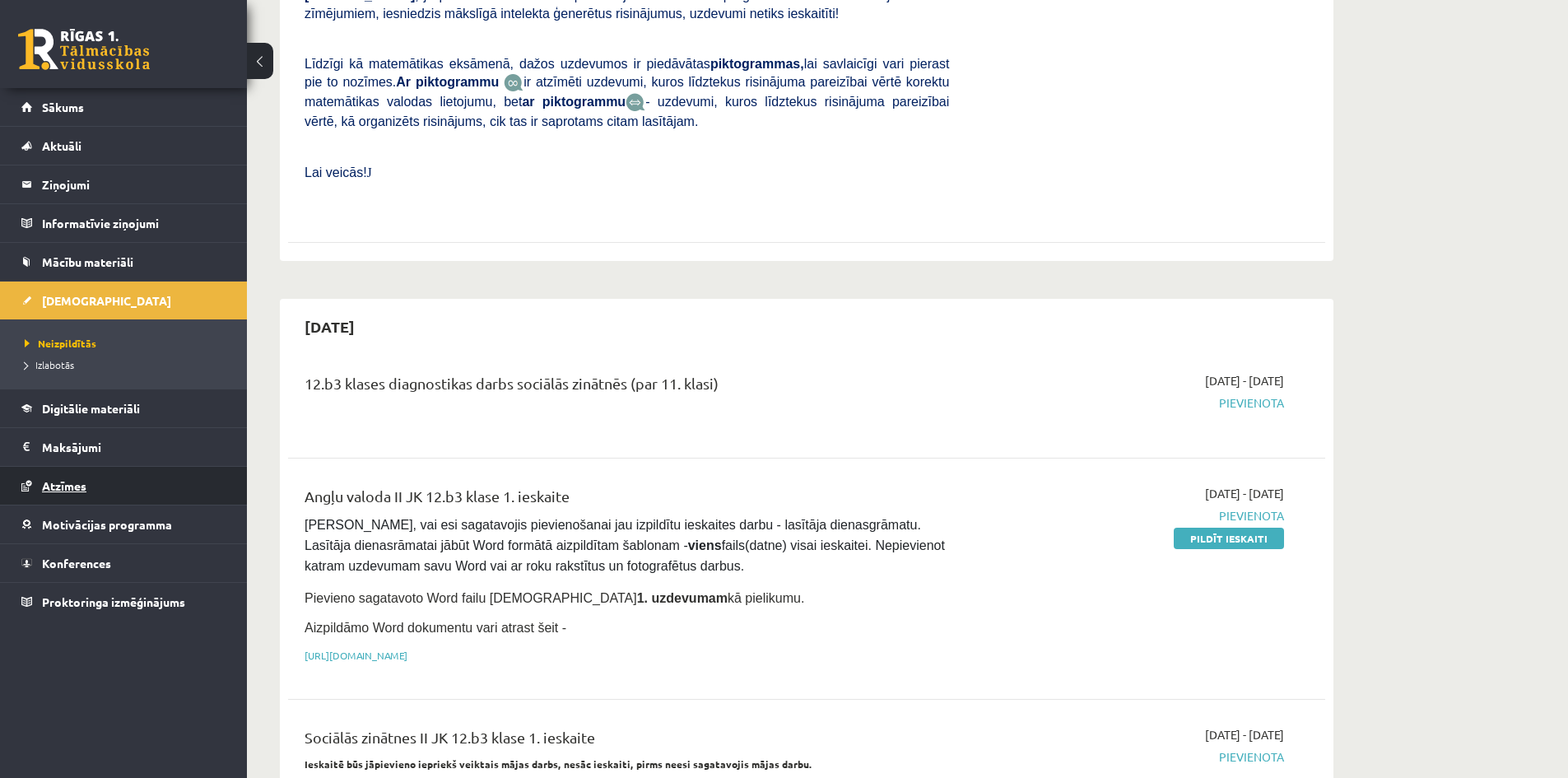
click at [53, 486] on span "Atzīmes" at bounding box center [63, 486] width 45 height 15
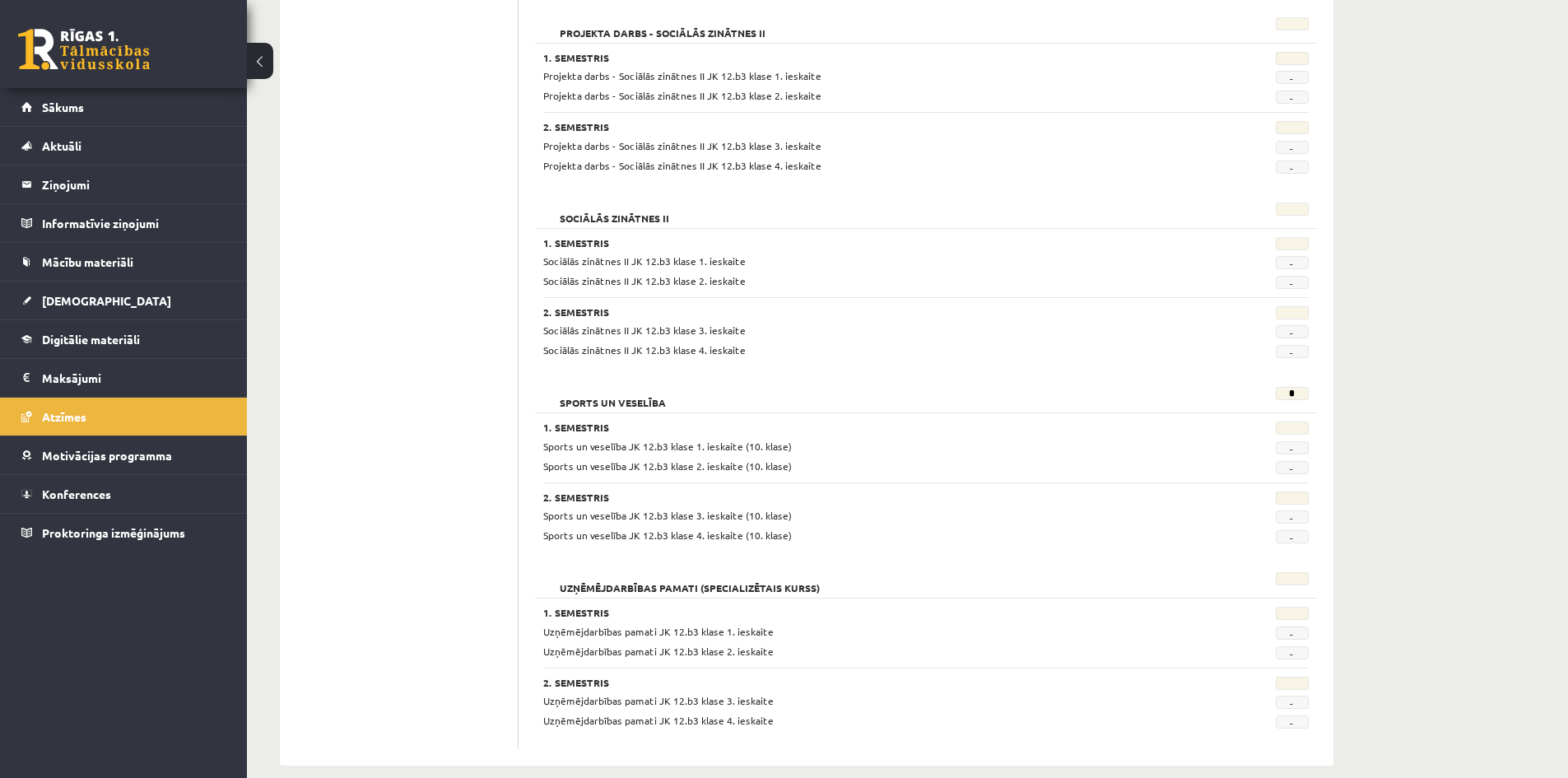
scroll to position [1200, 0]
